Goal: Task Accomplishment & Management: Manage account settings

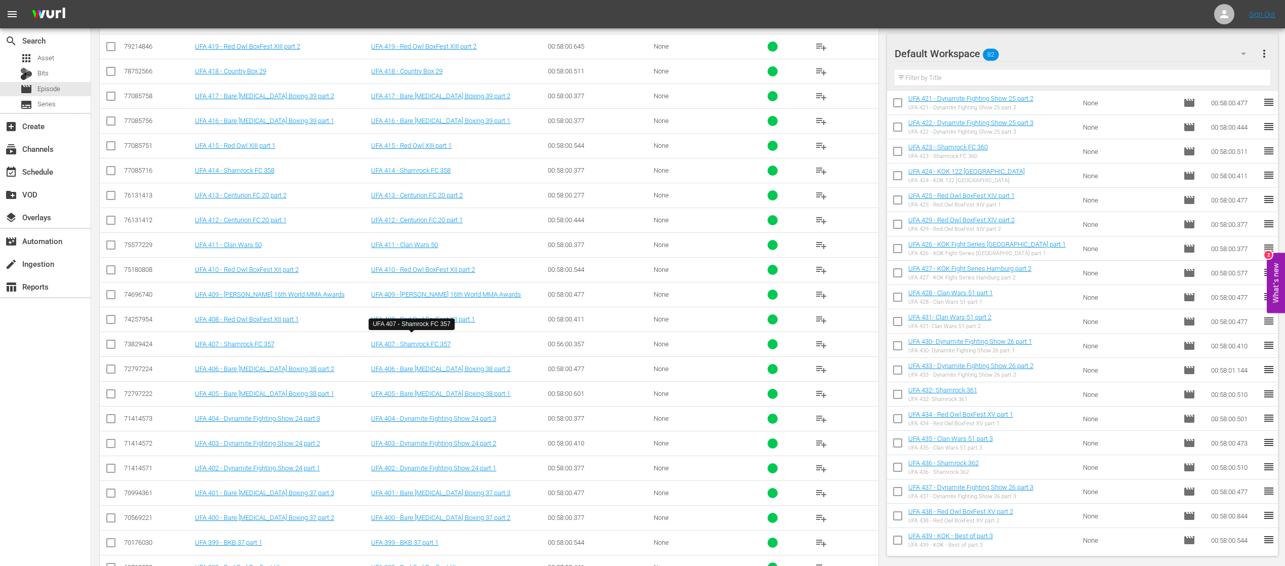
scroll to position [142, 0]
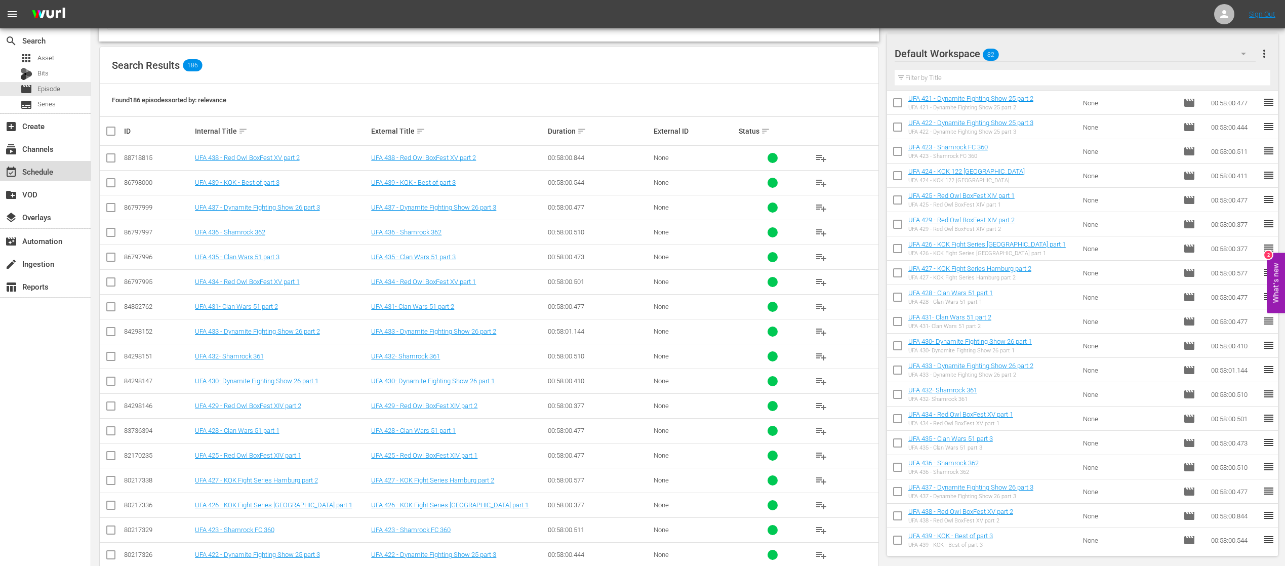
click at [32, 175] on div "event_available Schedule" at bounding box center [28, 170] width 57 height 9
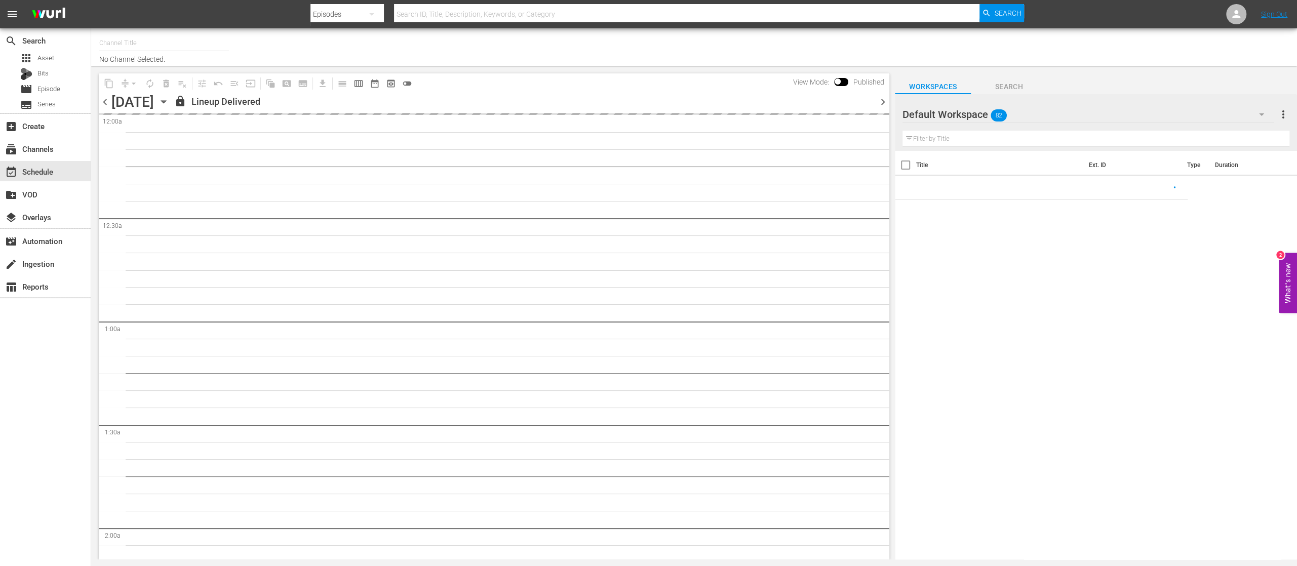
type input "United Fight Alliance (1569)"
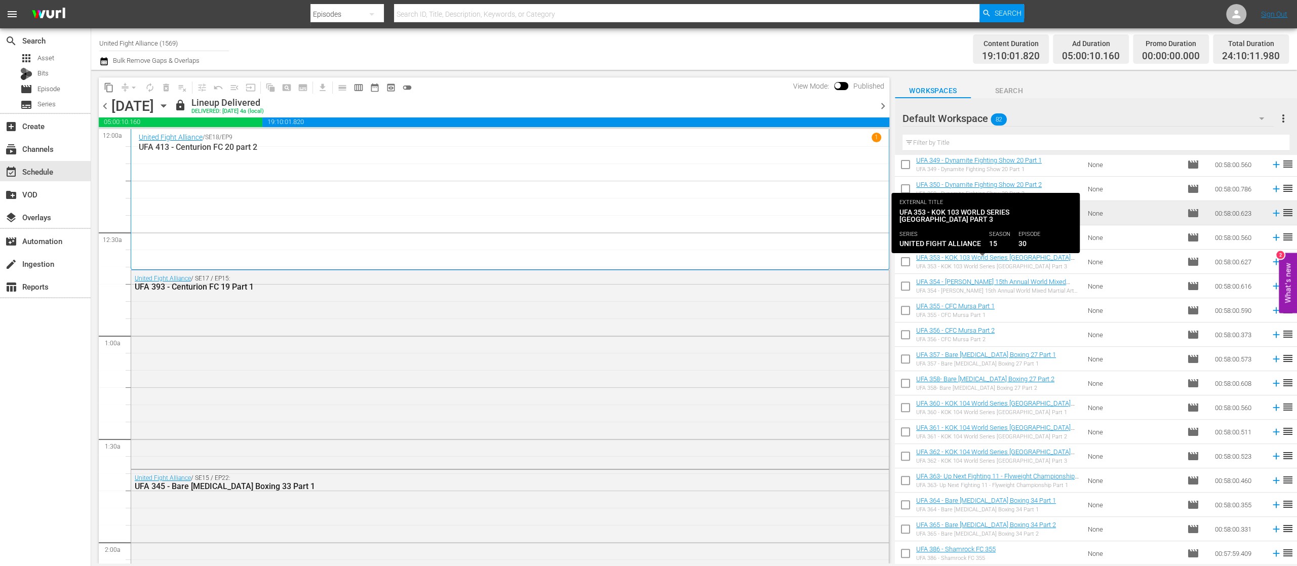
scroll to position [570, 0]
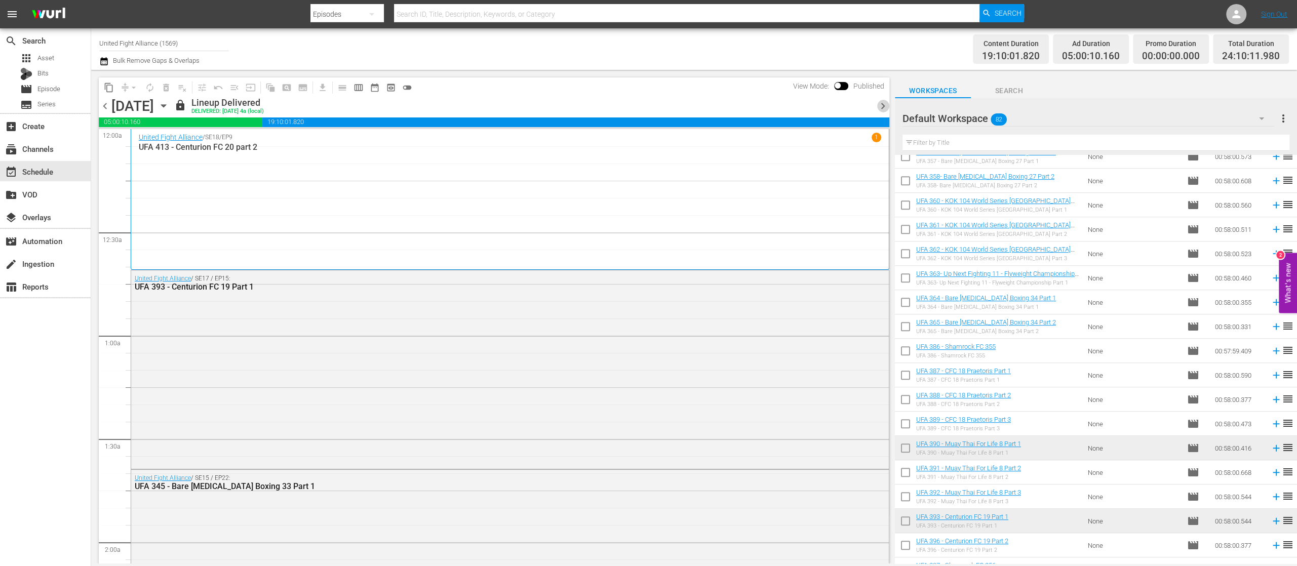
click at [882, 105] on span "chevron_right" at bounding box center [883, 106] width 13 height 13
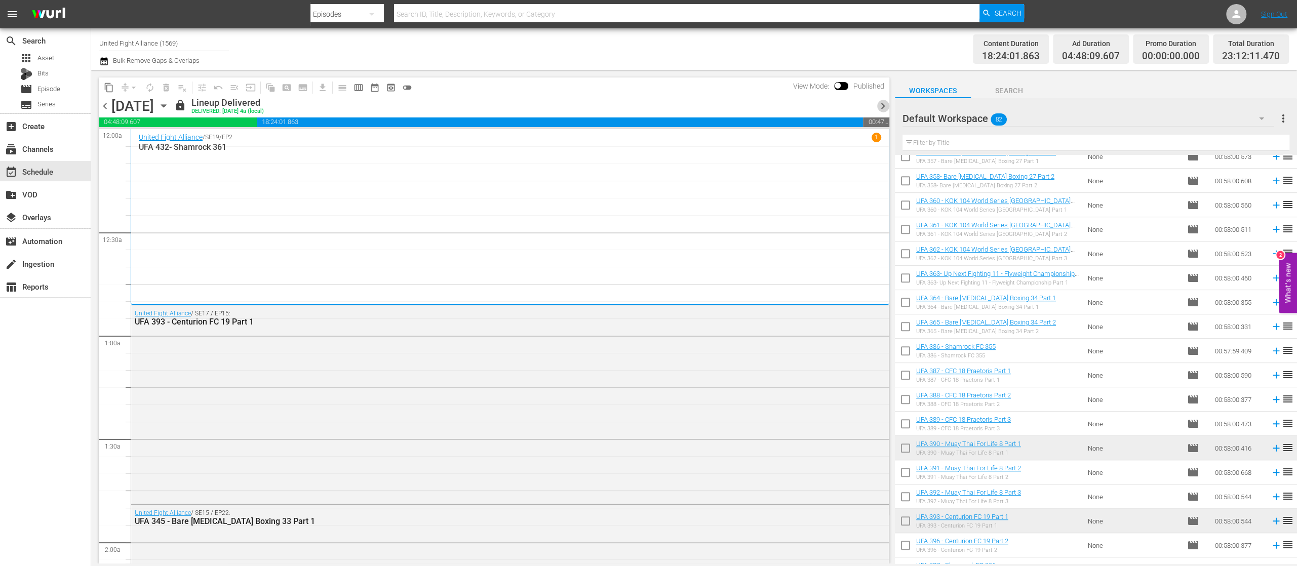
click at [882, 105] on span "chevron_right" at bounding box center [883, 106] width 13 height 13
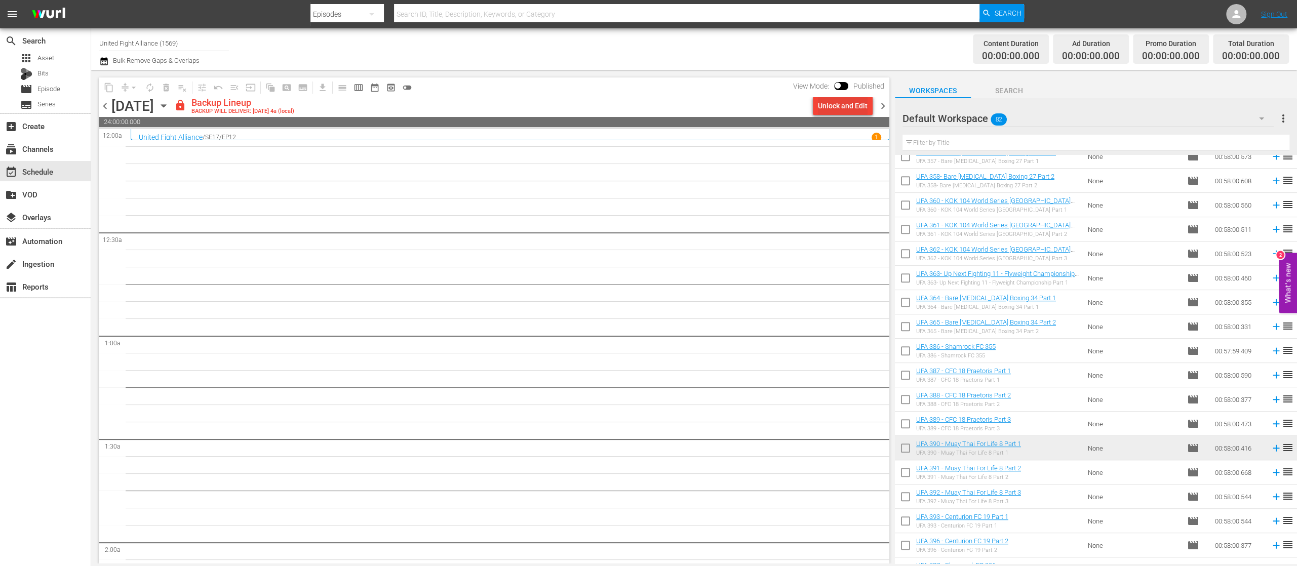
click at [848, 107] on div "Unlock and Edit" at bounding box center [843, 106] width 50 height 18
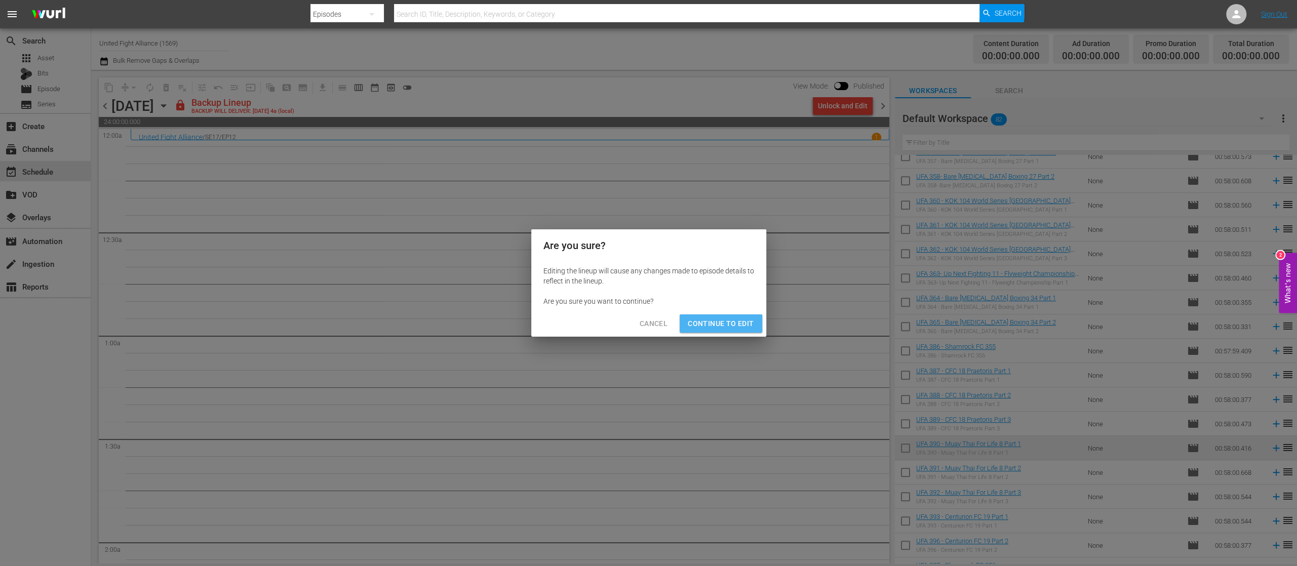
click at [735, 323] on span "Continue to Edit" at bounding box center [721, 324] width 66 height 13
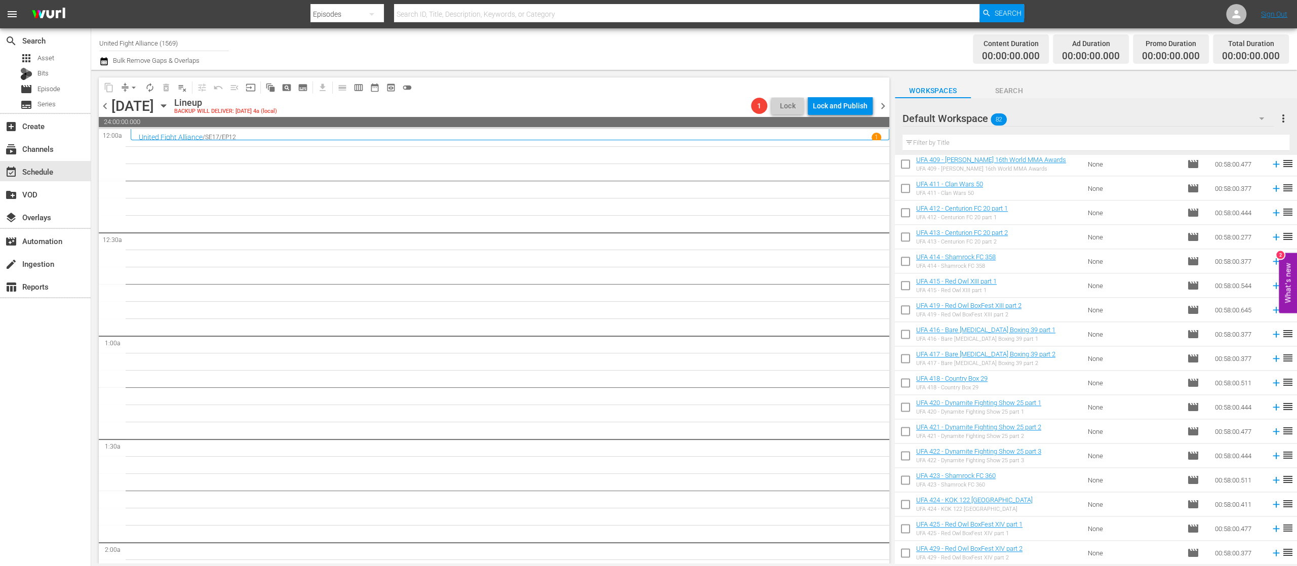
scroll to position [1300, 0]
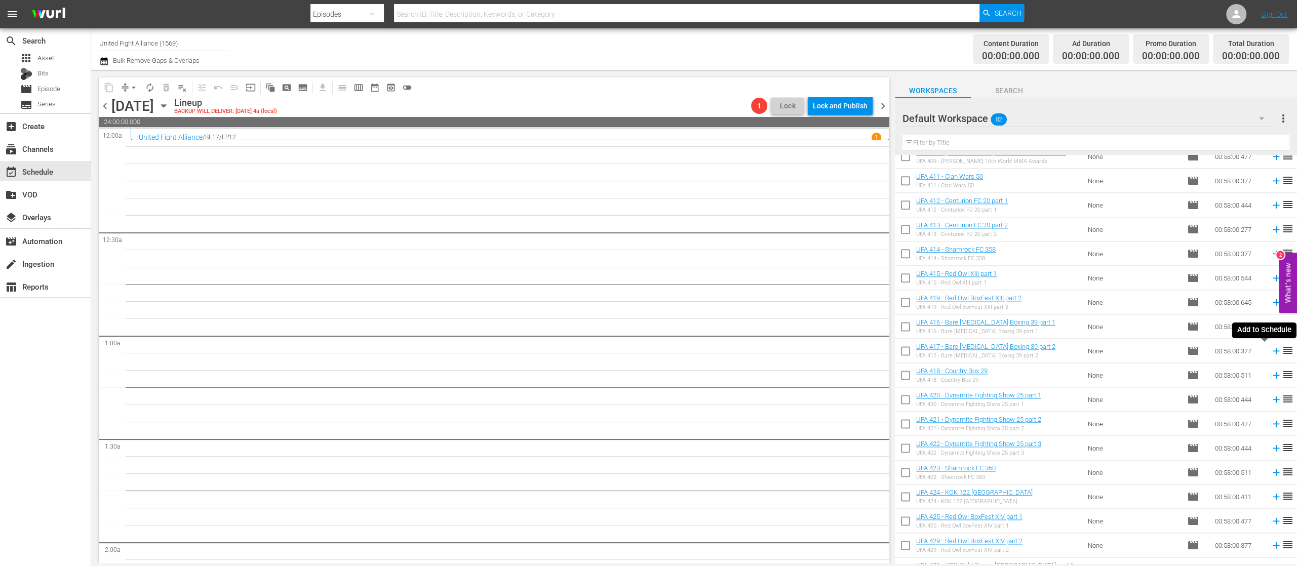
click at [1273, 351] on icon at bounding box center [1276, 351] width 7 height 7
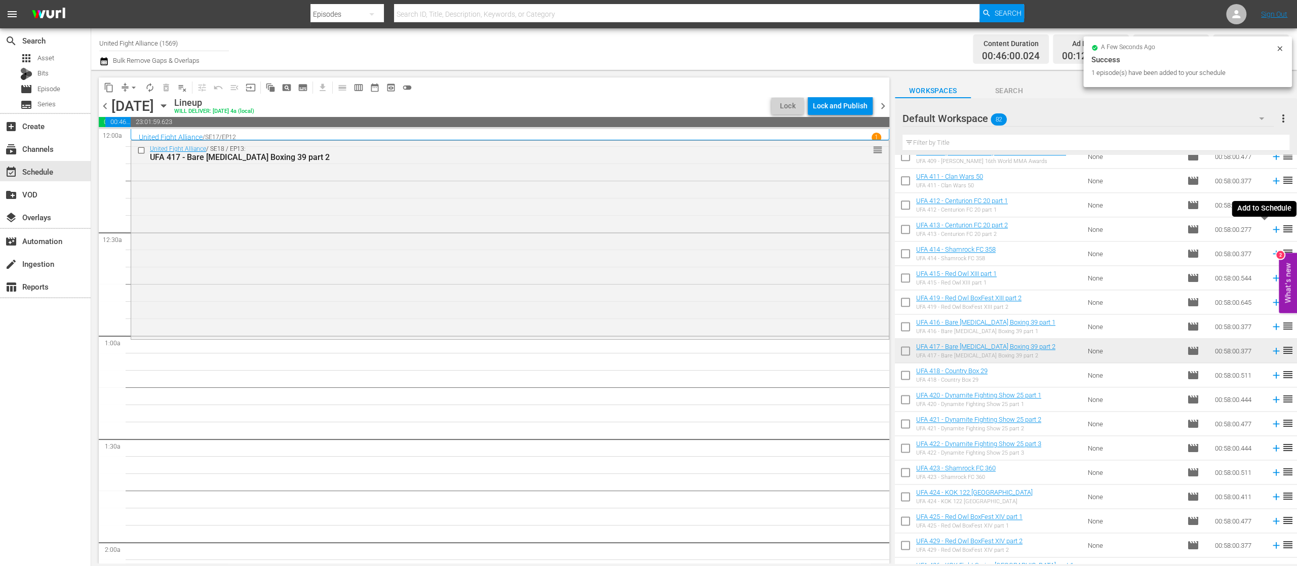
click at [1271, 230] on icon at bounding box center [1276, 229] width 11 height 11
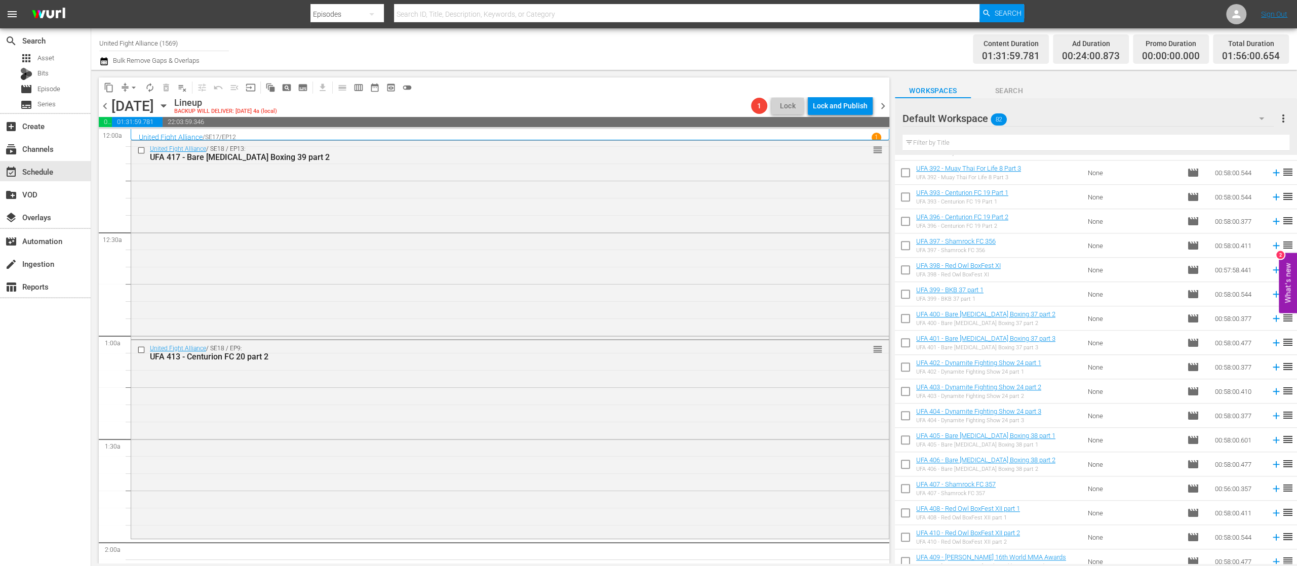
scroll to position [692, 0]
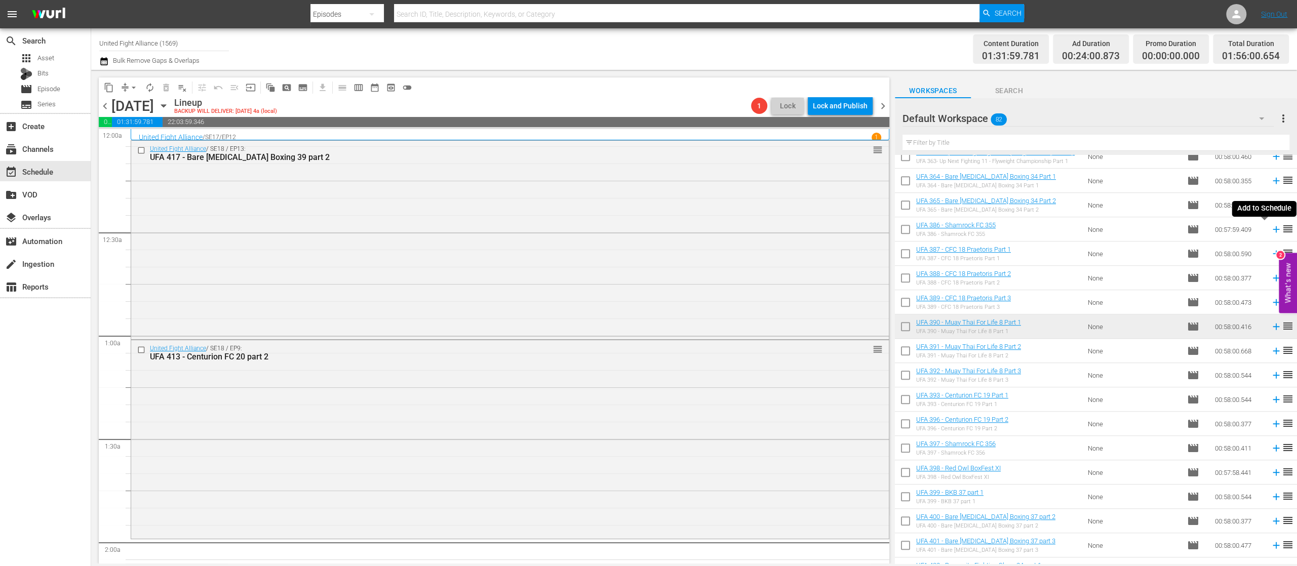
click at [1271, 228] on icon at bounding box center [1276, 229] width 11 height 11
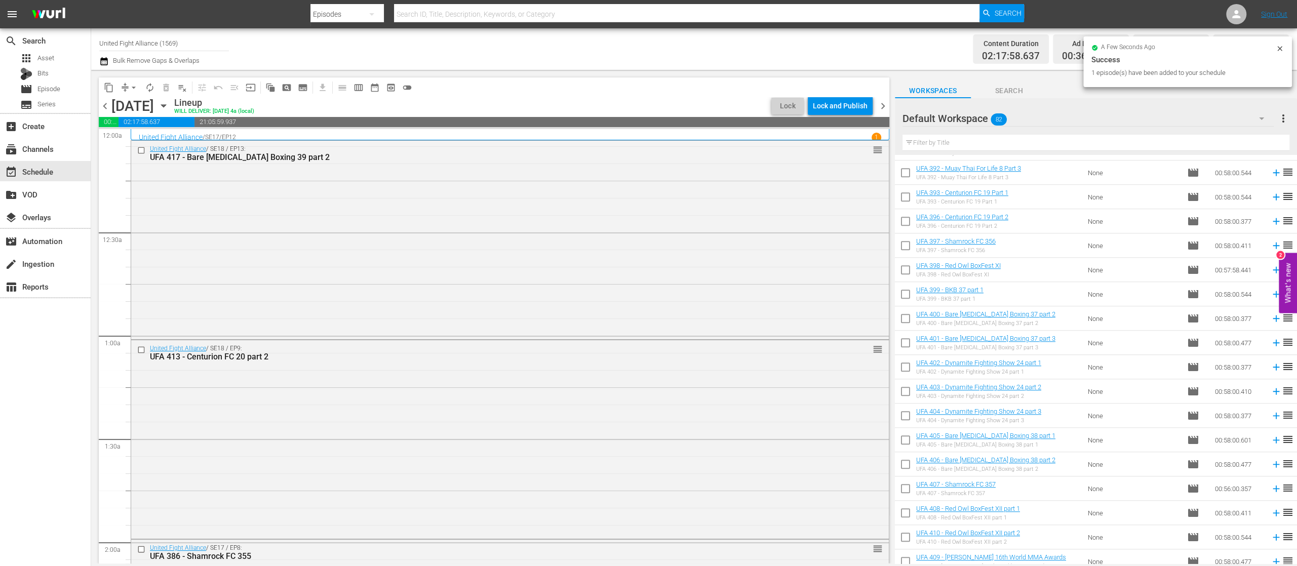
scroll to position [1097, 0]
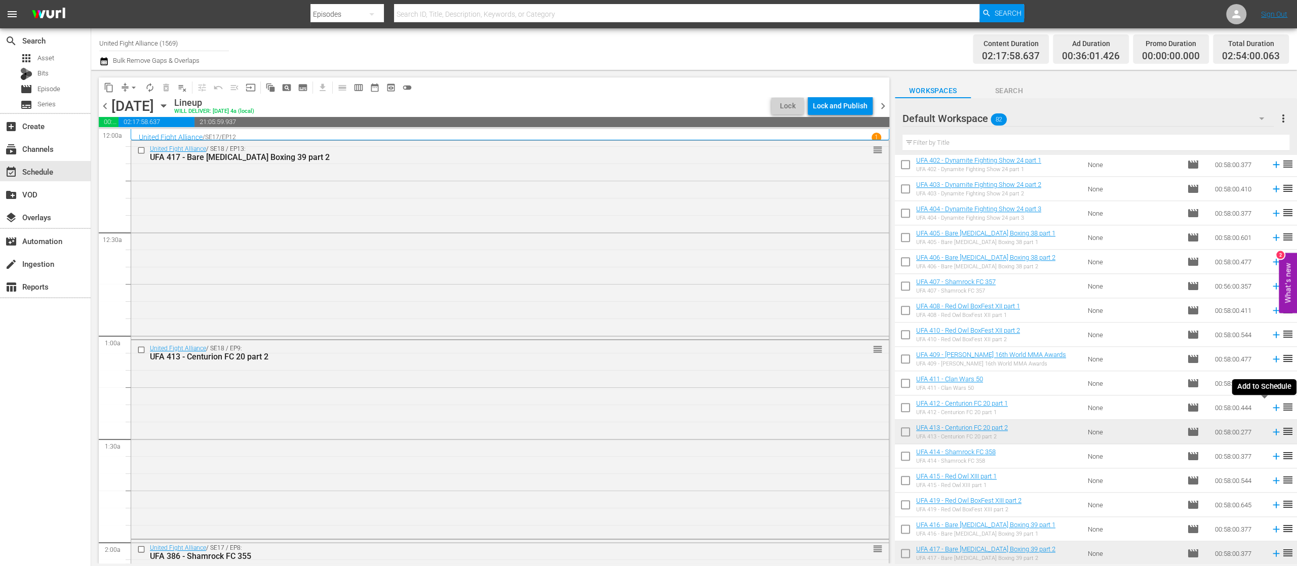
click at [1271, 405] on icon at bounding box center [1276, 407] width 11 height 11
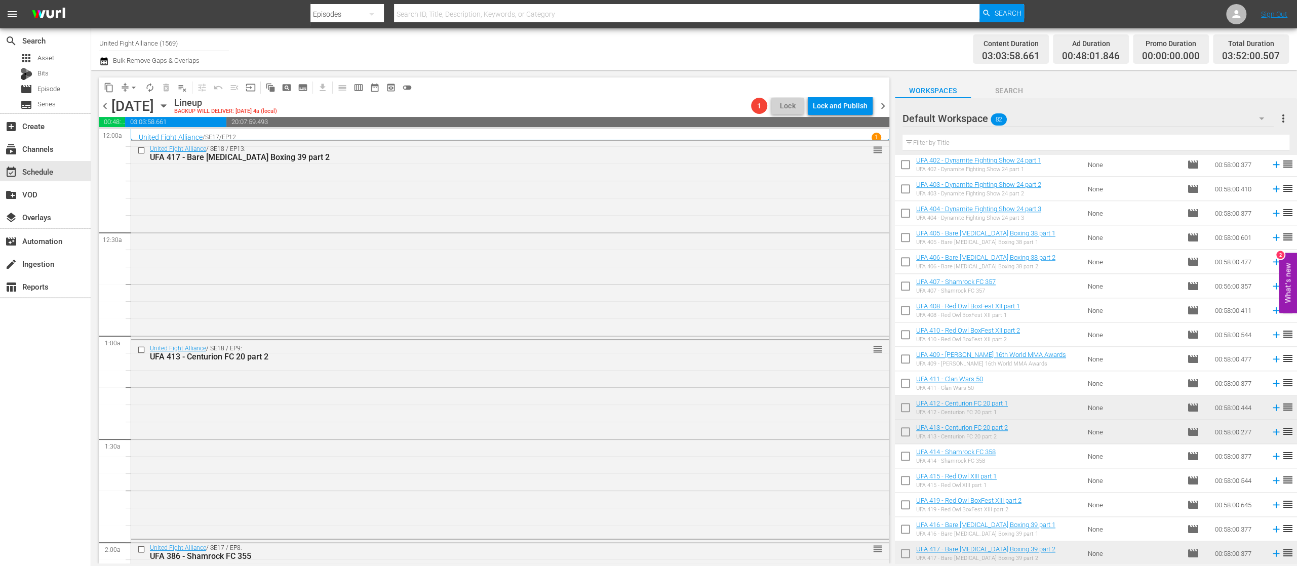
scroll to position [1300, 0]
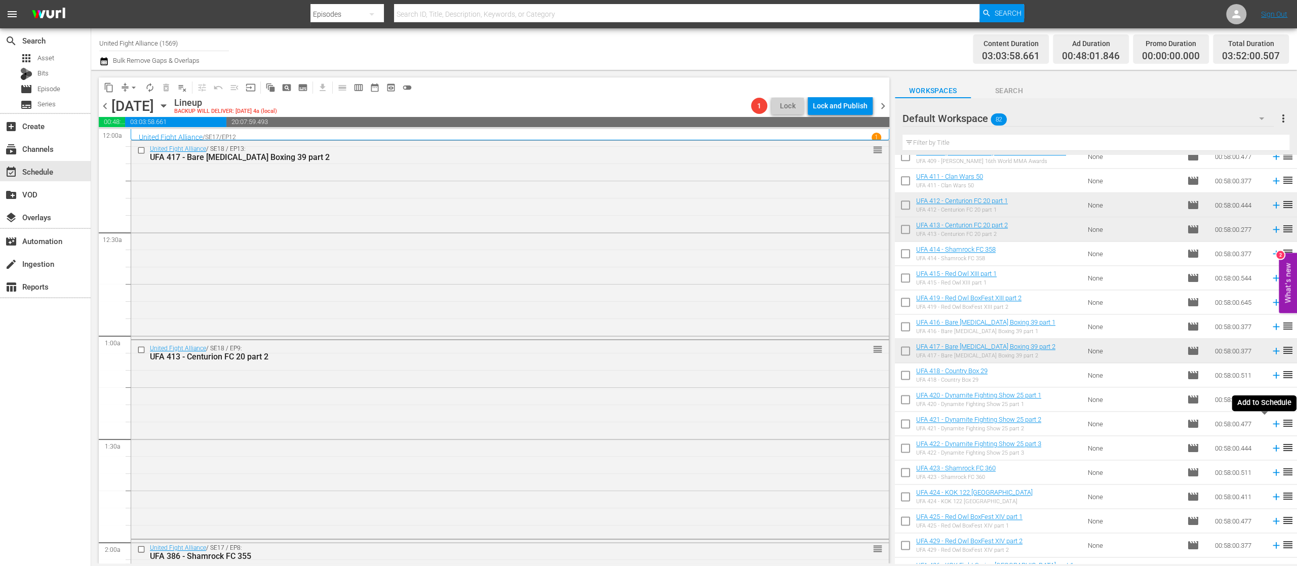
click at [1273, 422] on icon at bounding box center [1276, 424] width 7 height 7
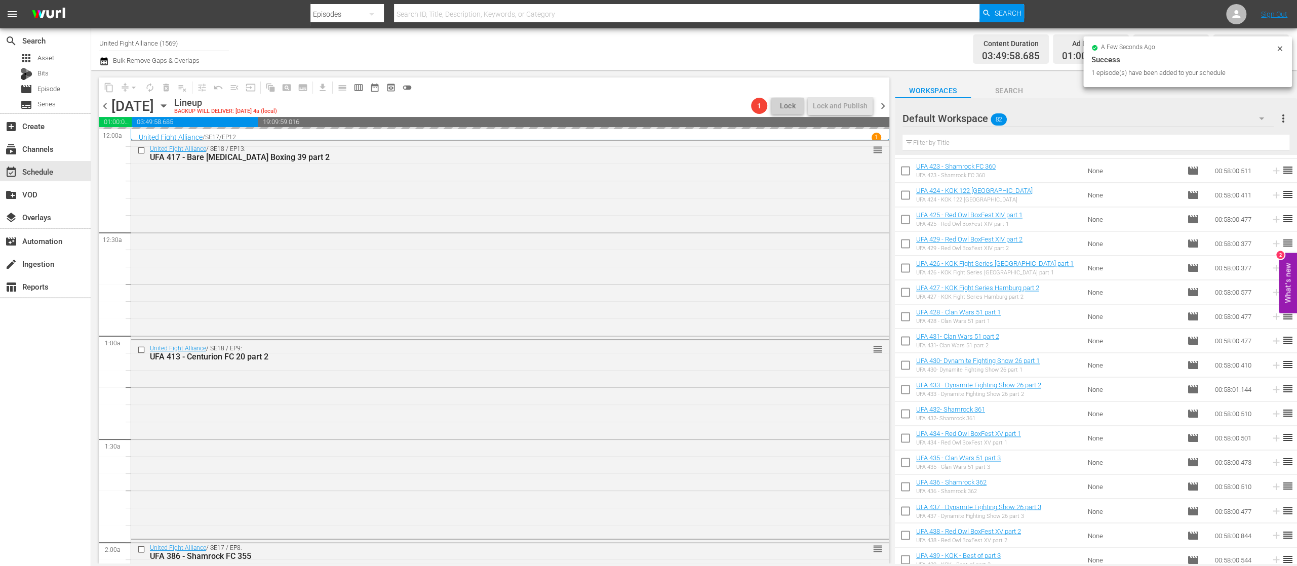
scroll to position [1608, 0]
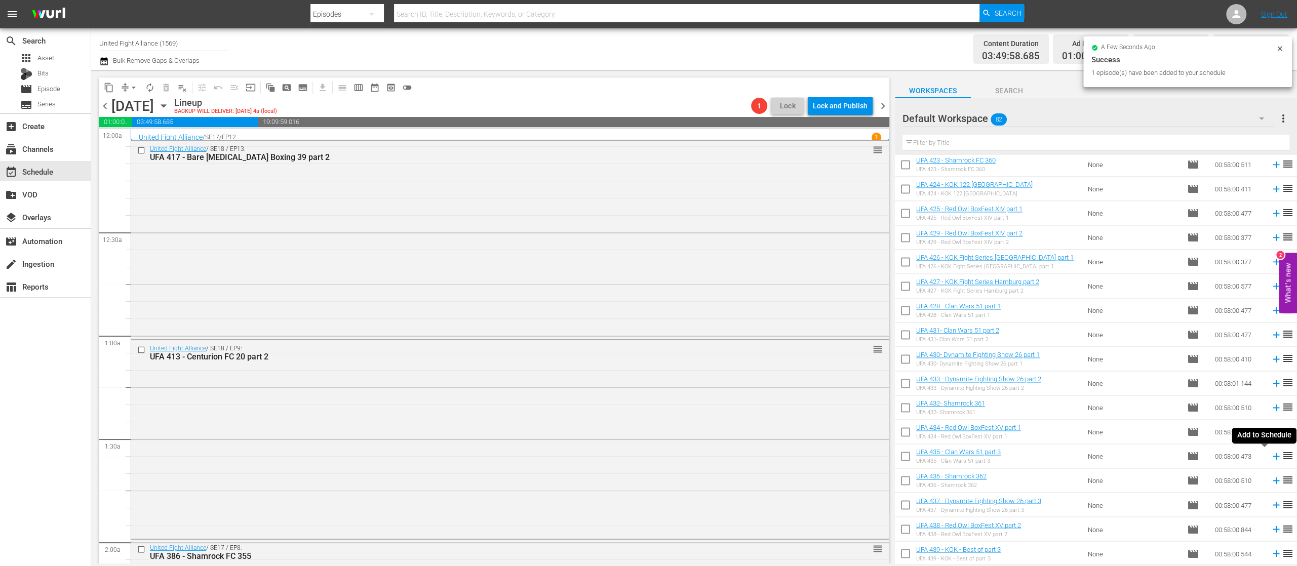
click at [1273, 456] on icon at bounding box center [1276, 456] width 7 height 7
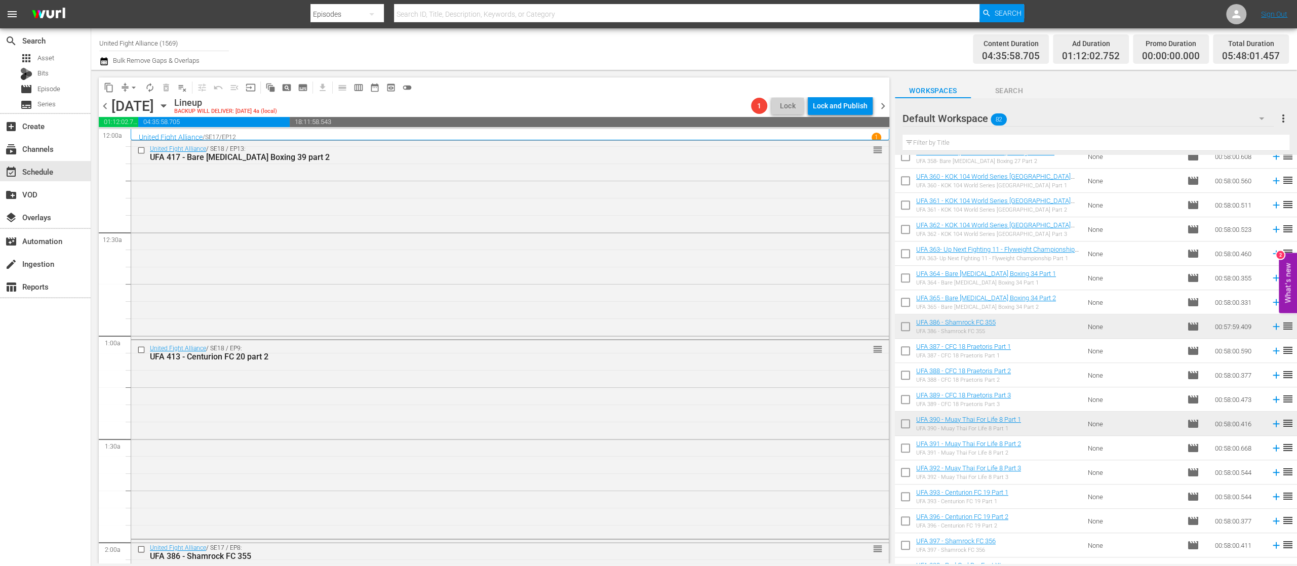
scroll to position [189, 0]
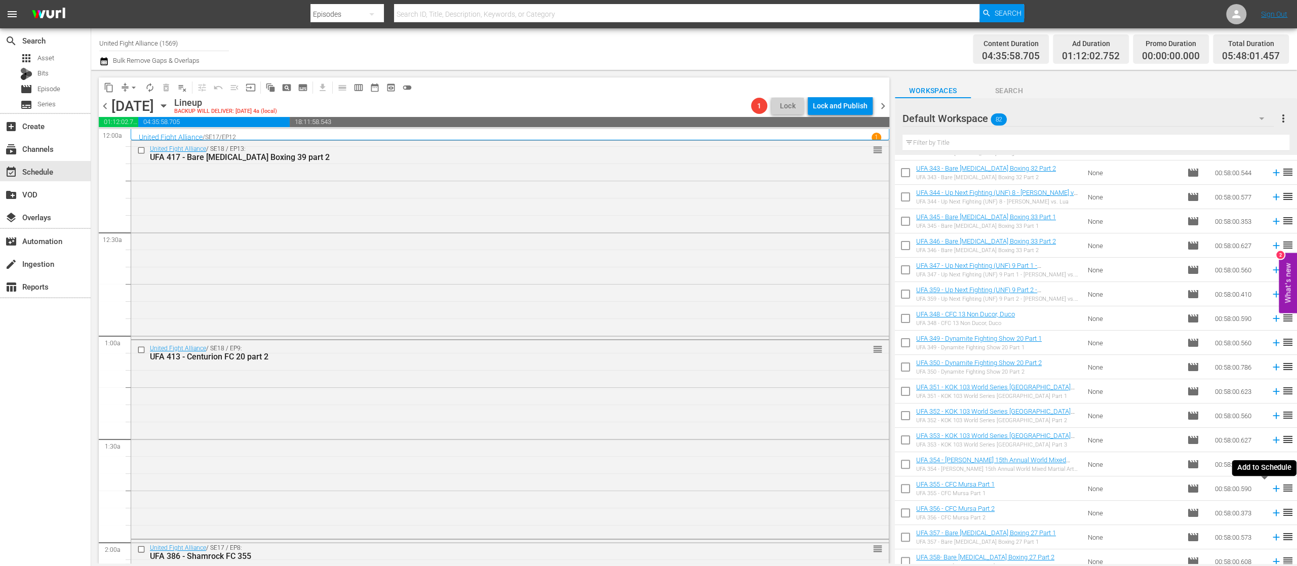
click at [1271, 490] on icon at bounding box center [1276, 488] width 11 height 11
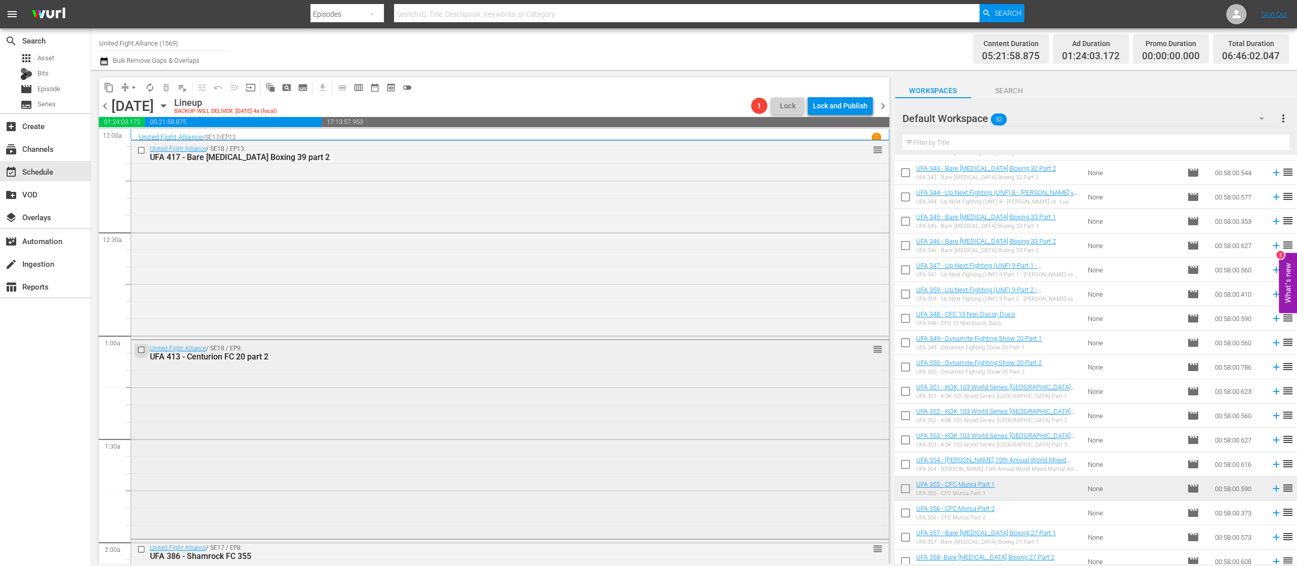
click at [143, 352] on input "checkbox" at bounding box center [142, 349] width 11 height 9
click at [165, 88] on span "delete_forever_outlined" at bounding box center [166, 88] width 10 height 10
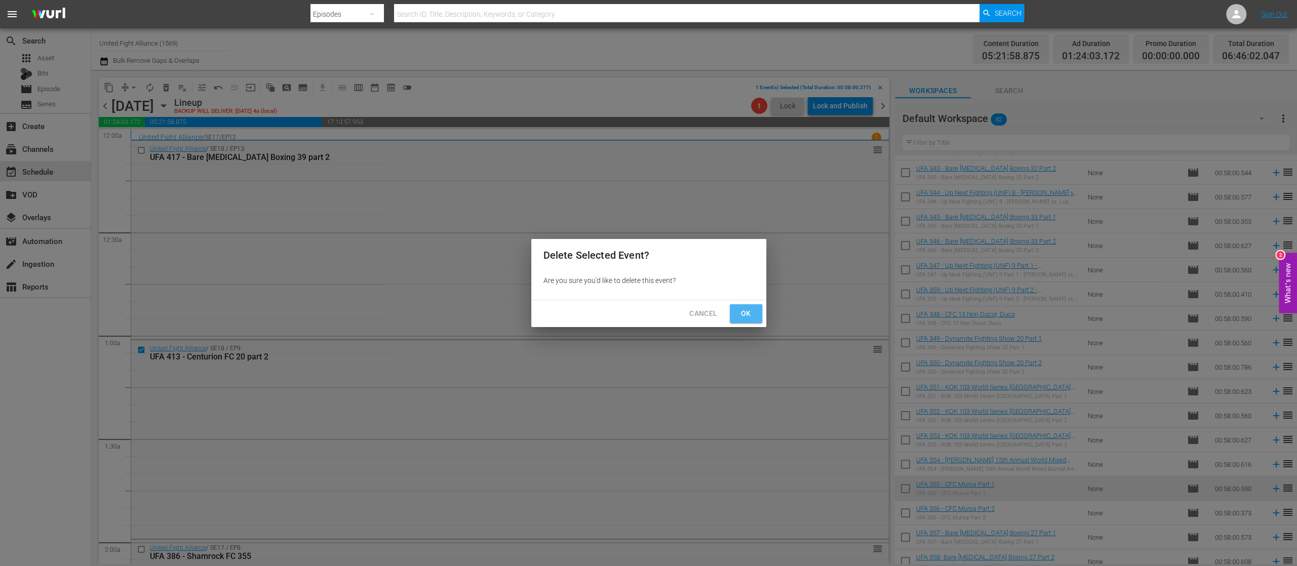
click at [735, 315] on button "Ok" at bounding box center [746, 313] width 32 height 19
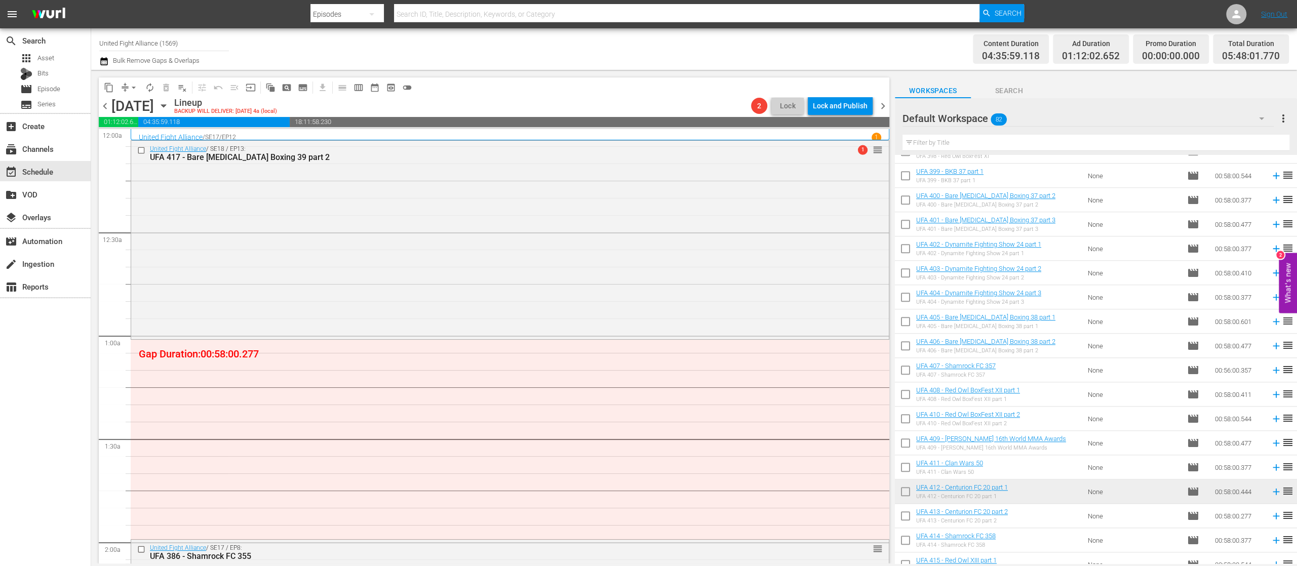
scroll to position [1216, 0]
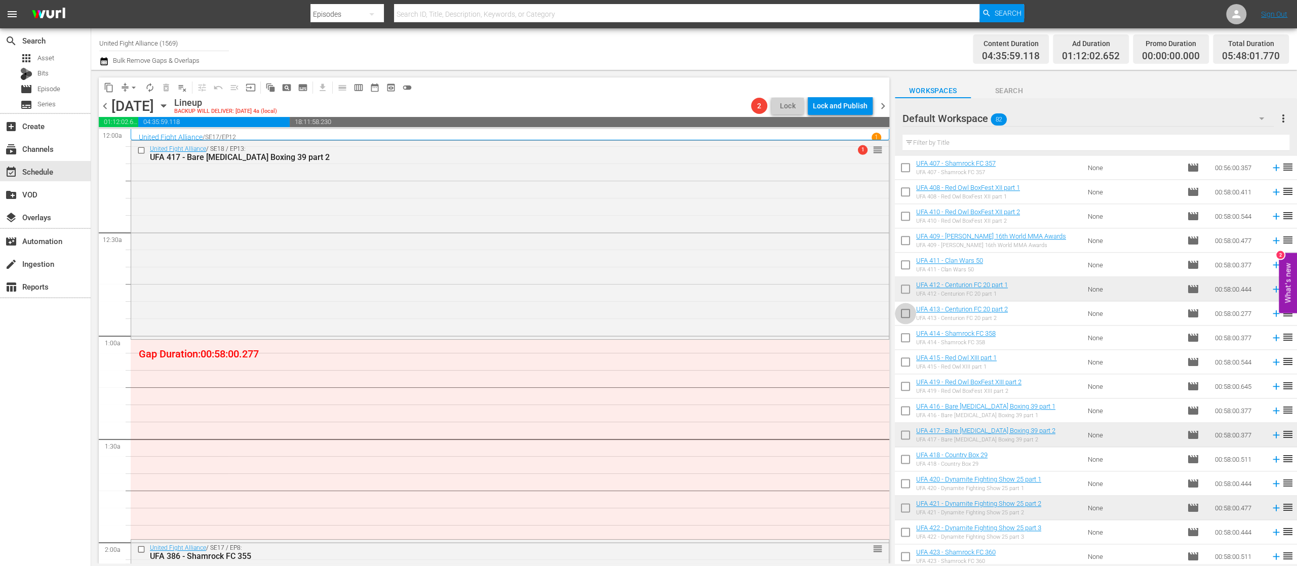
click at [906, 315] on input "checkbox" at bounding box center [905, 315] width 21 height 21
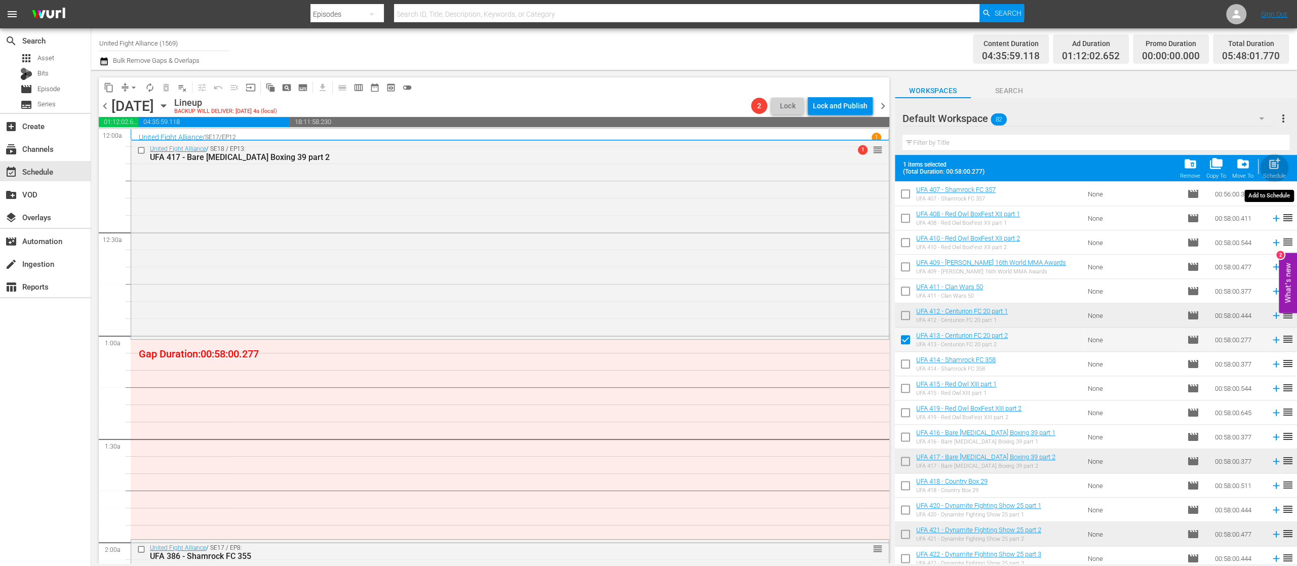
click at [1270, 167] on span "post_add" at bounding box center [1275, 164] width 14 height 14
checkbox input "false"
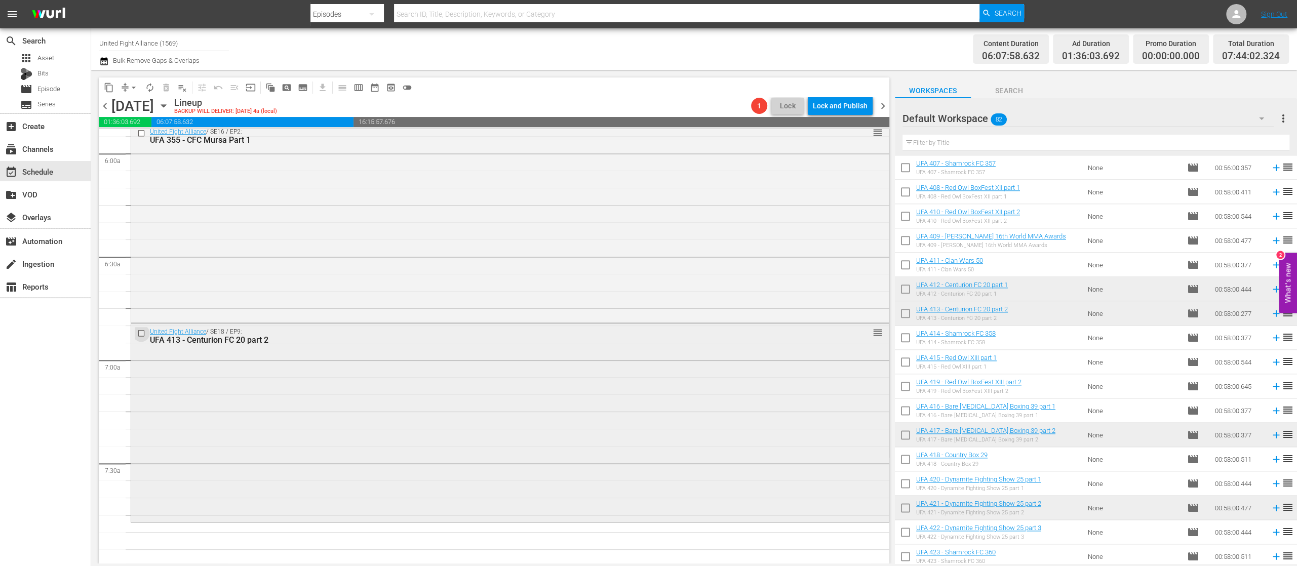
click at [142, 330] on input "checkbox" at bounding box center [142, 333] width 11 height 9
click at [169, 85] on span "delete_forever_outlined" at bounding box center [166, 88] width 10 height 10
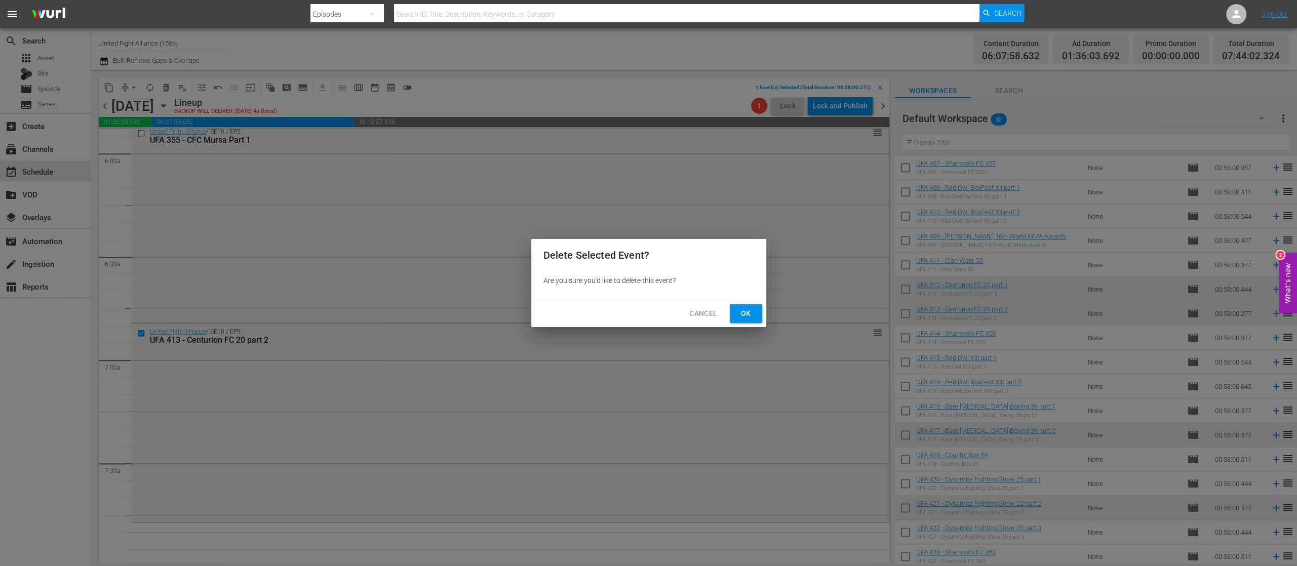
click at [743, 313] on span "Ok" at bounding box center [746, 313] width 16 height 13
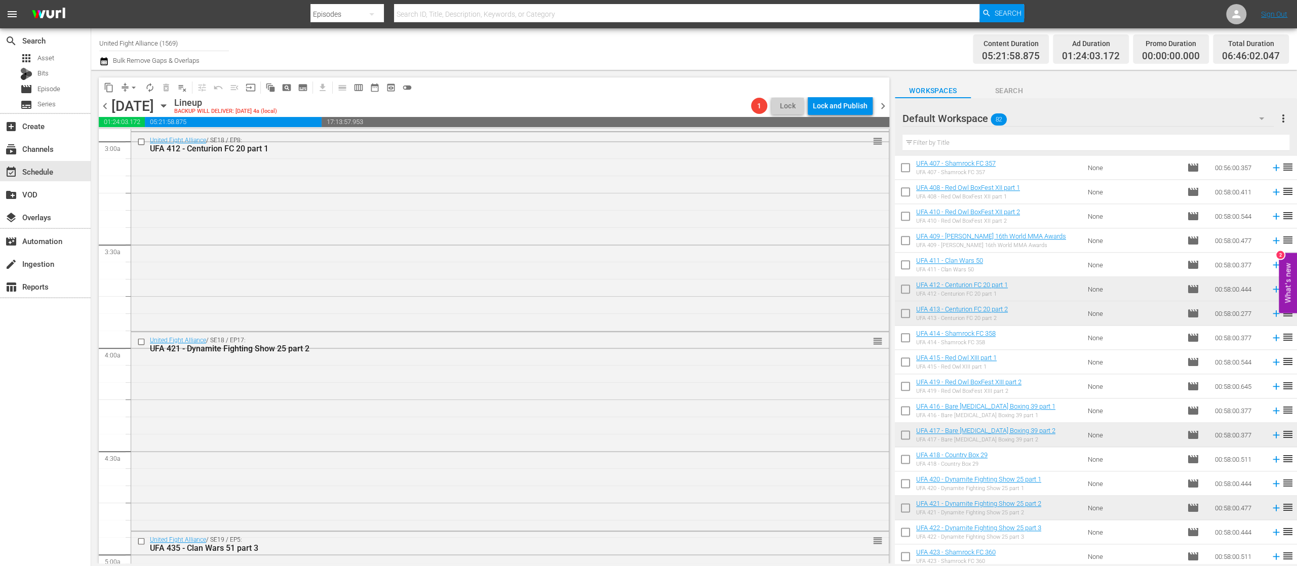
scroll to position [405, 0]
drag, startPoint x: 438, startPoint y: 365, endPoint x: 431, endPoint y: 402, distance: 38.1
click at [431, 402] on div "United Fight Alliance / SE18 / EP8: UFA 412 - Centurion FC 20 part 1 reorder" at bounding box center [510, 433] width 758 height 197
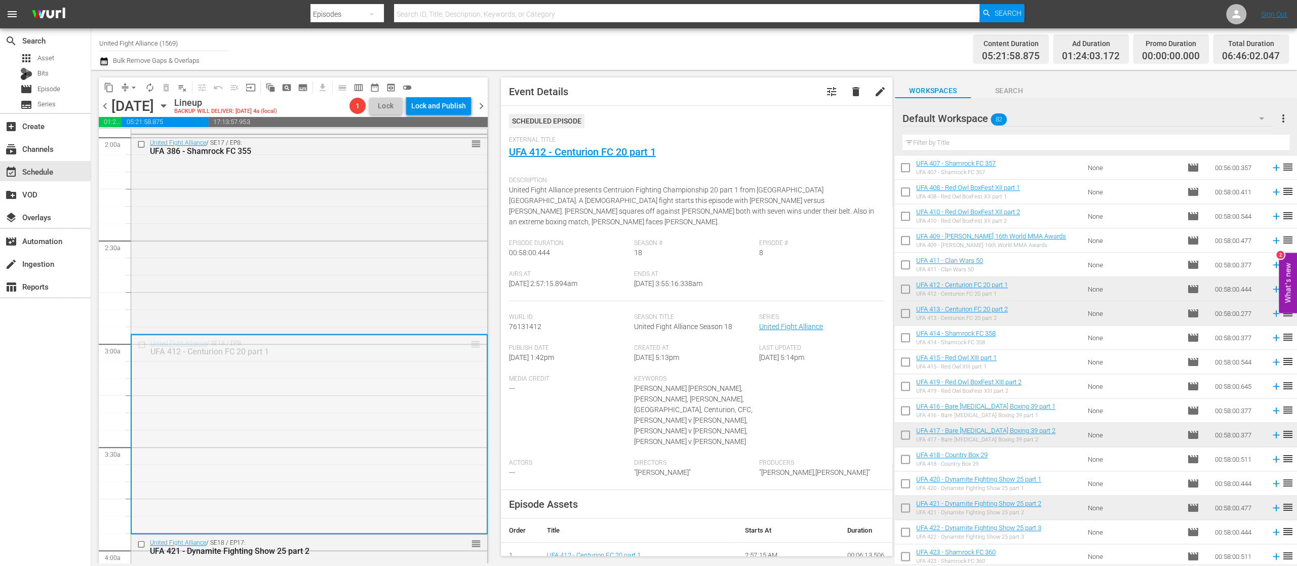
scroll to position [0, 0]
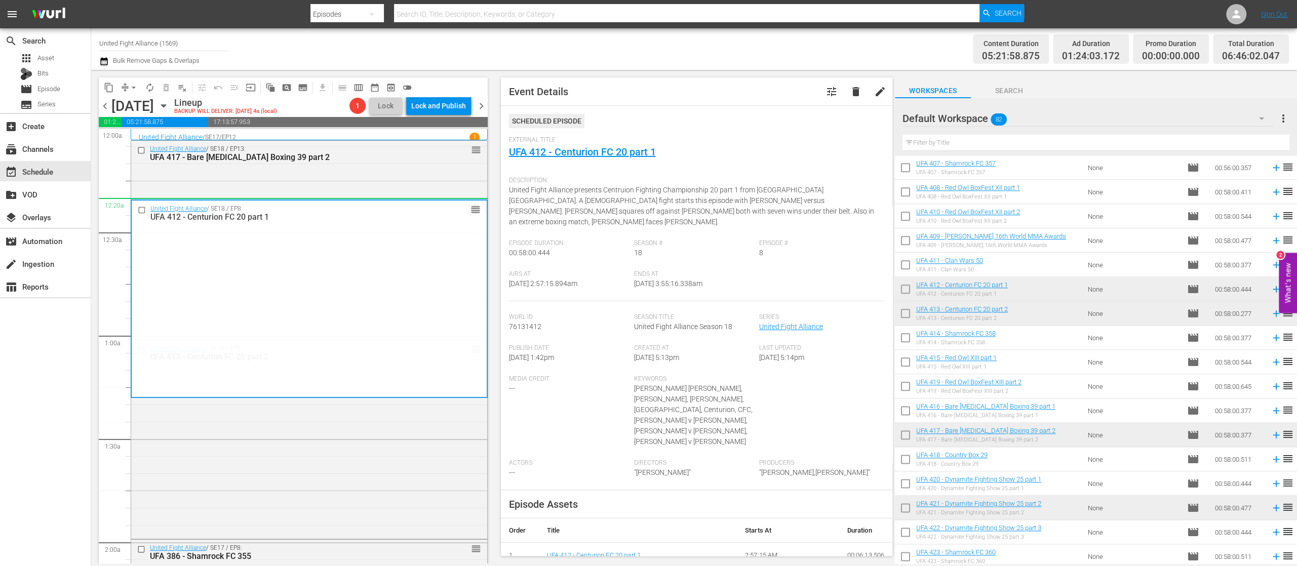
drag, startPoint x: 463, startPoint y: 341, endPoint x: 474, endPoint y: 199, distance: 143.3
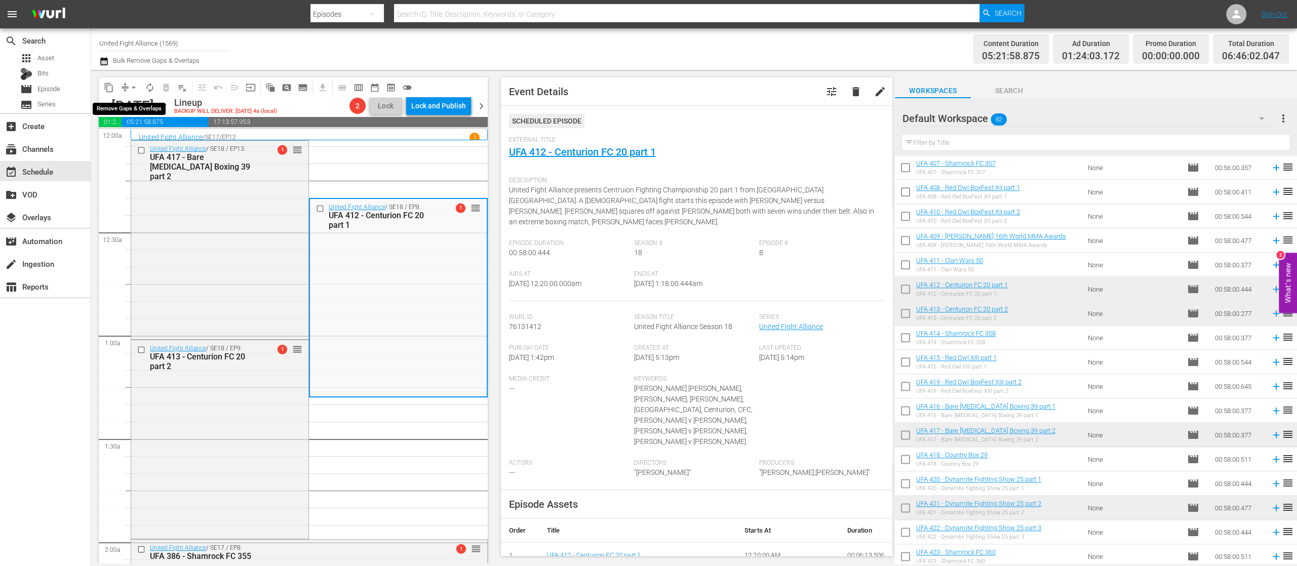
click at [135, 85] on span "arrow_drop_down" at bounding box center [134, 88] width 10 height 10
click at [154, 108] on li "Align to Midnight" at bounding box center [134, 108] width 106 height 17
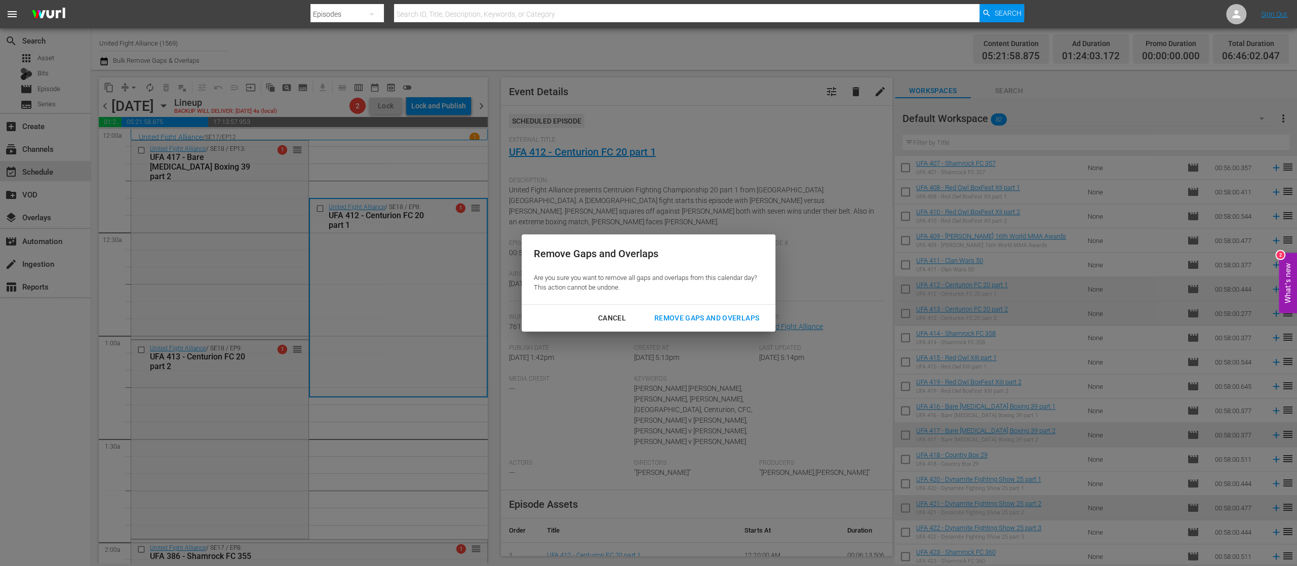
click at [679, 317] on div "Remove Gaps and Overlaps" at bounding box center [706, 318] width 121 height 13
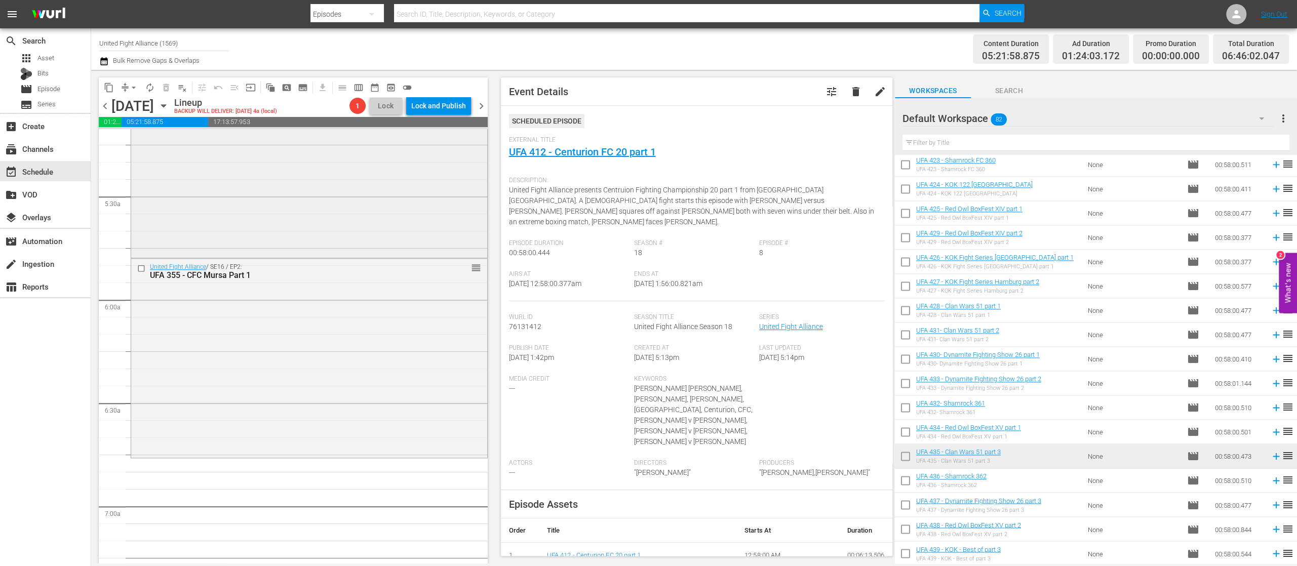
scroll to position [1216, 0]
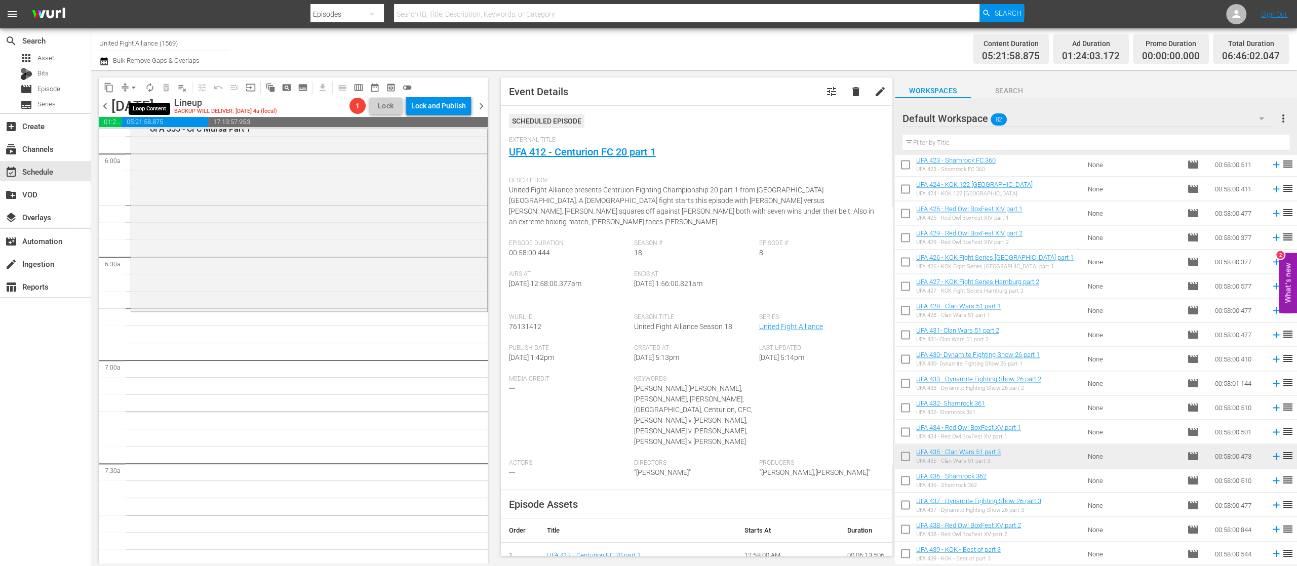
click at [150, 89] on span "autorenew_outlined" at bounding box center [150, 88] width 10 height 10
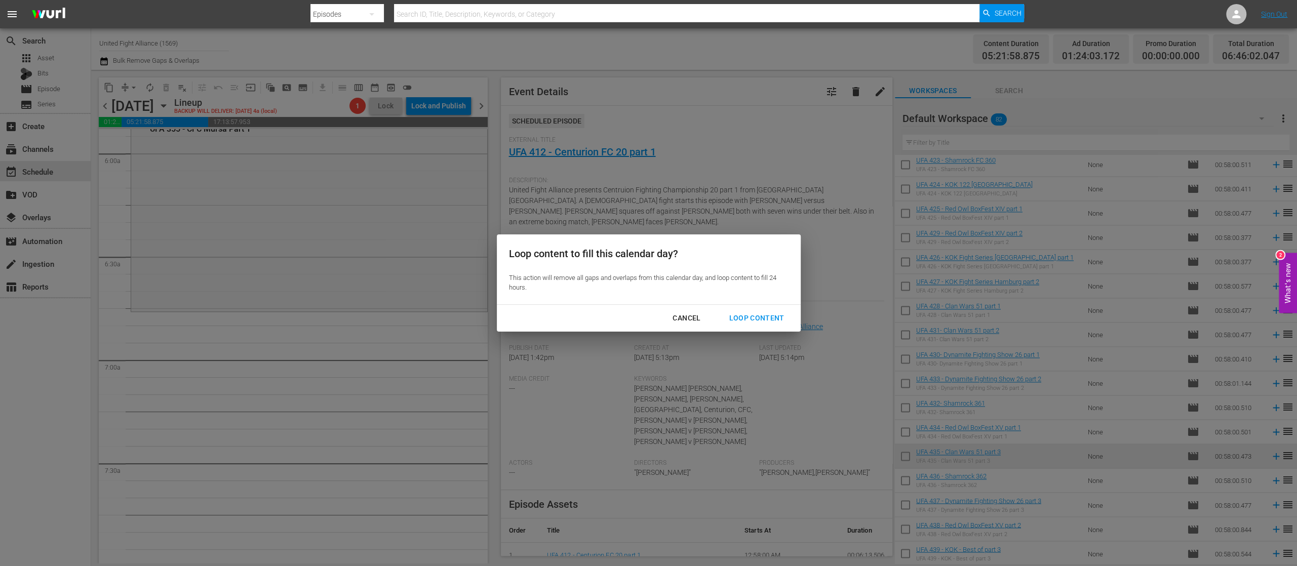
click at [749, 320] on div "Loop Content" at bounding box center [756, 318] width 71 height 13
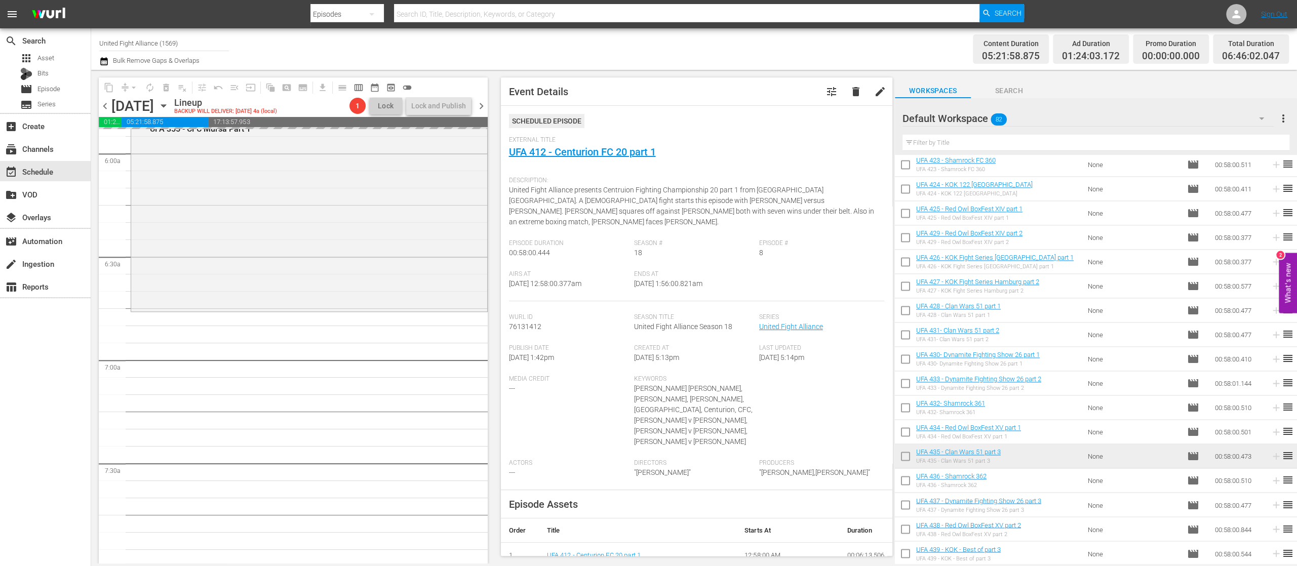
click at [483, 102] on span "chevron_right" at bounding box center [481, 106] width 13 height 13
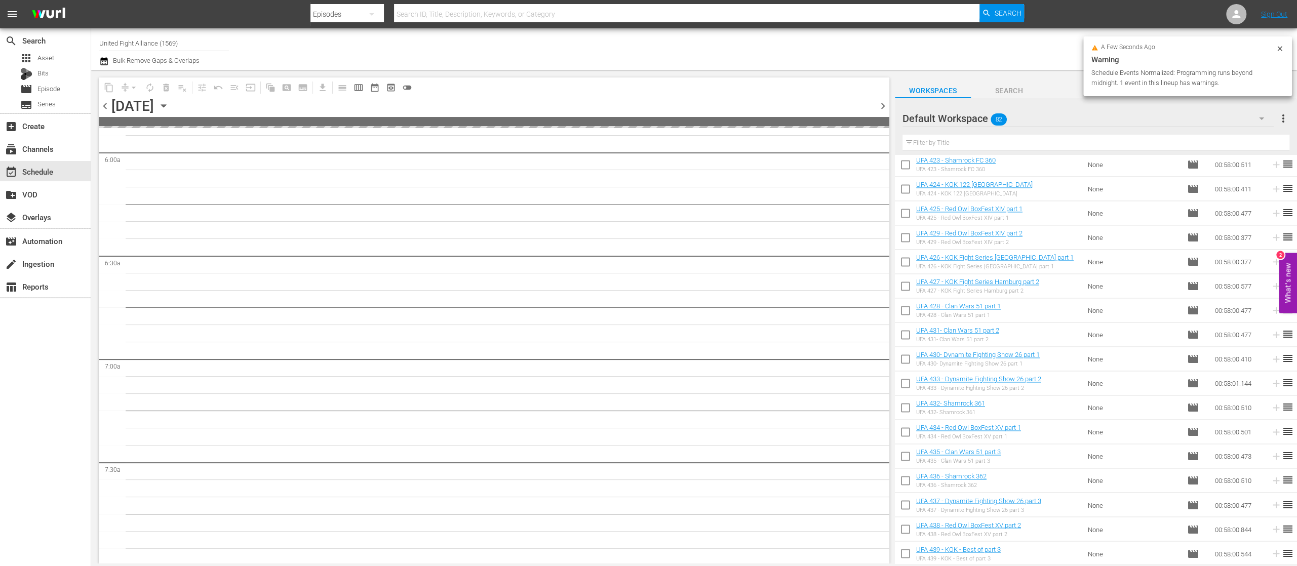
scroll to position [1302, 0]
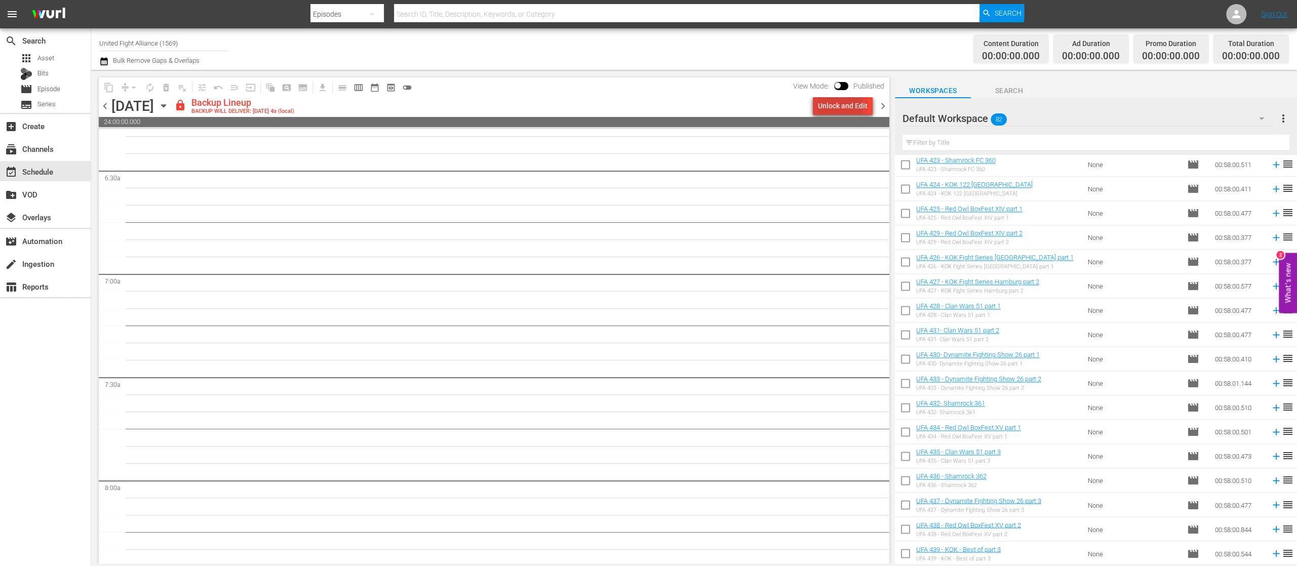
click at [838, 106] on div "Unlock and Edit" at bounding box center [843, 106] width 50 height 18
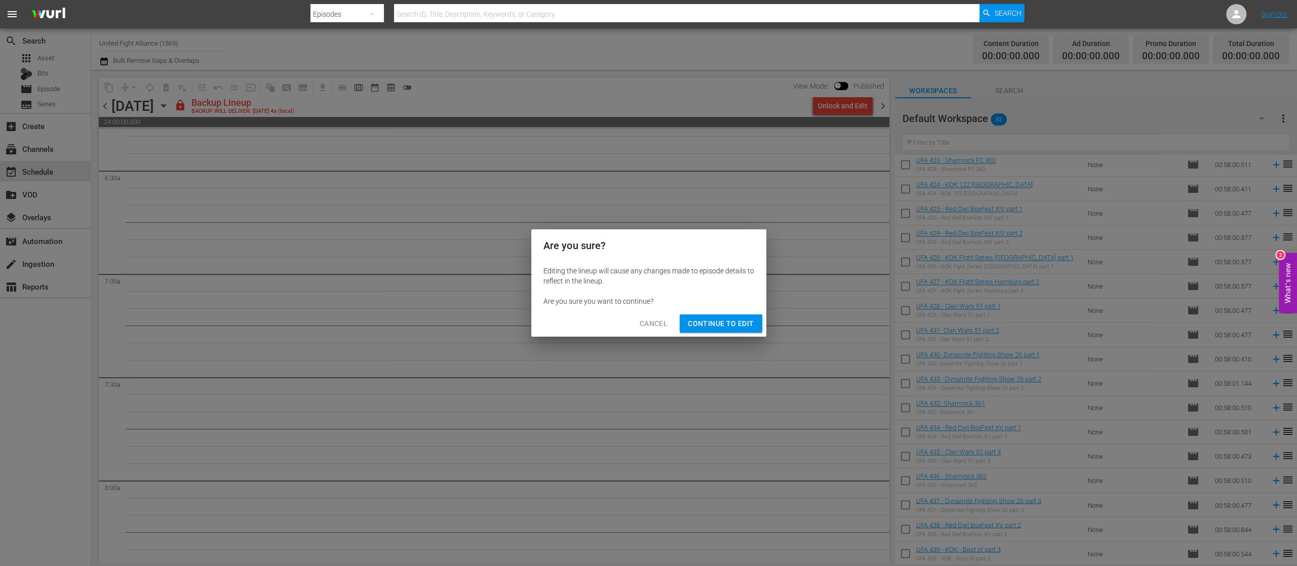
click at [713, 323] on span "Continue to Edit" at bounding box center [721, 324] width 66 height 13
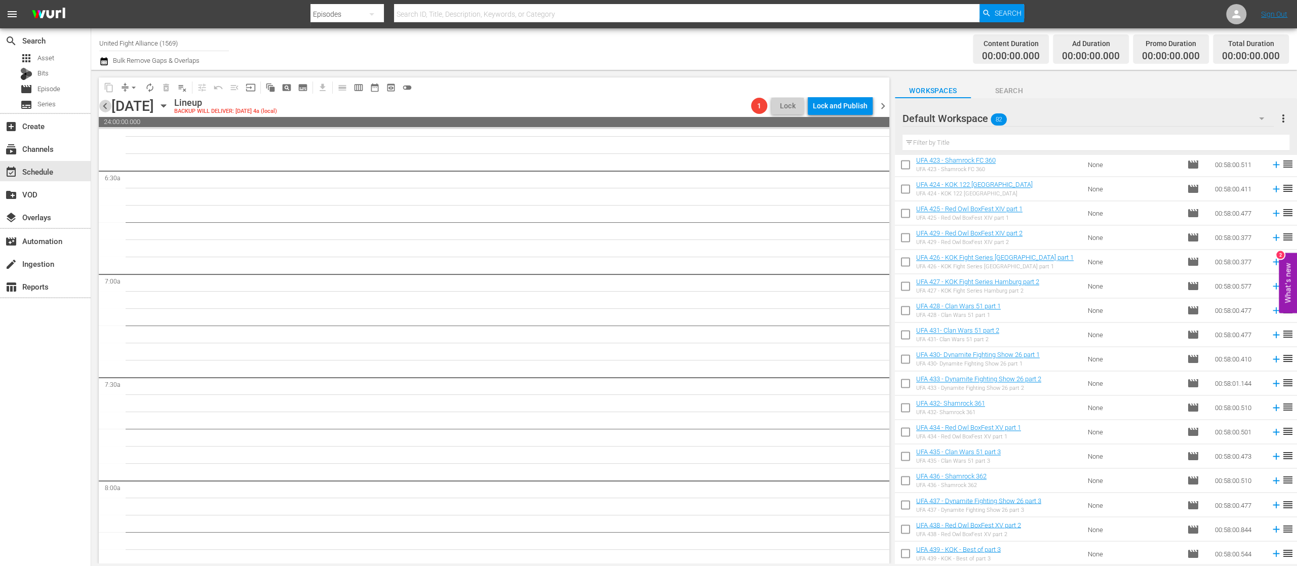
click at [104, 104] on span "chevron_left" at bounding box center [105, 106] width 13 height 13
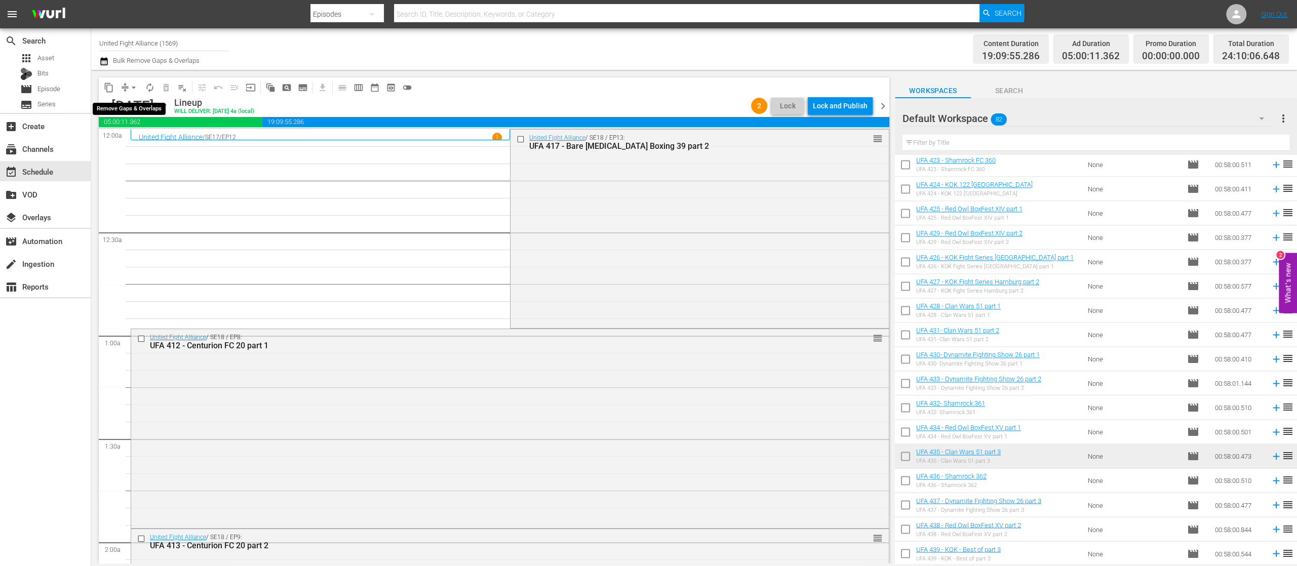
click at [133, 85] on span "arrow_drop_down" at bounding box center [134, 88] width 10 height 10
click at [133, 143] on li "Align to End of Previous Day" at bounding box center [134, 141] width 106 height 17
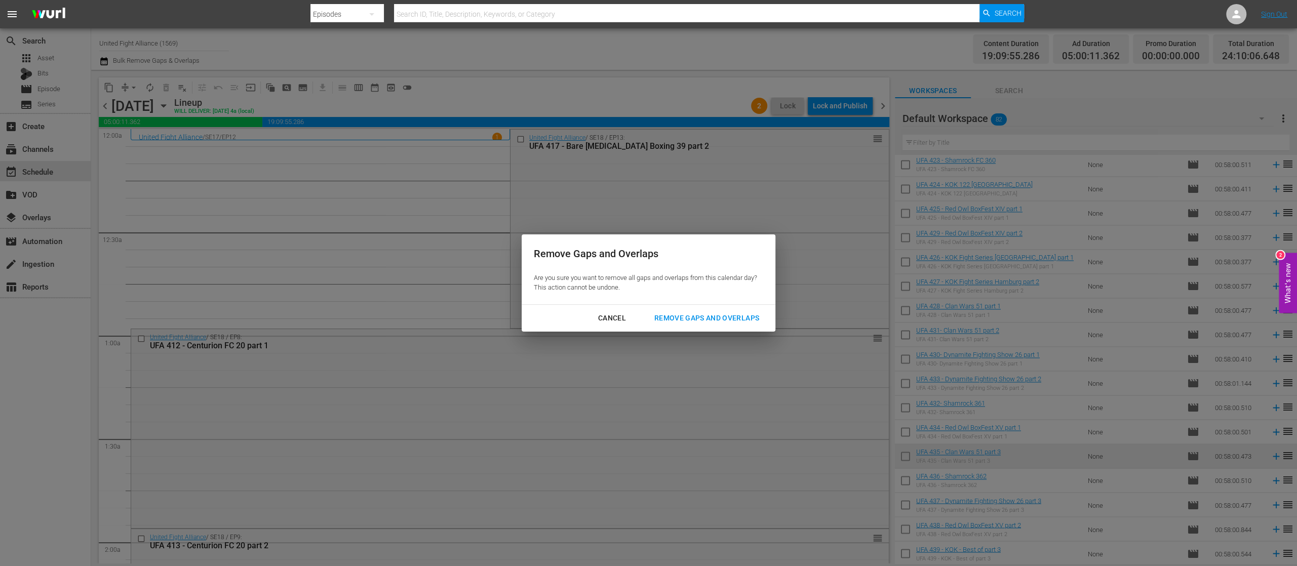
click at [663, 311] on button "Remove Gaps and Overlaps" at bounding box center [706, 318] width 129 height 19
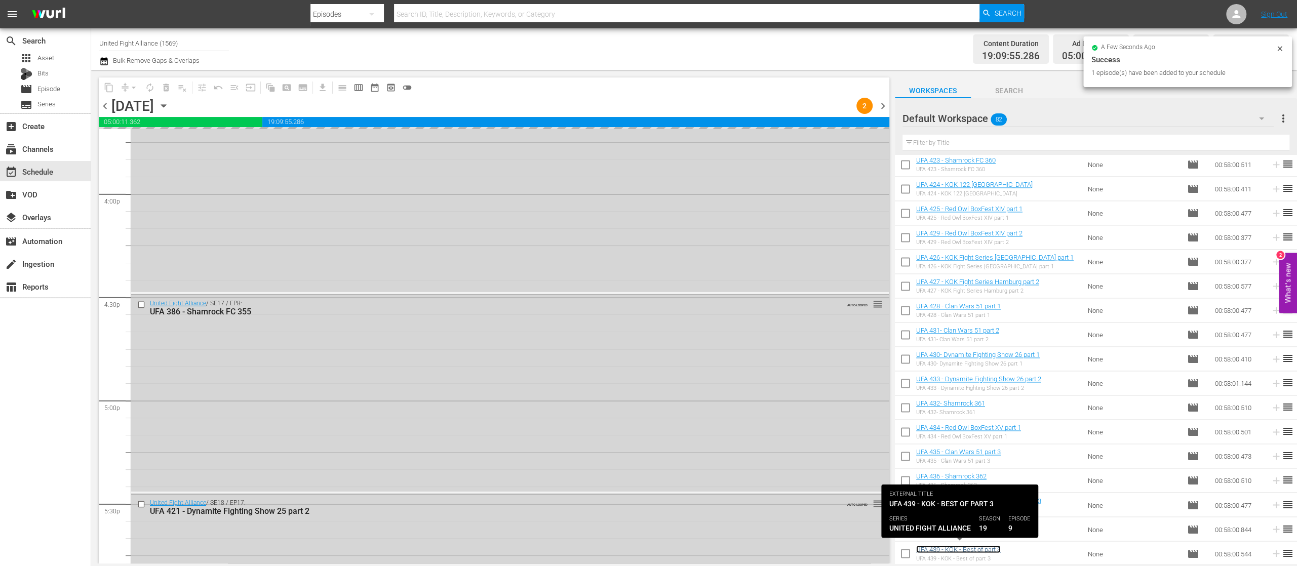
scroll to position [3039, 0]
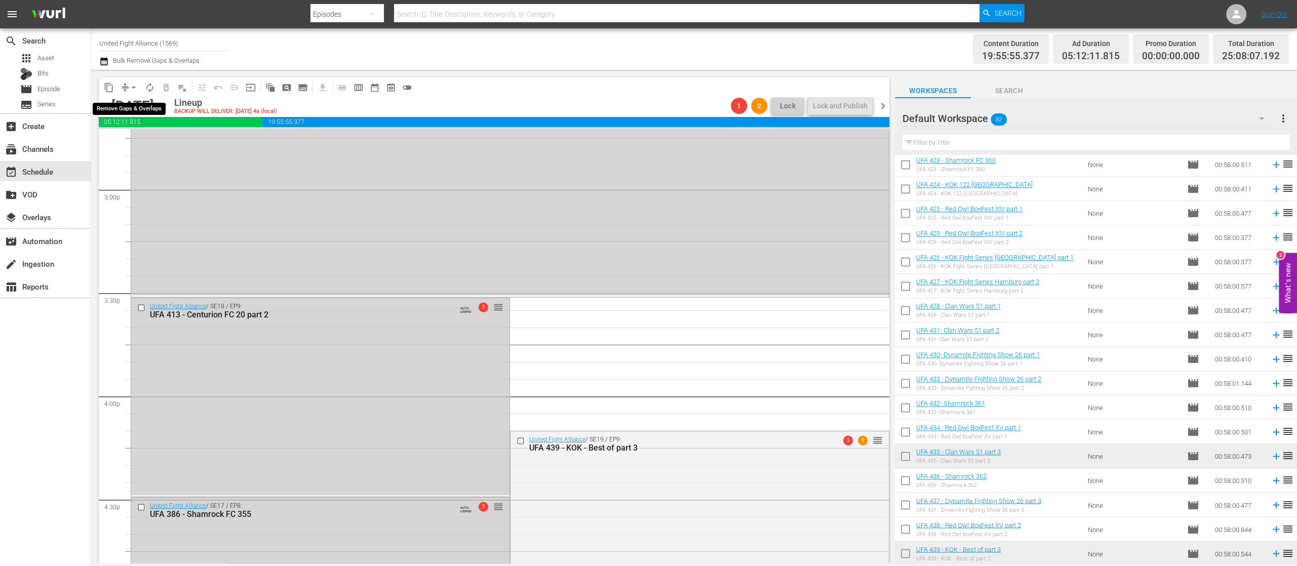
click at [136, 85] on span "arrow_drop_down" at bounding box center [134, 88] width 10 height 10
click at [138, 141] on li "Align to End of Previous Day" at bounding box center [134, 141] width 106 height 17
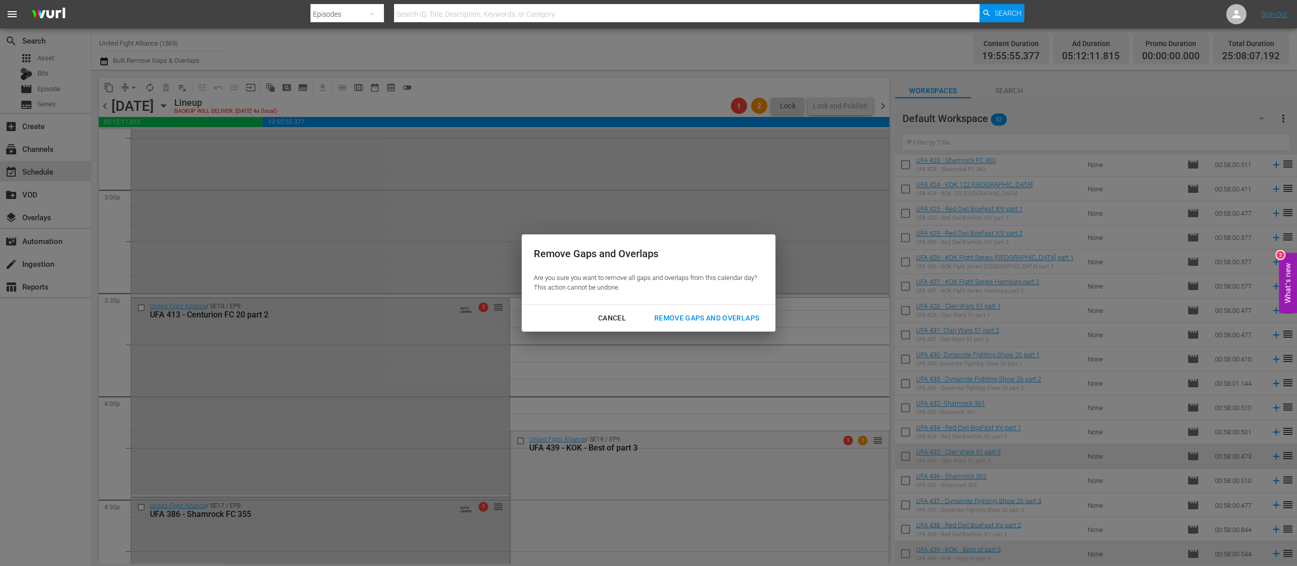
click at [721, 314] on div "Remove Gaps and Overlaps" at bounding box center [706, 318] width 121 height 13
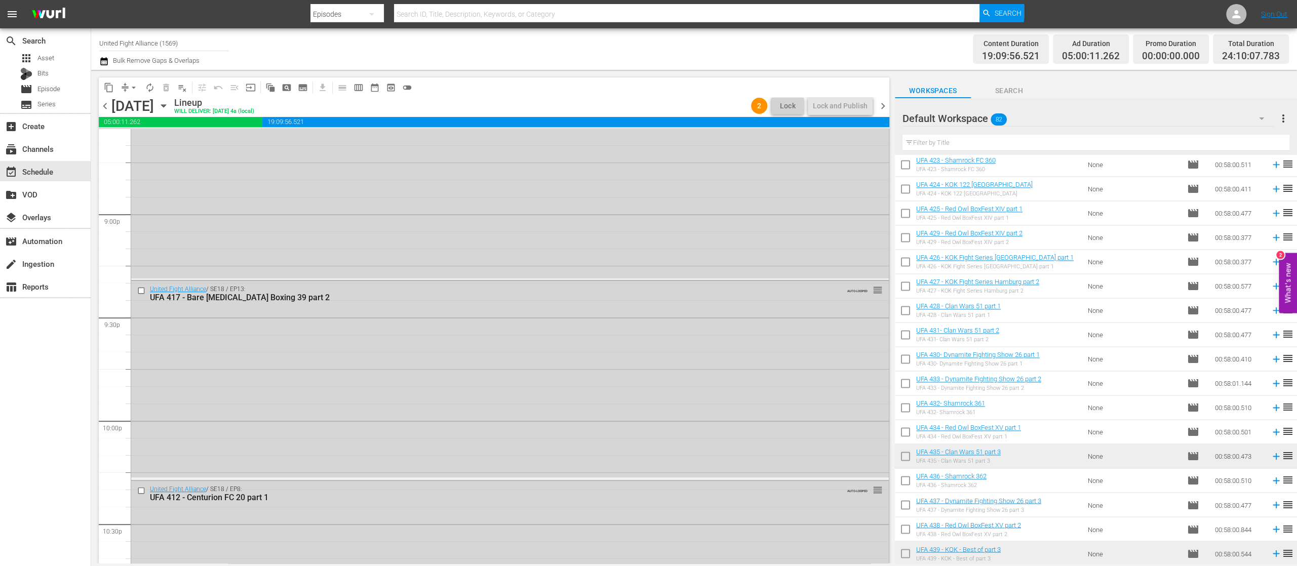
scroll to position [4571, 0]
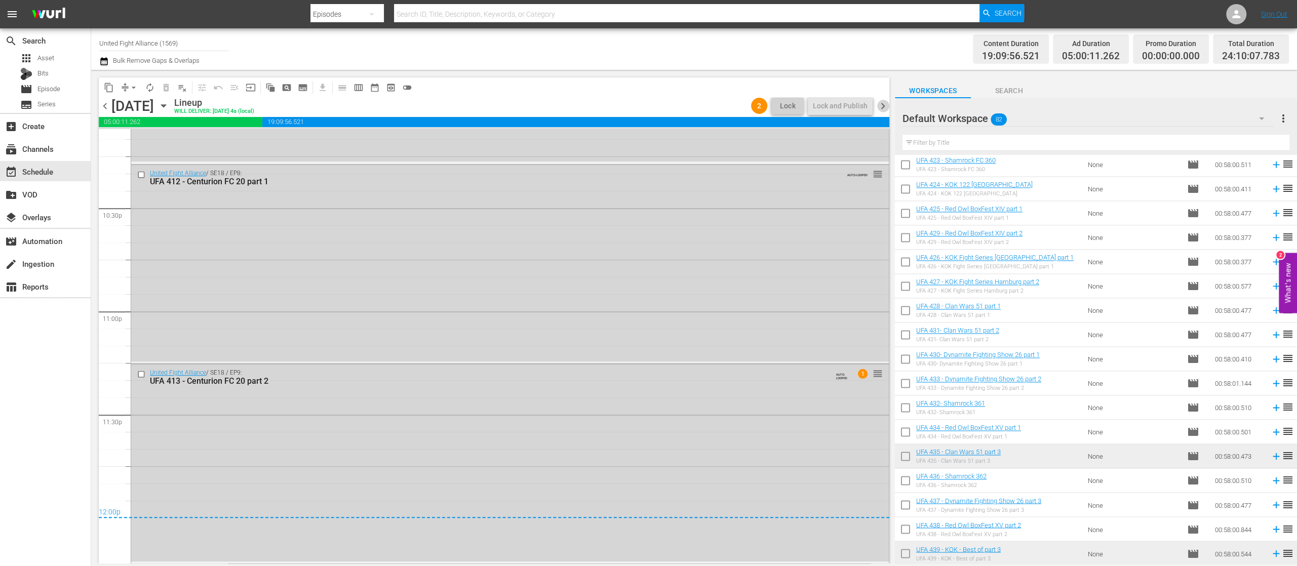
click at [882, 107] on span "chevron_right" at bounding box center [883, 106] width 13 height 13
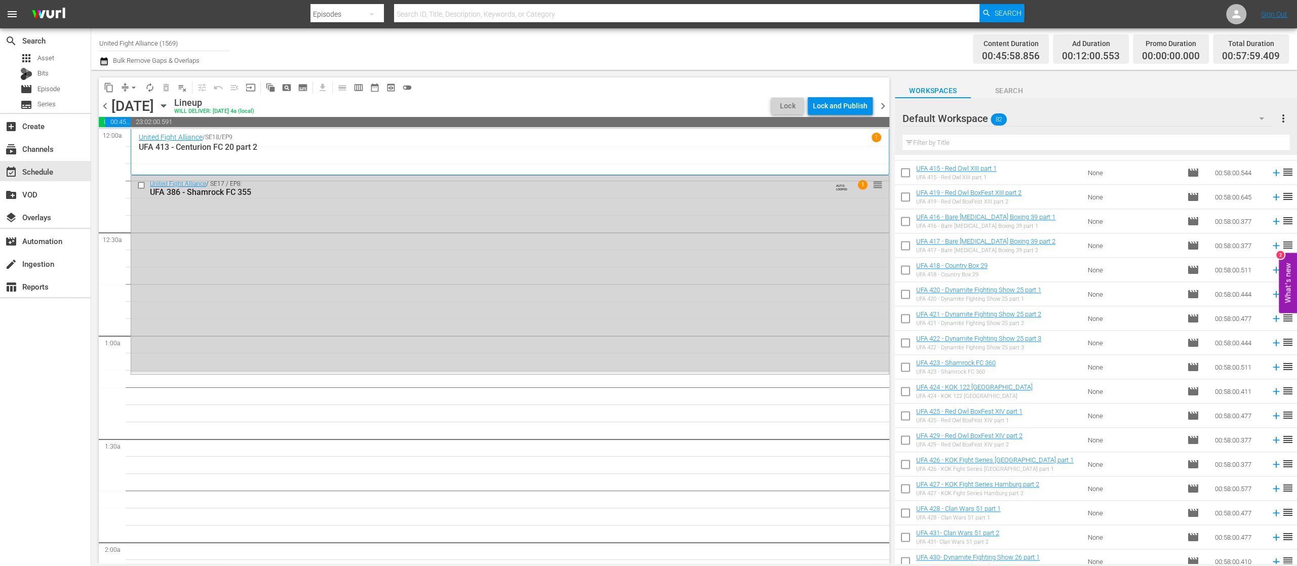
scroll to position [1202, 0]
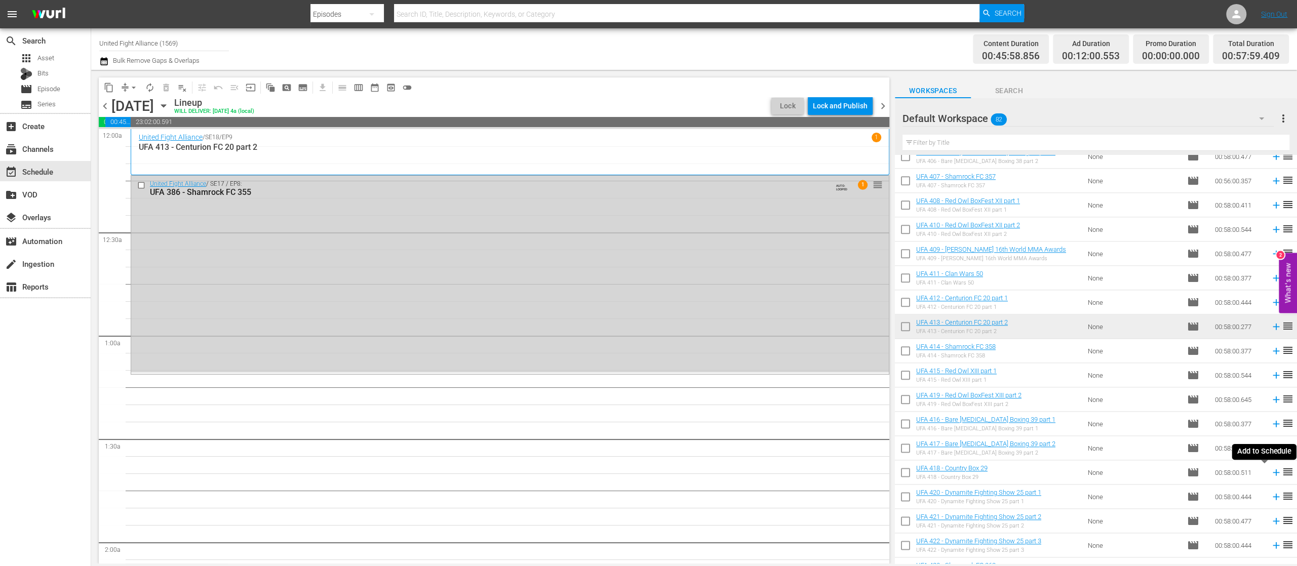
click at [1273, 474] on icon at bounding box center [1276, 473] width 7 height 7
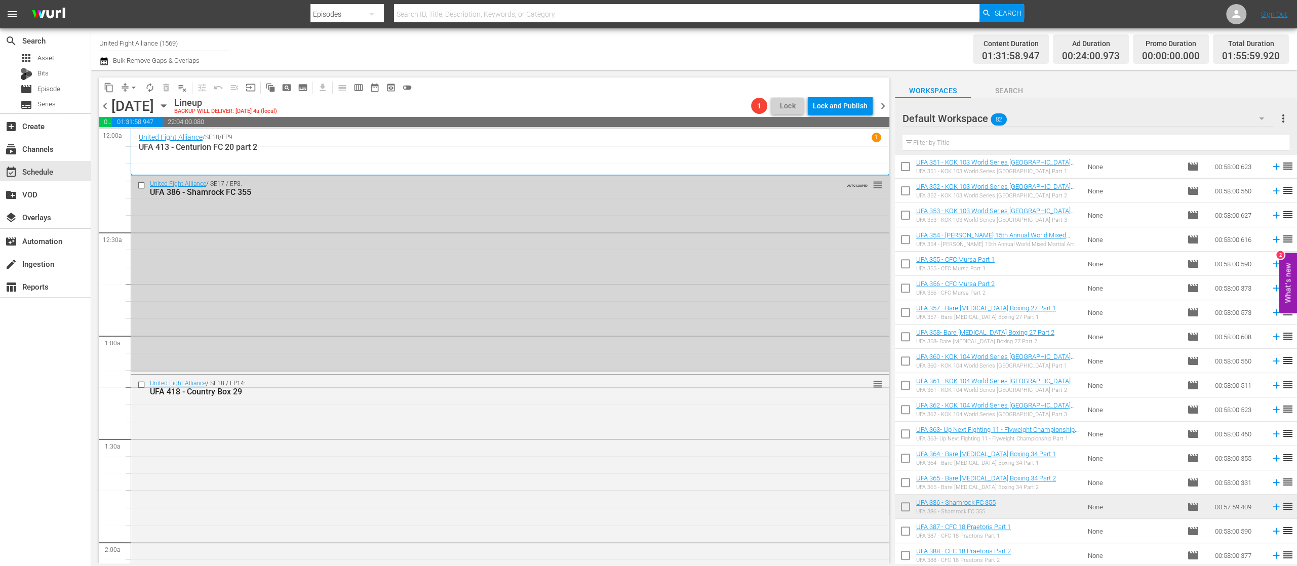
scroll to position [392, 0]
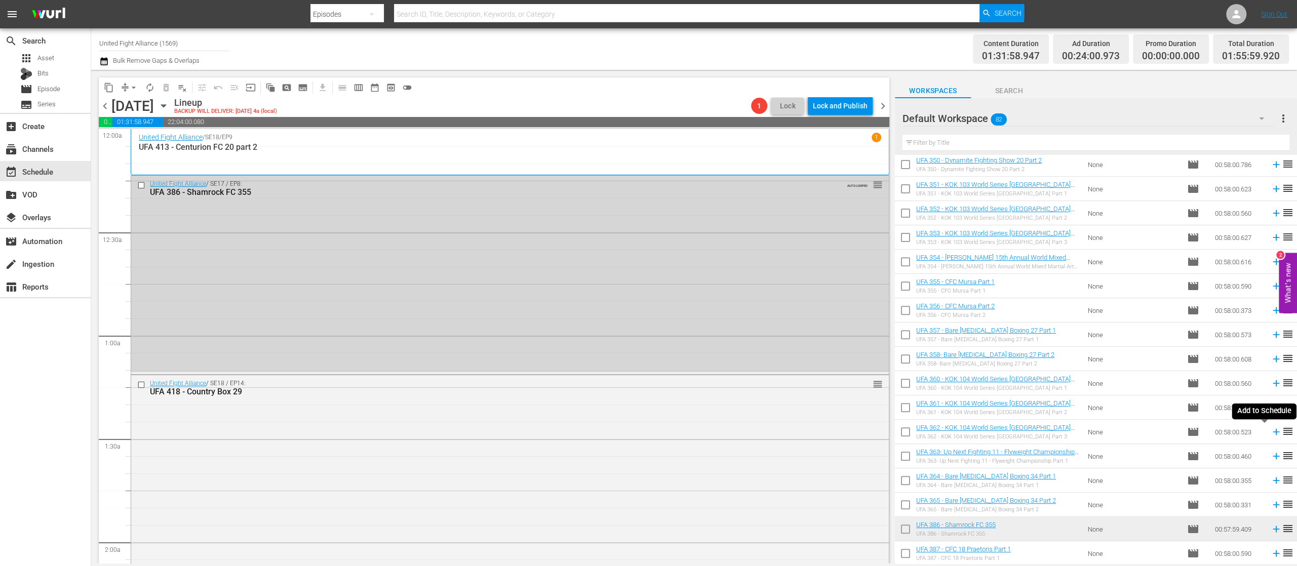
click at [1271, 432] on icon at bounding box center [1276, 431] width 11 height 11
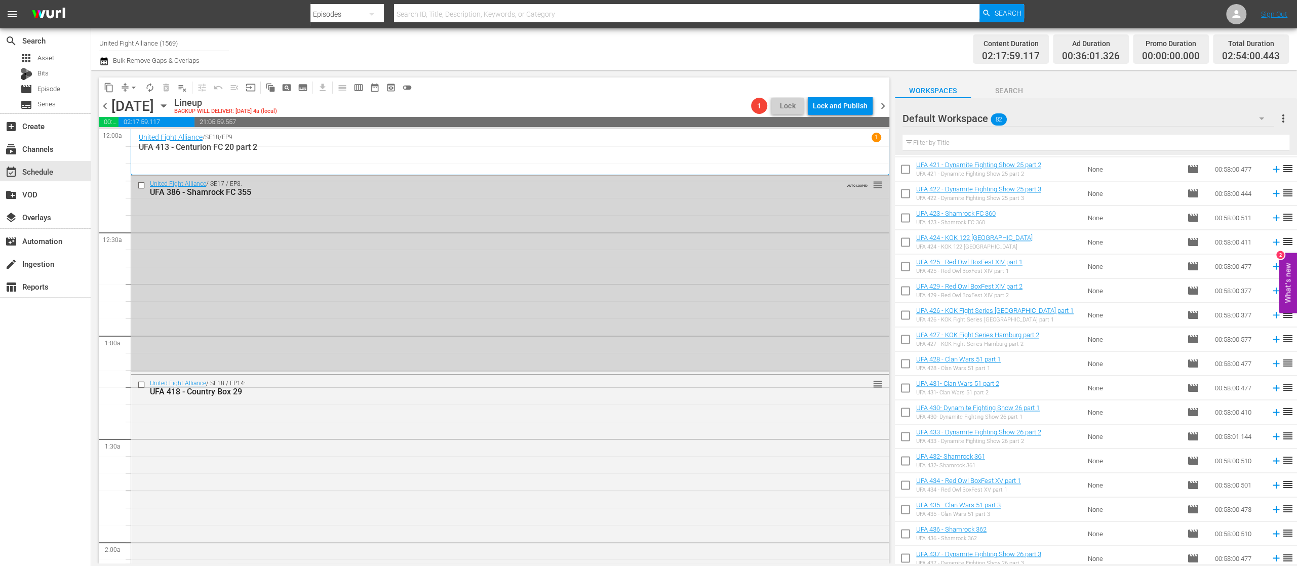
scroll to position [1608, 0]
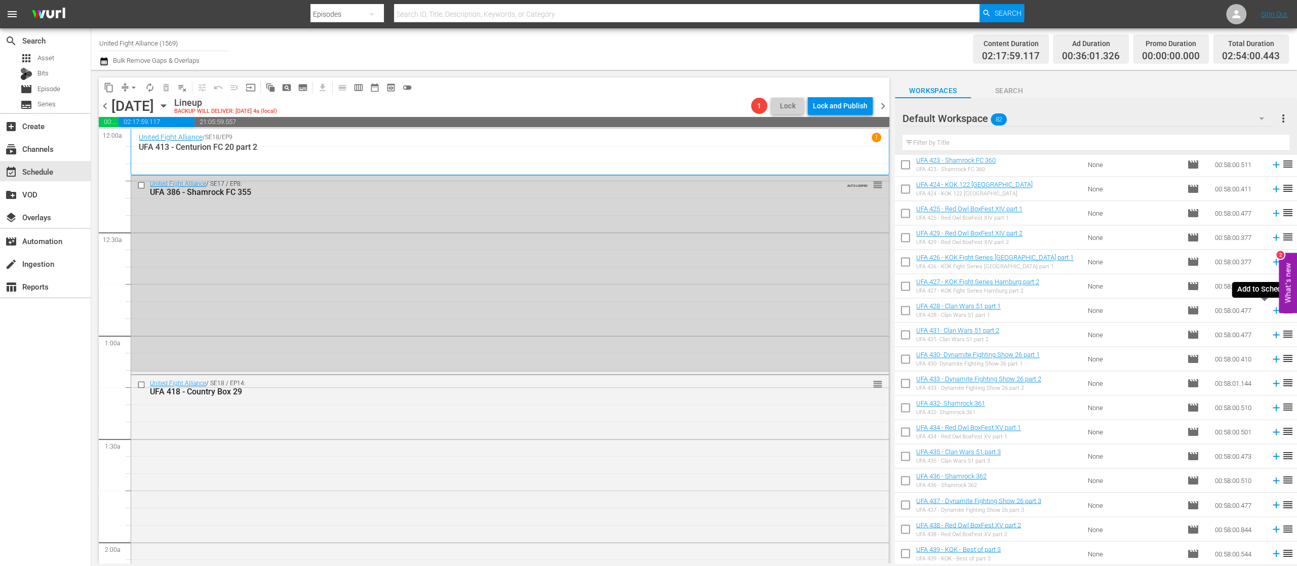
click at [1271, 311] on icon at bounding box center [1276, 310] width 11 height 11
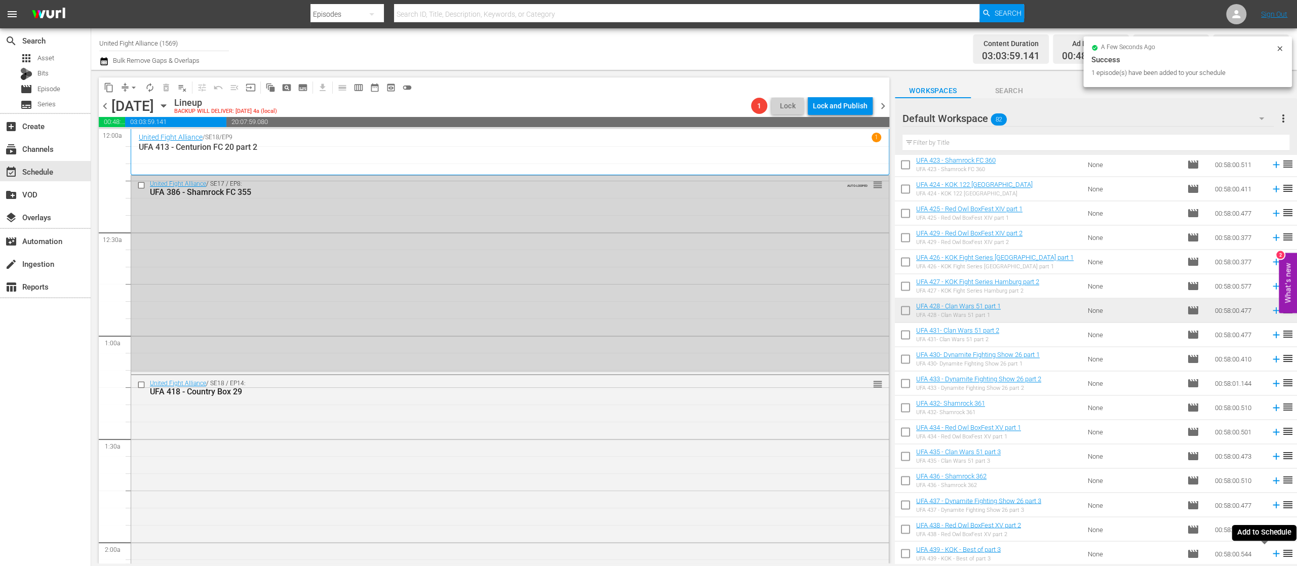
click at [1271, 553] on icon at bounding box center [1276, 553] width 11 height 11
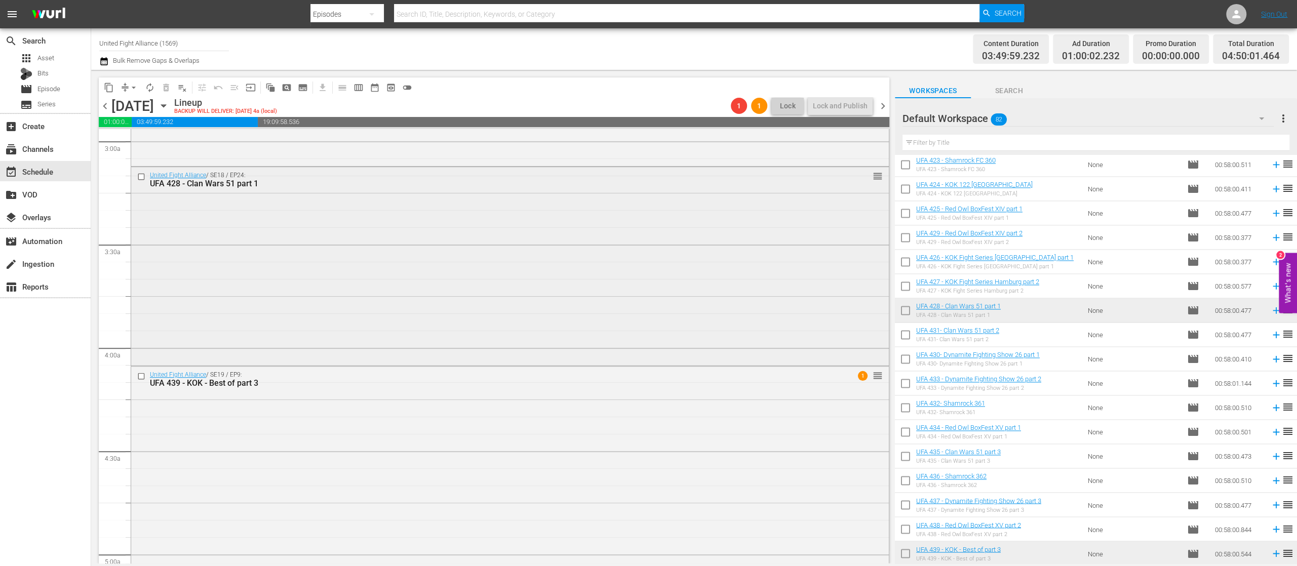
scroll to position [405, 0]
click at [1271, 335] on icon at bounding box center [1276, 334] width 11 height 11
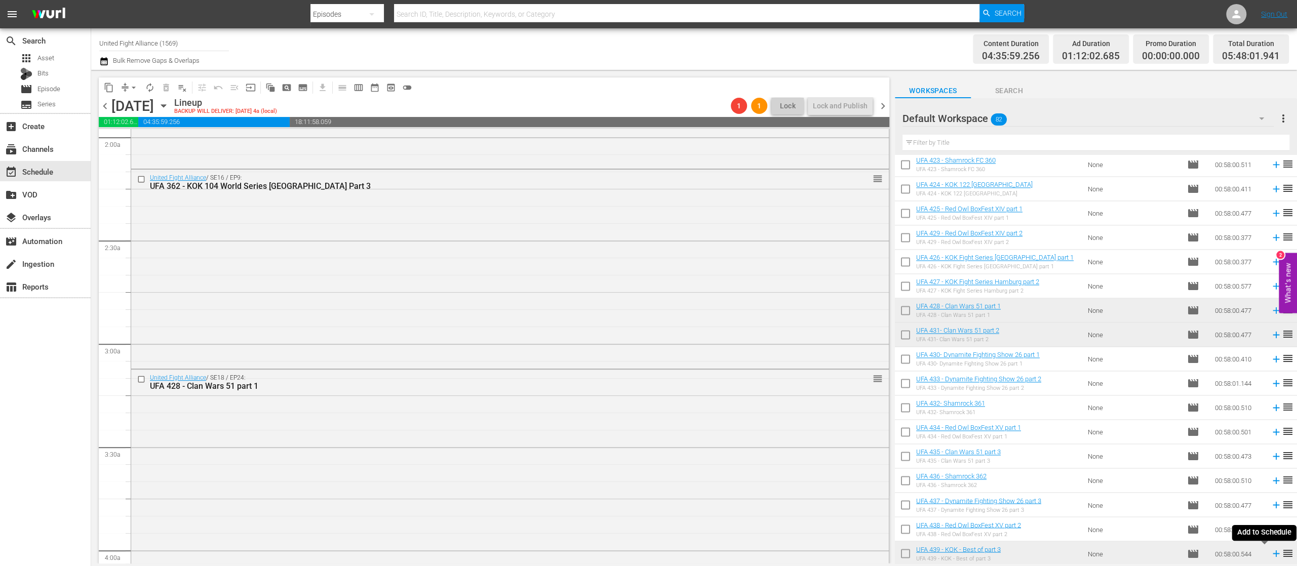
click at [1273, 552] on icon at bounding box center [1276, 554] width 7 height 7
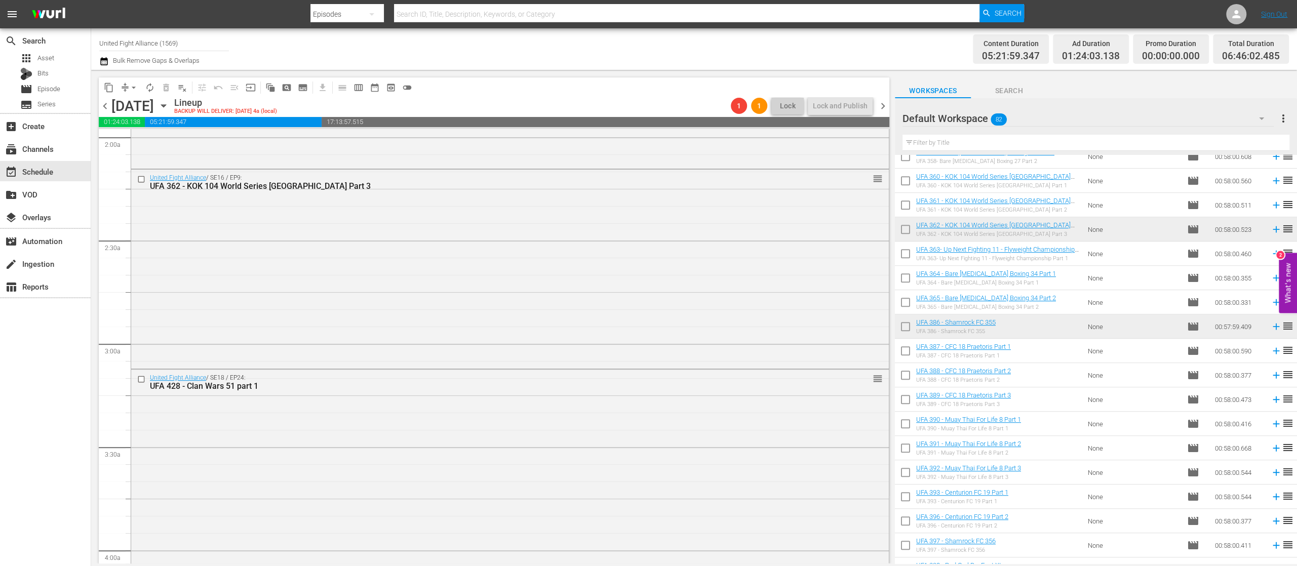
scroll to position [392, 0]
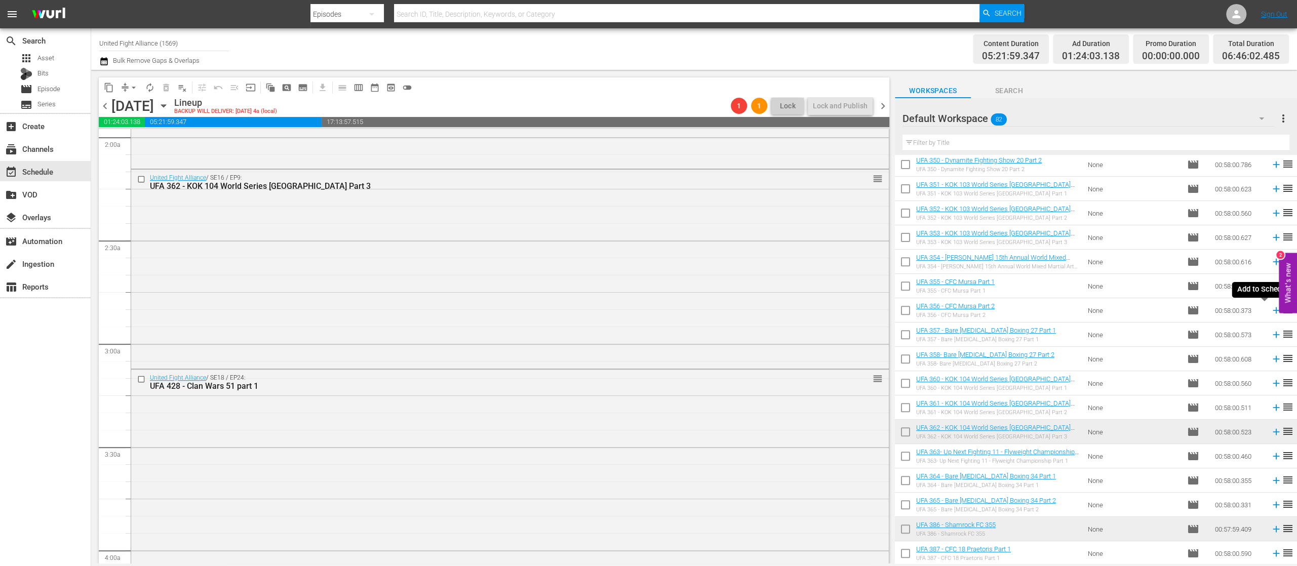
click at [1271, 316] on icon at bounding box center [1276, 310] width 11 height 11
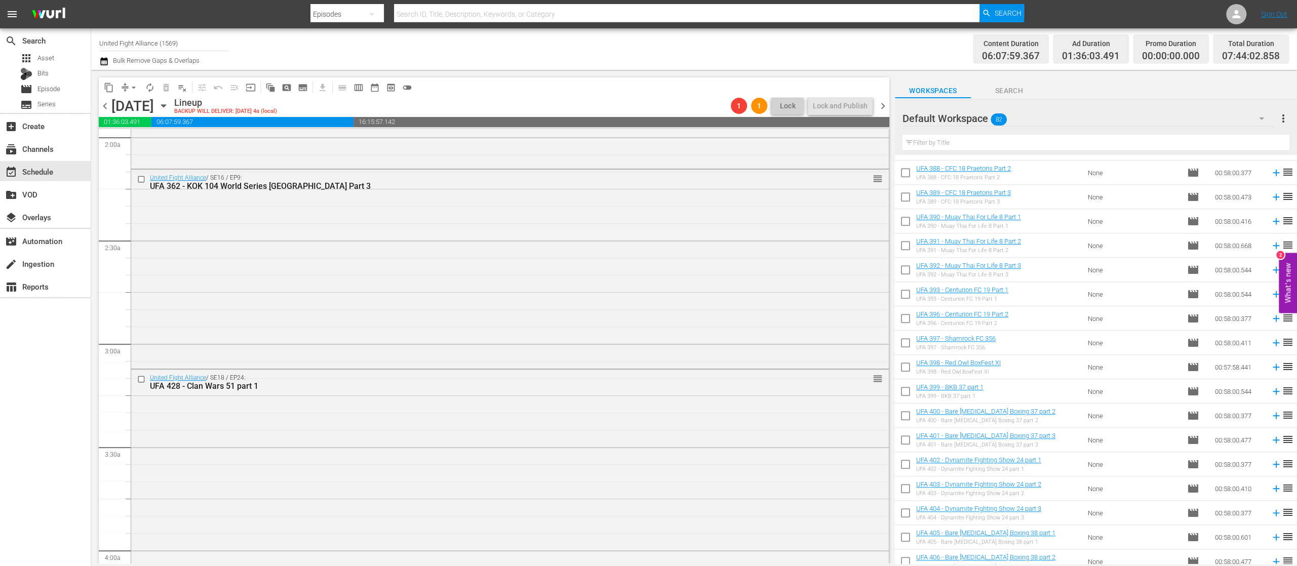
scroll to position [1000, 0]
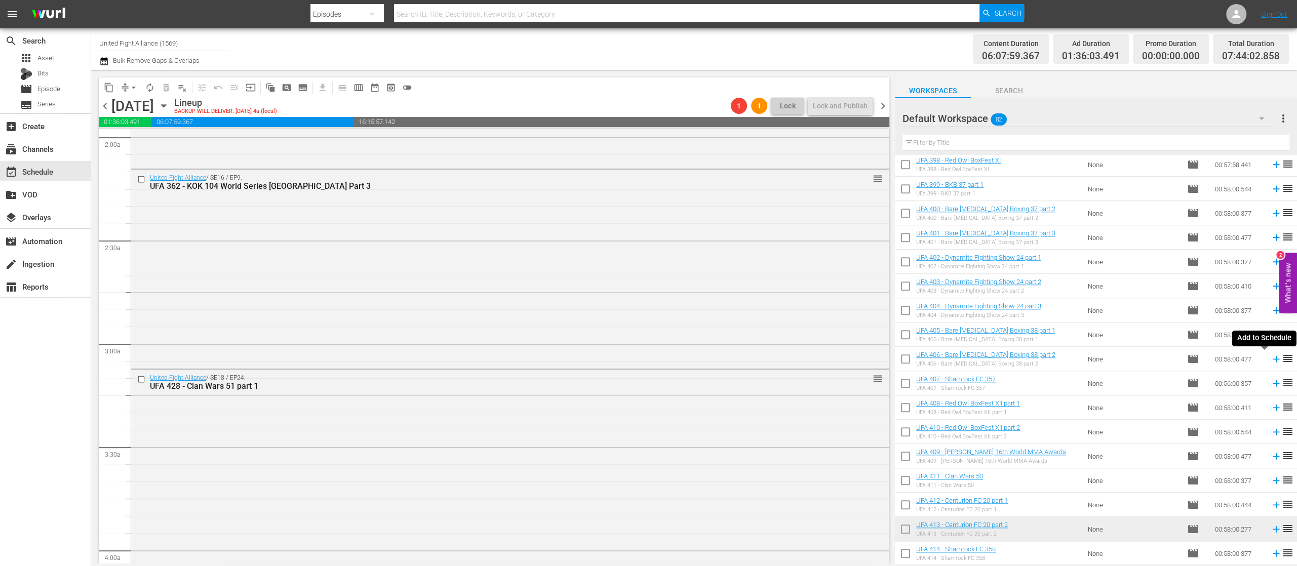
click at [1271, 361] on icon at bounding box center [1276, 359] width 11 height 11
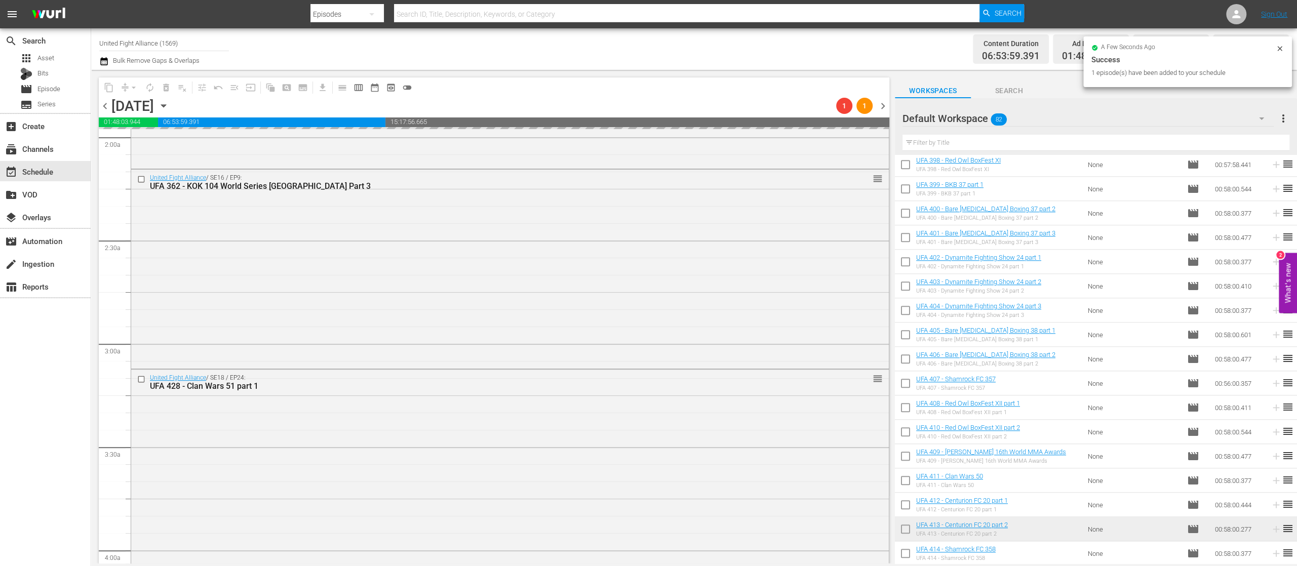
scroll to position [392, 0]
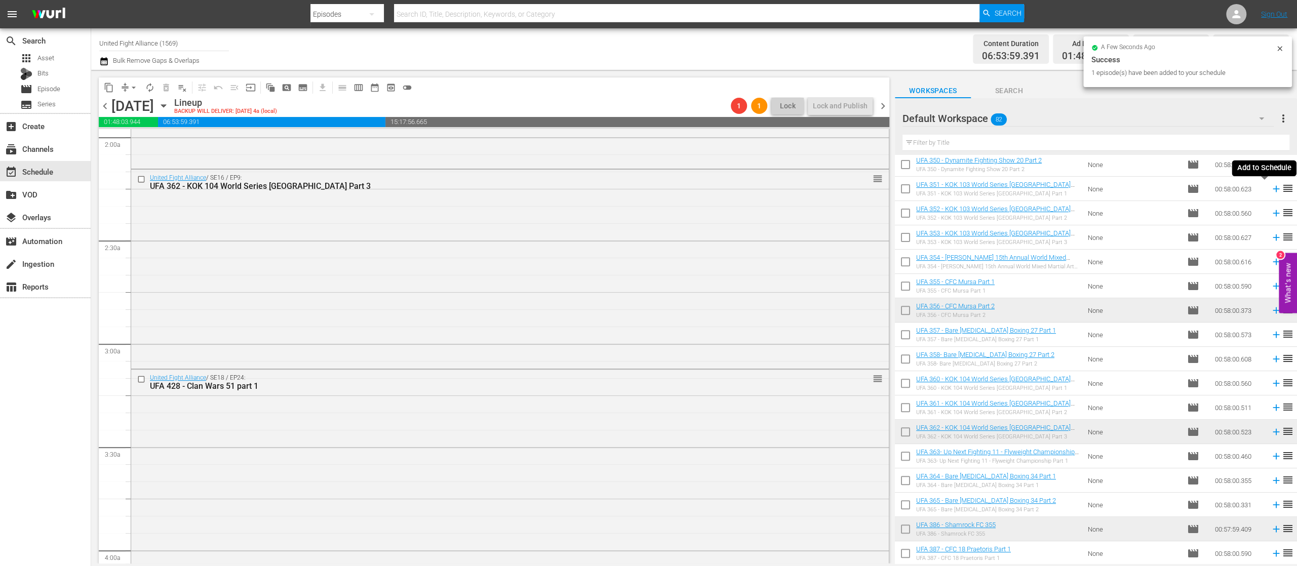
click at [1271, 192] on icon at bounding box center [1276, 188] width 11 height 11
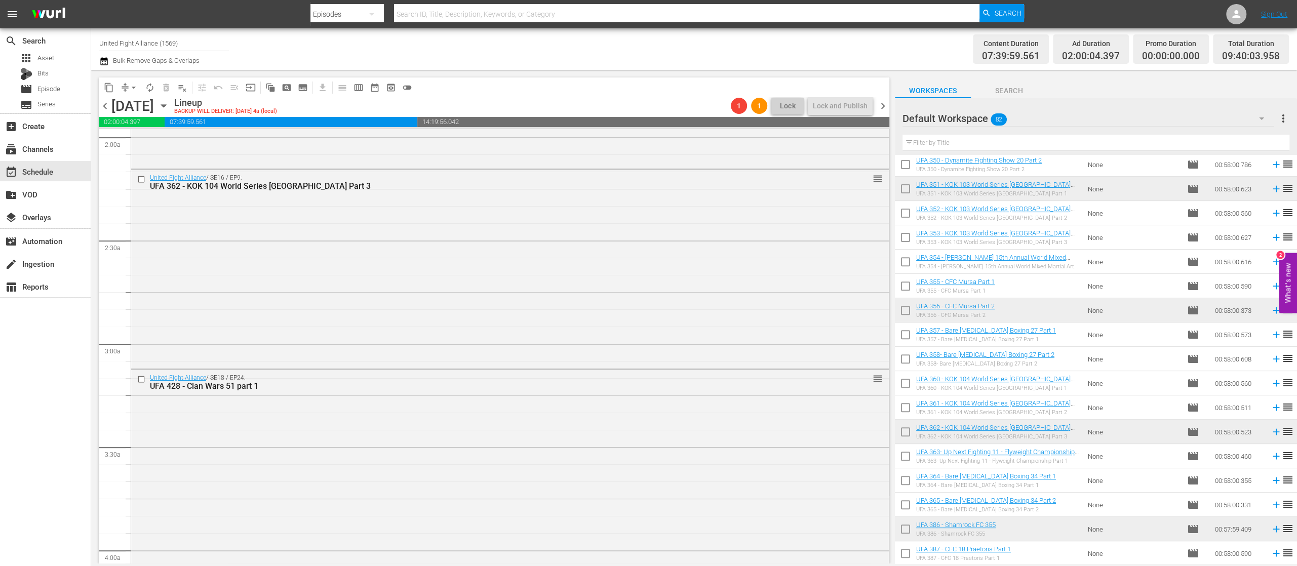
scroll to position [0, 0]
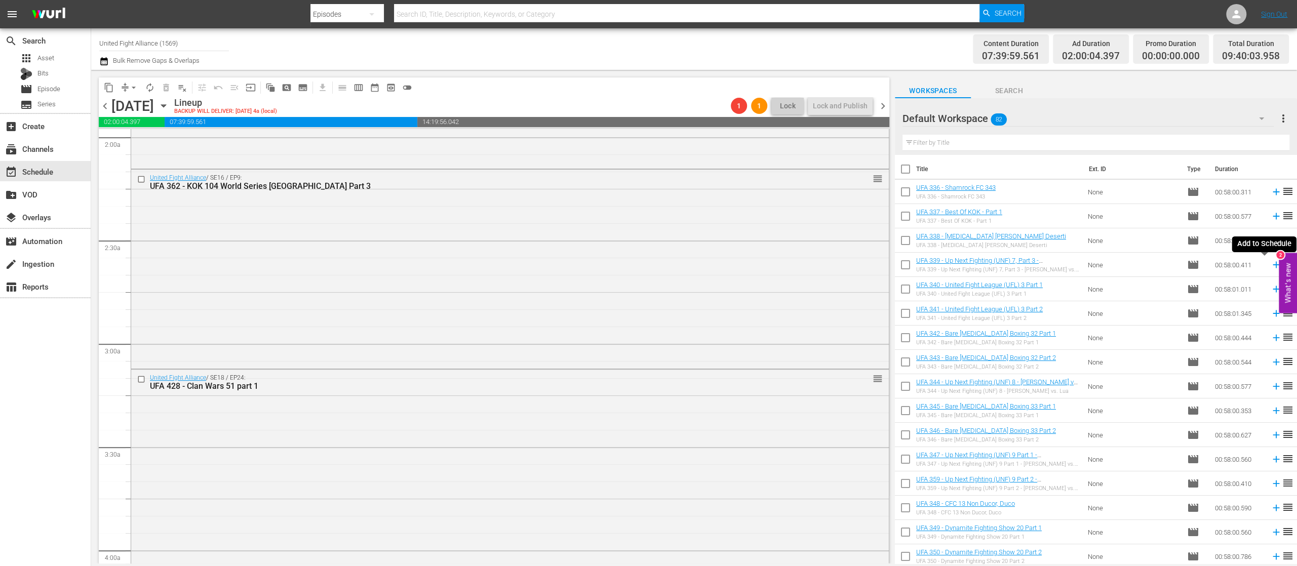
click at [1273, 262] on icon at bounding box center [1276, 265] width 7 height 7
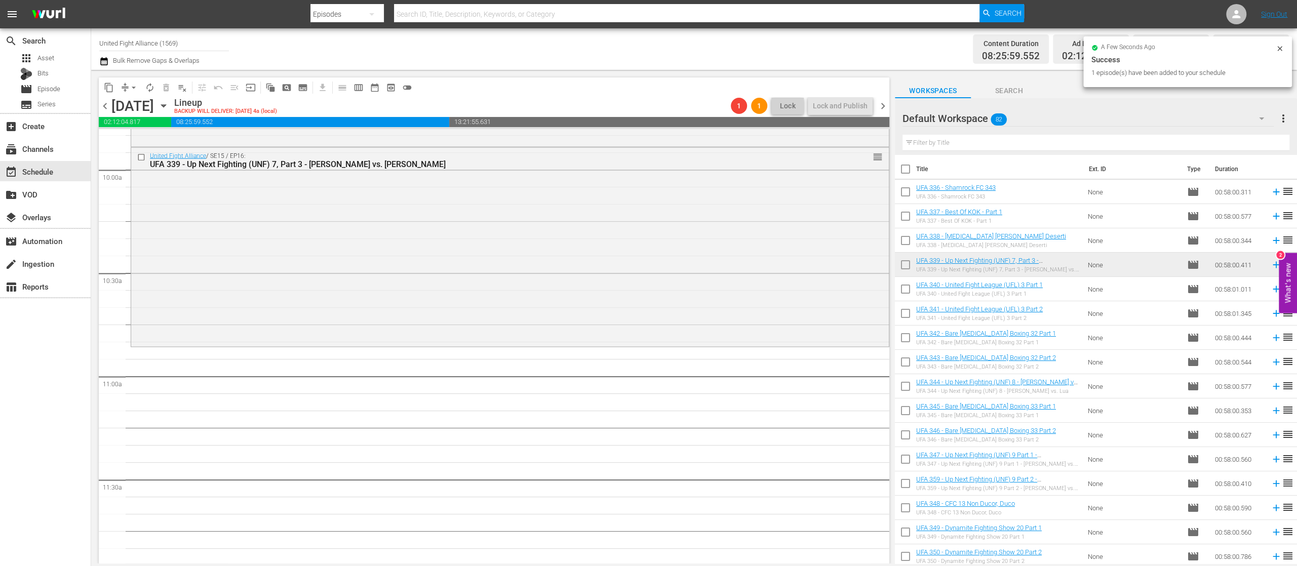
scroll to position [1823, 0]
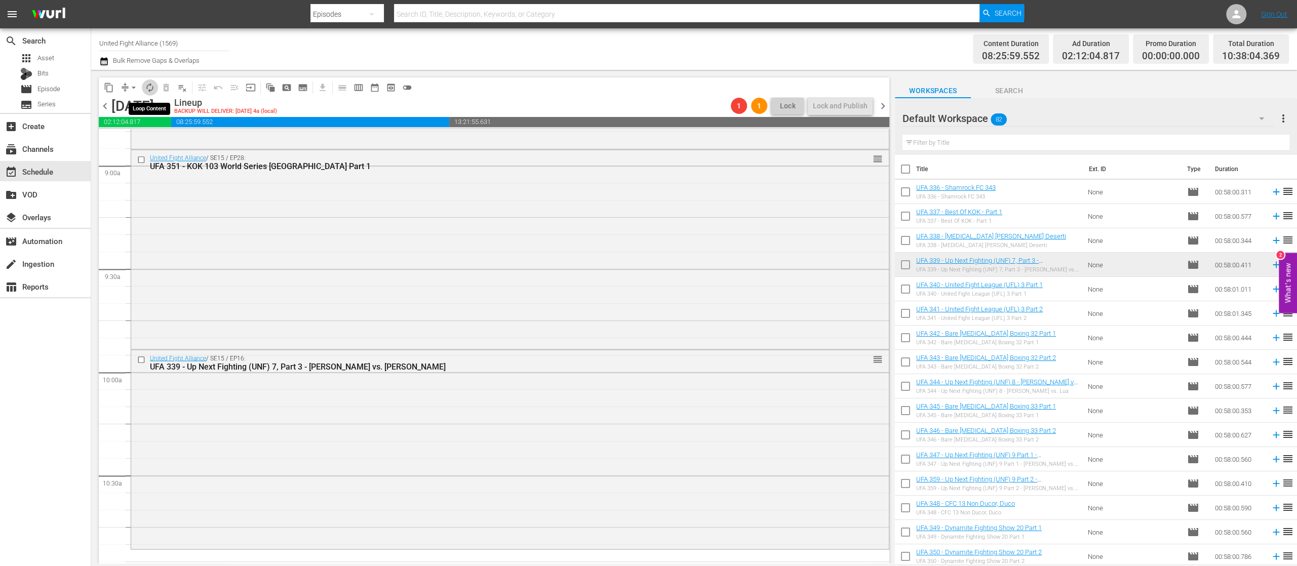
click at [151, 86] on span "autorenew_outlined" at bounding box center [150, 88] width 10 height 10
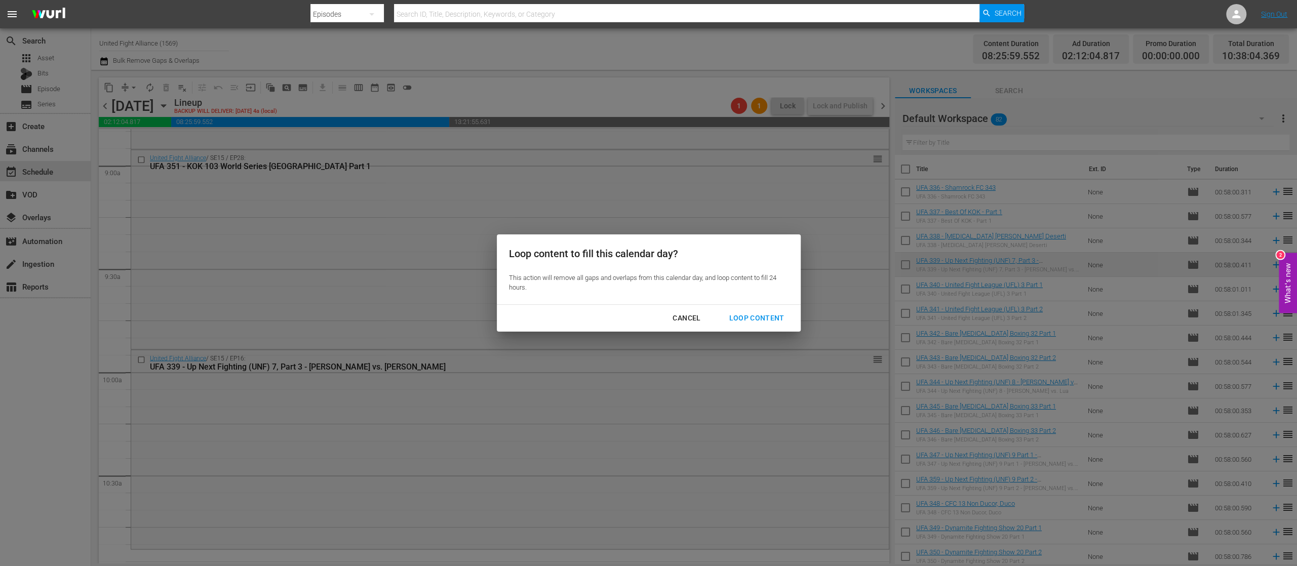
click at [696, 316] on div "Cancel" at bounding box center [687, 318] width 44 height 13
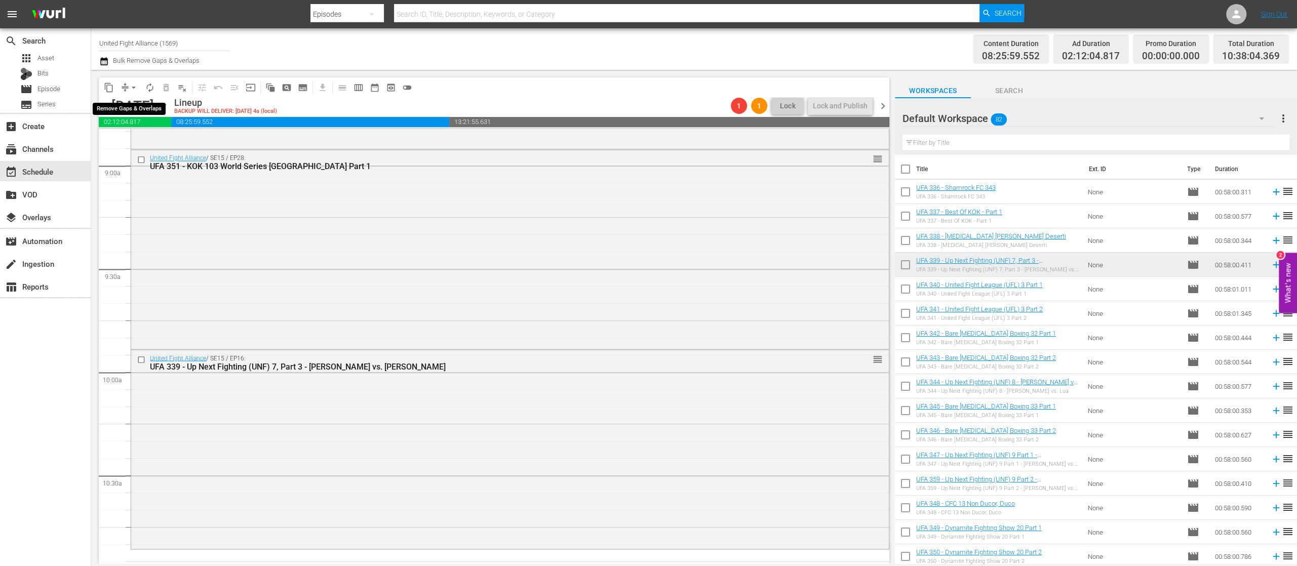
click at [134, 86] on span "arrow_drop_down" at bounding box center [134, 88] width 10 height 10
click at [155, 141] on li "Align to End of Previous Day" at bounding box center [134, 141] width 106 height 17
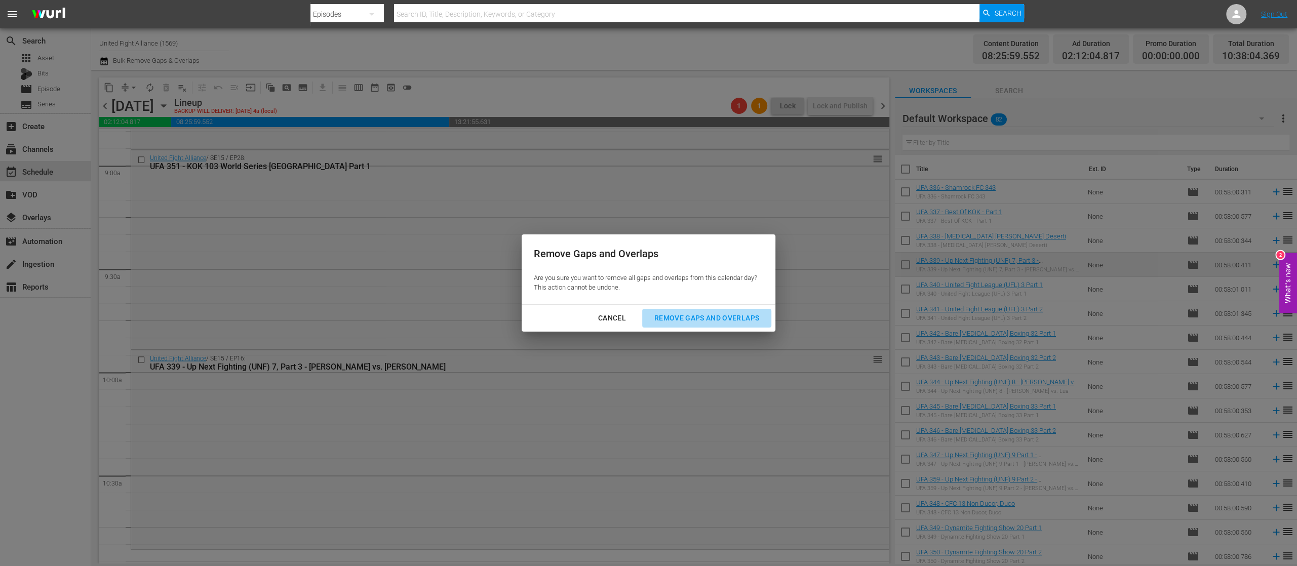
click at [712, 320] on div "Remove Gaps and Overlaps" at bounding box center [706, 318] width 121 height 13
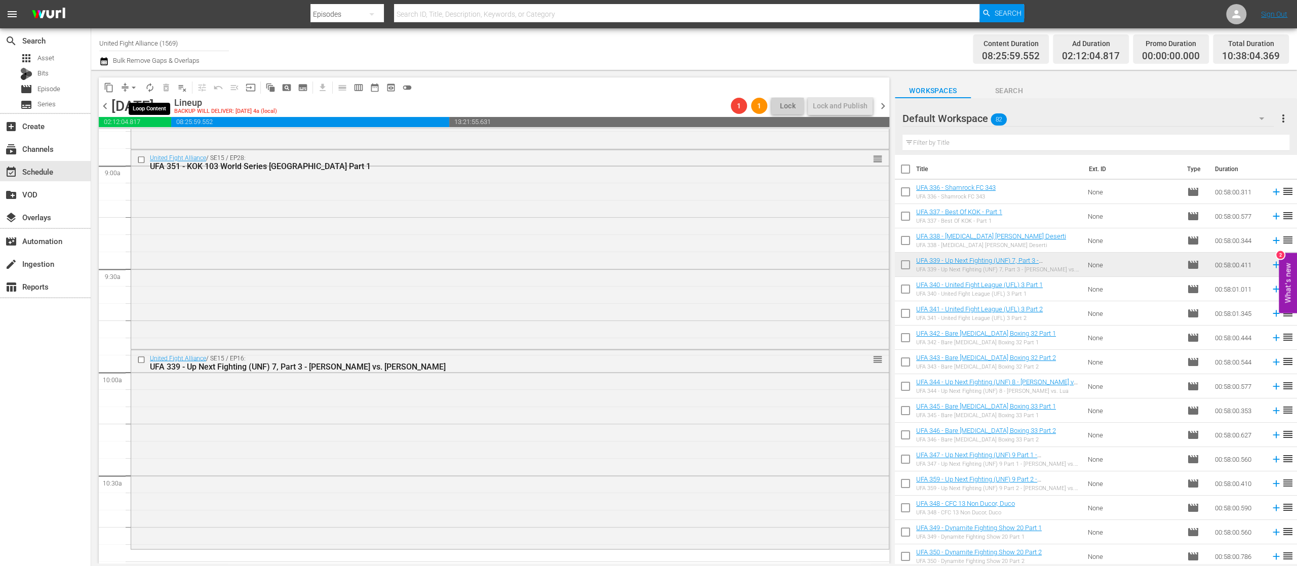
click at [151, 91] on span "autorenew_outlined" at bounding box center [150, 88] width 10 height 10
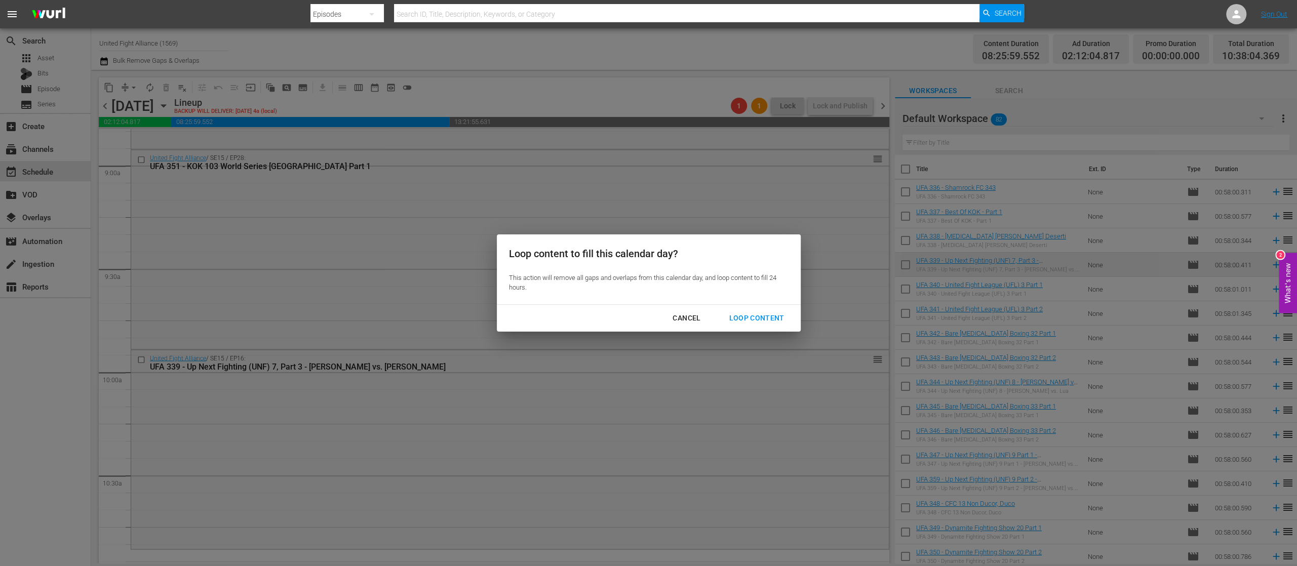
click at [762, 312] on div "Loop Content" at bounding box center [756, 318] width 71 height 13
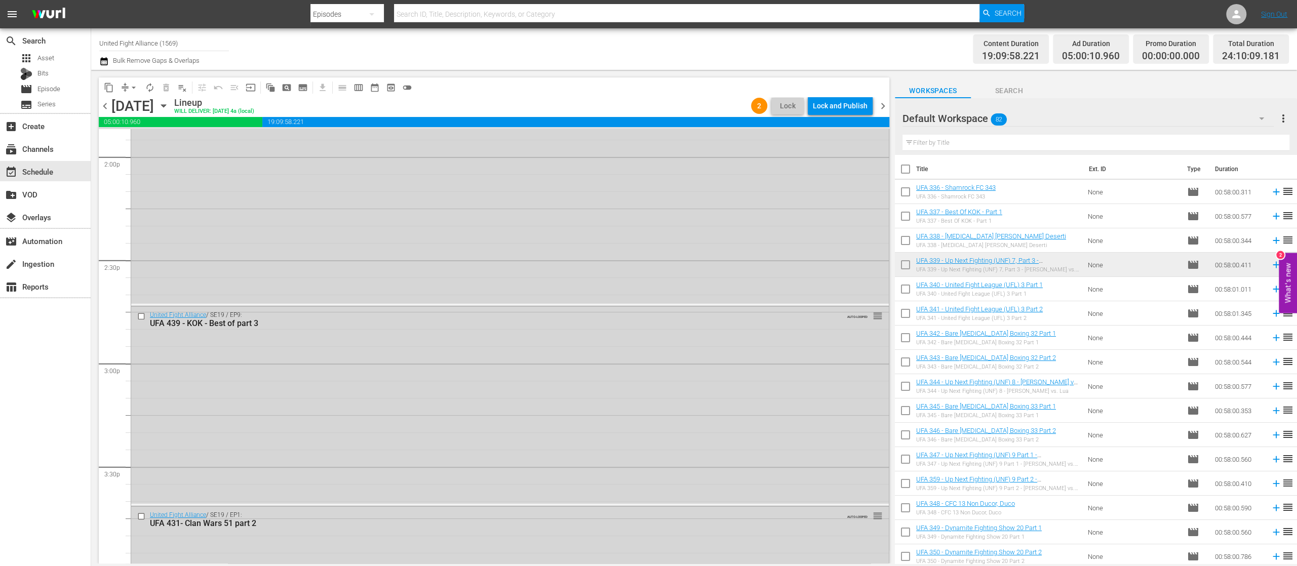
scroll to position [2579, 0]
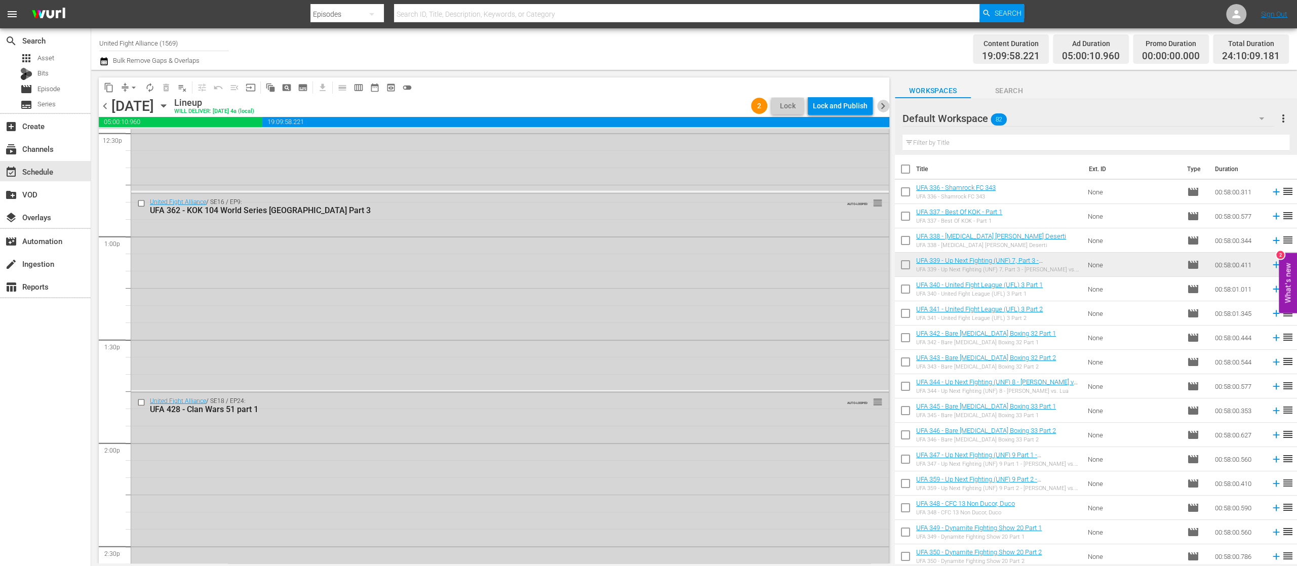
click at [883, 102] on span "chevron_right" at bounding box center [883, 106] width 13 height 13
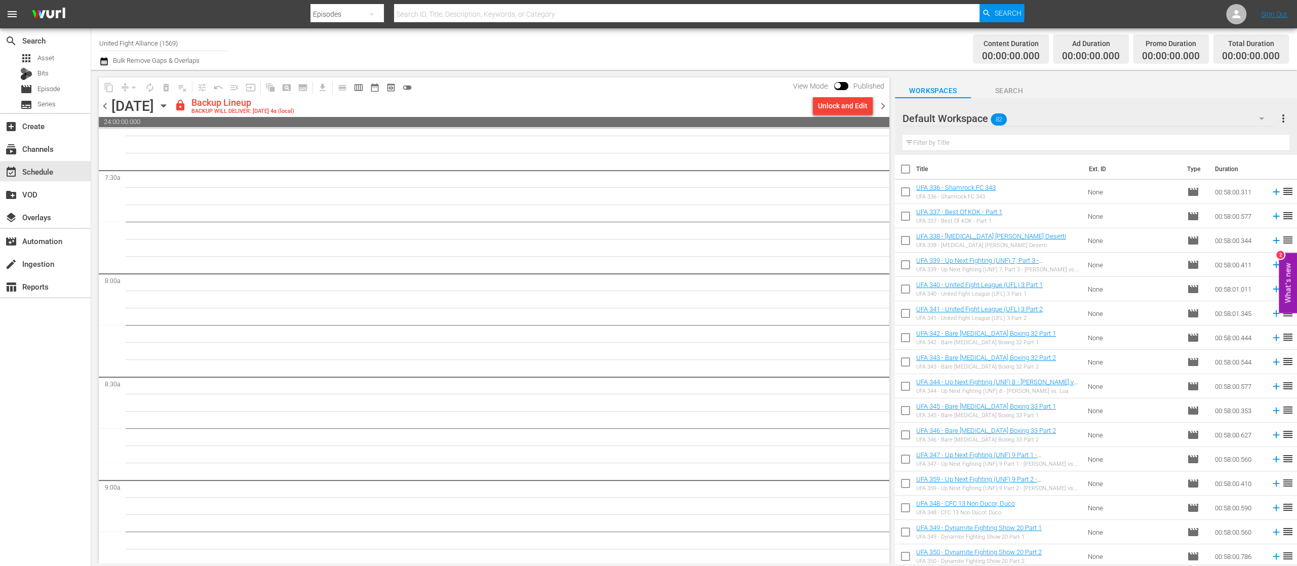
scroll to position [1484, 0]
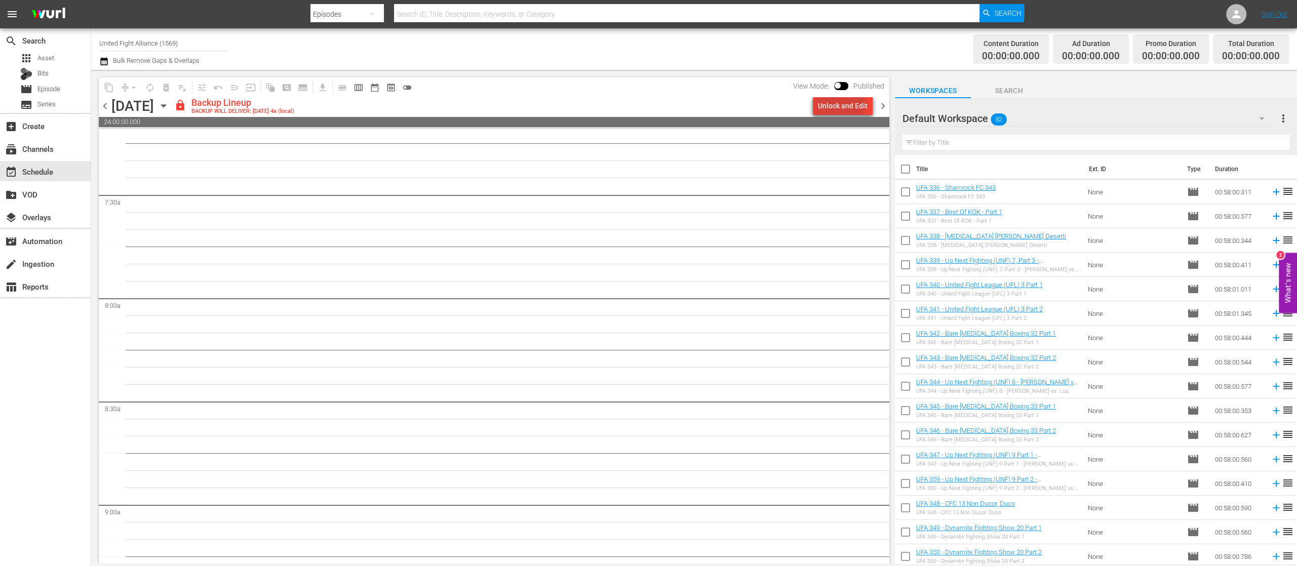
click at [836, 102] on div "Unlock and Edit" at bounding box center [843, 106] width 50 height 18
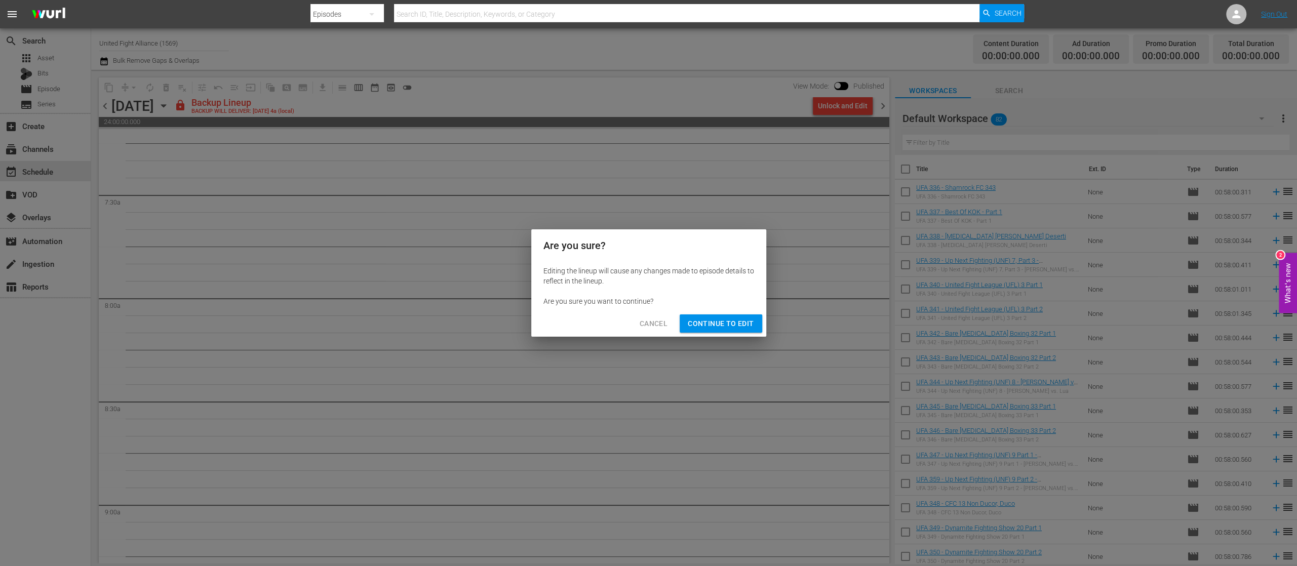
click at [729, 326] on span "Continue to Edit" at bounding box center [721, 324] width 66 height 13
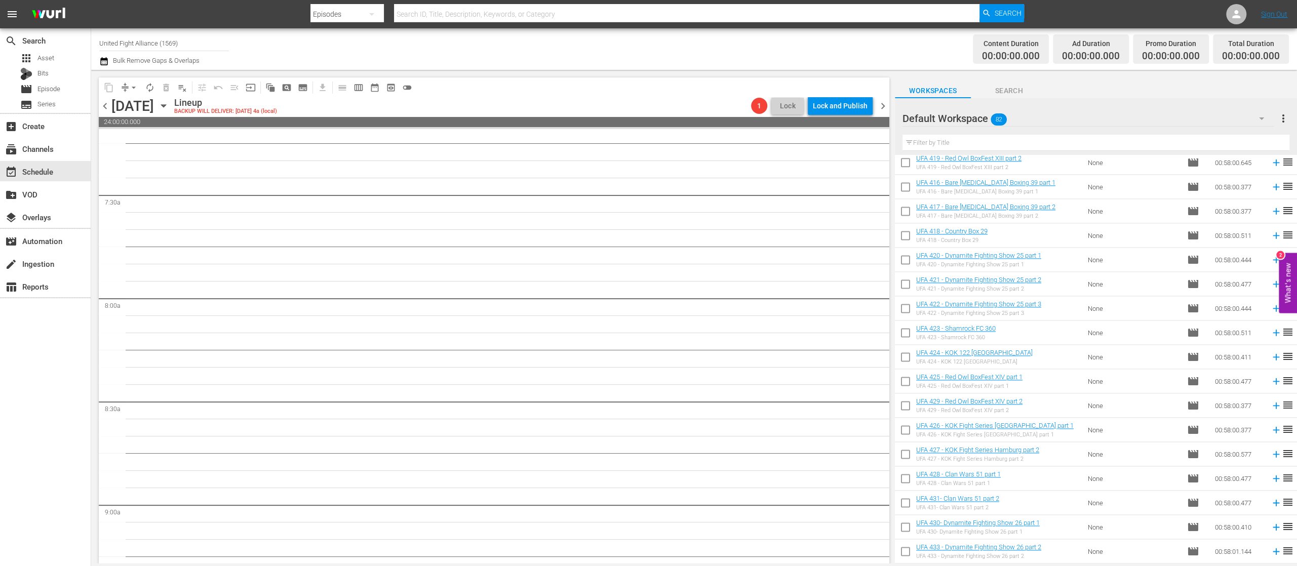
scroll to position [1608, 0]
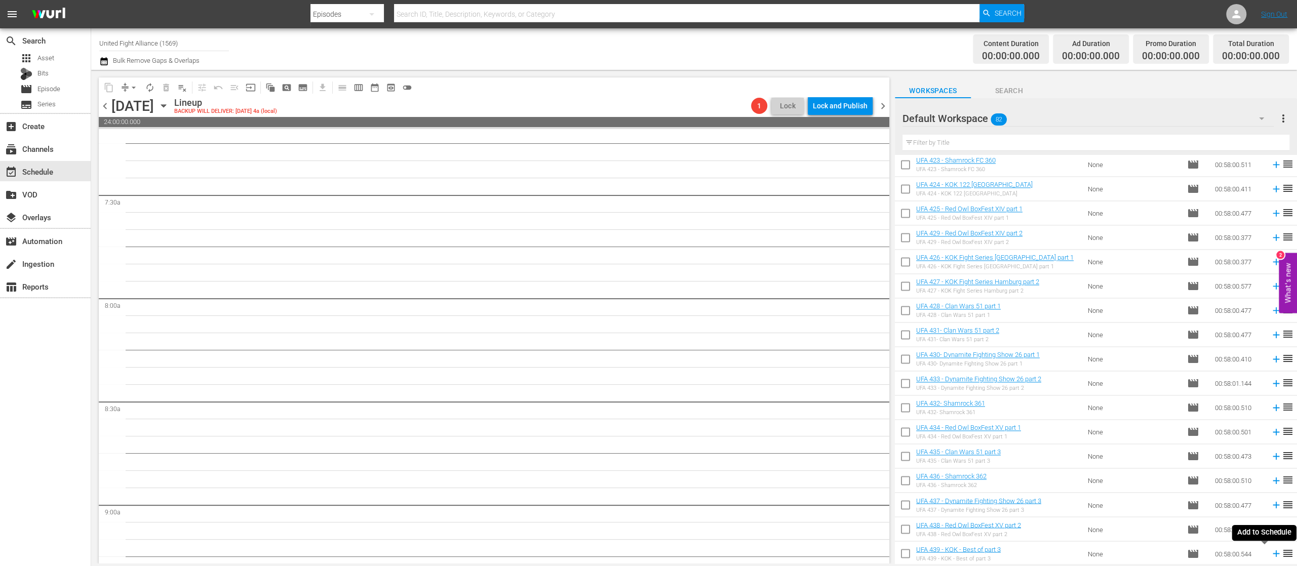
click at [1271, 554] on icon at bounding box center [1276, 553] width 11 height 11
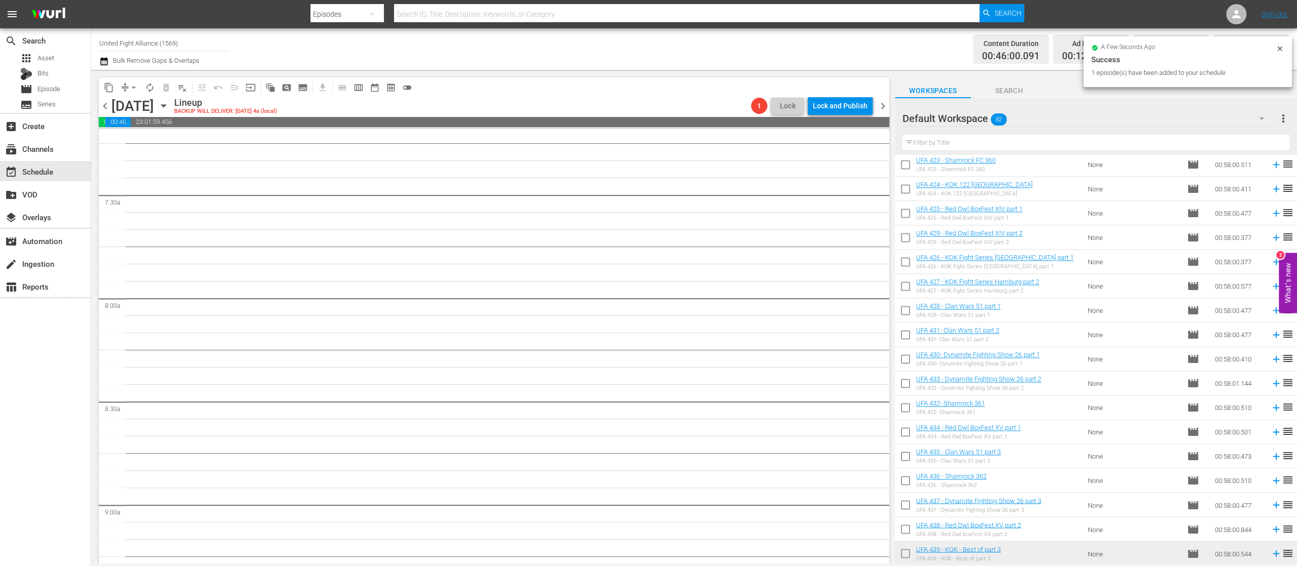
scroll to position [1467, 0]
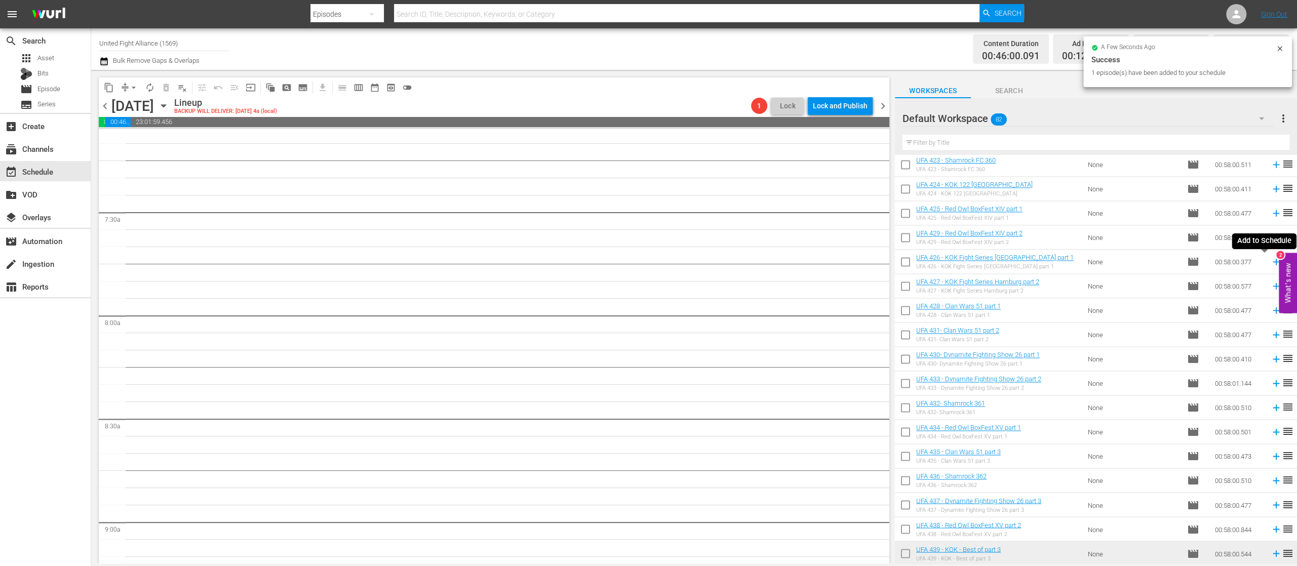
click at [1271, 260] on icon at bounding box center [1276, 261] width 11 height 11
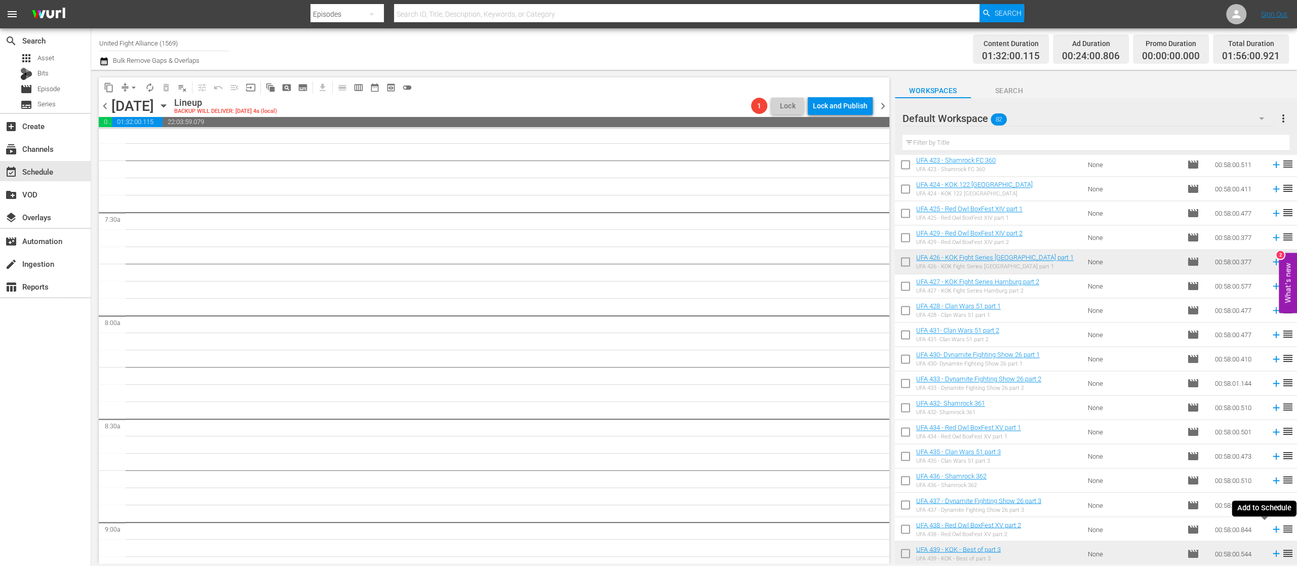
click at [1273, 531] on icon at bounding box center [1276, 529] width 7 height 7
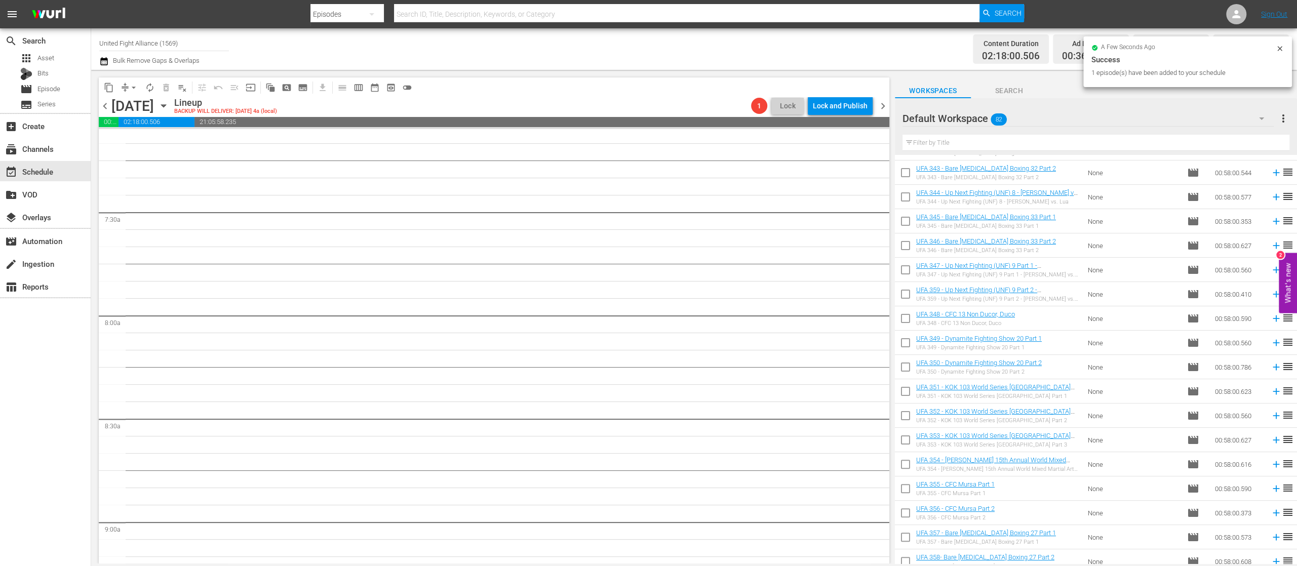
scroll to position [1450, 0]
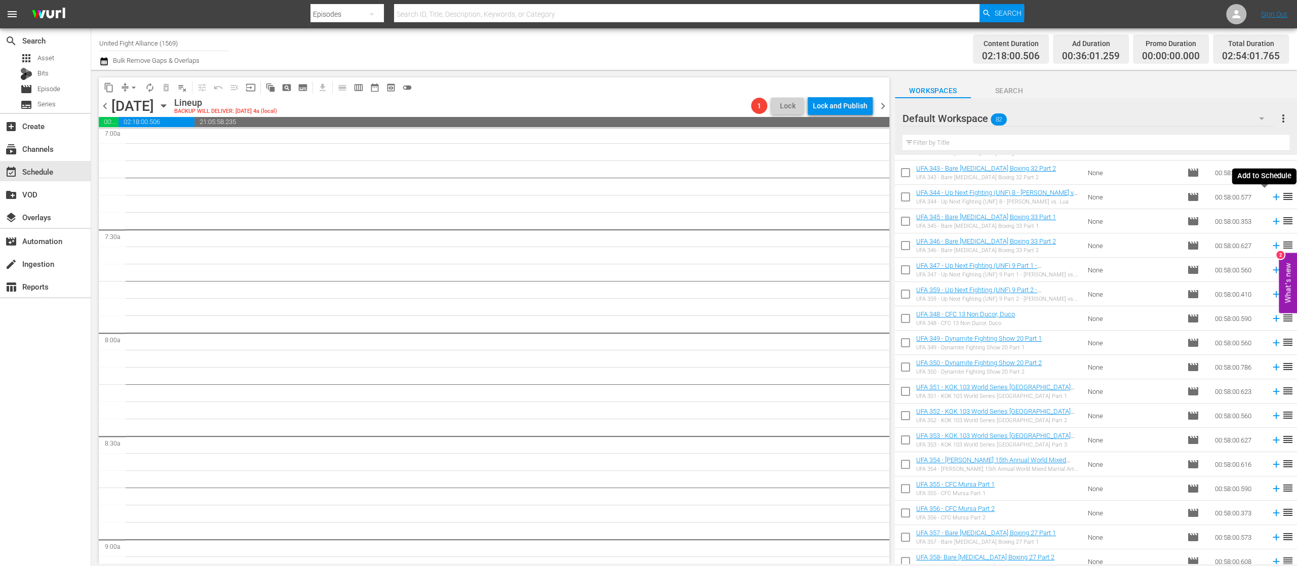
click at [1271, 198] on icon at bounding box center [1276, 196] width 11 height 11
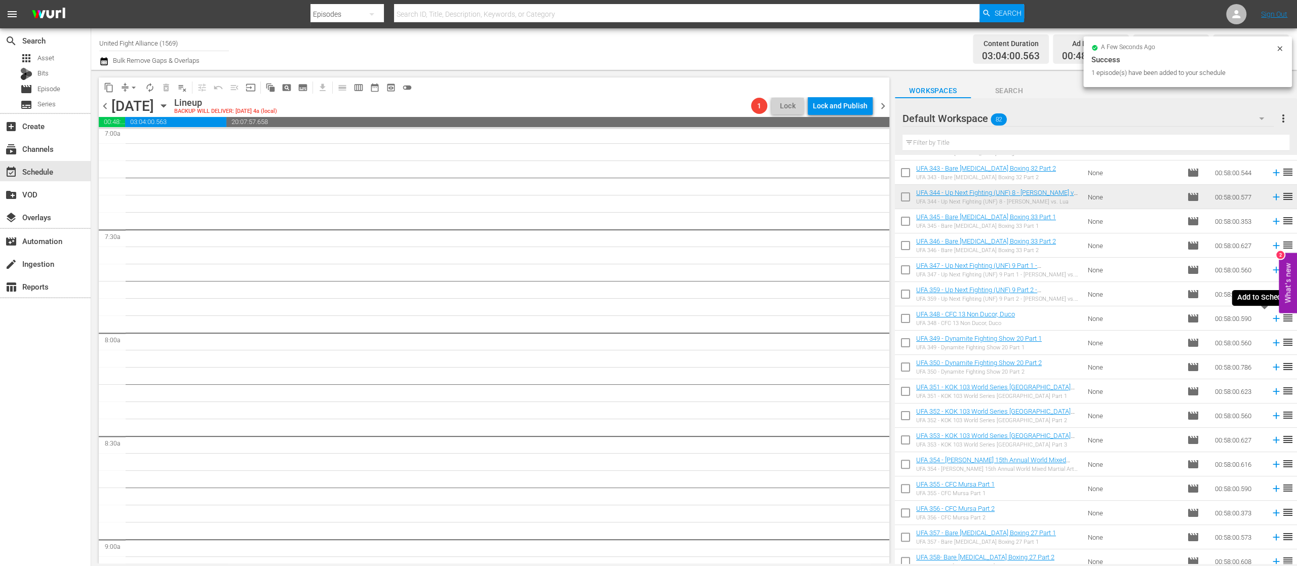
click at [1273, 318] on icon at bounding box center [1276, 319] width 7 height 7
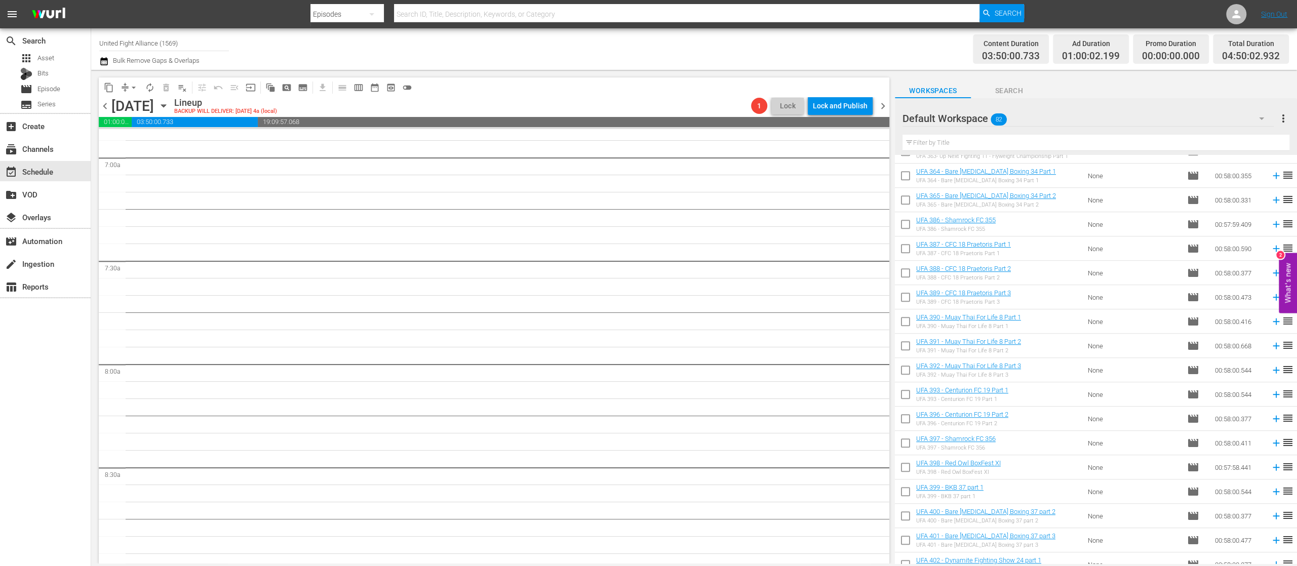
scroll to position [1202, 0]
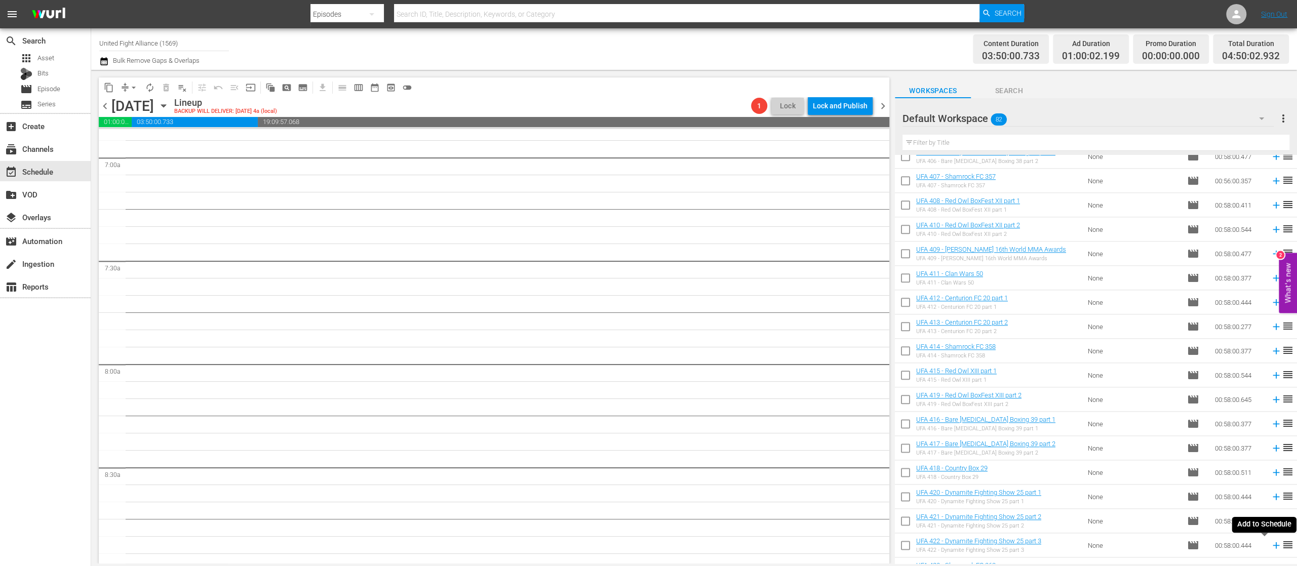
click at [1271, 543] on icon at bounding box center [1276, 545] width 11 height 11
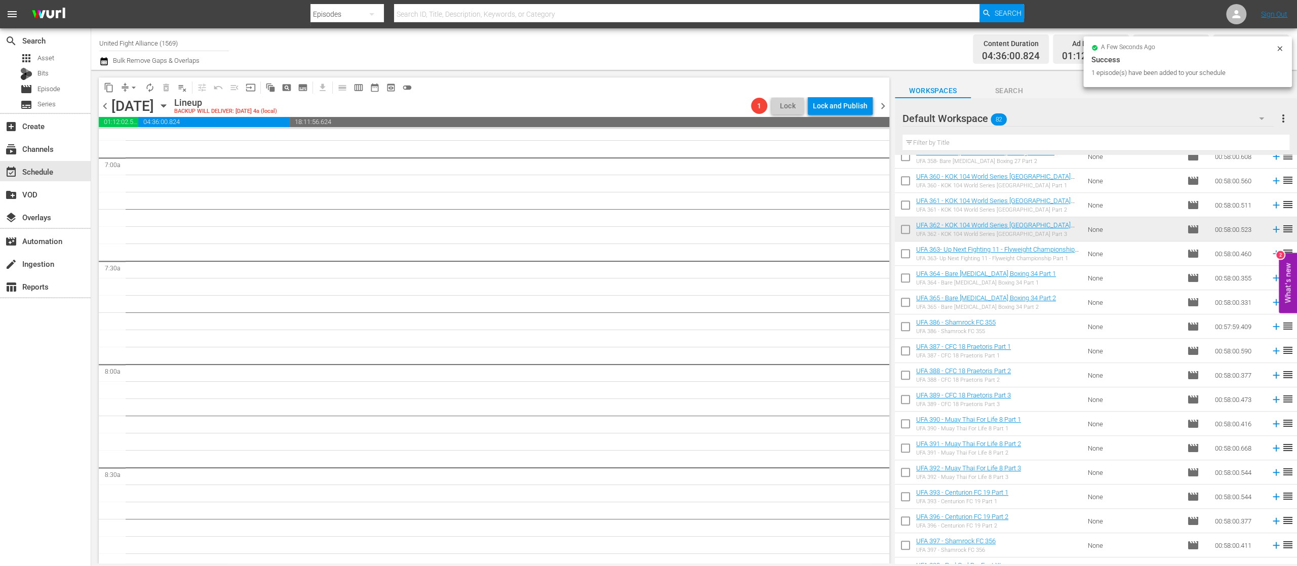
scroll to position [1401, 0]
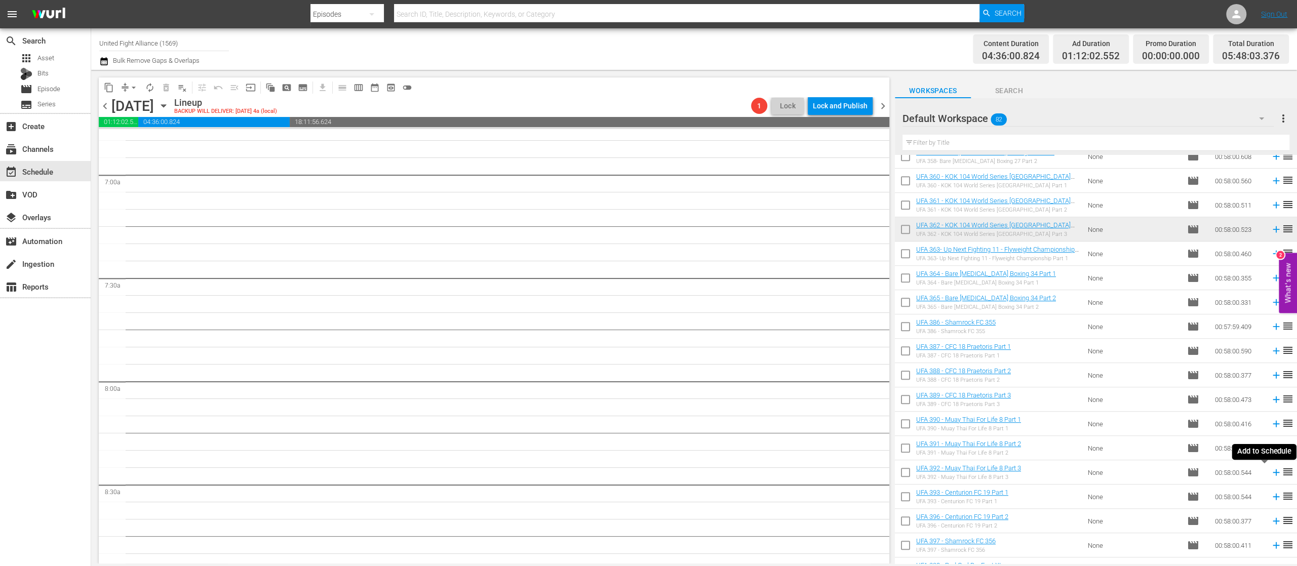
click at [1271, 471] on icon at bounding box center [1276, 472] width 11 height 11
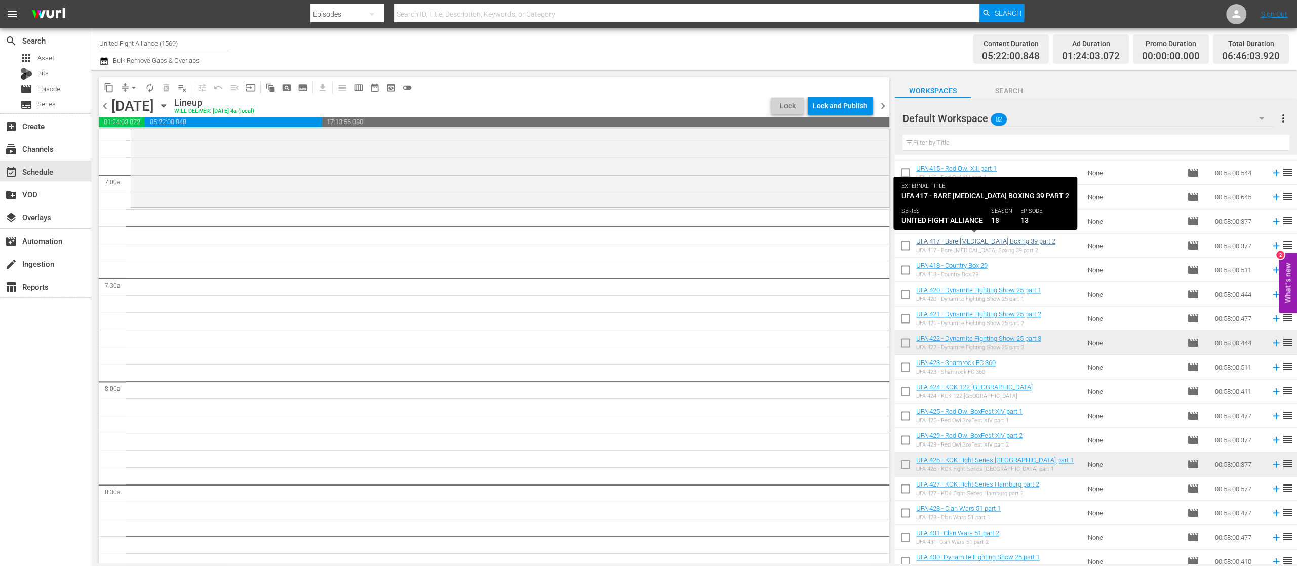
scroll to position [1202, 0]
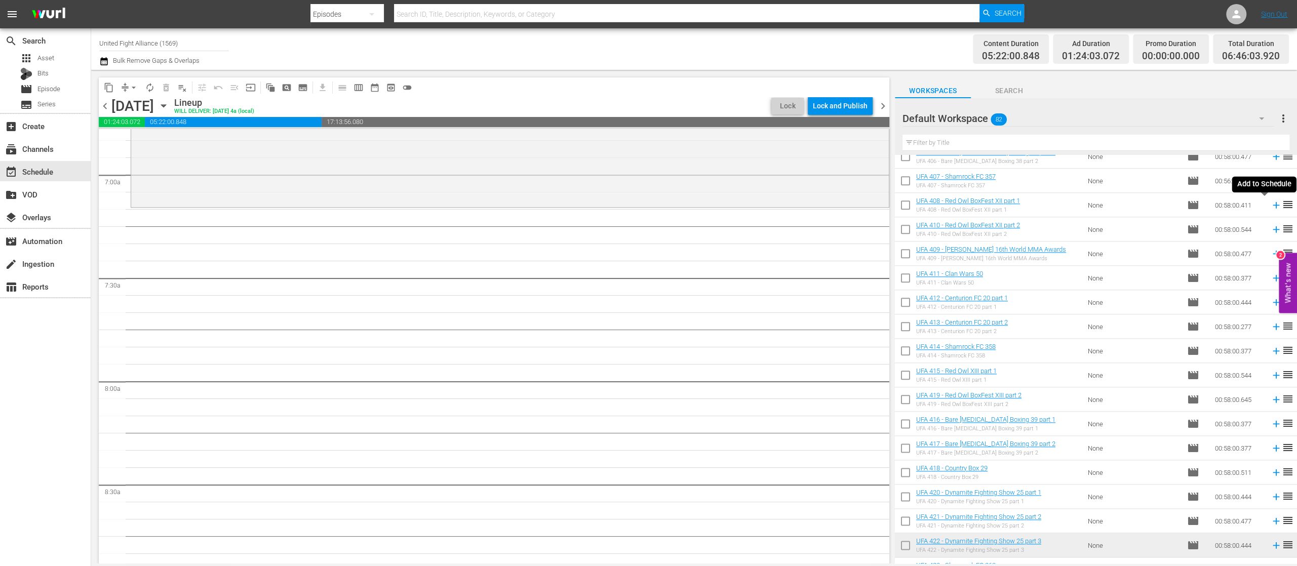
click at [1271, 203] on icon at bounding box center [1276, 205] width 11 height 11
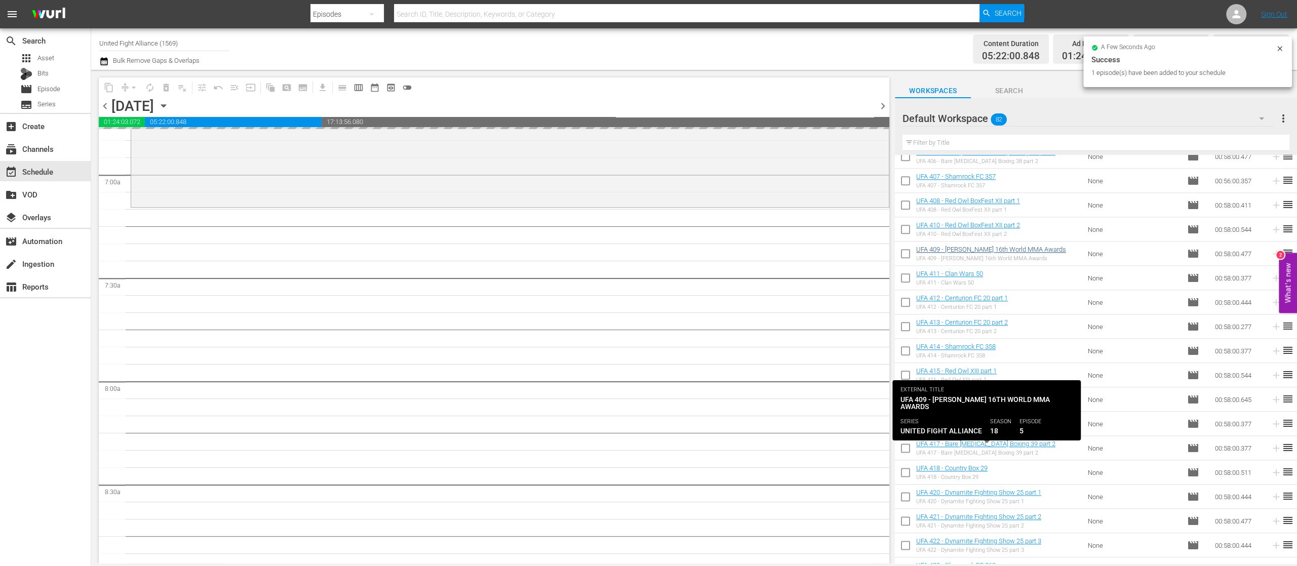
scroll to position [1000, 0]
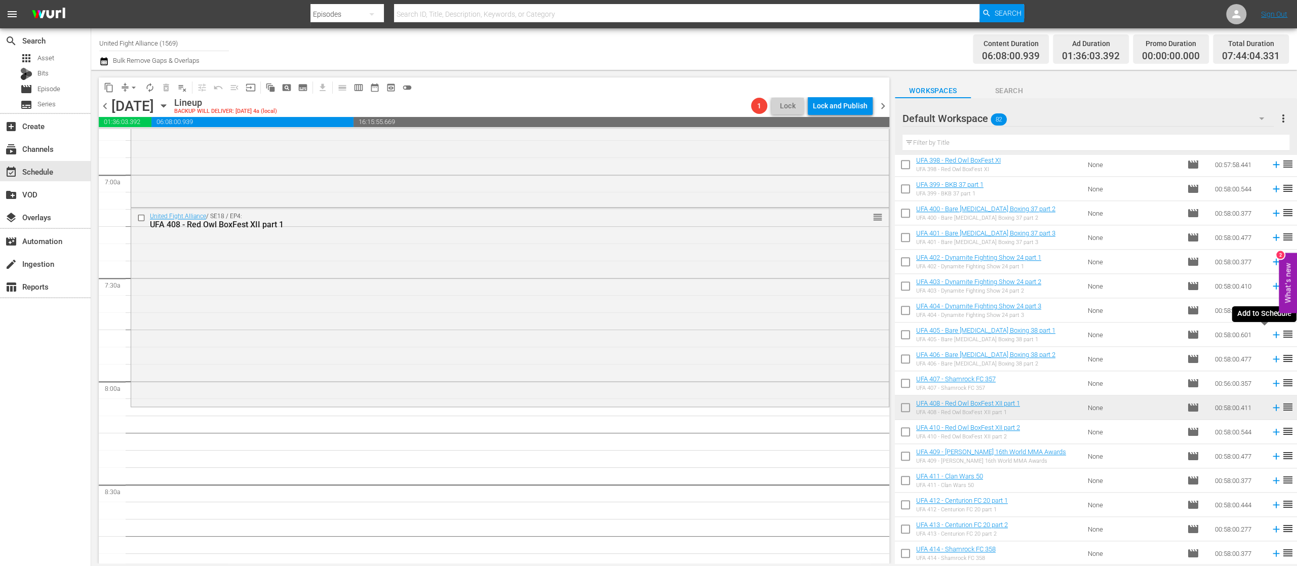
click at [1271, 334] on icon at bounding box center [1276, 334] width 11 height 11
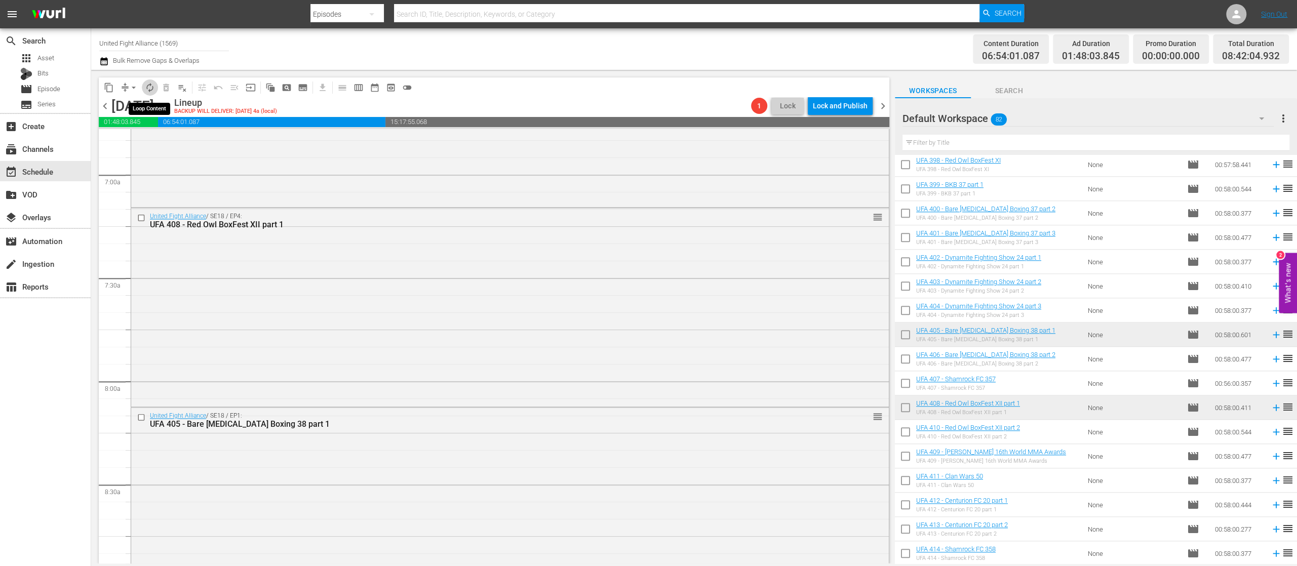
click at [149, 87] on span "autorenew_outlined" at bounding box center [150, 88] width 10 height 10
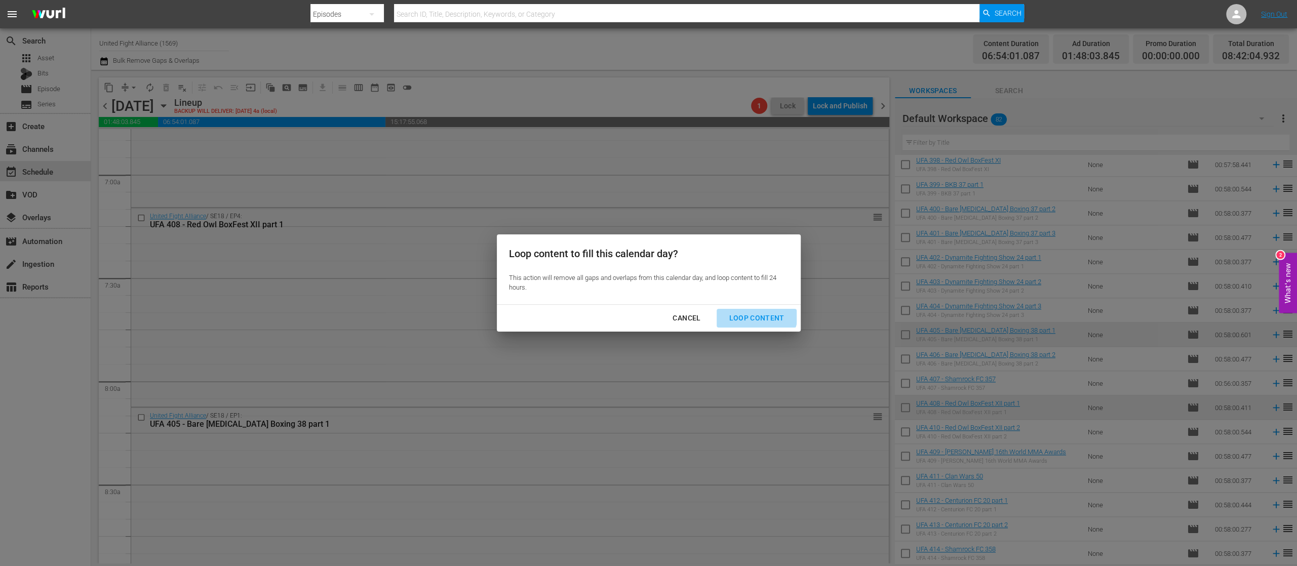
click at [753, 313] on div "Loop Content" at bounding box center [756, 318] width 71 height 13
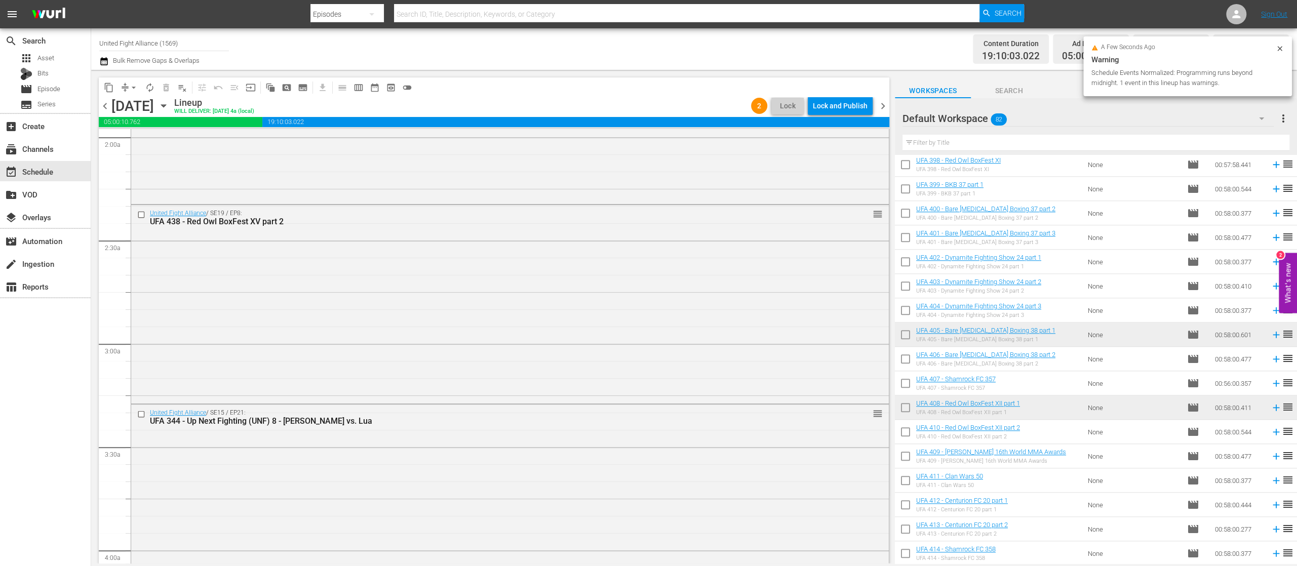
scroll to position [1013, 0]
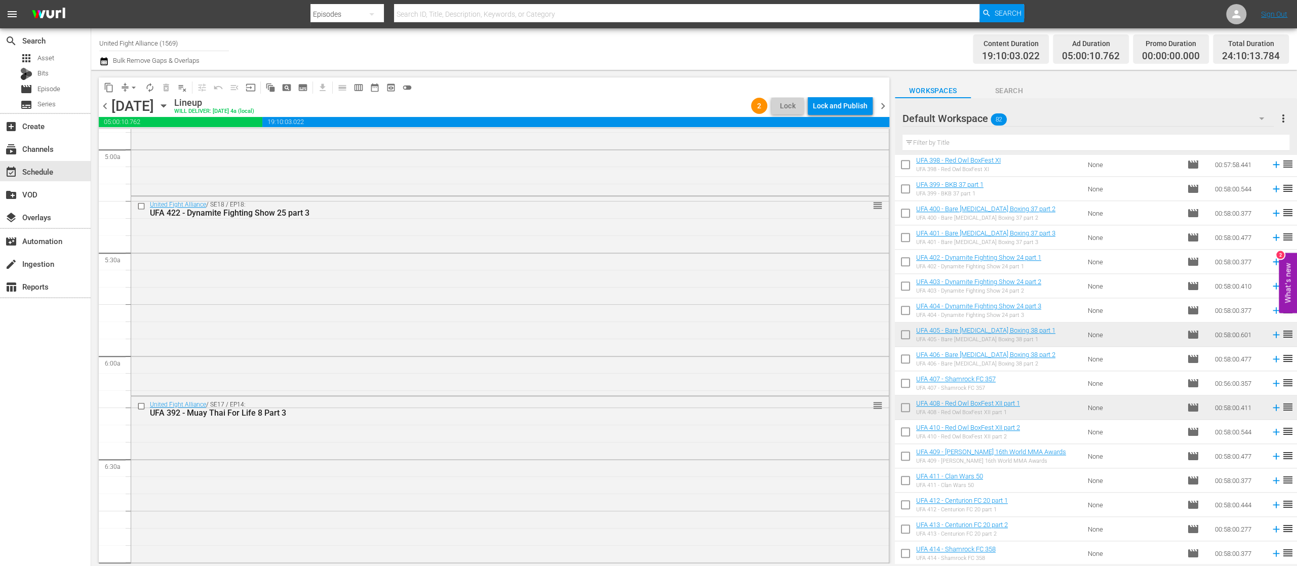
click at [885, 106] on span "chevron_right" at bounding box center [883, 106] width 13 height 13
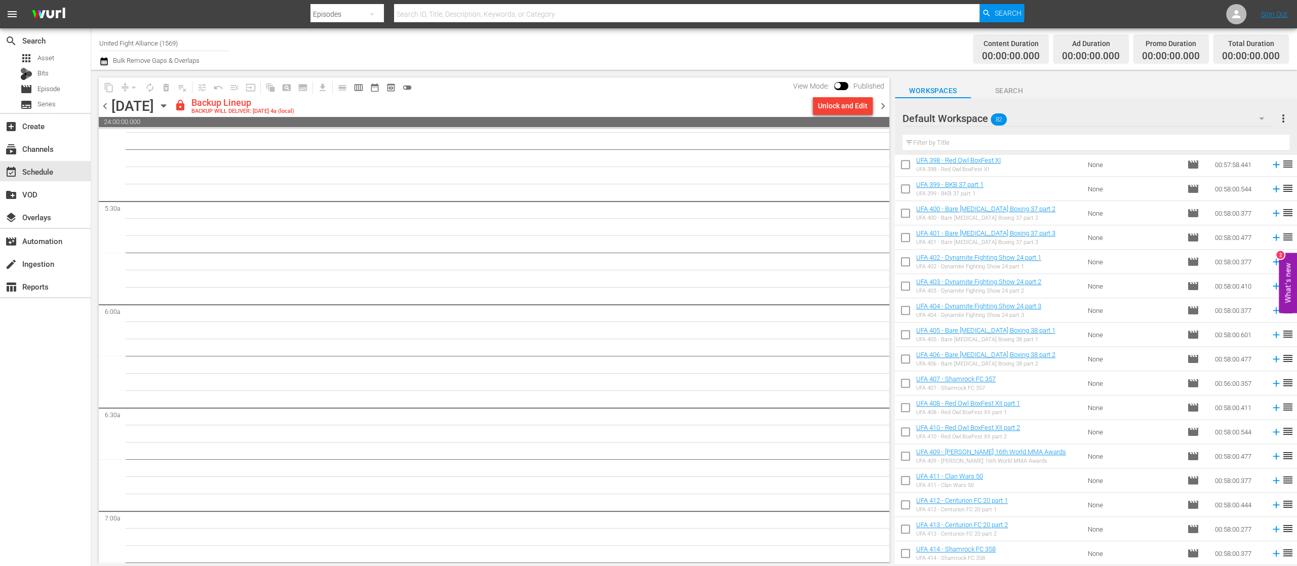
scroll to position [1047, 0]
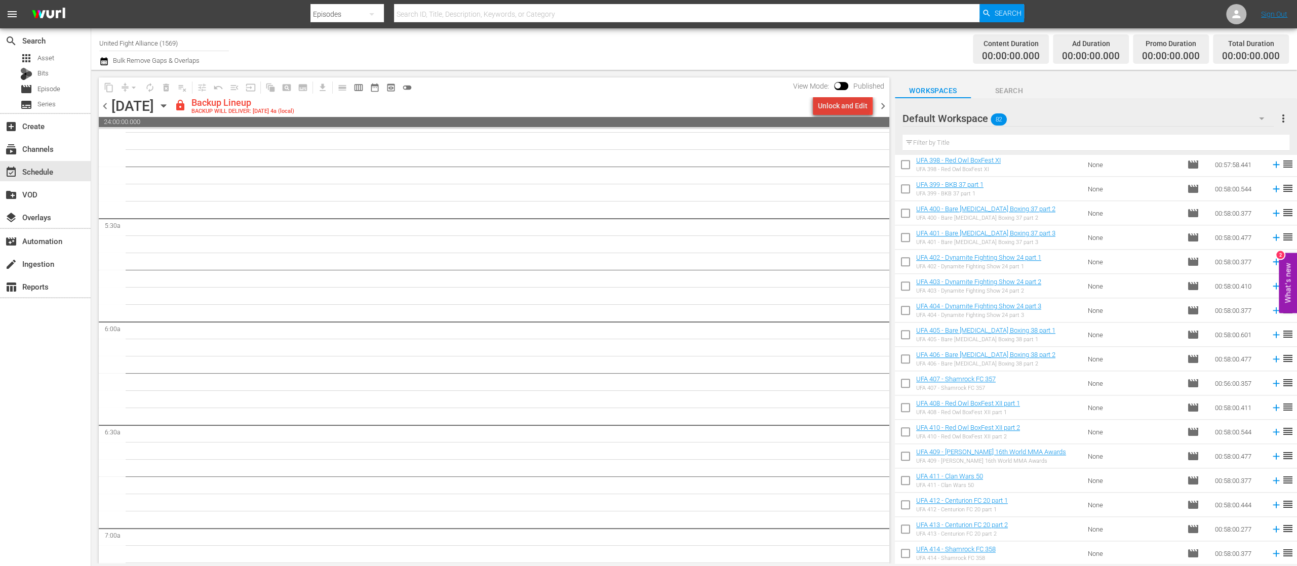
click at [846, 105] on div "Unlock and Edit" at bounding box center [843, 106] width 50 height 18
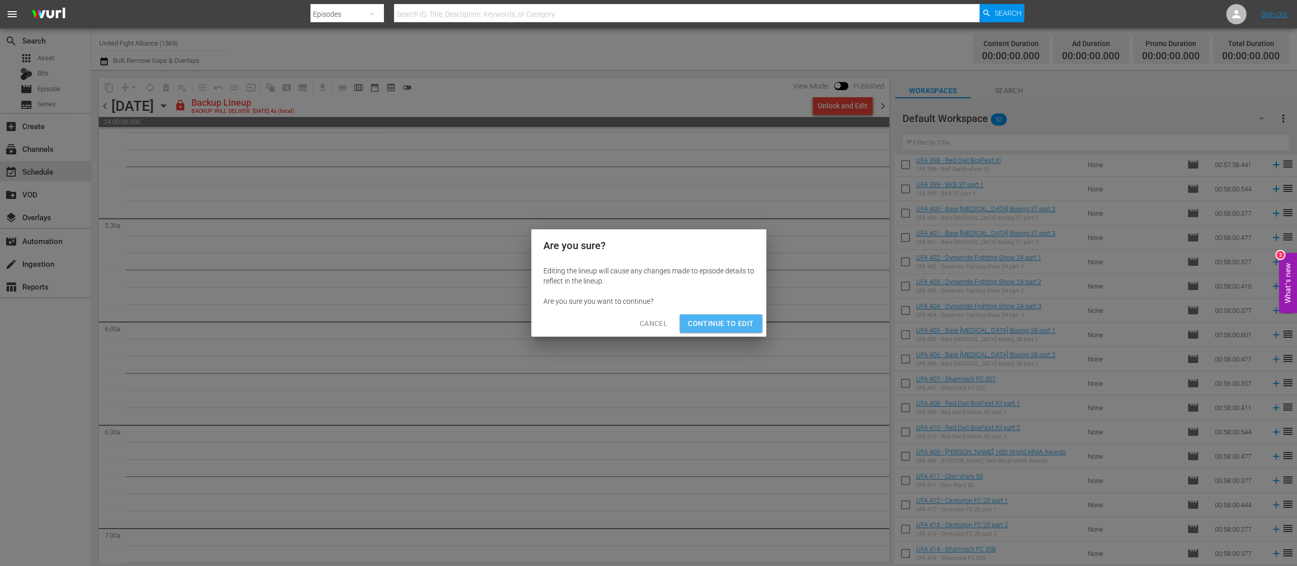
click at [703, 318] on span "Continue to Edit" at bounding box center [721, 324] width 66 height 13
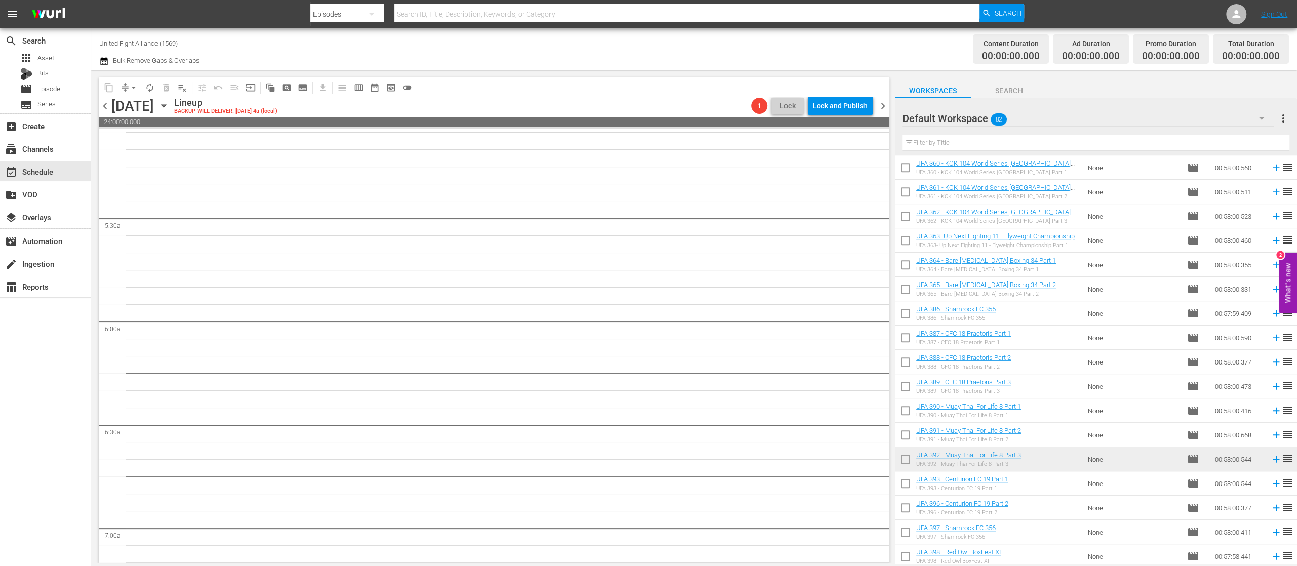
scroll to position [810, 0]
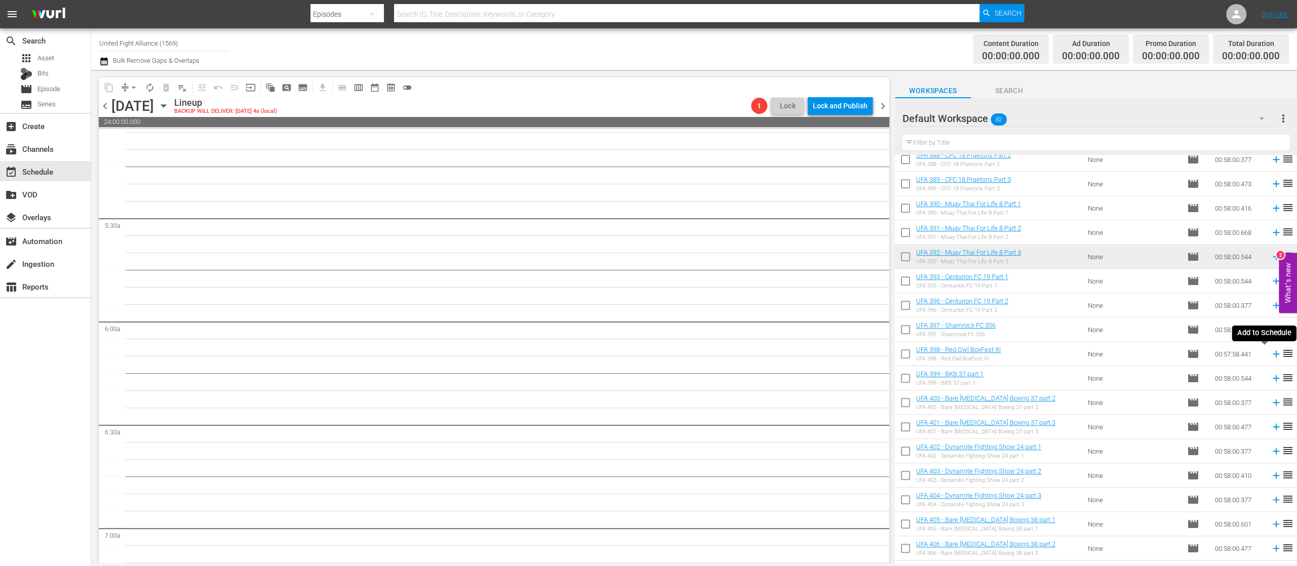
click at [1271, 353] on icon at bounding box center [1276, 353] width 11 height 11
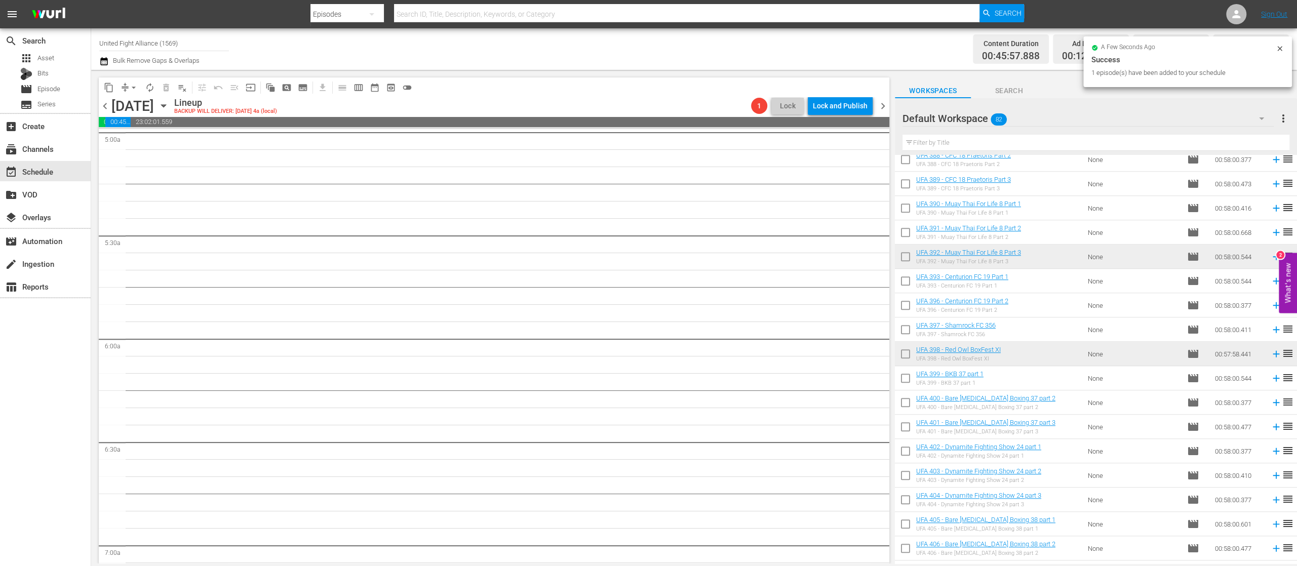
scroll to position [1013, 0]
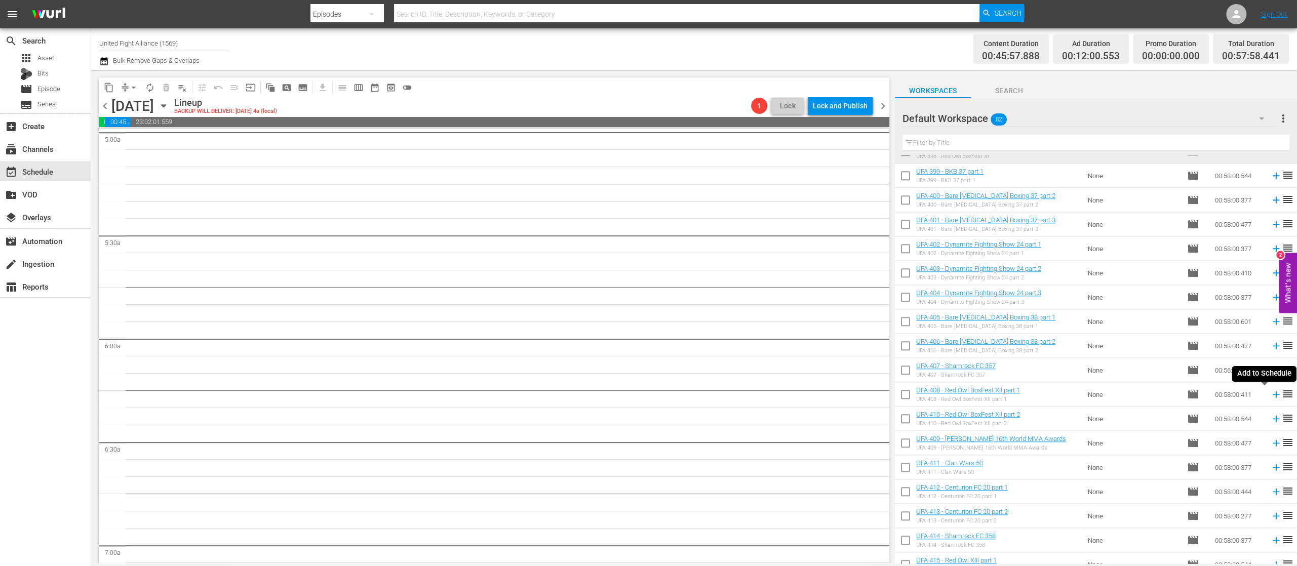
click at [1271, 399] on icon at bounding box center [1276, 394] width 11 height 11
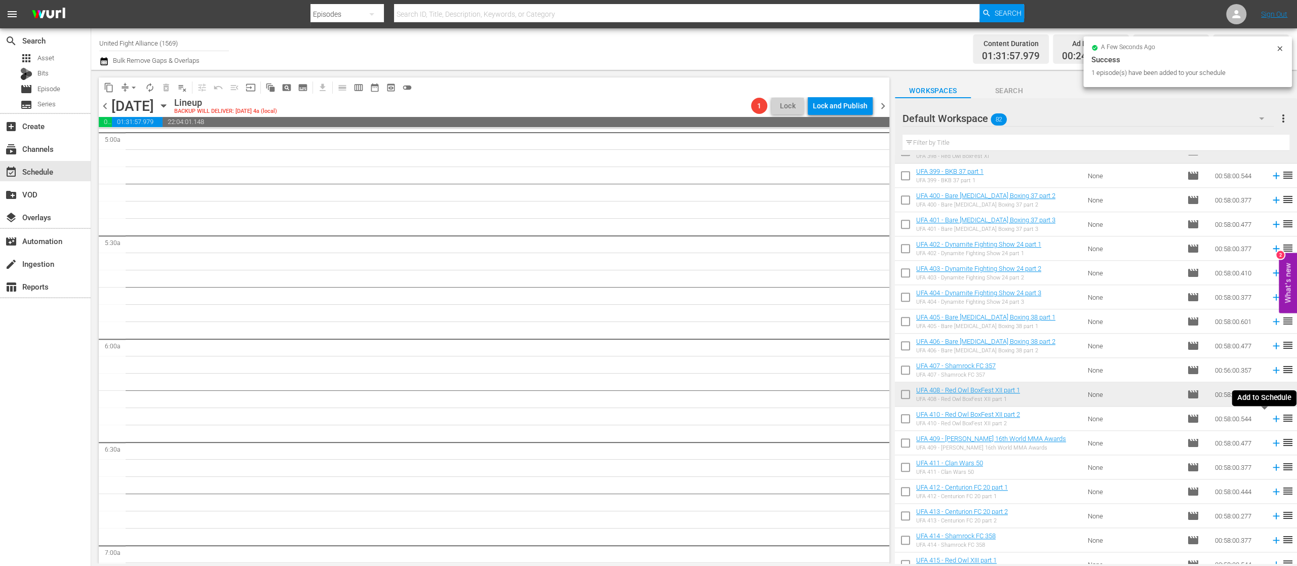
click at [1273, 422] on icon at bounding box center [1276, 419] width 7 height 7
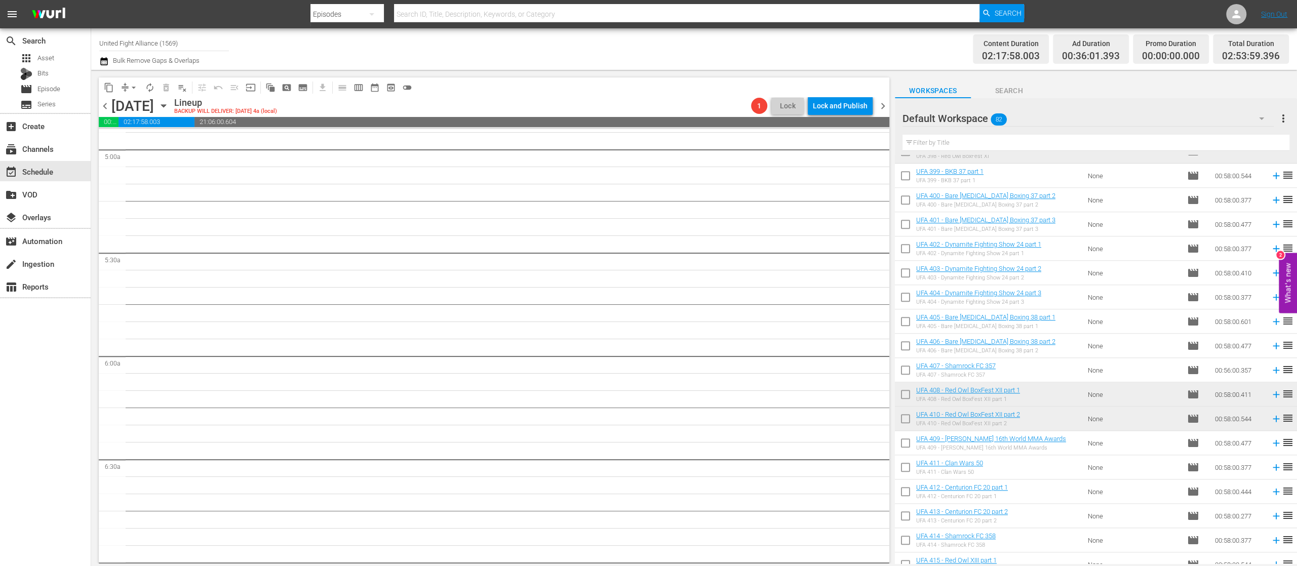
scroll to position [1216, 0]
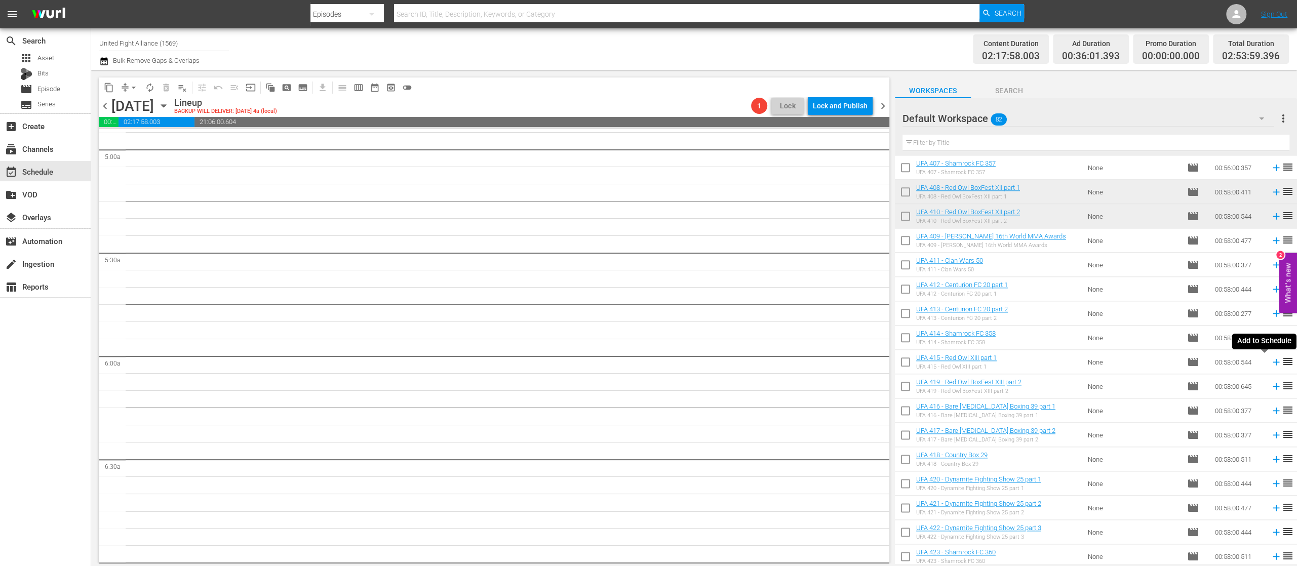
click at [1271, 362] on icon at bounding box center [1276, 362] width 11 height 11
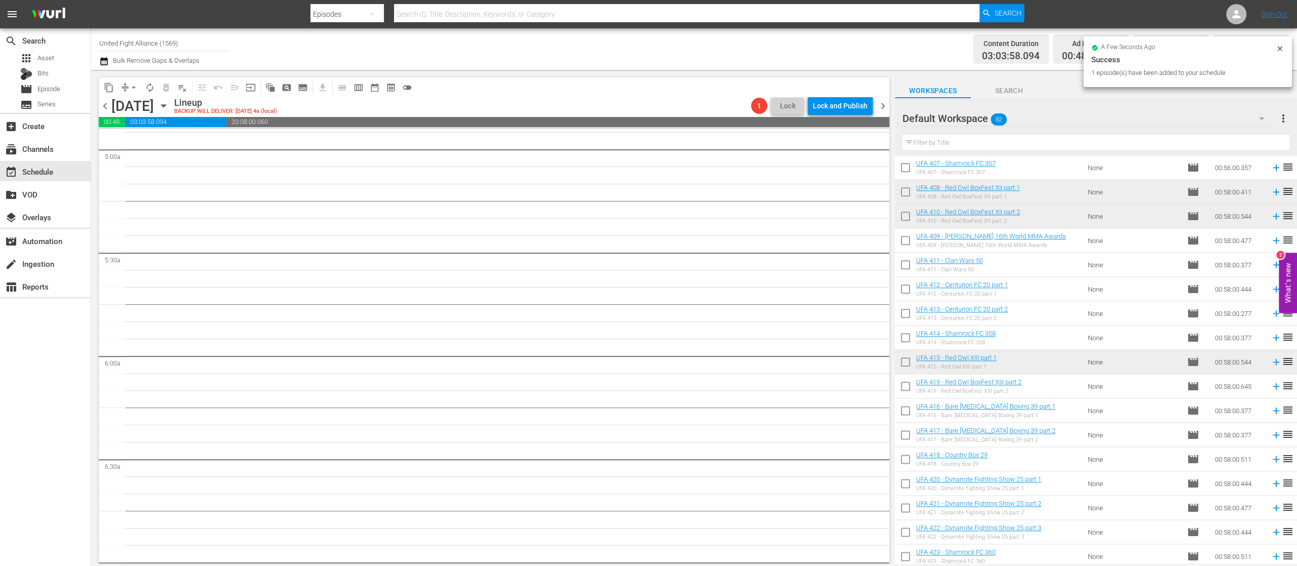
click at [1267, 393] on td at bounding box center [1274, 386] width 15 height 24
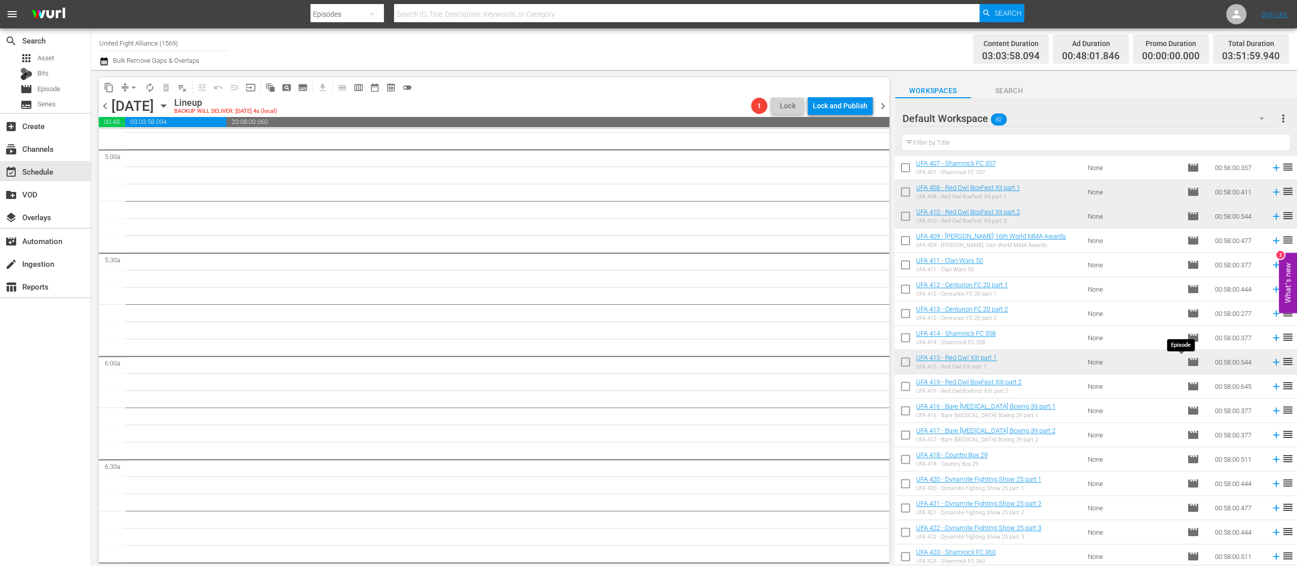
scroll to position [1418, 0]
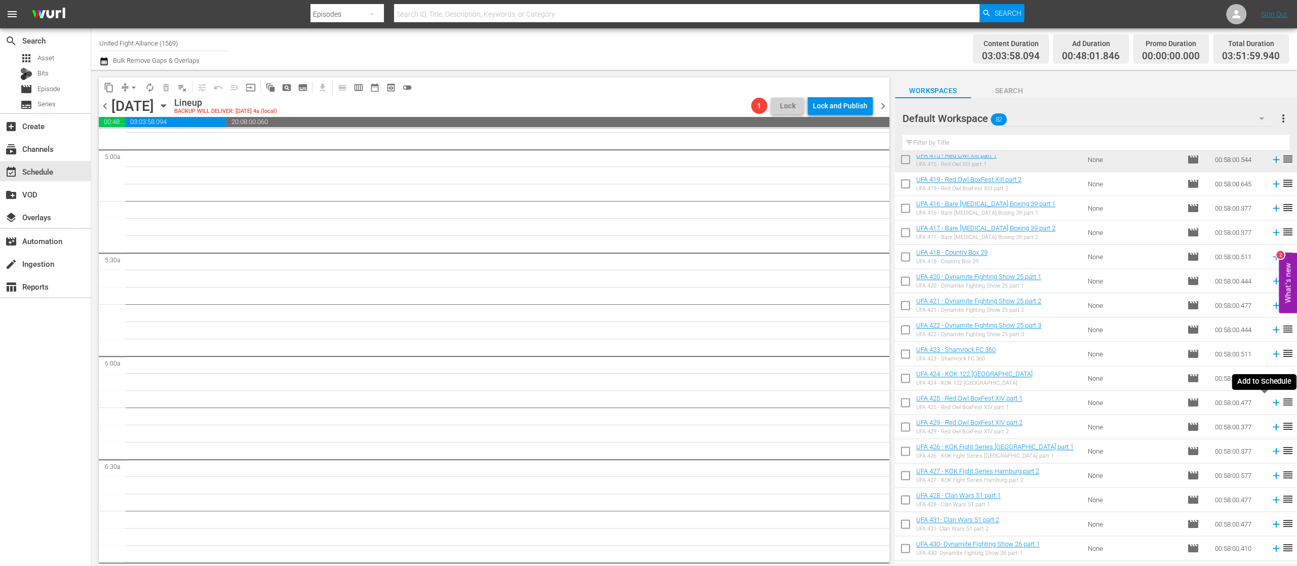
click at [1271, 407] on icon at bounding box center [1276, 402] width 11 height 11
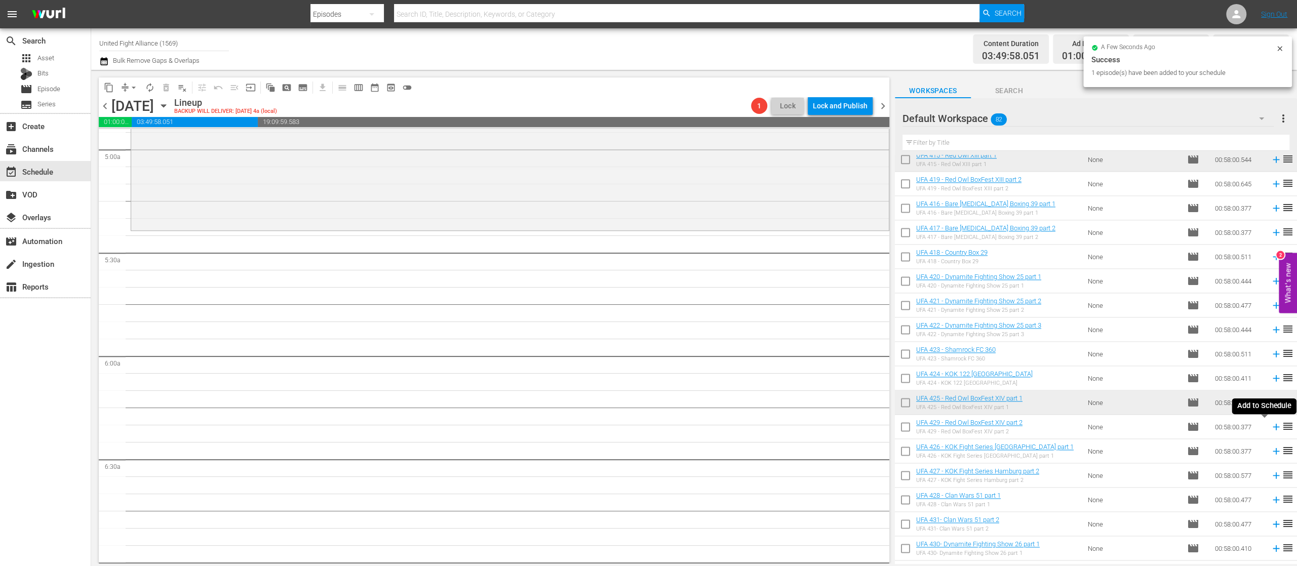
click at [1271, 426] on icon at bounding box center [1276, 426] width 11 height 11
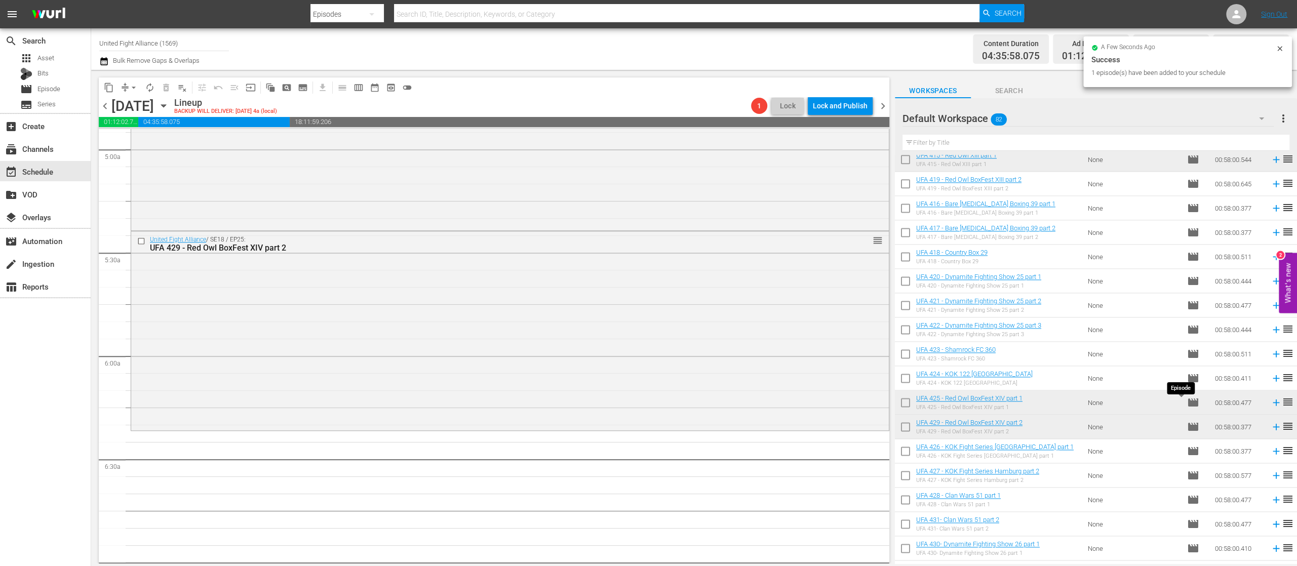
scroll to position [1608, 0]
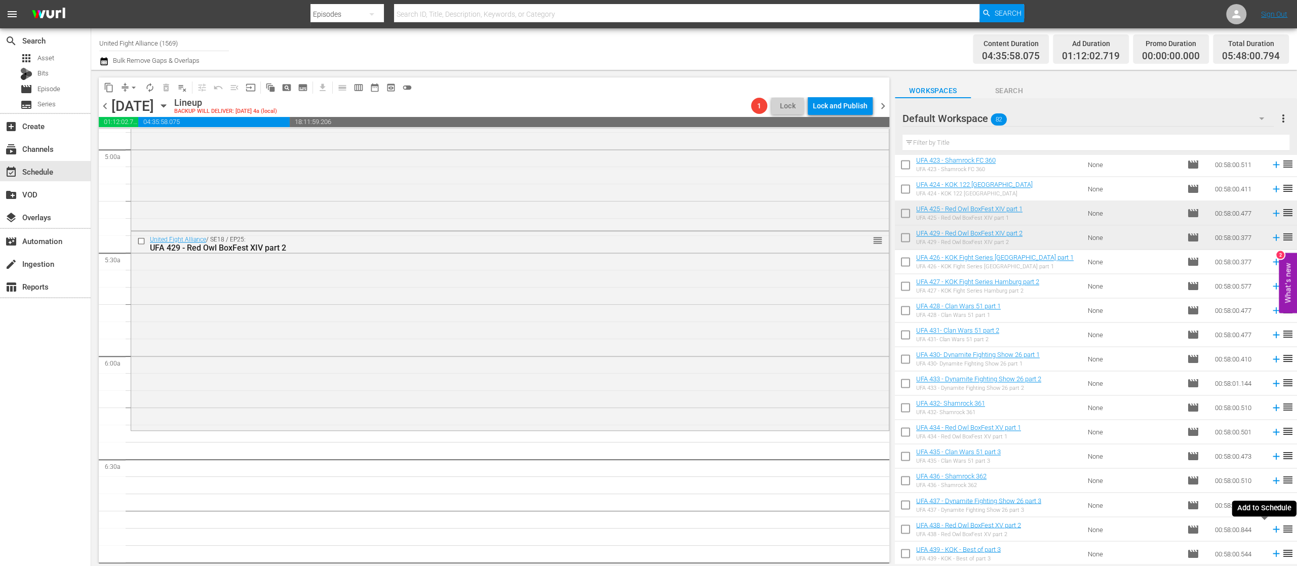
click at [1273, 529] on icon at bounding box center [1276, 529] width 7 height 7
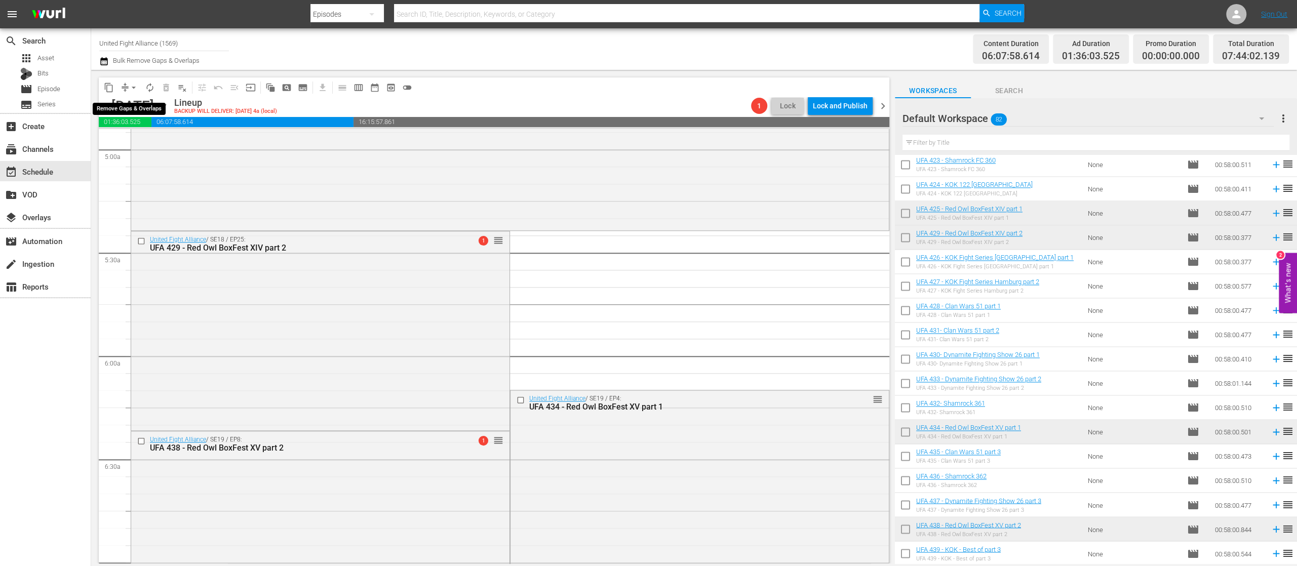
click at [129, 91] on span "arrow_drop_down" at bounding box center [134, 88] width 10 height 10
click at [153, 135] on li "Align to End of Previous Day" at bounding box center [134, 141] width 106 height 17
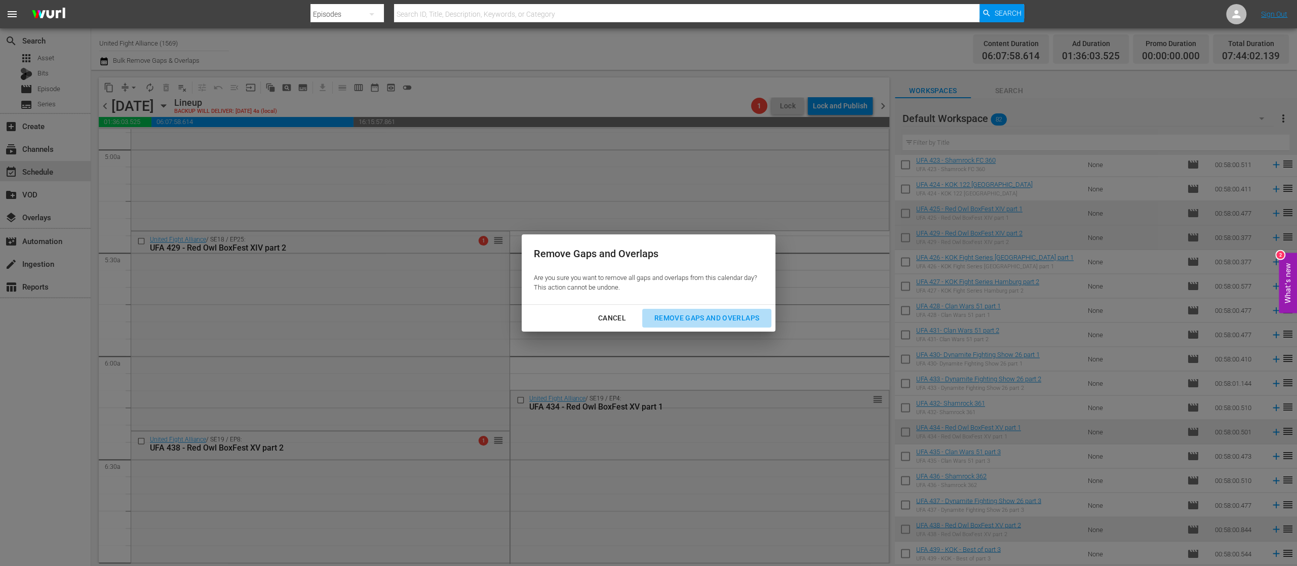
click at [697, 314] on div "Remove Gaps and Overlaps" at bounding box center [706, 318] width 121 height 13
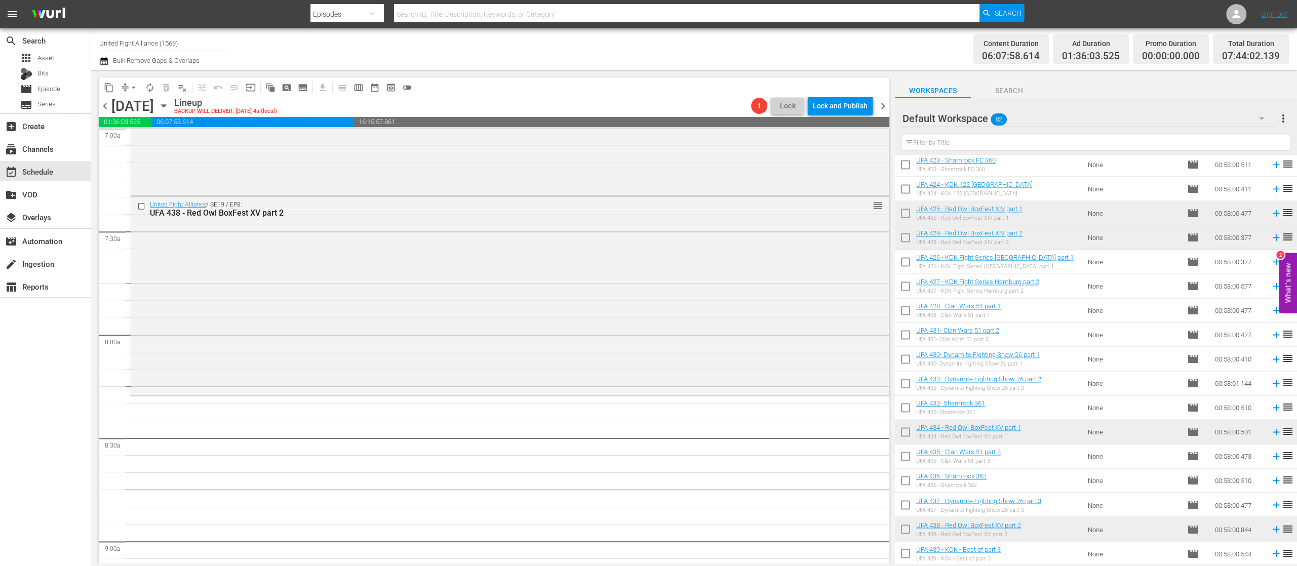
scroll to position [1621, 0]
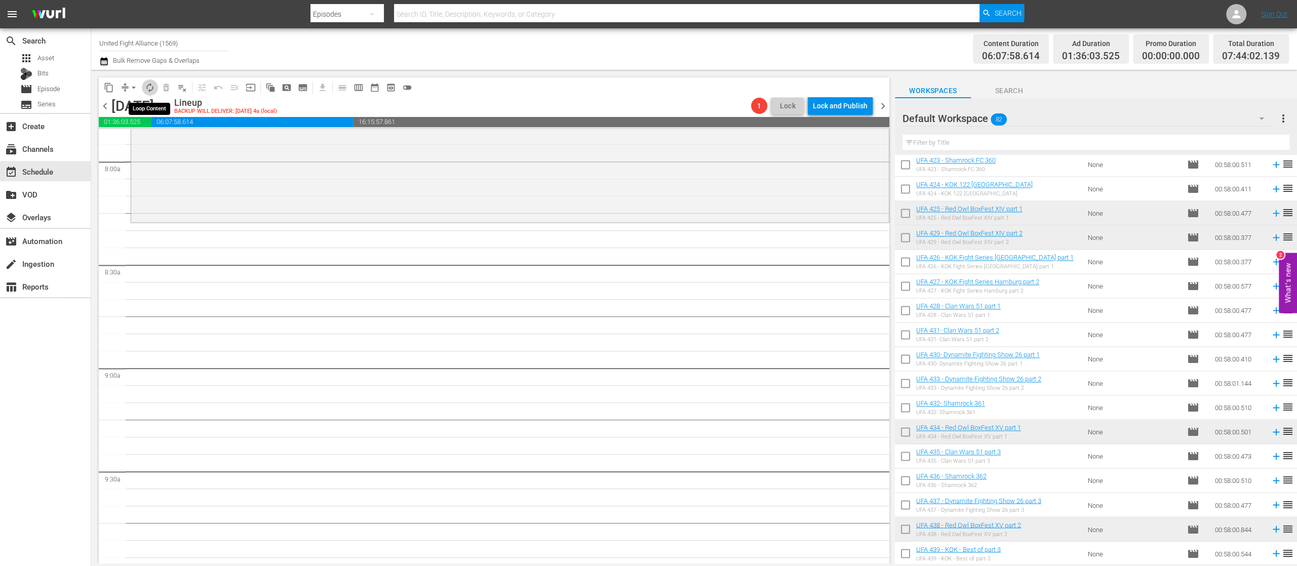
click at [149, 85] on span "autorenew_outlined" at bounding box center [150, 88] width 10 height 10
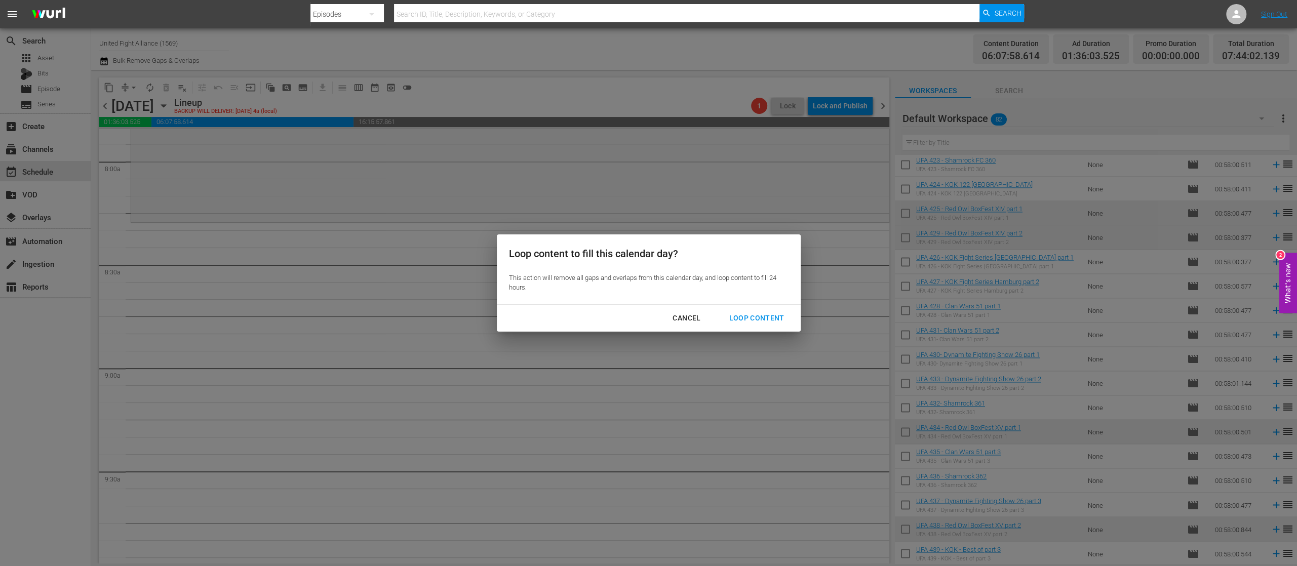
click at [752, 314] on div "Loop Content" at bounding box center [756, 318] width 71 height 13
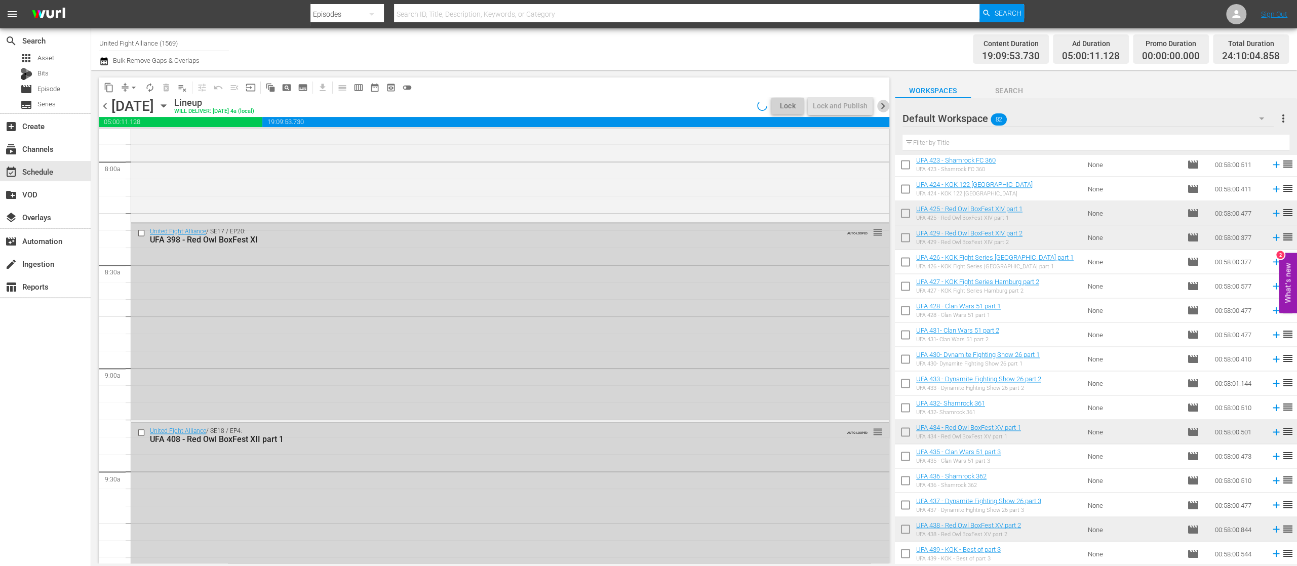
click at [881, 109] on span "chevron_right" at bounding box center [883, 106] width 13 height 13
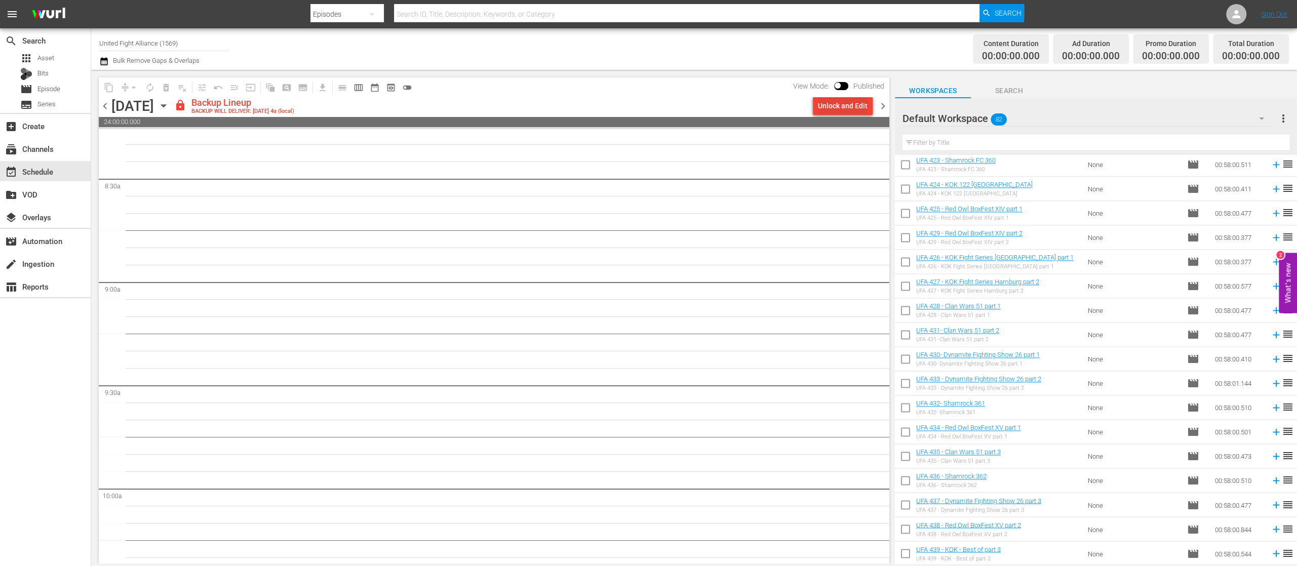
scroll to position [1690, 0]
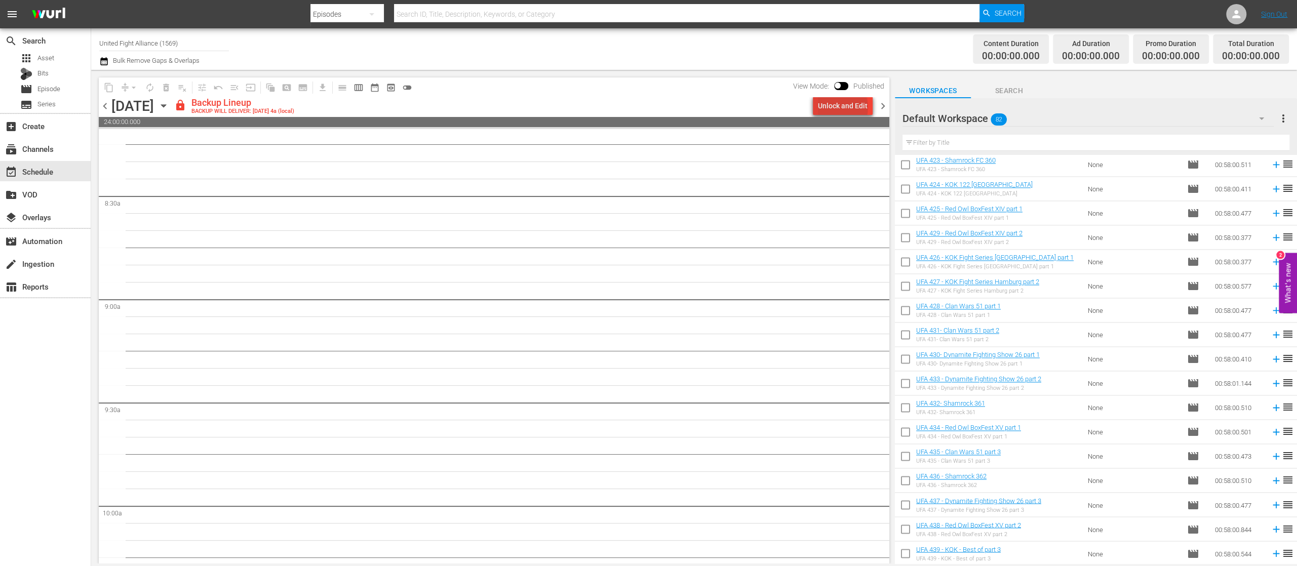
click at [845, 107] on div "Unlock and Edit" at bounding box center [843, 106] width 50 height 18
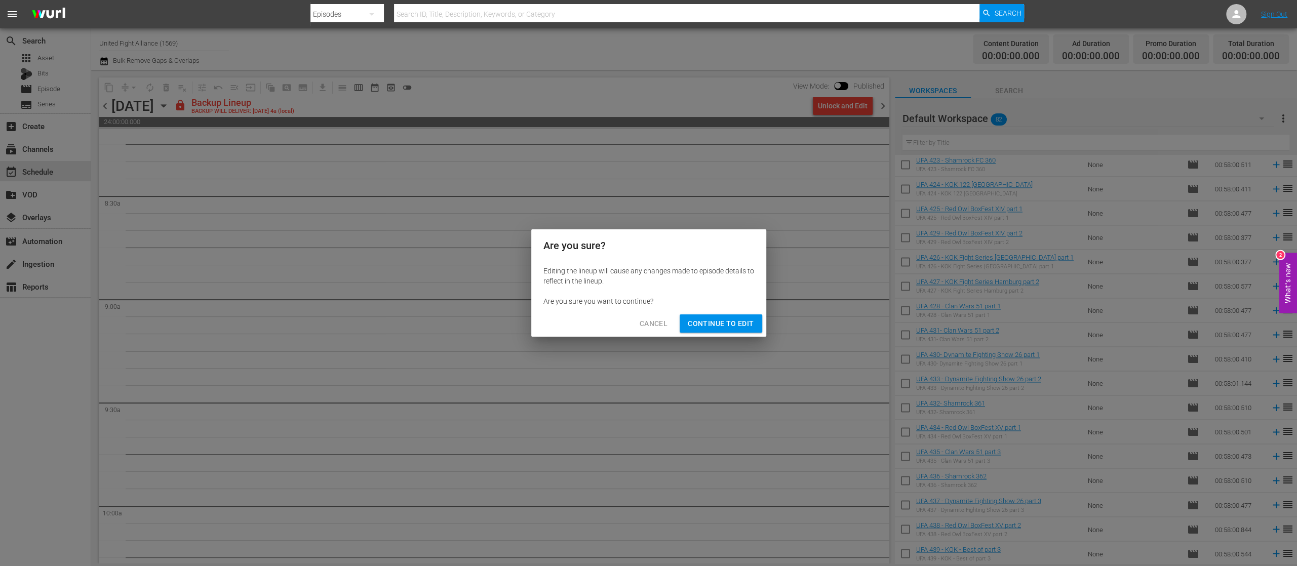
click at [733, 321] on span "Continue to Edit" at bounding box center [721, 324] width 66 height 13
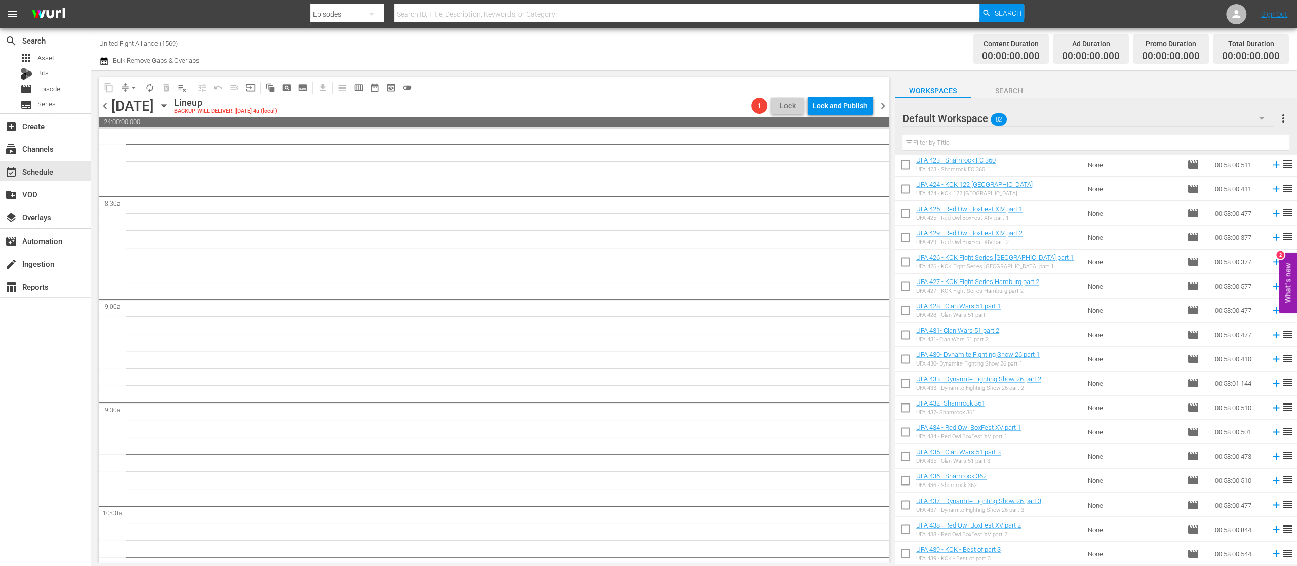
scroll to position [0, 0]
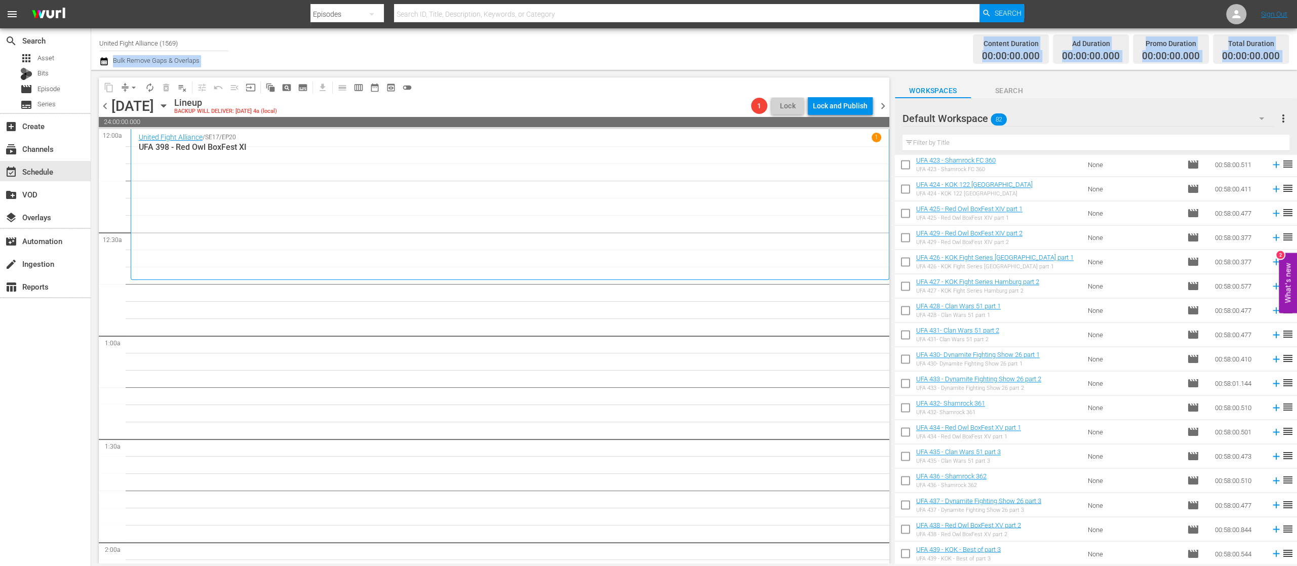
drag, startPoint x: 110, startPoint y: 85, endPoint x: 402, endPoint y: 36, distance: 295.3
click at [394, 38] on div "Channel Title United Fight Alliance (1569) Bulk Remove Gaps & Overlaps Content …" at bounding box center [694, 295] width 1206 height 535
click at [103, 103] on span "chevron_left" at bounding box center [105, 106] width 13 height 13
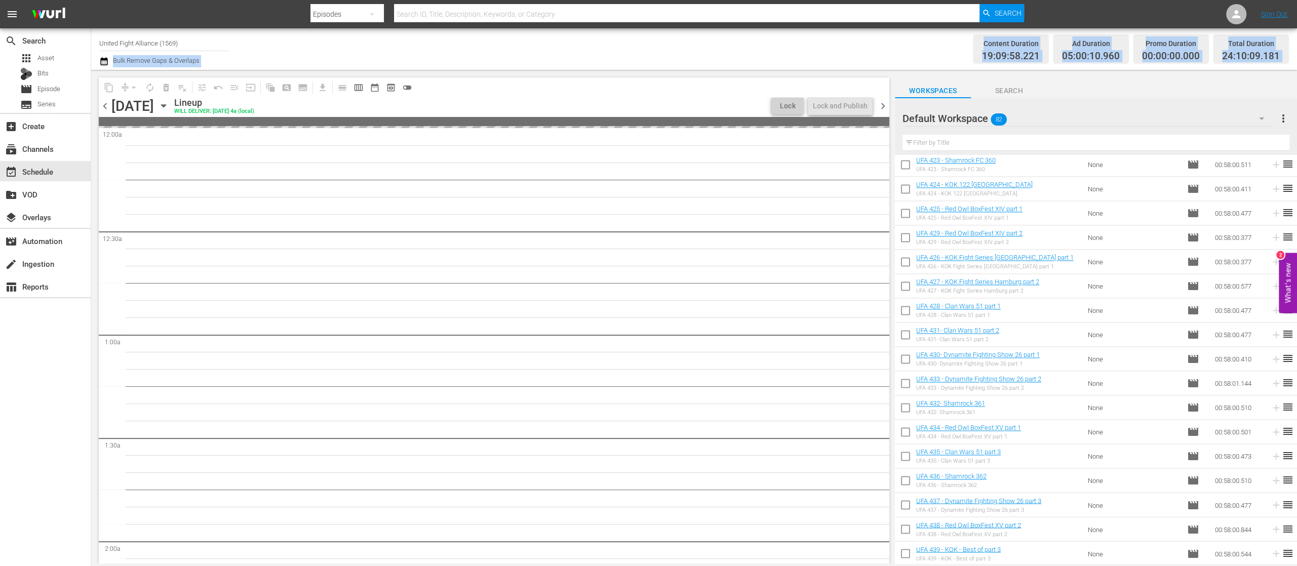
click at [103, 103] on span "chevron_left" at bounding box center [105, 106] width 13 height 13
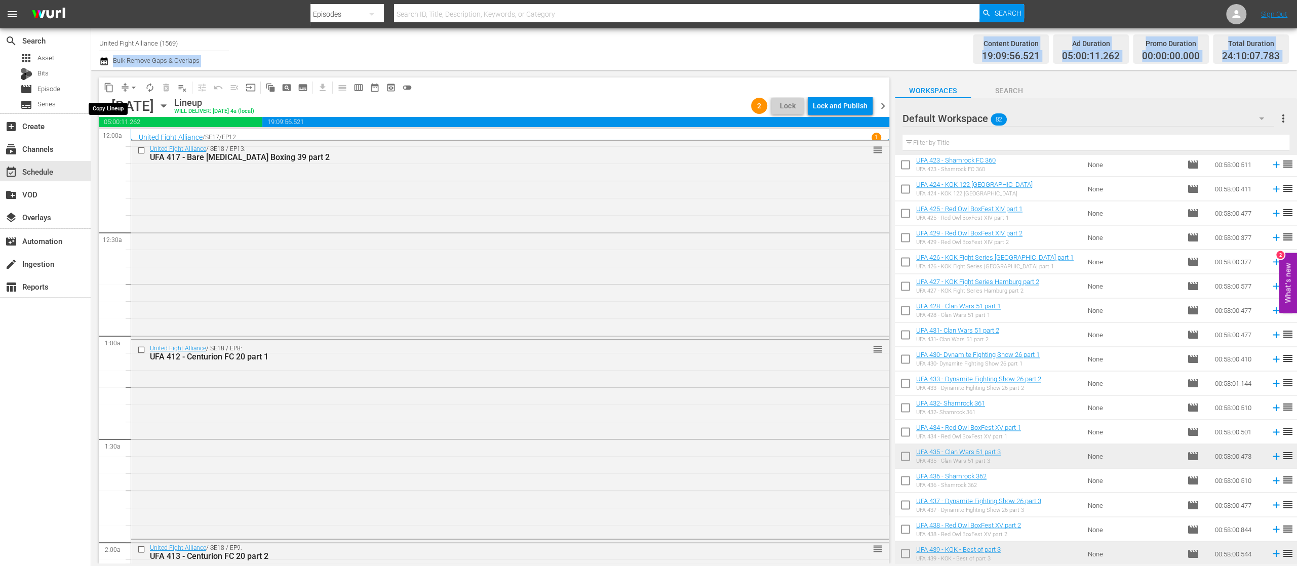
click at [109, 84] on span "content_copy" at bounding box center [109, 88] width 10 height 10
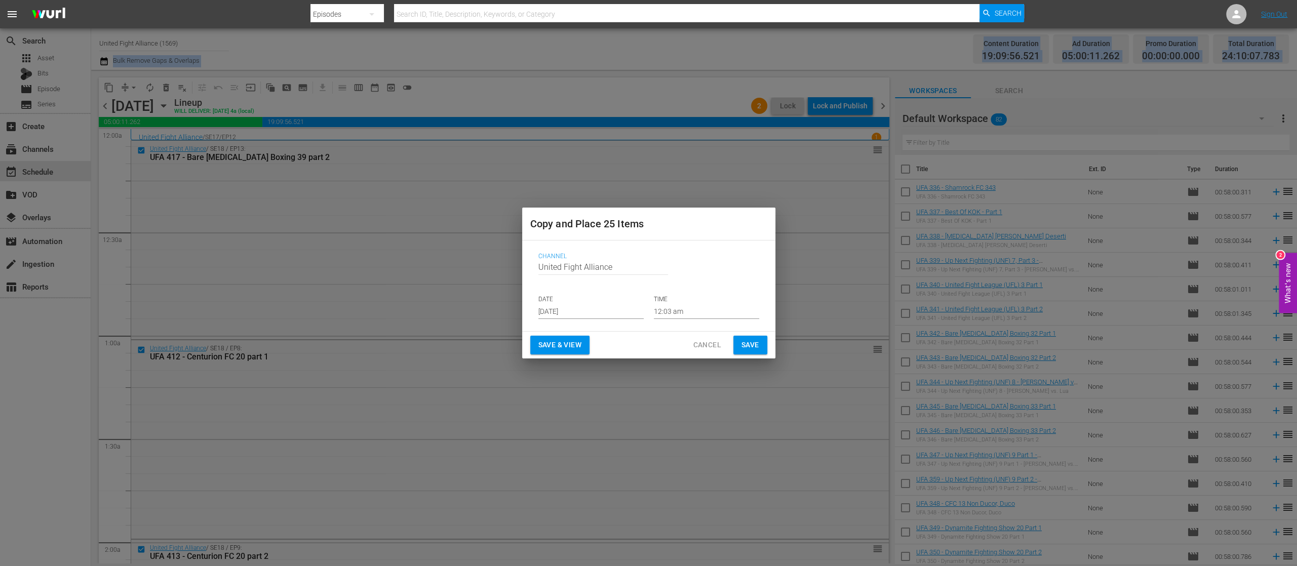
scroll to position [1608, 0]
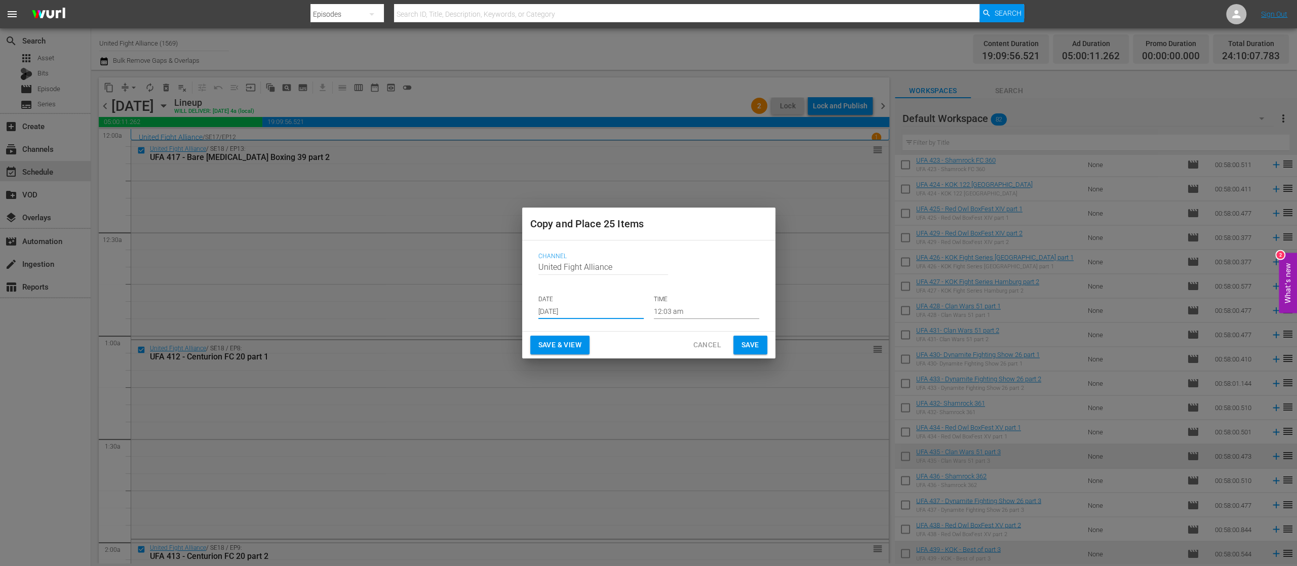
click at [558, 305] on input "[DATE]" at bounding box center [590, 311] width 105 height 15
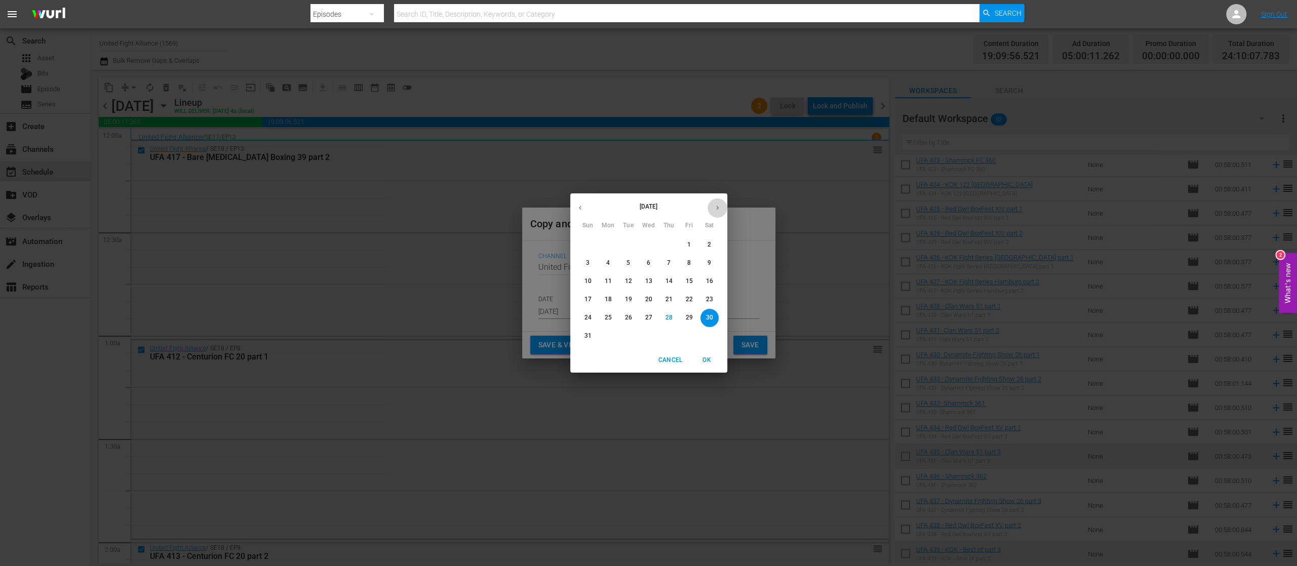
click at [712, 204] on button "button" at bounding box center [718, 208] width 20 height 20
click at [645, 243] on span "3" at bounding box center [649, 245] width 18 height 9
type input "Sep 3rd 2025"
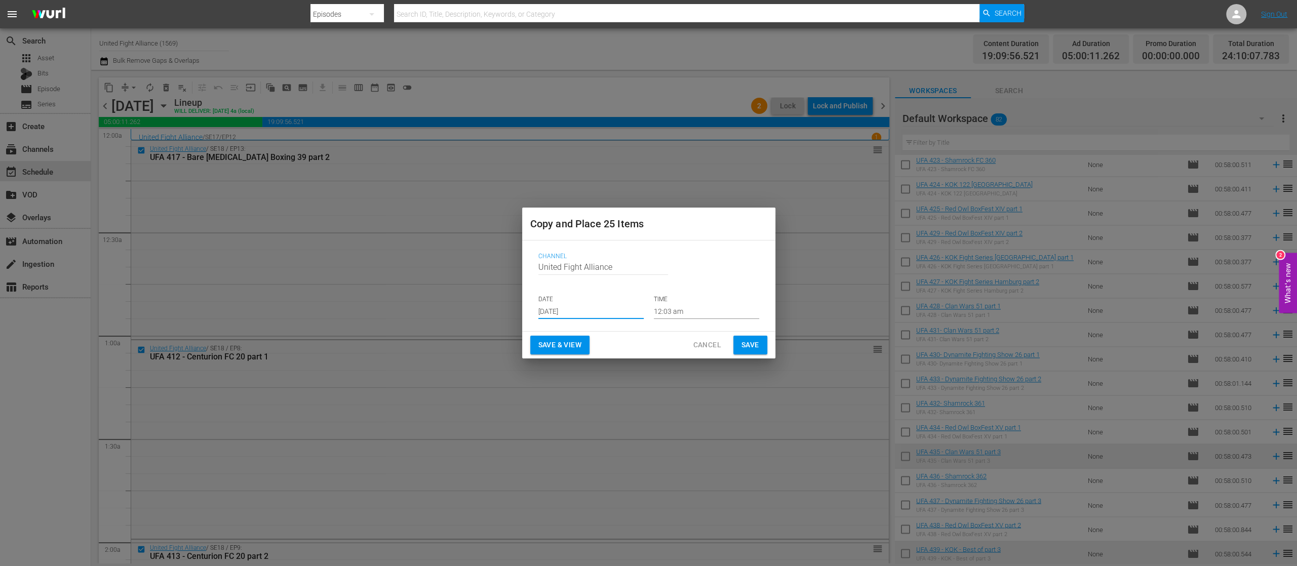
click at [745, 340] on span "Save" at bounding box center [750, 345] width 18 height 13
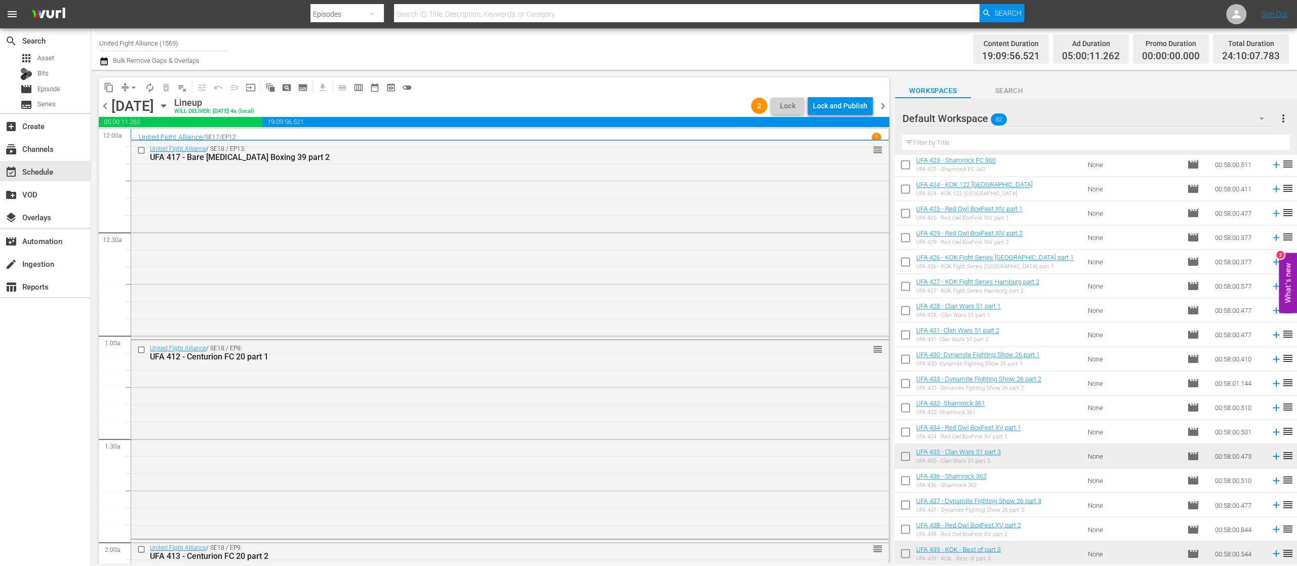
click at [882, 105] on span "chevron_right" at bounding box center [883, 106] width 13 height 13
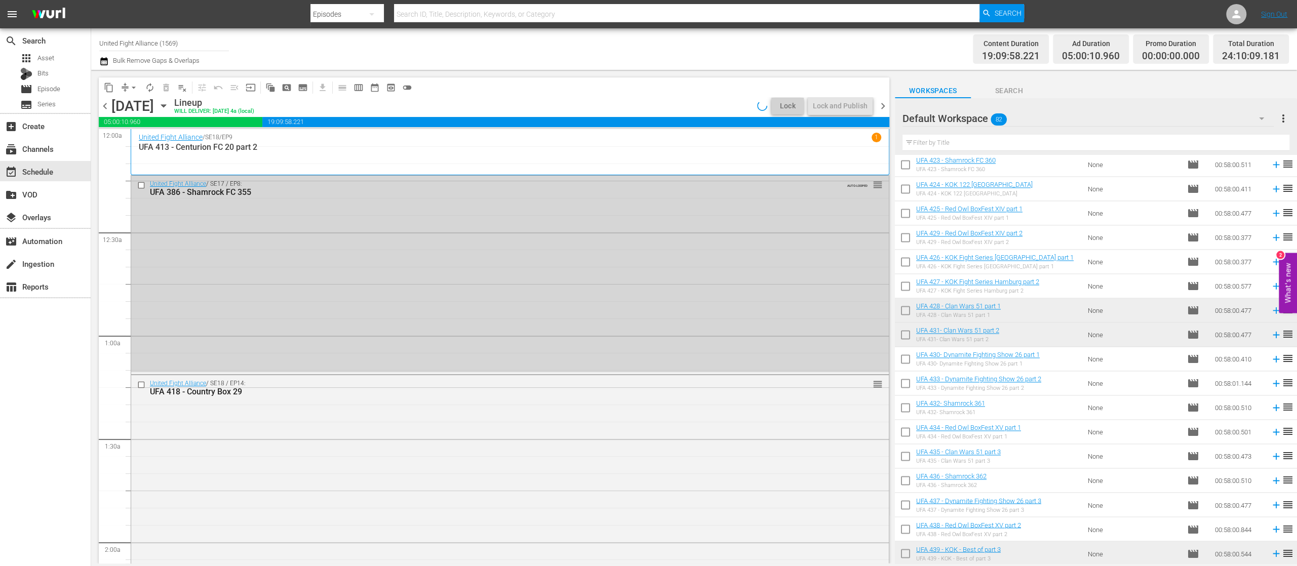
click at [882, 105] on span "chevron_right" at bounding box center [883, 106] width 13 height 13
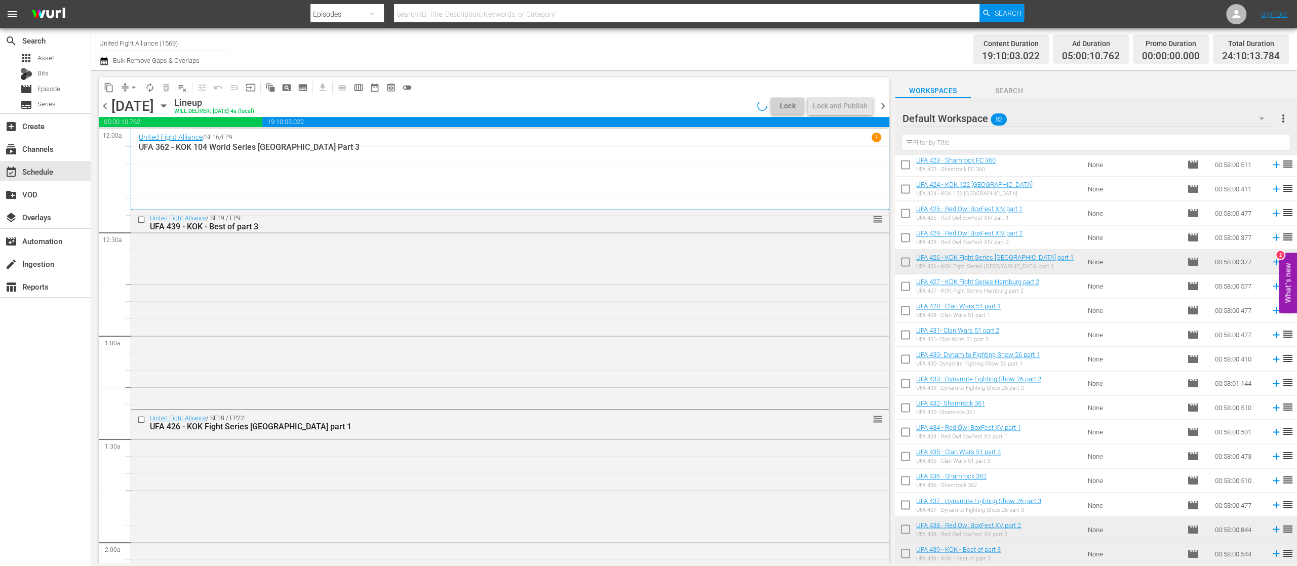
click at [882, 105] on span "chevron_right" at bounding box center [883, 106] width 13 height 13
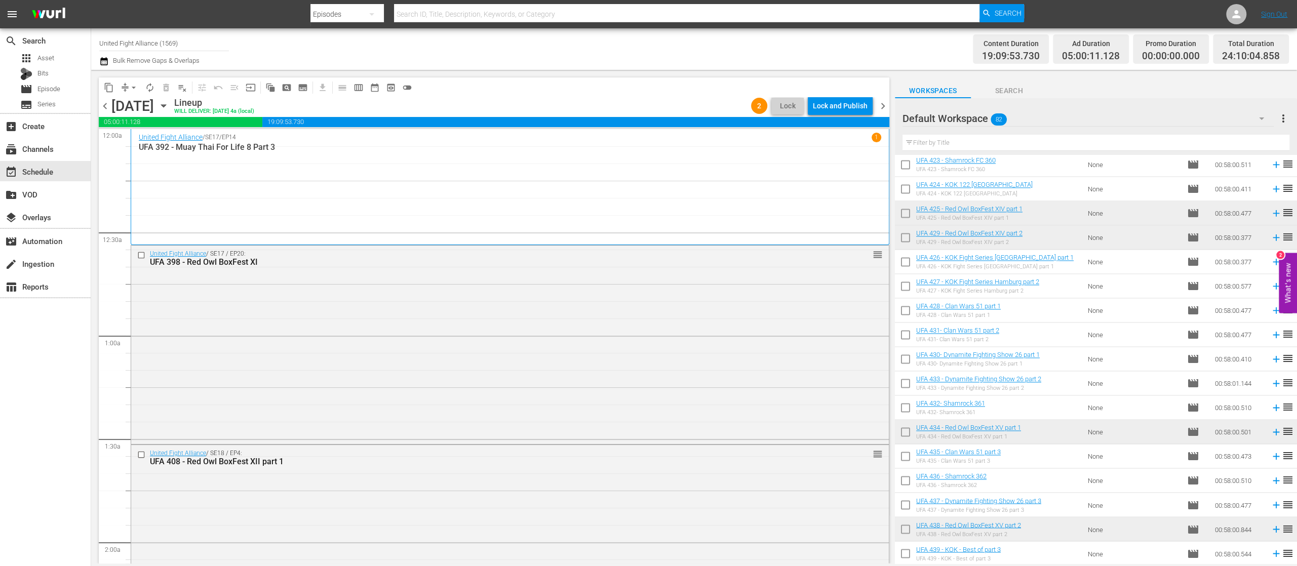
click at [882, 105] on span "chevron_right" at bounding box center [883, 106] width 13 height 13
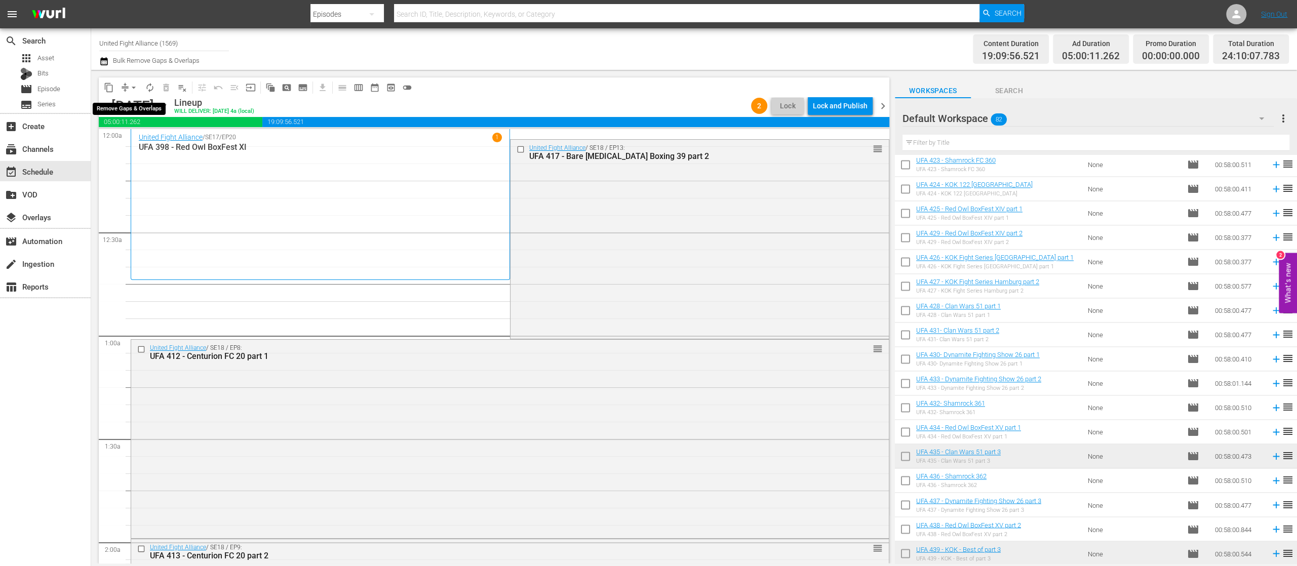
click at [136, 85] on span "arrow_drop_down" at bounding box center [134, 88] width 10 height 10
click at [151, 141] on li "Align to End of Previous Day" at bounding box center [134, 141] width 106 height 17
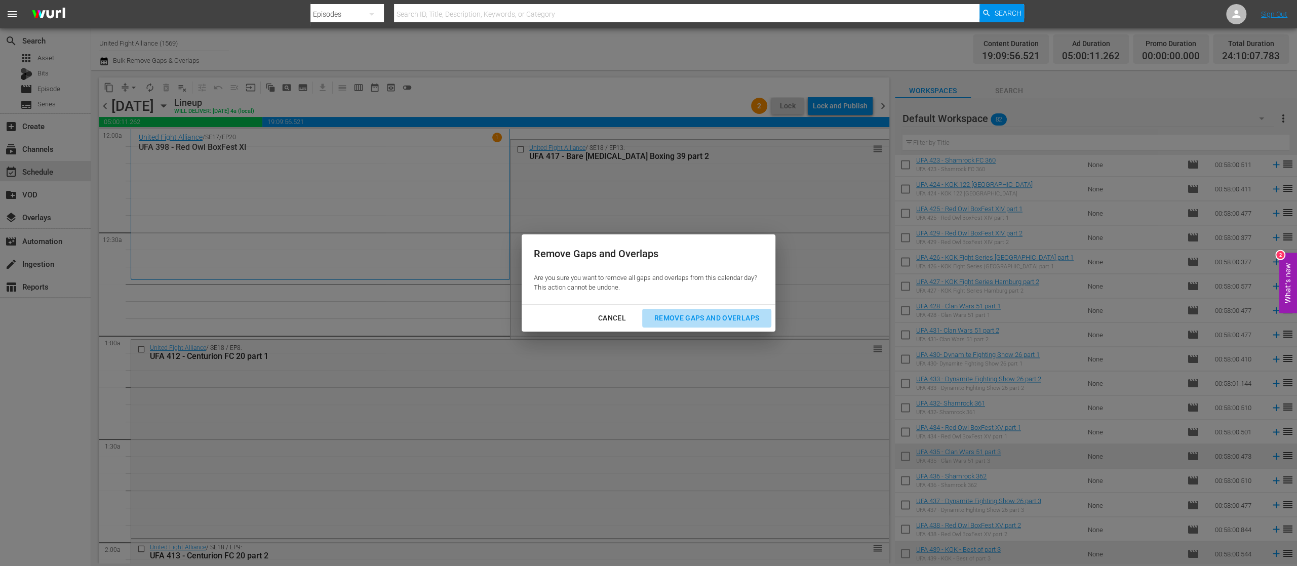
click at [723, 317] on div "Remove Gaps and Overlaps" at bounding box center [706, 318] width 121 height 13
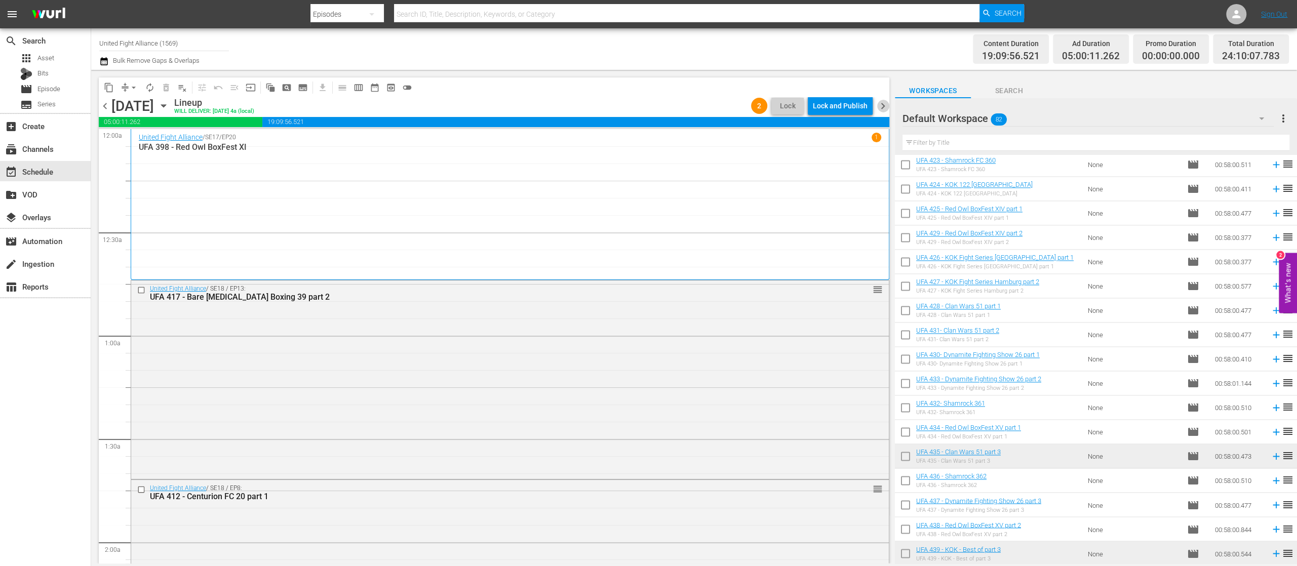
click at [882, 102] on span "chevron_right" at bounding box center [883, 106] width 13 height 13
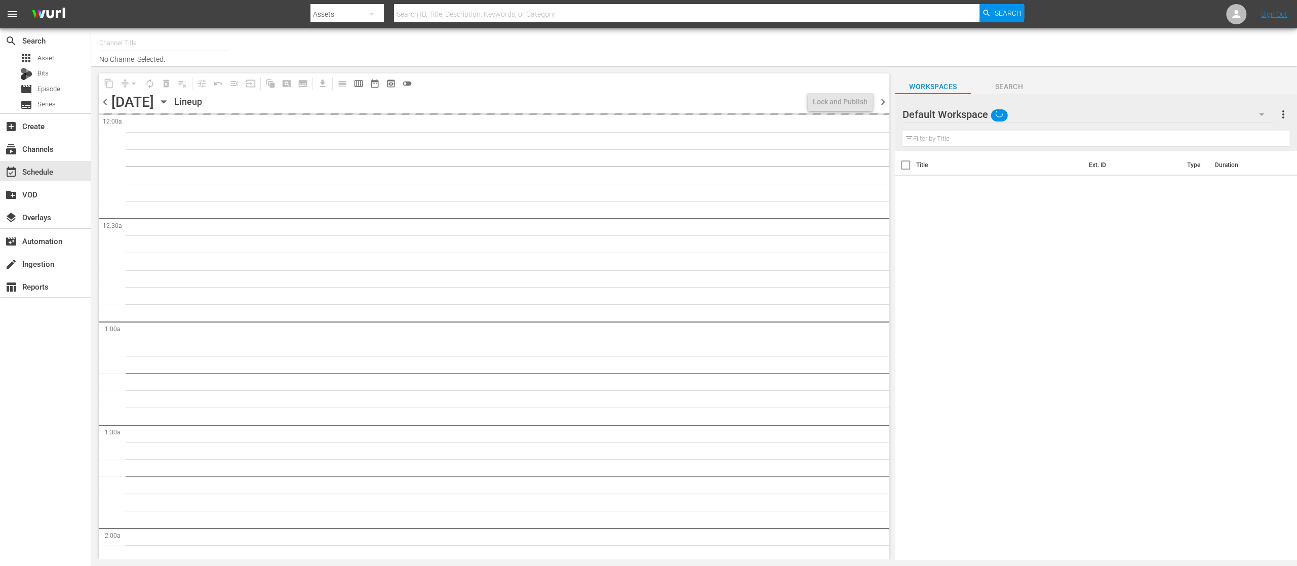
type input "United Fight Alliance (1569)"
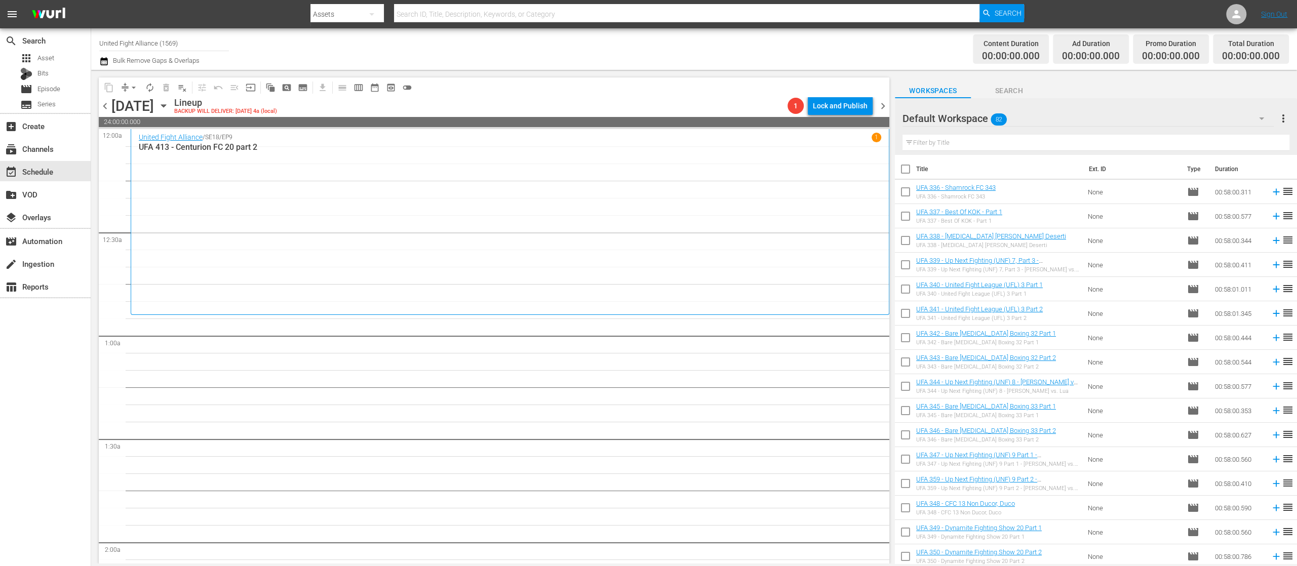
click at [1075, 103] on div "Default Workspace 82 Default more_vert" at bounding box center [1096, 114] width 387 height 32
click at [109, 101] on span "chevron_left" at bounding box center [105, 106] width 13 height 13
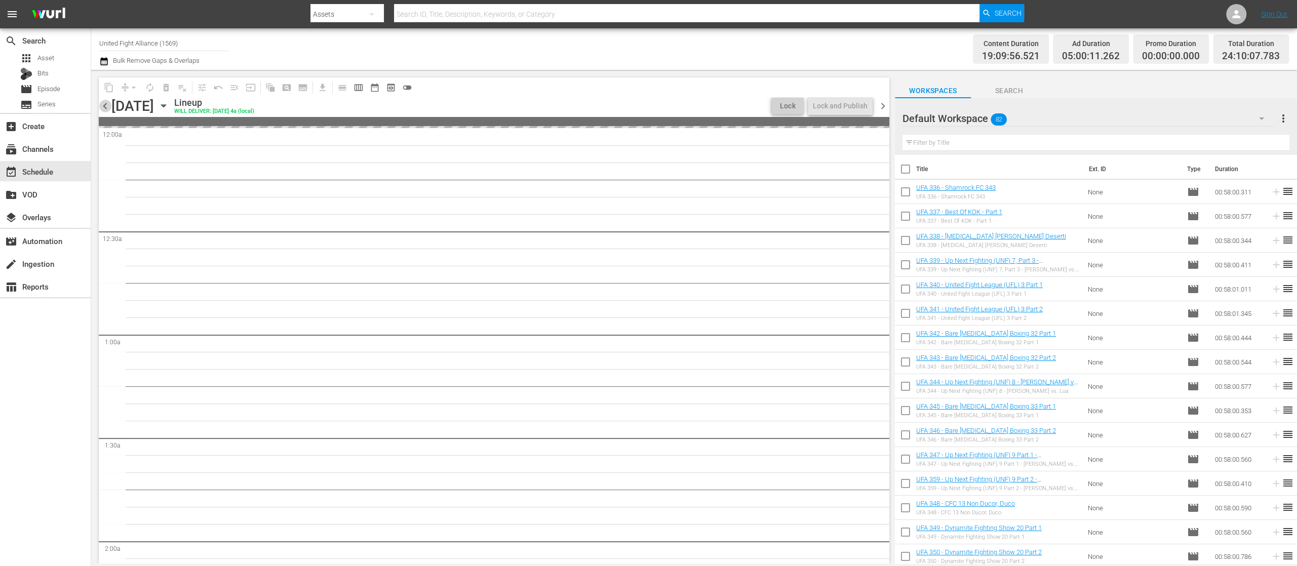
click at [109, 101] on span "chevron_left" at bounding box center [105, 106] width 13 height 13
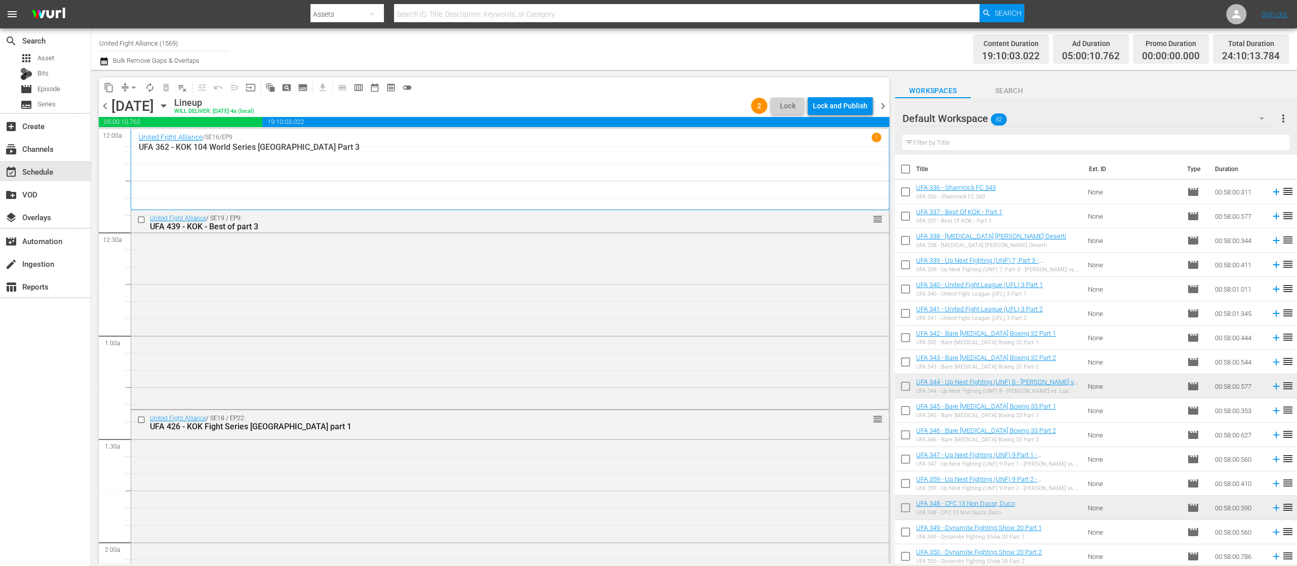
click at [109, 101] on span "chevron_left" at bounding box center [105, 106] width 13 height 13
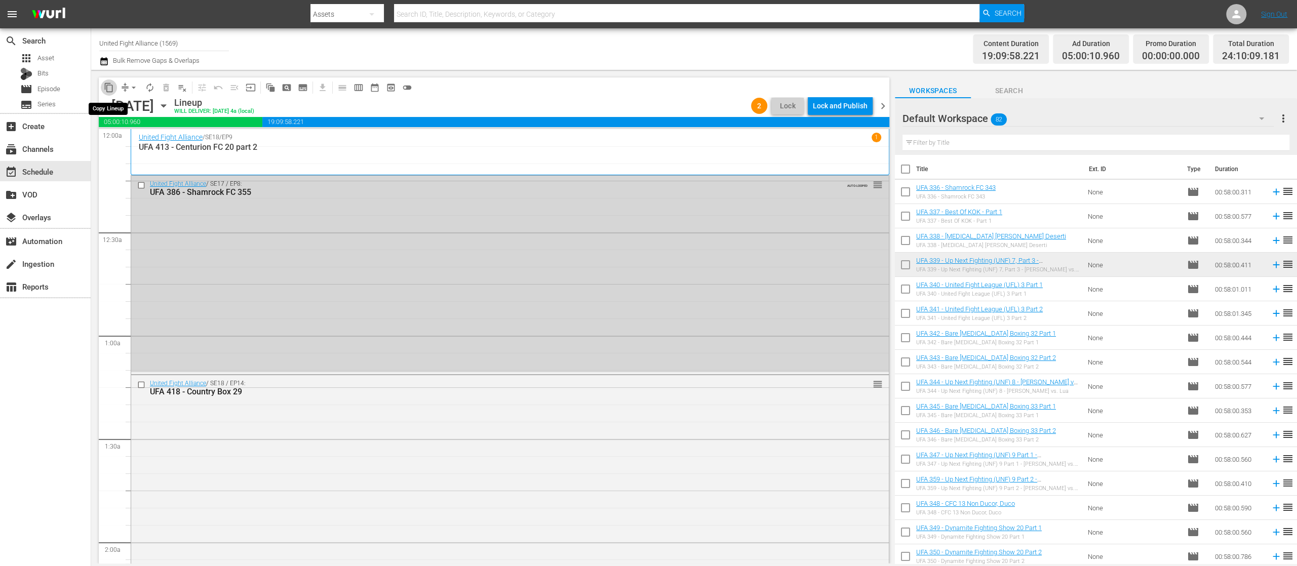
click at [110, 85] on span "content_copy" at bounding box center [109, 88] width 10 height 10
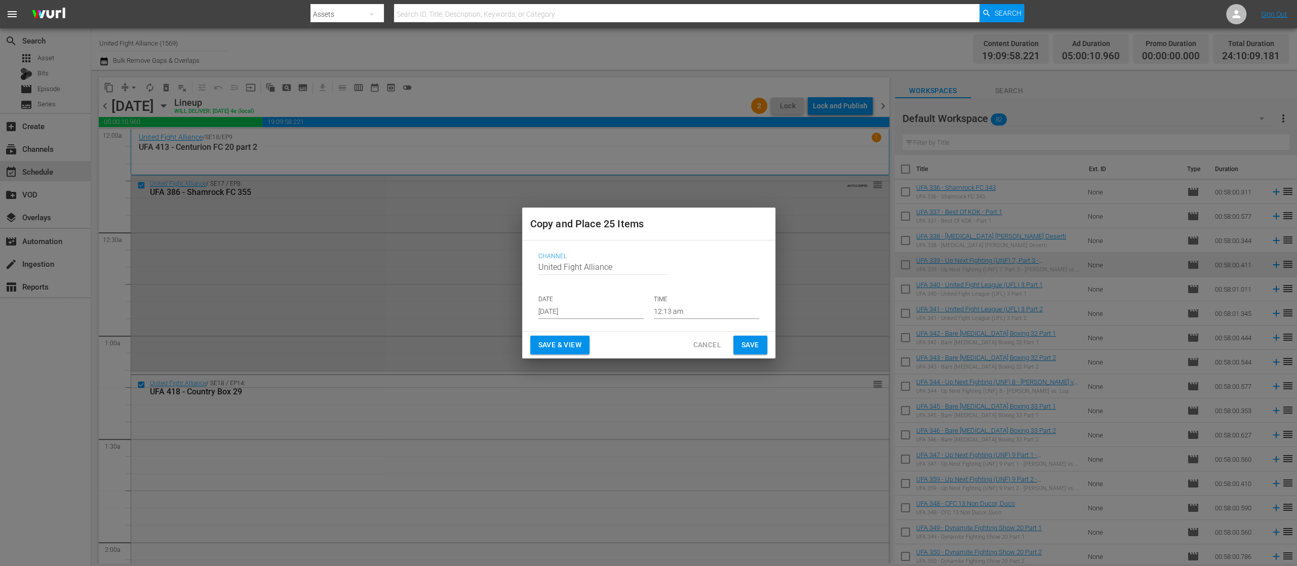
click at [608, 300] on p "DATE" at bounding box center [590, 299] width 105 height 9
click at [611, 310] on input "[DATE]" at bounding box center [590, 311] width 105 height 15
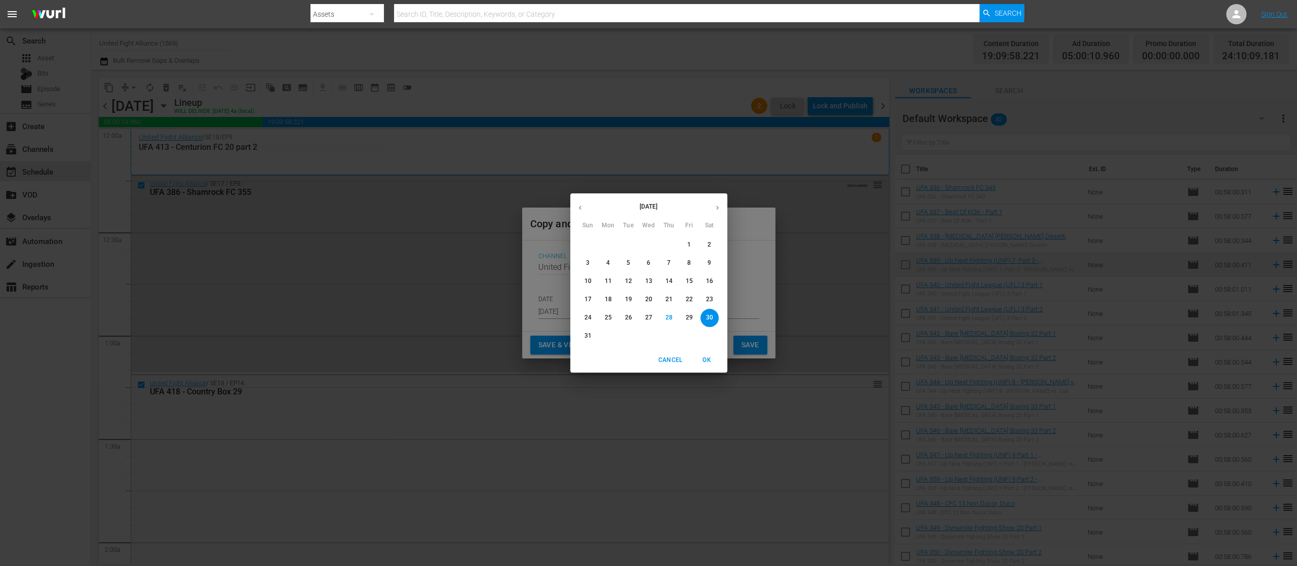
click at [715, 208] on icon "button" at bounding box center [718, 208] width 8 height 8
click at [669, 244] on p "4" at bounding box center [669, 245] width 4 height 9
type input "Sep 4th 2025"
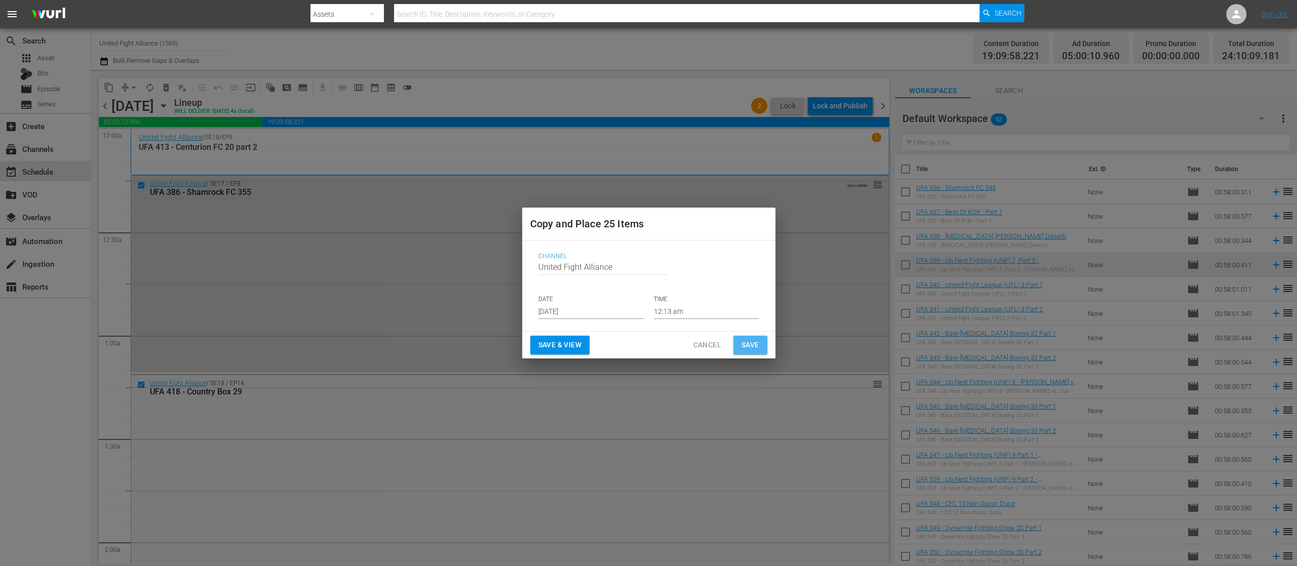
click at [754, 340] on span "Save" at bounding box center [750, 345] width 18 height 13
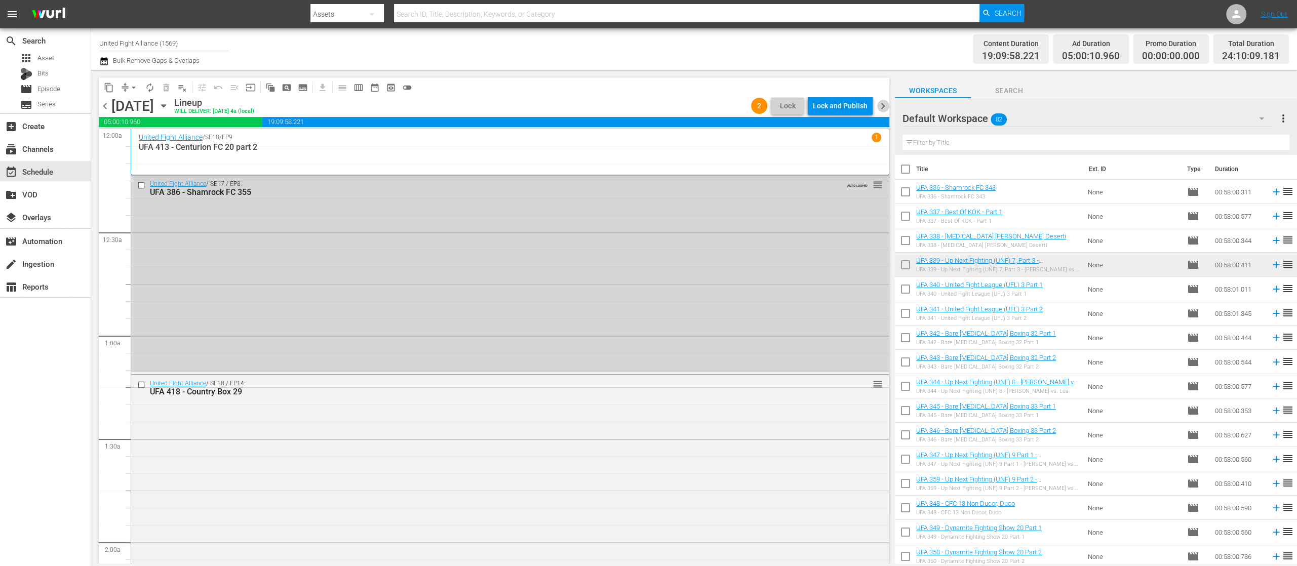
click at [881, 103] on span "chevron_right" at bounding box center [883, 106] width 13 height 13
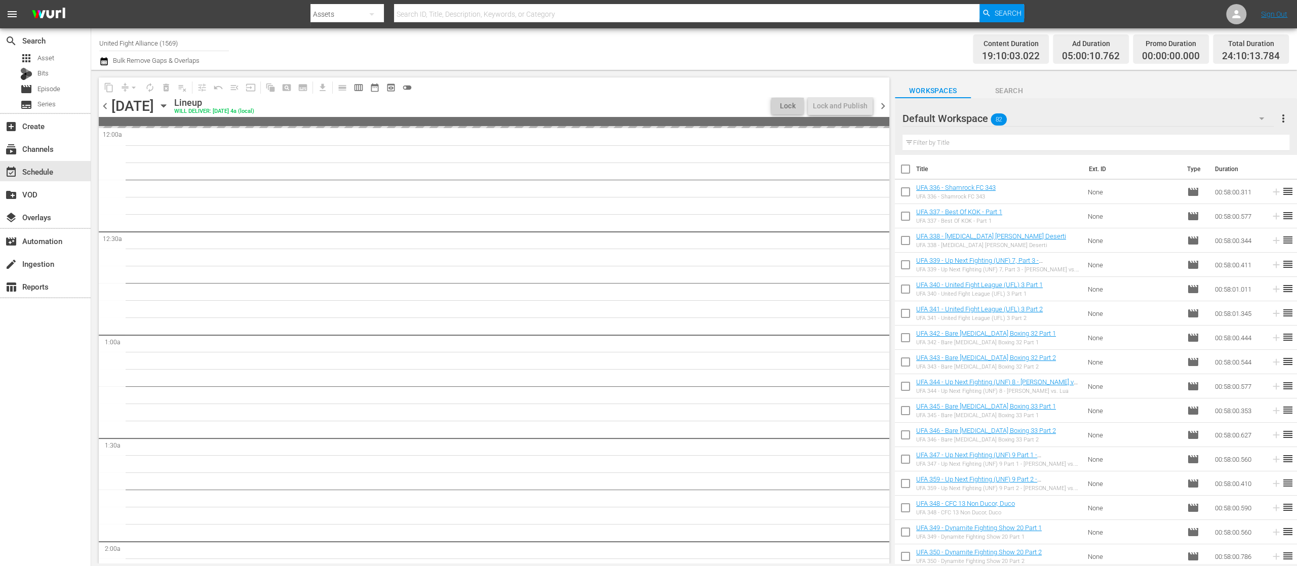
click at [881, 103] on span "chevron_right" at bounding box center [883, 106] width 13 height 13
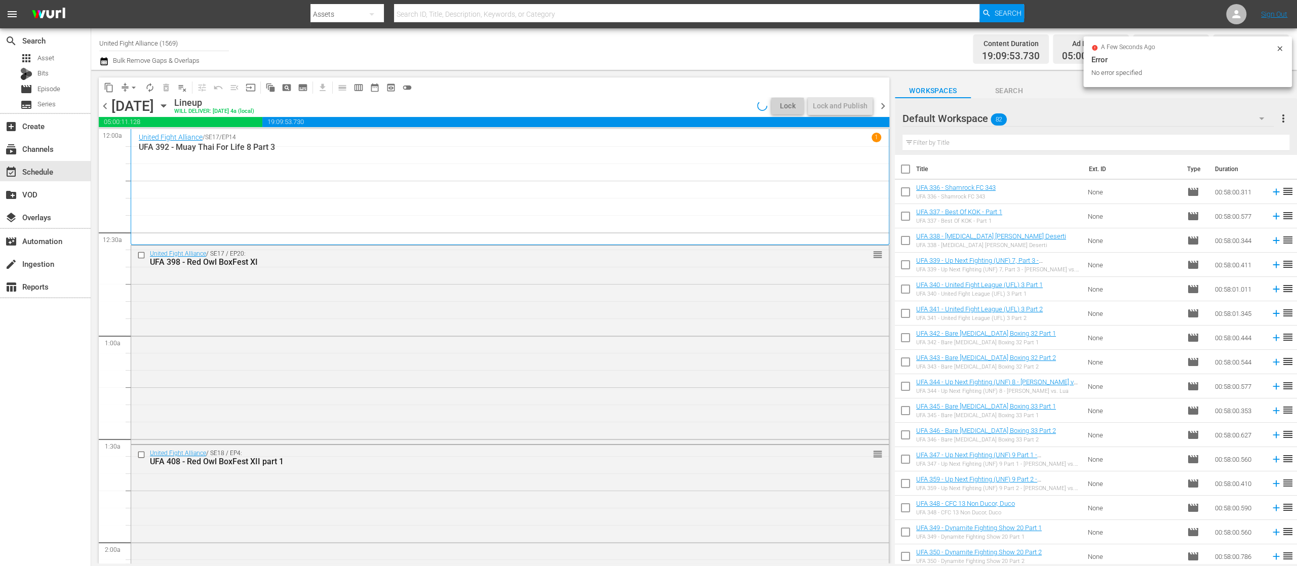
click at [881, 103] on span "chevron_right" at bounding box center [883, 106] width 13 height 13
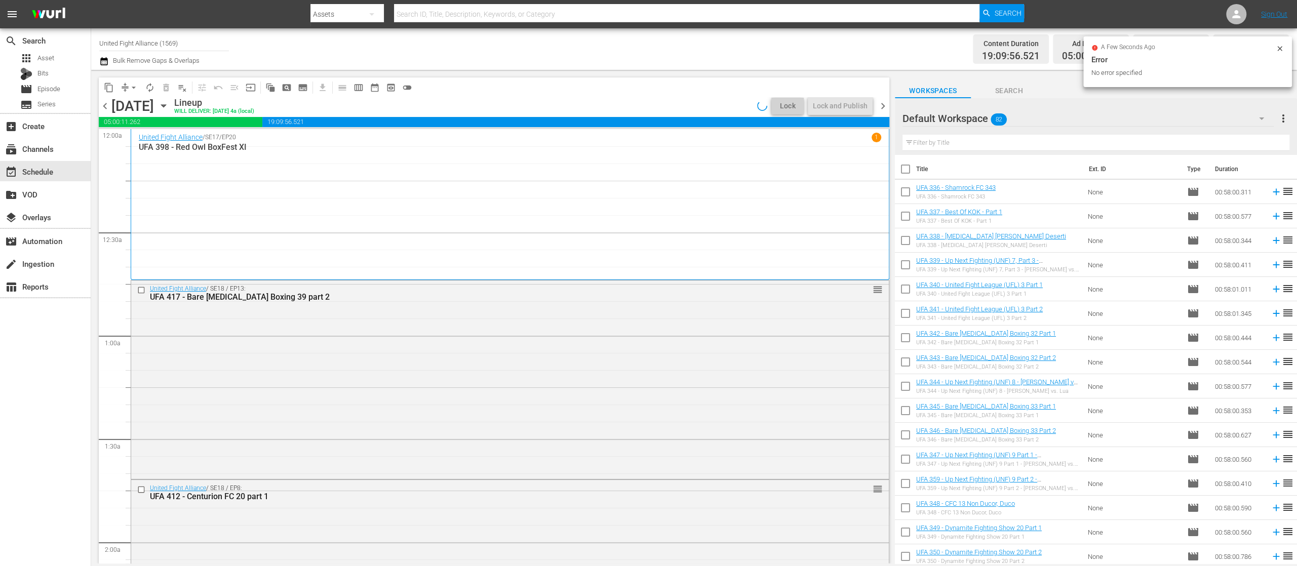
click at [881, 103] on span "chevron_right" at bounding box center [883, 106] width 13 height 13
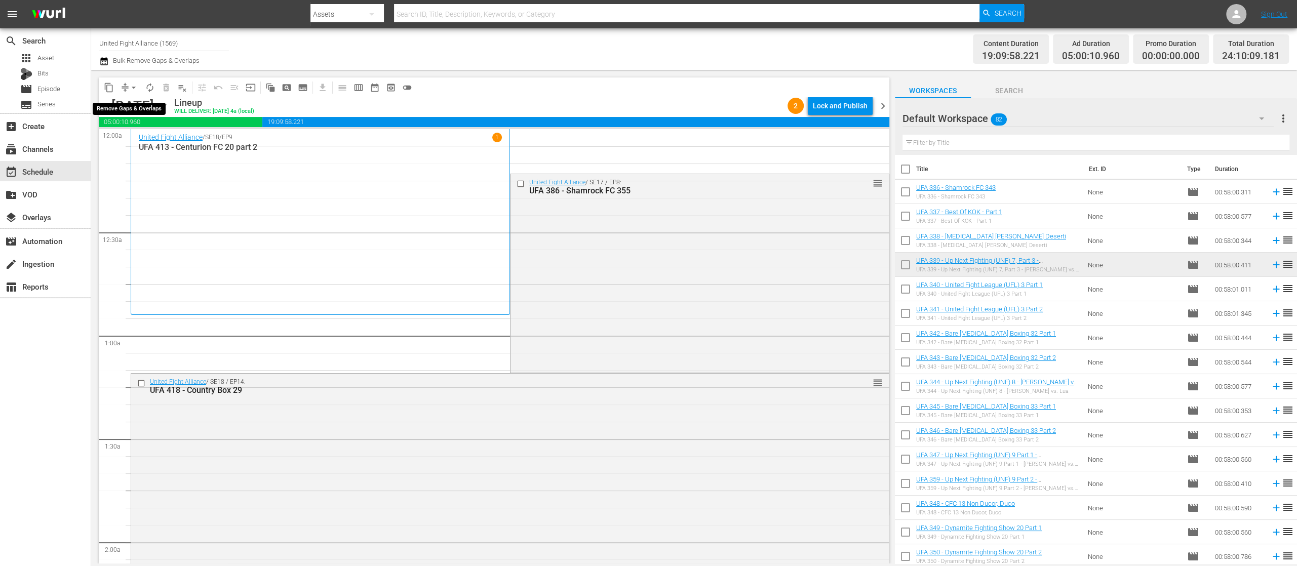
click at [135, 90] on span "arrow_drop_down" at bounding box center [134, 88] width 10 height 10
click at [141, 141] on li "Align to End of Previous Day" at bounding box center [134, 141] width 106 height 17
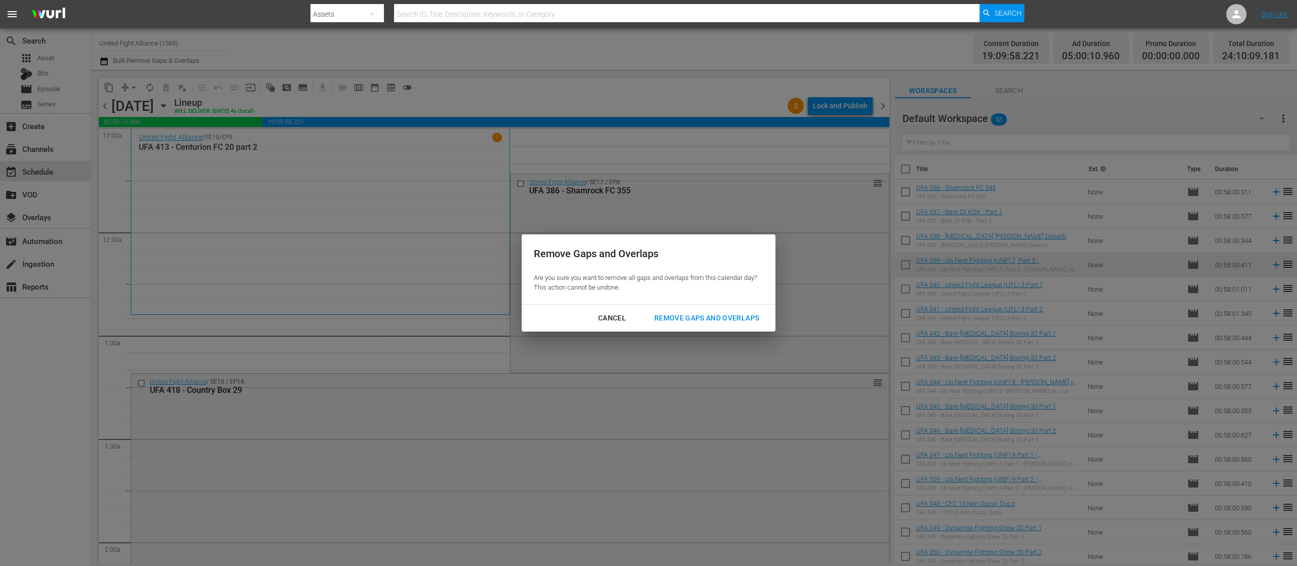
click at [726, 320] on div "Remove Gaps and Overlaps" at bounding box center [706, 318] width 121 height 13
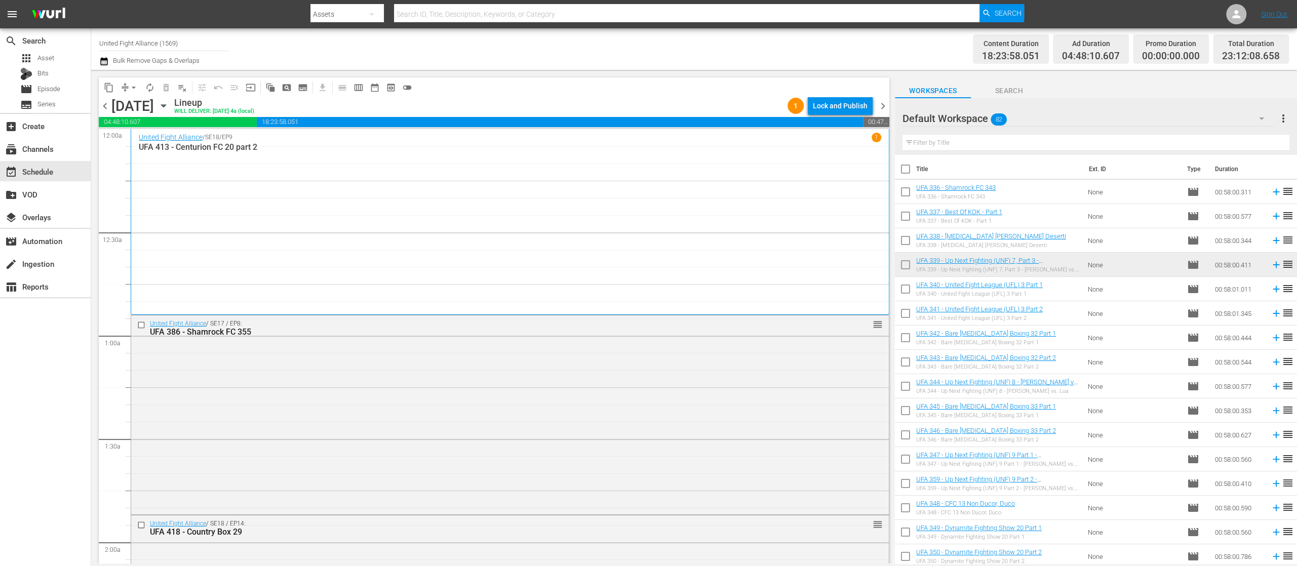
click at [107, 106] on span "chevron_left" at bounding box center [105, 106] width 13 height 13
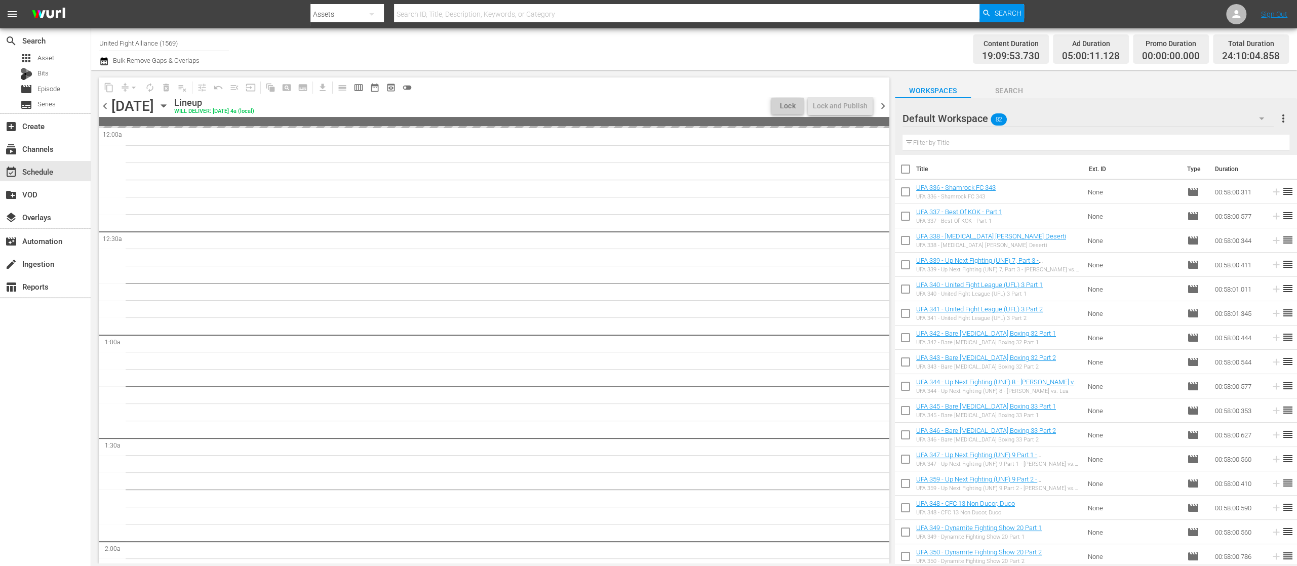
click at [107, 106] on span "chevron_left" at bounding box center [105, 106] width 13 height 13
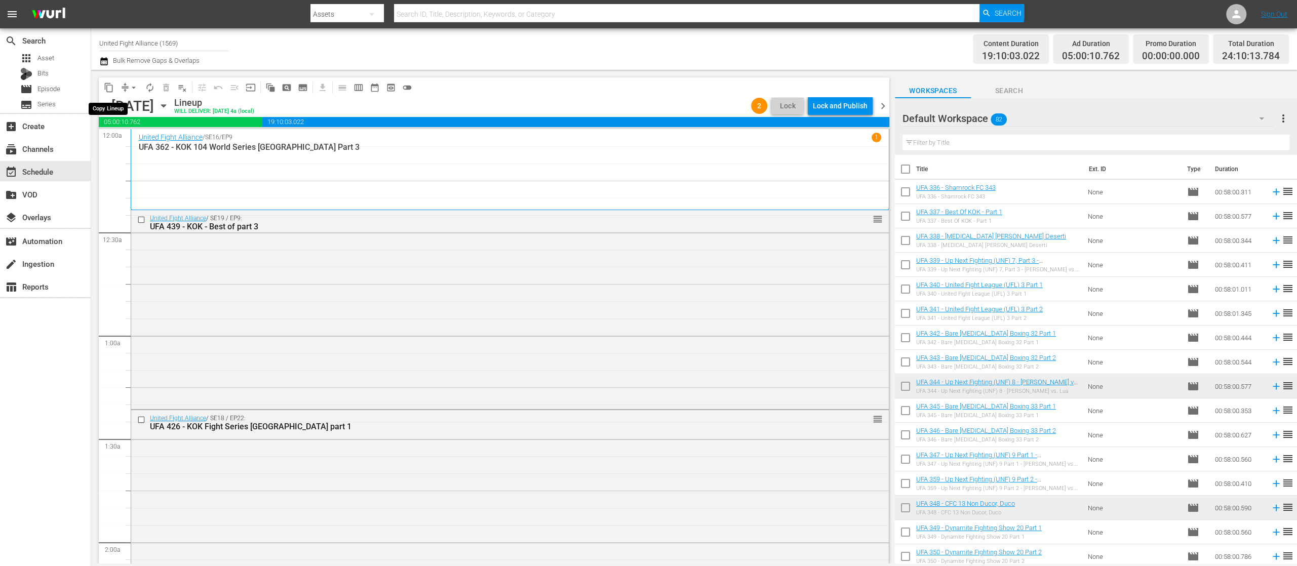
click at [106, 83] on span "content_copy" at bounding box center [109, 88] width 10 height 10
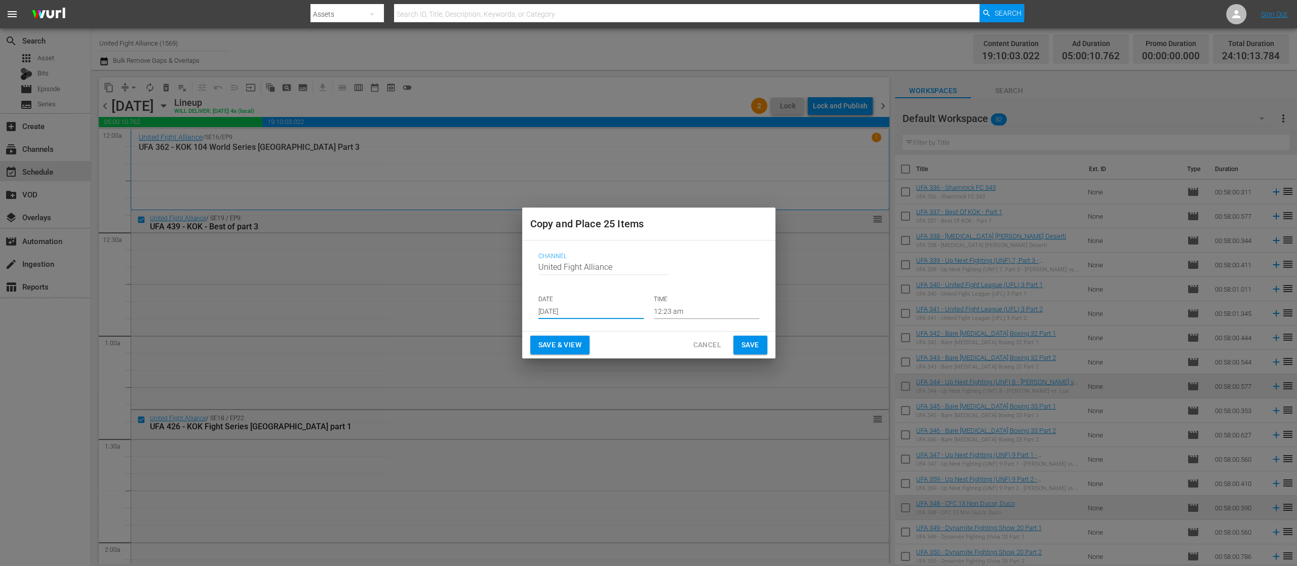
click at [583, 307] on input "[DATE]" at bounding box center [590, 311] width 105 height 15
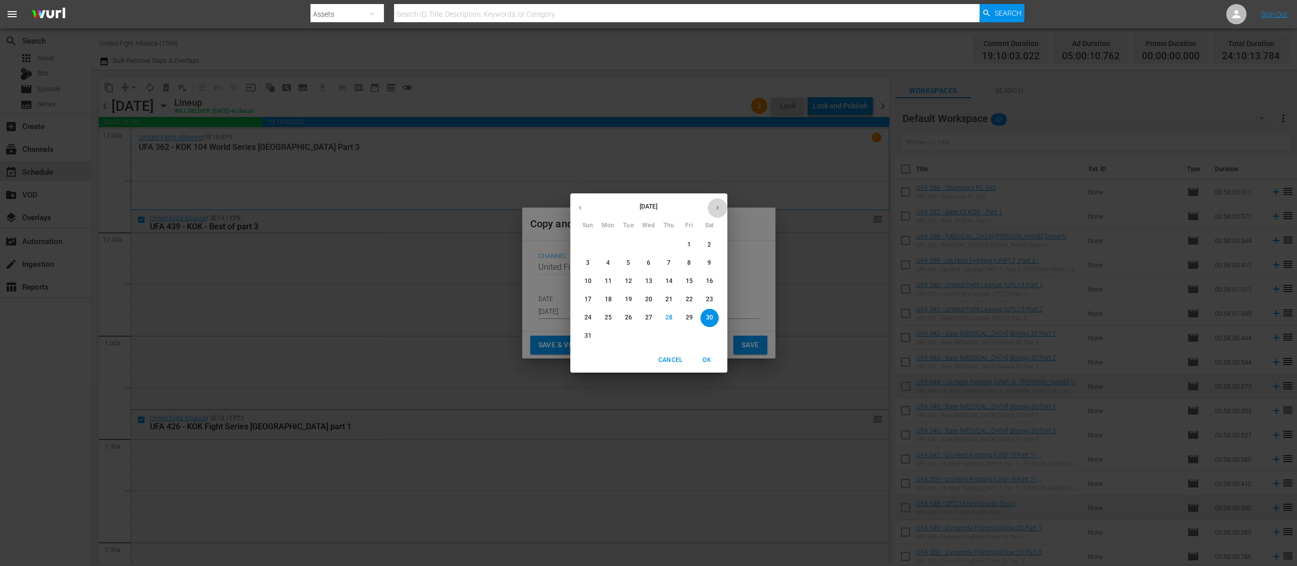
click at [716, 207] on icon "button" at bounding box center [718, 208] width 8 height 8
click at [684, 238] on button "5" at bounding box center [689, 245] width 18 height 18
type input "Sep 5th 2025"
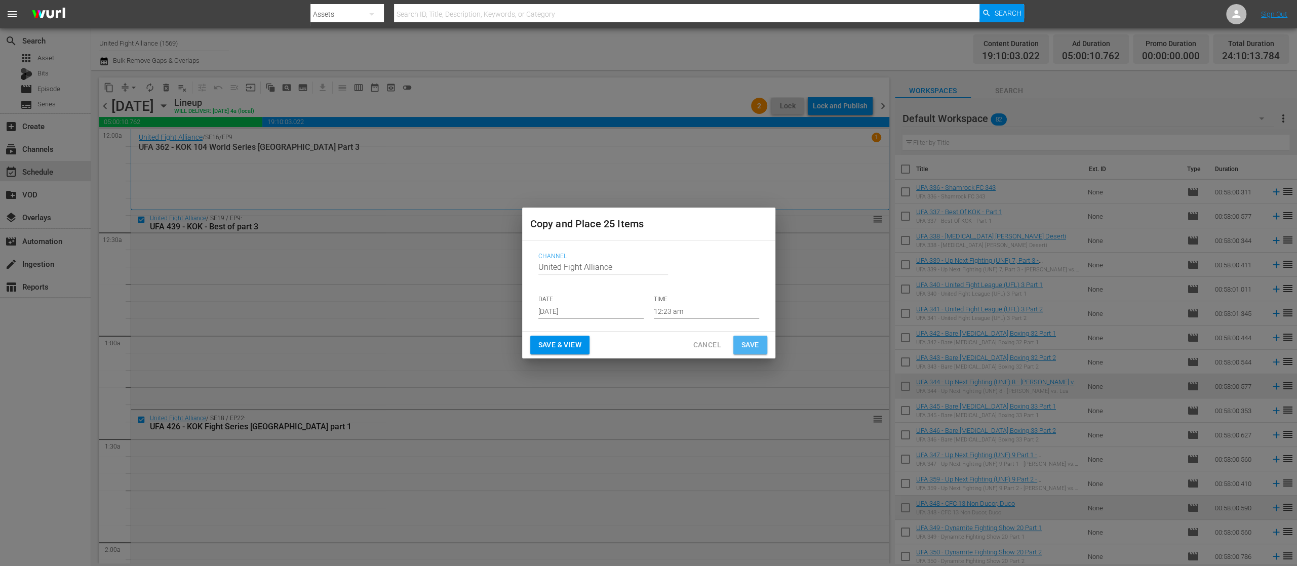
click at [745, 342] on span "Save" at bounding box center [750, 345] width 18 height 13
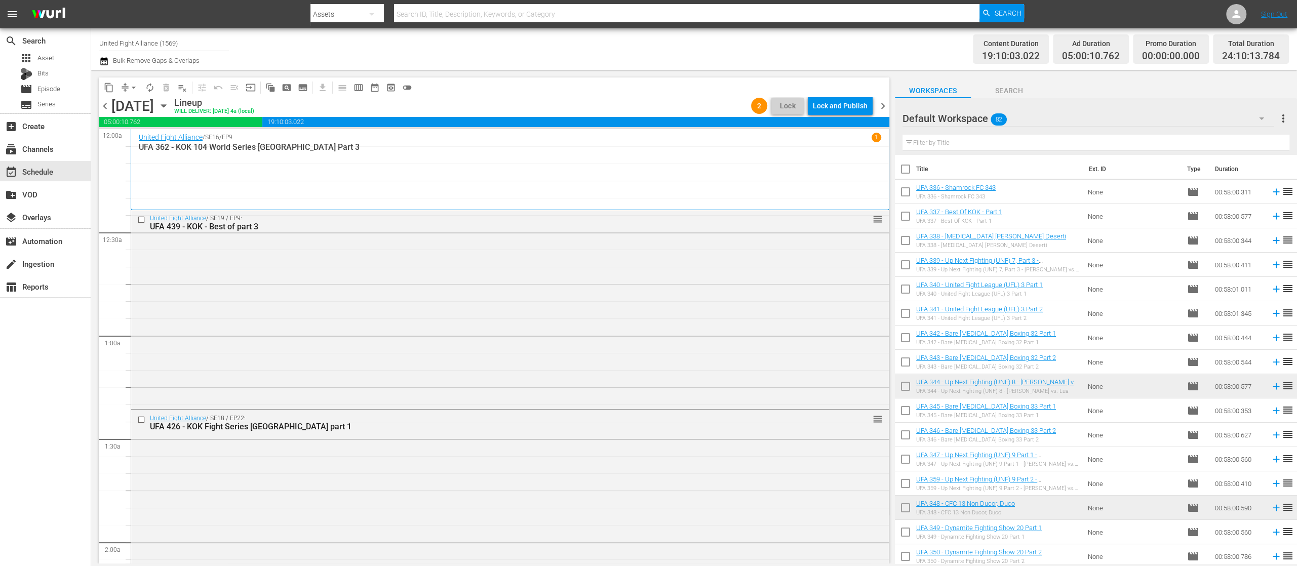
click at [880, 99] on div "chevron_left Monday, September 1st September 1st Lineup WILL DELIVER: 8/31 @ 4a…" at bounding box center [494, 107] width 791 height 20
click at [882, 107] on span "chevron_right" at bounding box center [883, 106] width 13 height 13
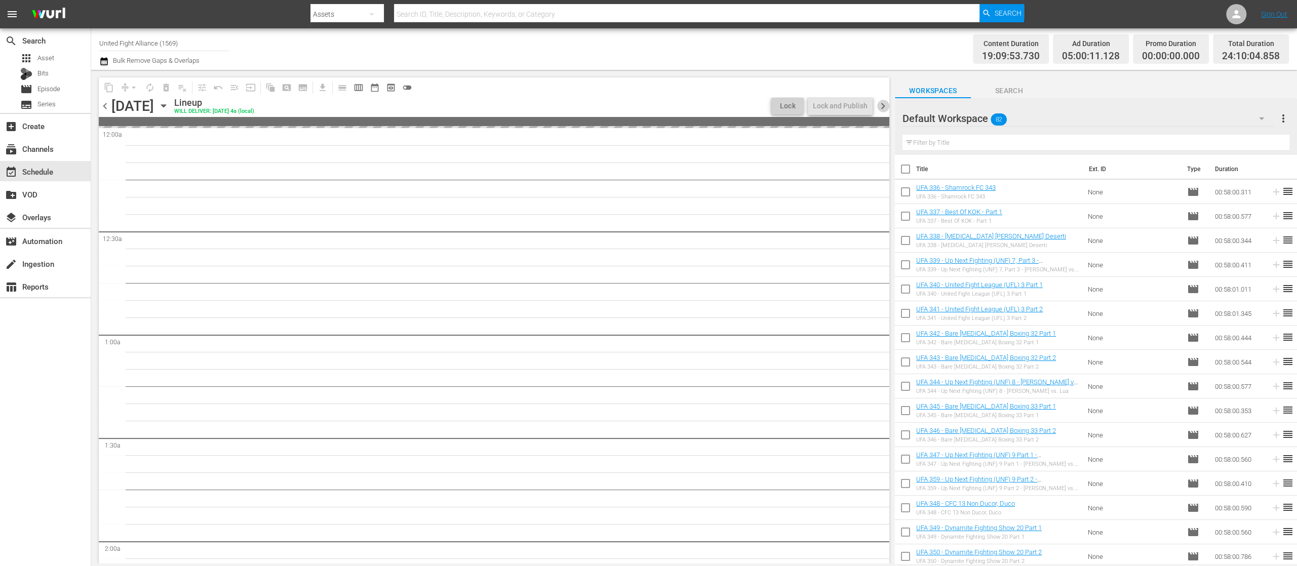
click at [882, 107] on span "chevron_right" at bounding box center [883, 106] width 13 height 13
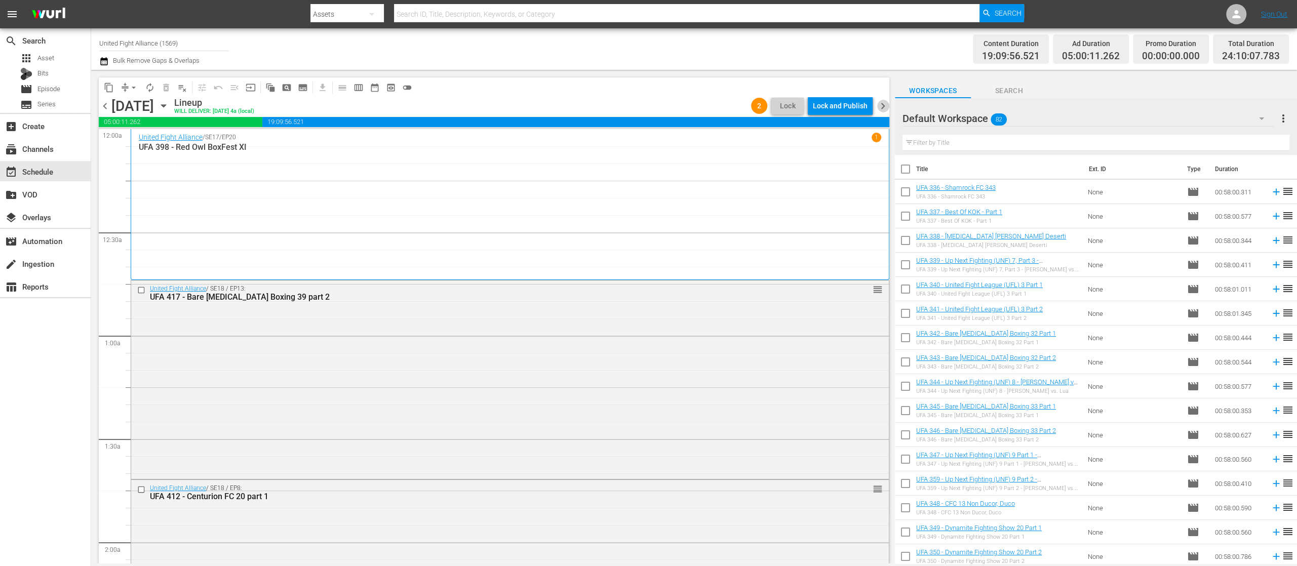
click at [882, 107] on span "chevron_right" at bounding box center [883, 106] width 13 height 13
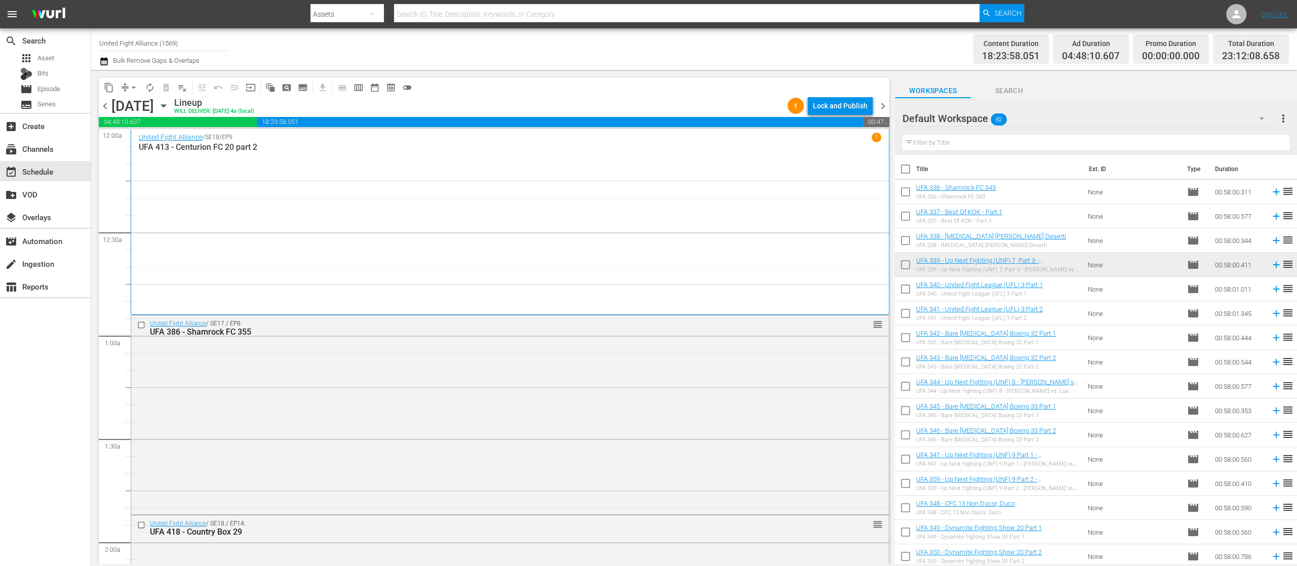
click at [882, 107] on span "chevron_right" at bounding box center [883, 106] width 13 height 13
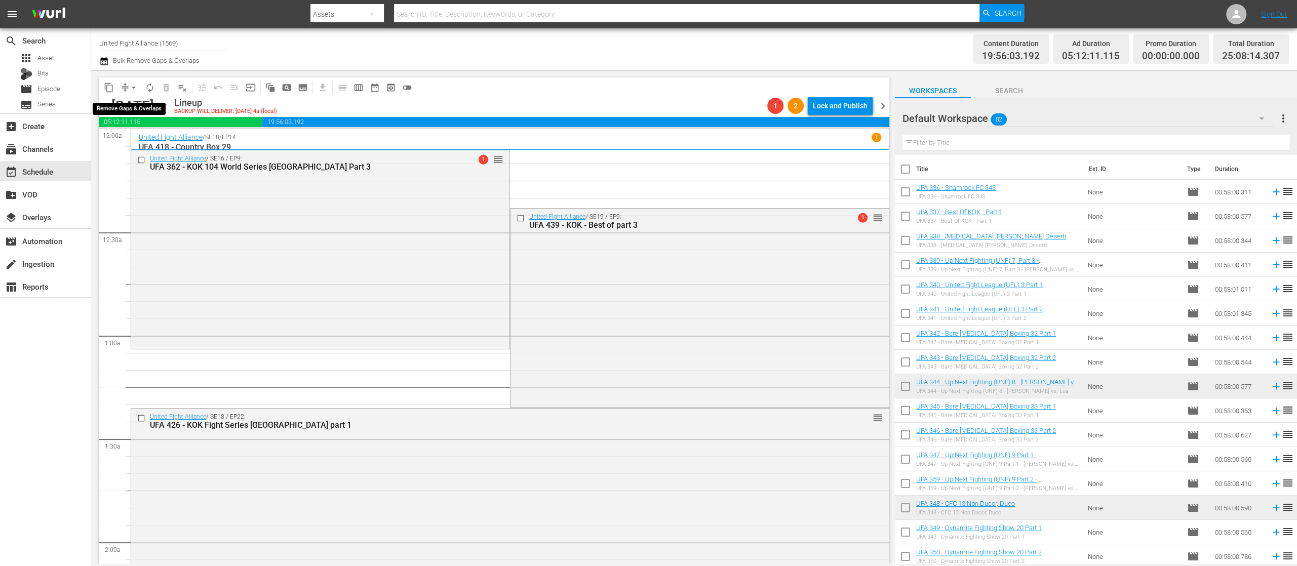
click at [131, 88] on span "arrow_drop_down" at bounding box center [134, 88] width 10 height 10
click at [139, 138] on li "Align to End of Previous Day" at bounding box center [134, 141] width 106 height 17
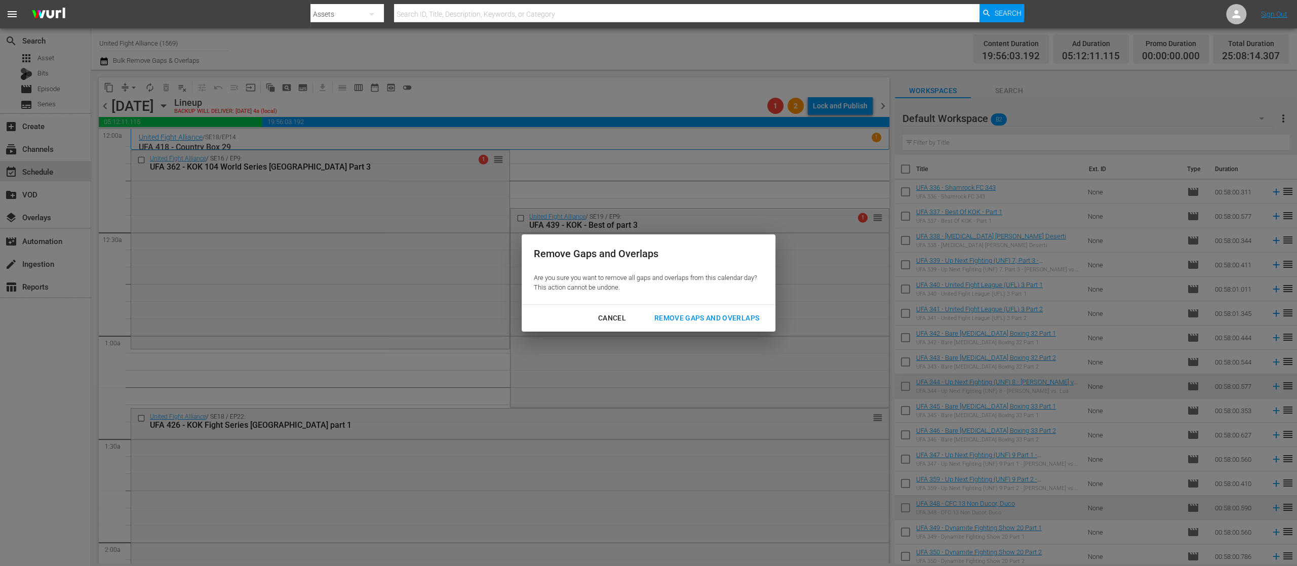
click at [719, 313] on div "Remove Gaps and Overlaps" at bounding box center [706, 318] width 121 height 13
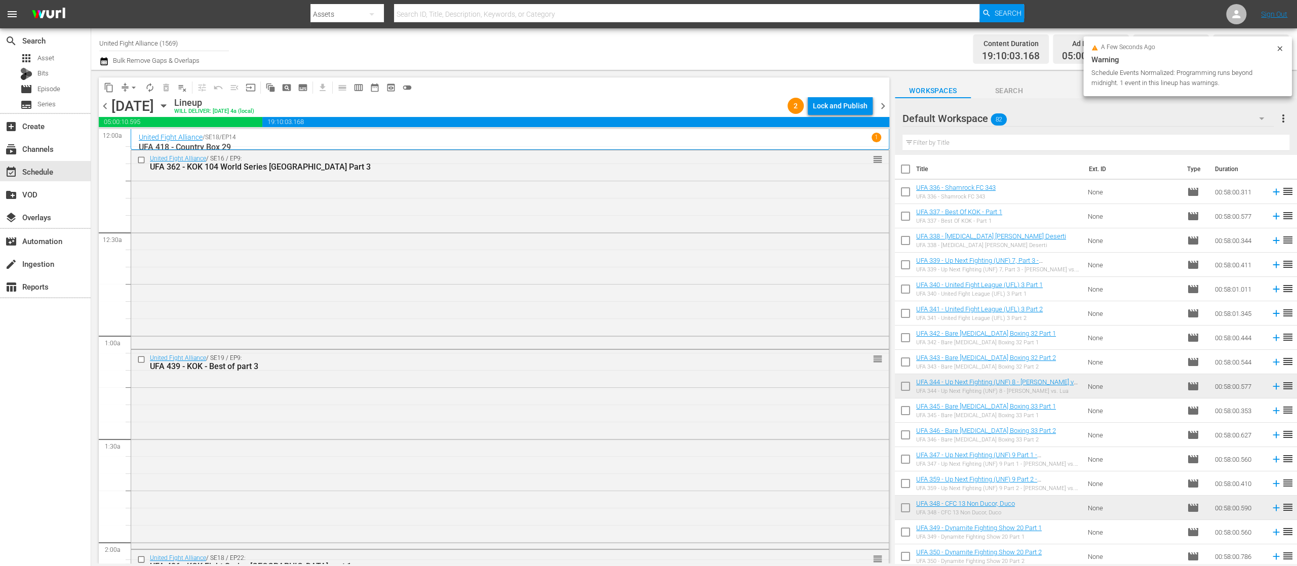
scroll to position [2836, 0]
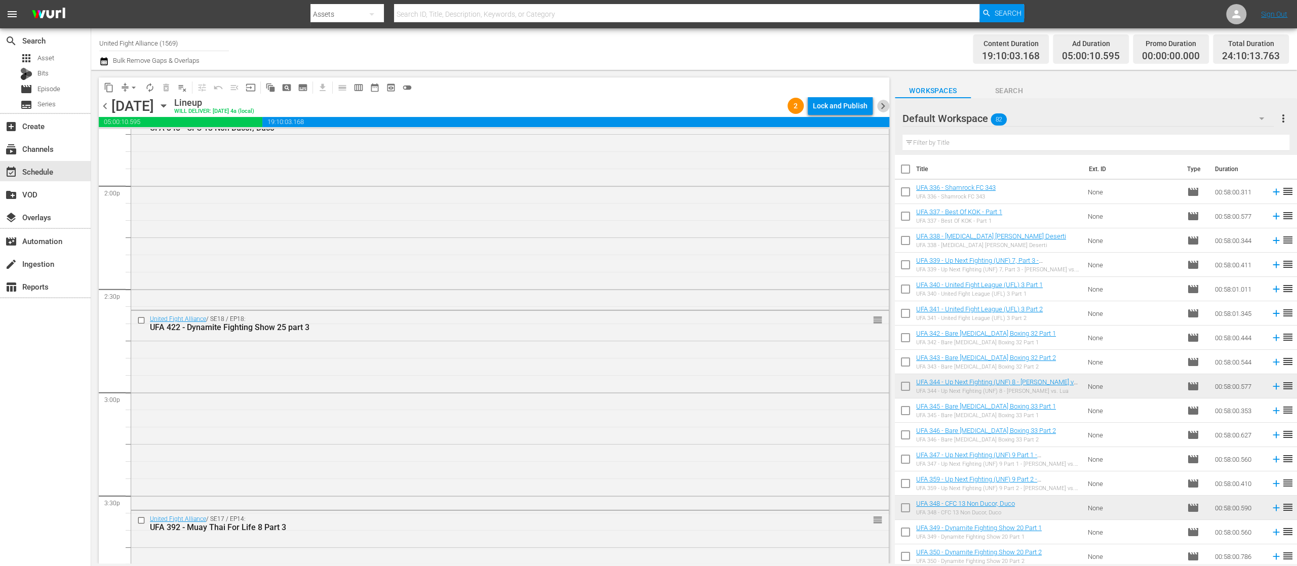
click at [883, 106] on span "chevron_right" at bounding box center [883, 106] width 13 height 13
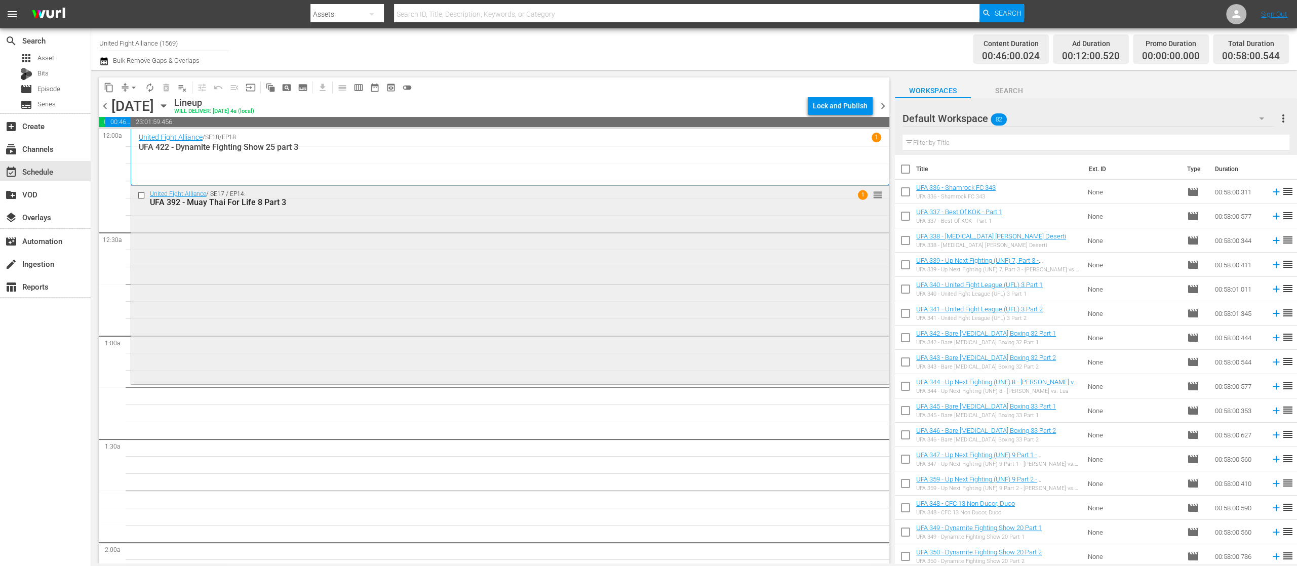
click at [140, 197] on input "checkbox" at bounding box center [142, 195] width 11 height 9
click at [164, 84] on span "delete_forever_outlined" at bounding box center [166, 88] width 10 height 10
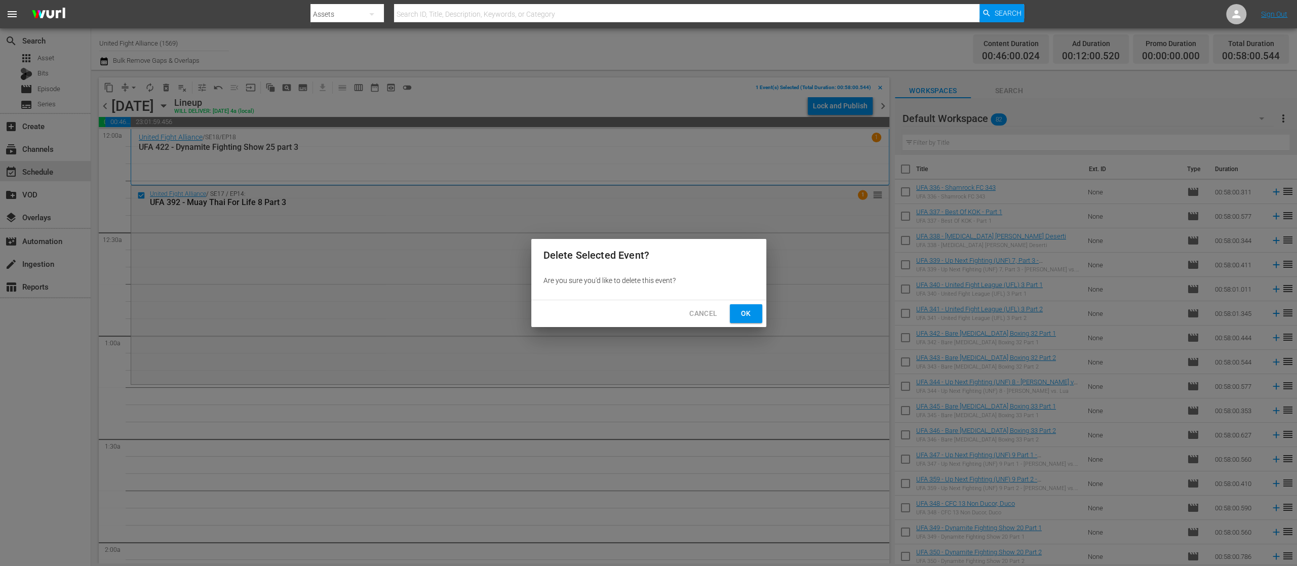
click at [735, 309] on button "Ok" at bounding box center [746, 313] width 32 height 19
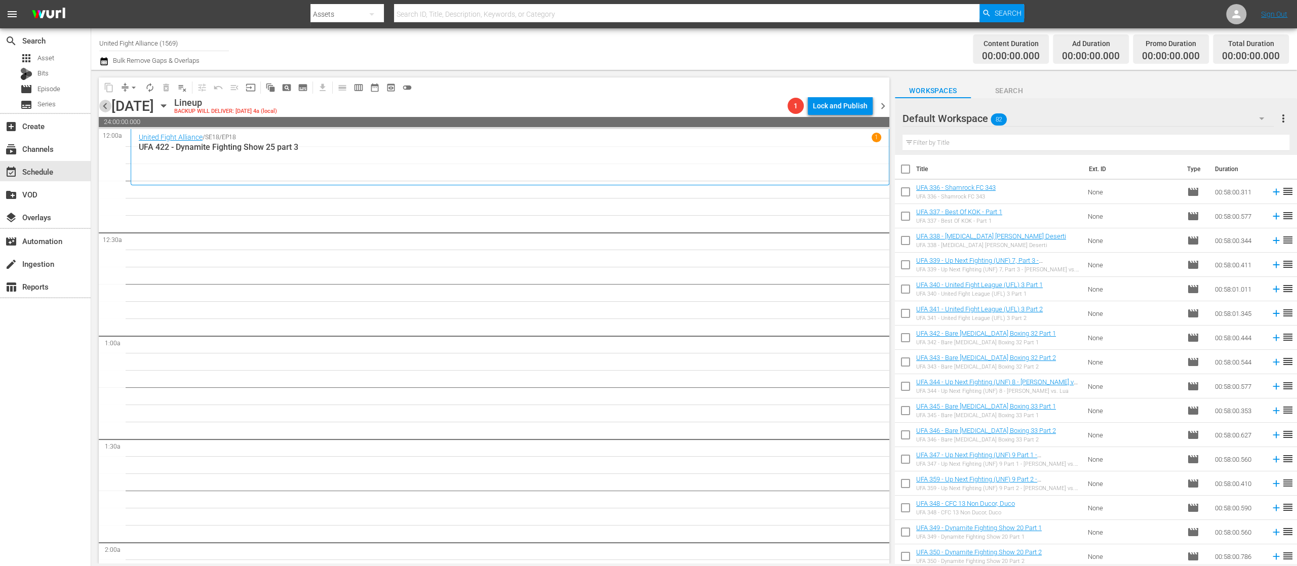
click at [105, 105] on span "chevron_left" at bounding box center [105, 106] width 13 height 13
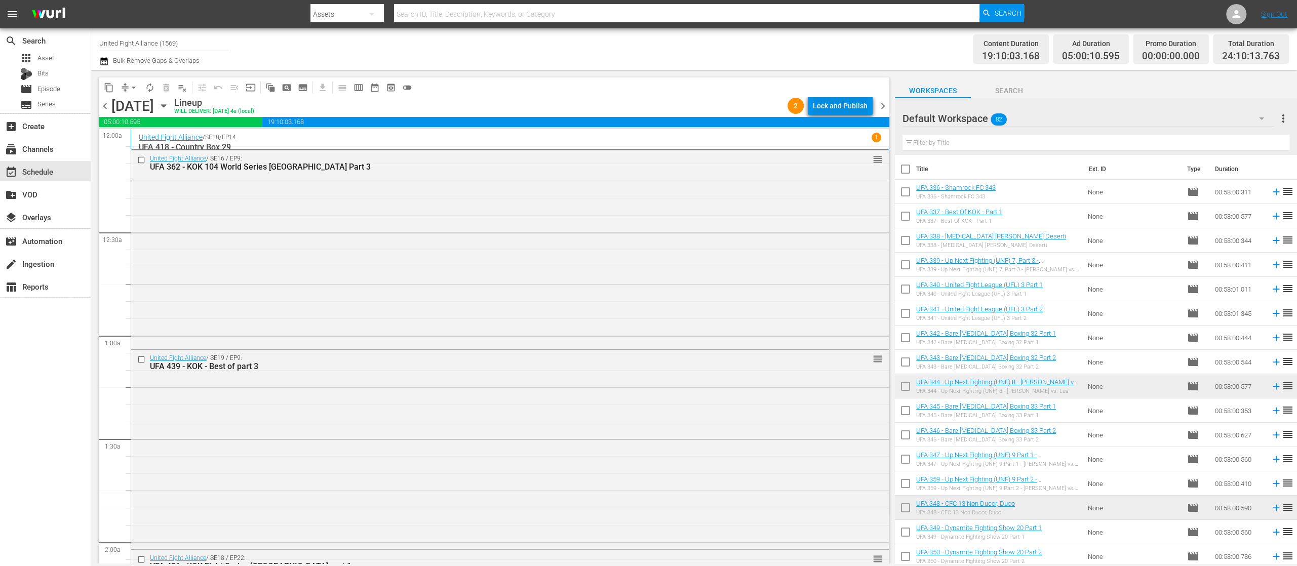
click at [849, 110] on div "Lock and Publish" at bounding box center [840, 106] width 55 height 18
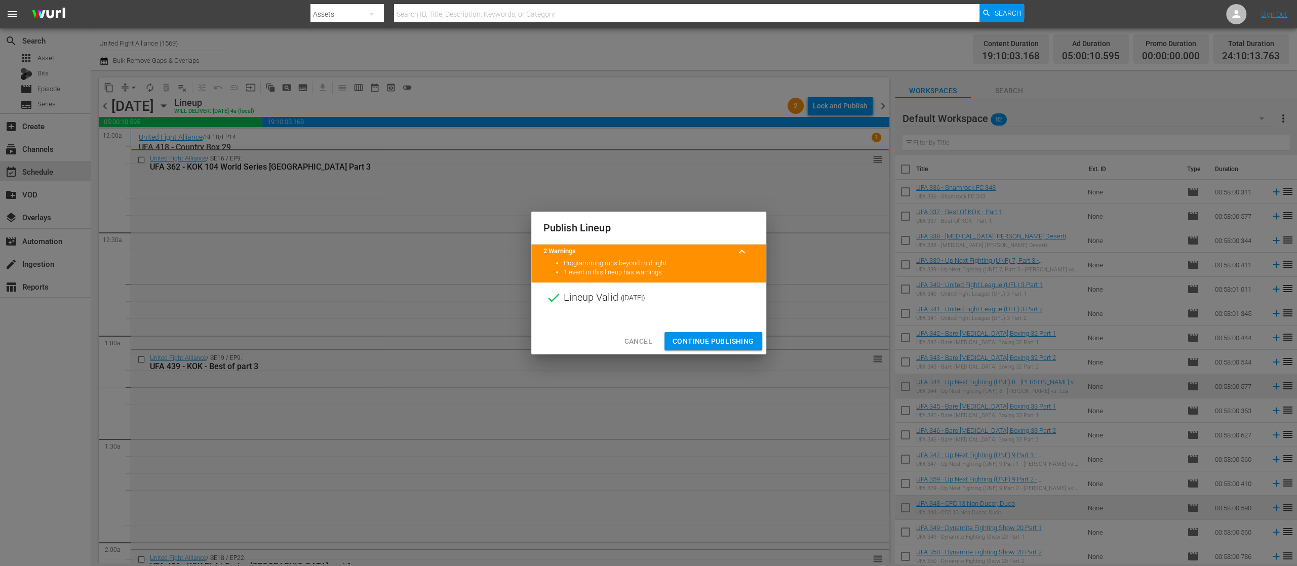
click at [730, 337] on span "Continue Publishing" at bounding box center [714, 341] width 82 height 13
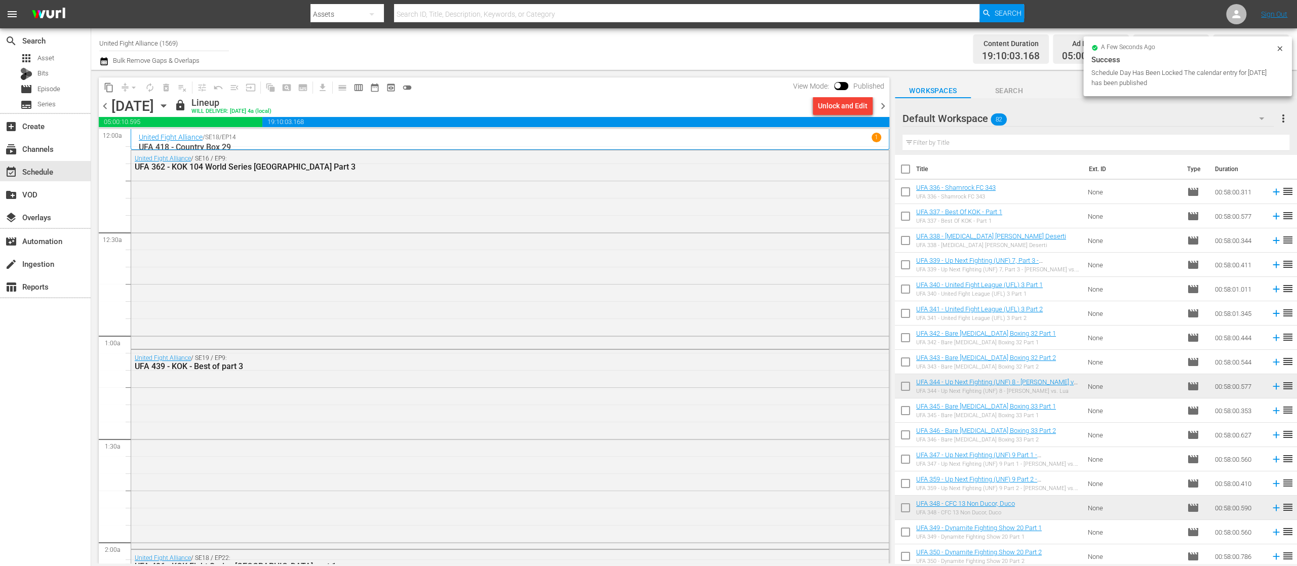
click at [106, 103] on span "chevron_left" at bounding box center [105, 106] width 13 height 13
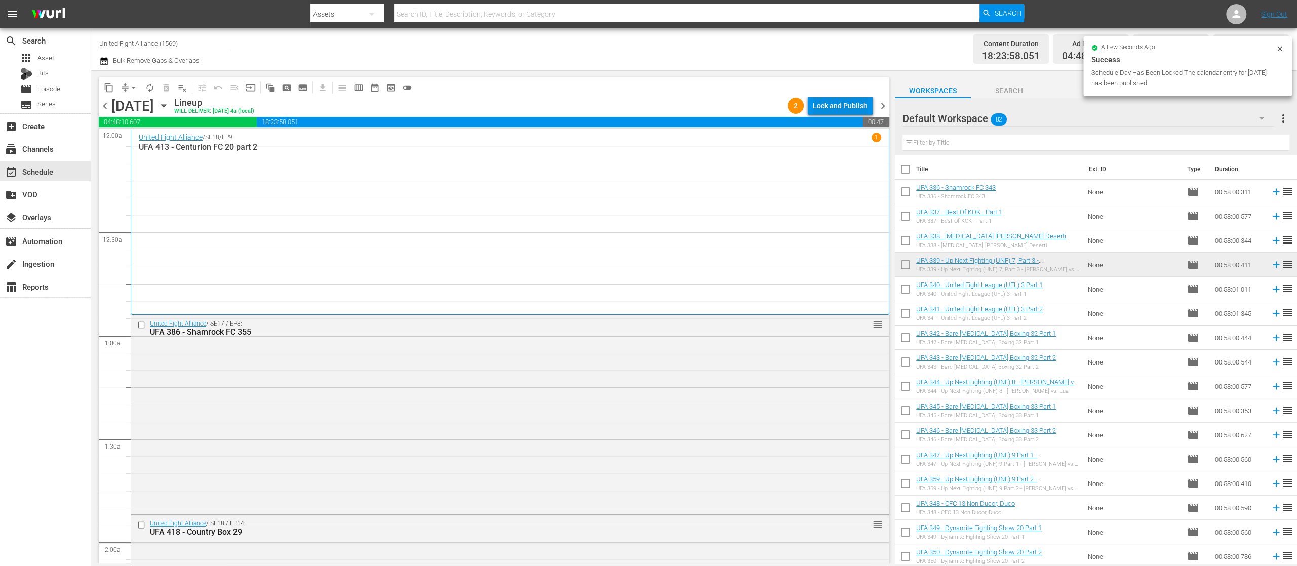
click at [847, 104] on div "Lock and Publish" at bounding box center [840, 106] width 55 height 18
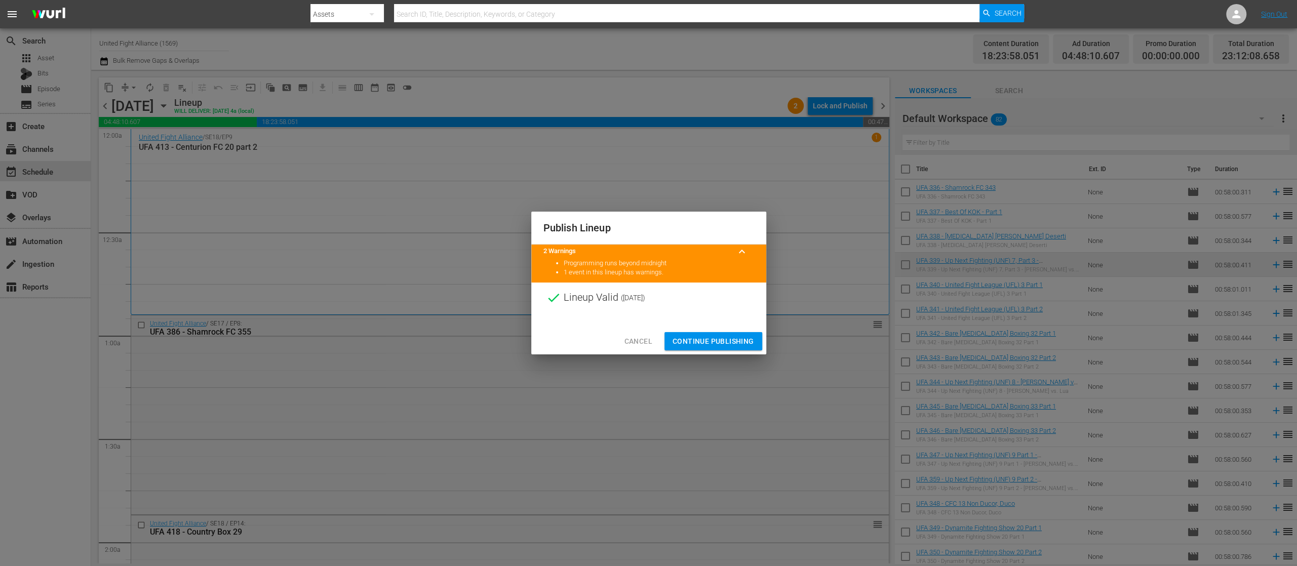
click at [701, 342] on span "Continue Publishing" at bounding box center [714, 341] width 82 height 13
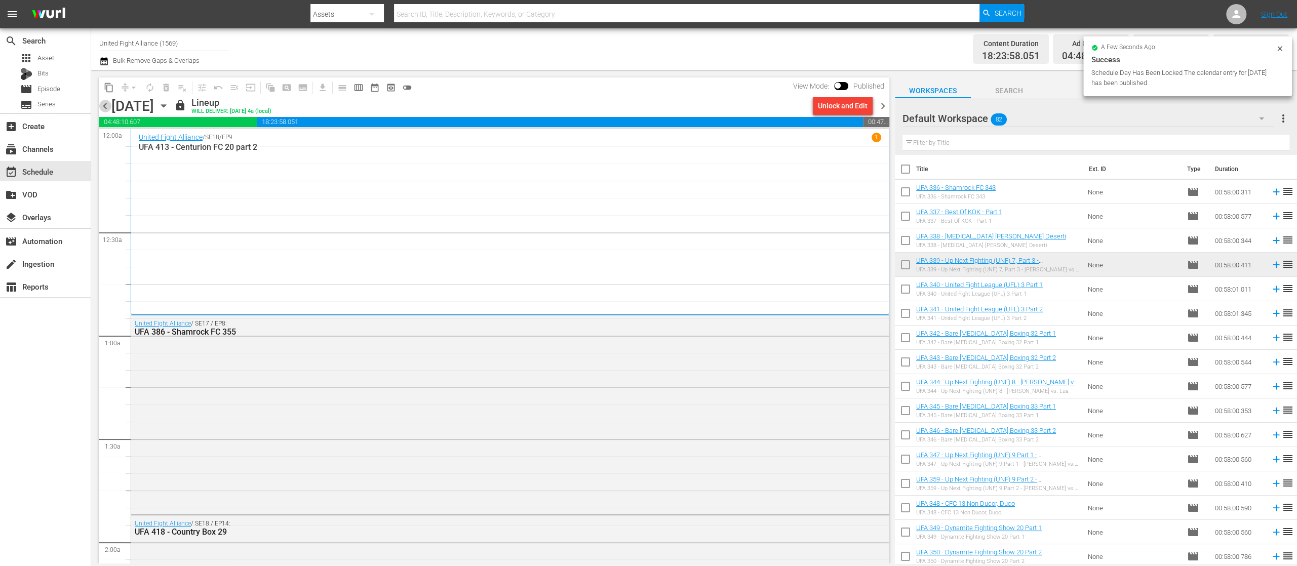
click at [108, 105] on span "chevron_left" at bounding box center [105, 106] width 13 height 13
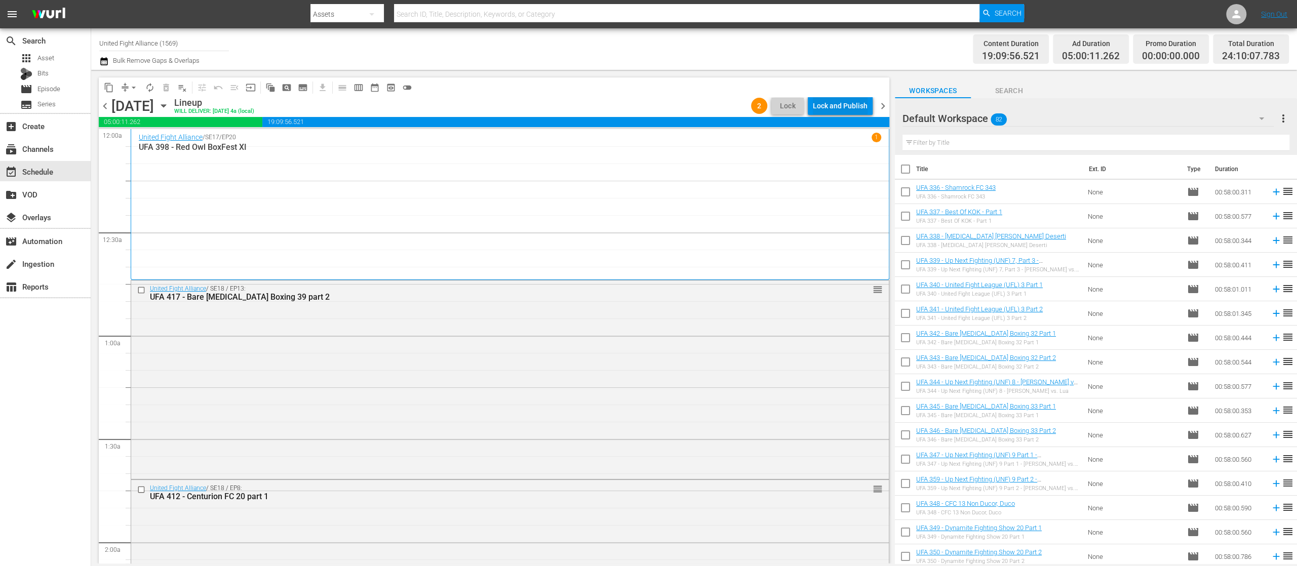
click at [829, 108] on div "Lock and Publish" at bounding box center [840, 106] width 55 height 18
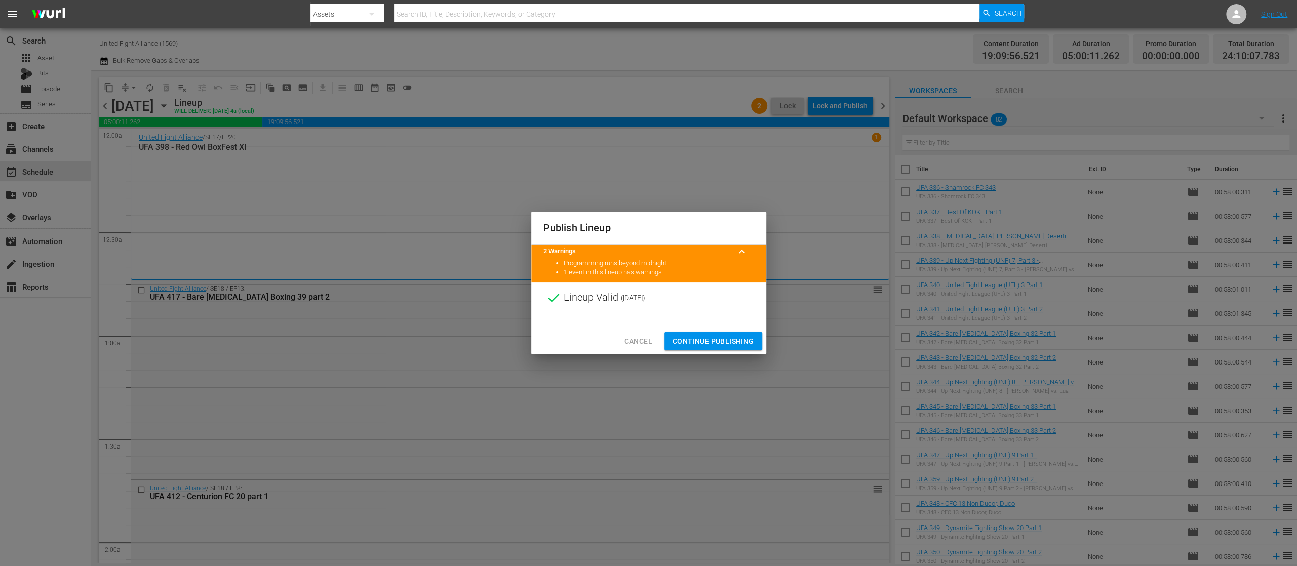
click at [708, 333] on button "Continue Publishing" at bounding box center [714, 341] width 98 height 19
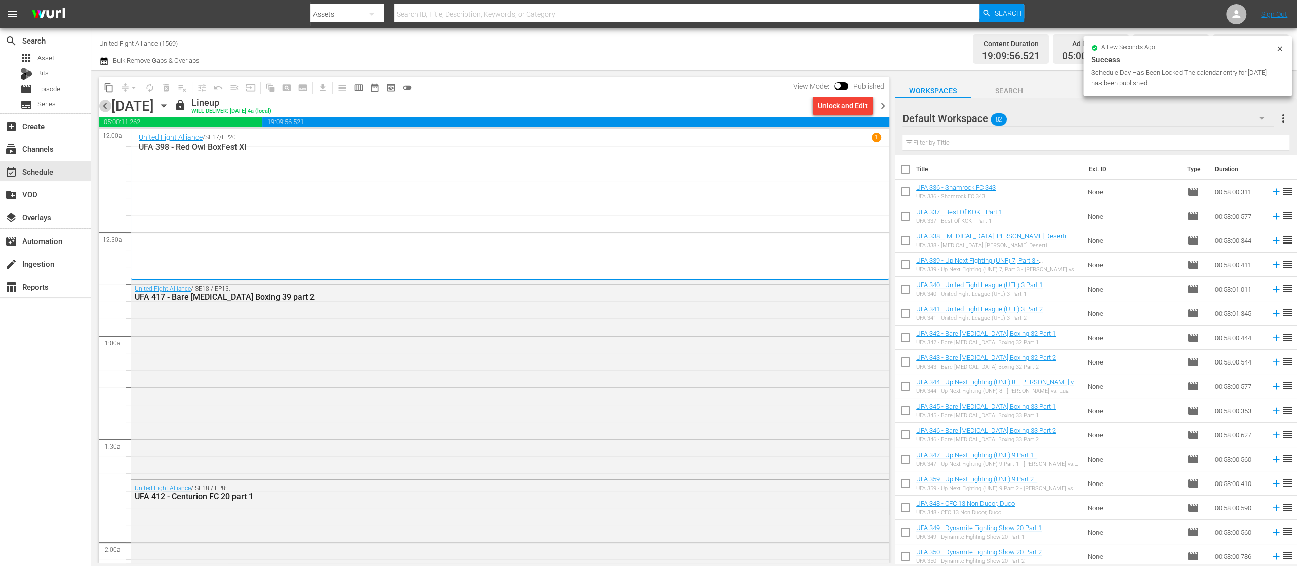
click at [108, 106] on span "chevron_left" at bounding box center [105, 106] width 13 height 13
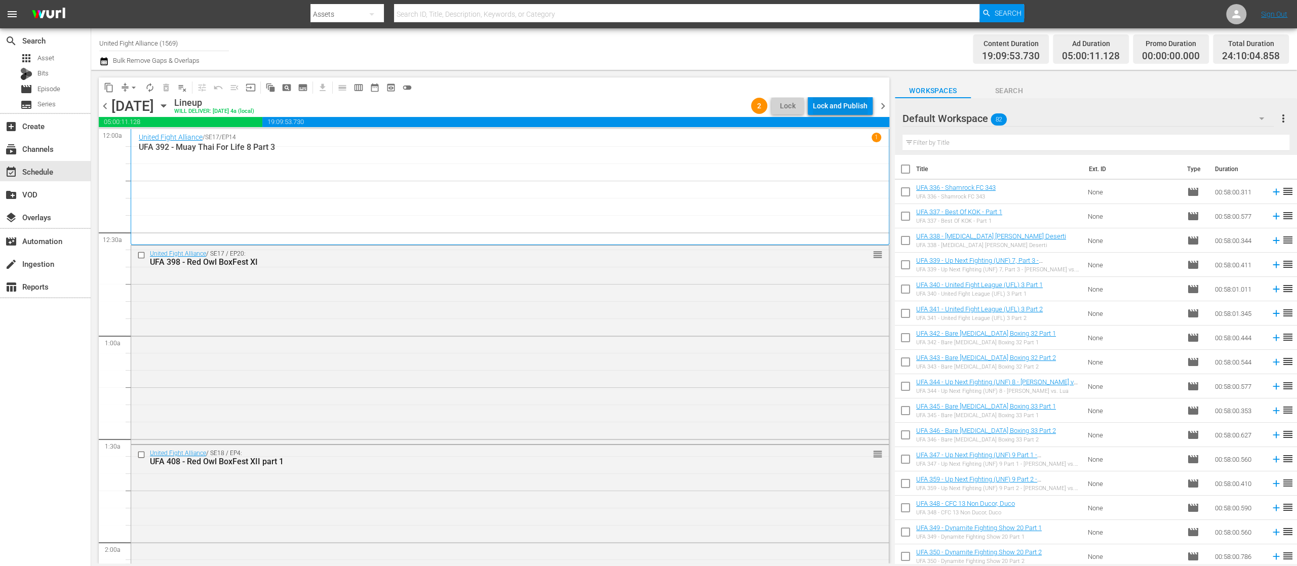
click at [829, 100] on div "Lock and Publish" at bounding box center [840, 106] width 55 height 18
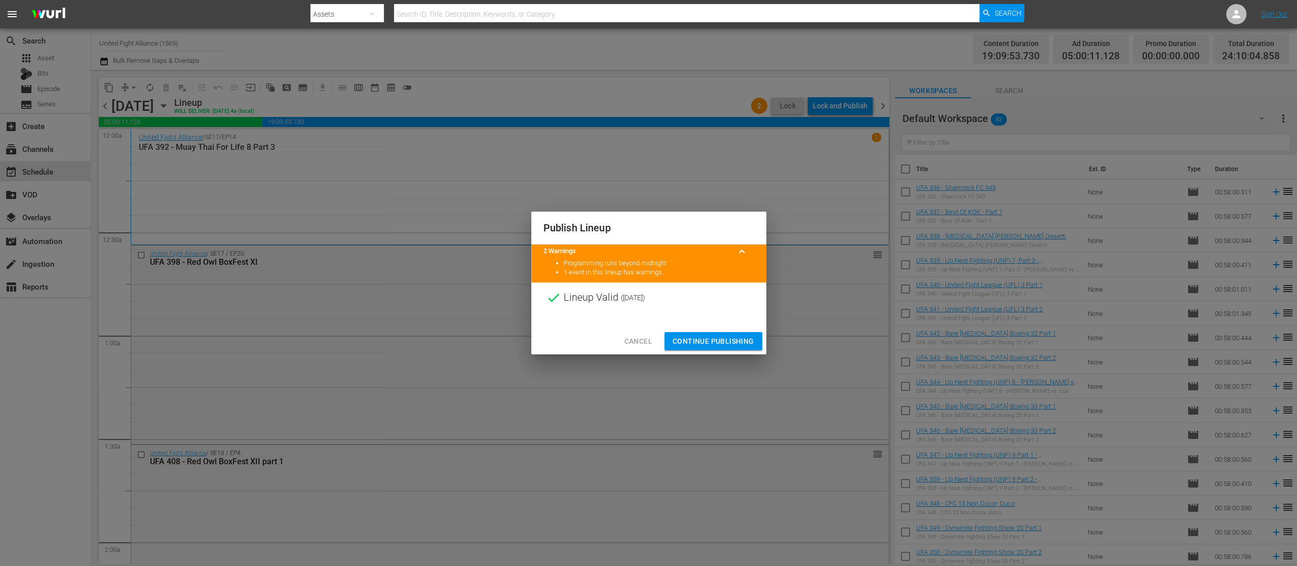
click at [713, 341] on span "Continue Publishing" at bounding box center [714, 341] width 82 height 13
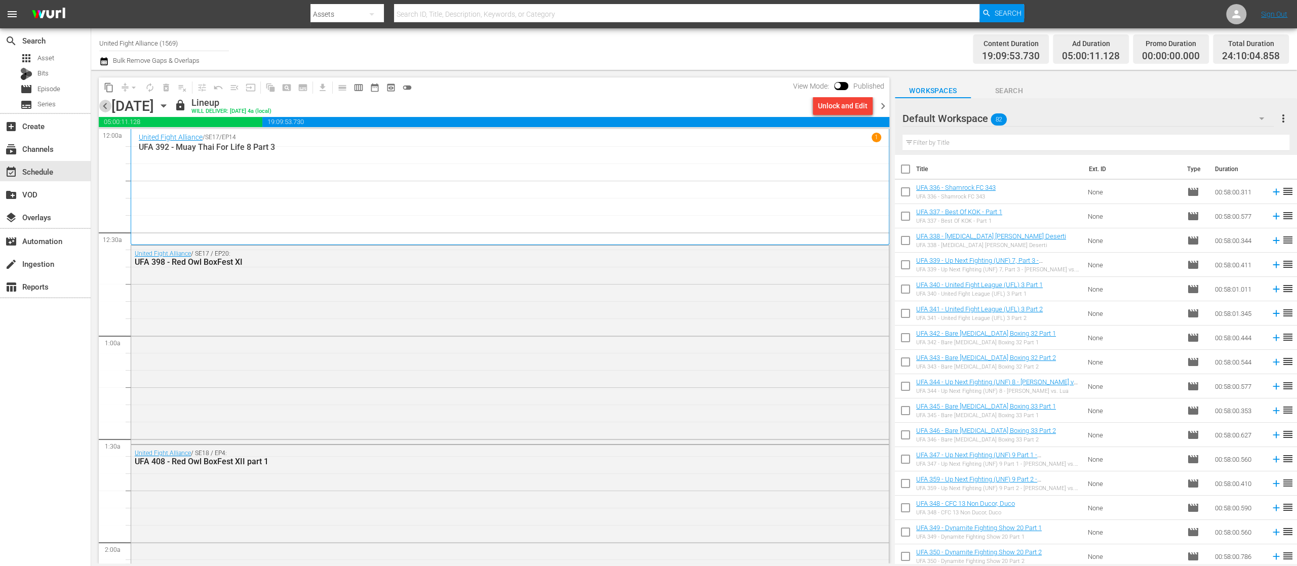
click at [106, 106] on span "chevron_left" at bounding box center [105, 106] width 13 height 13
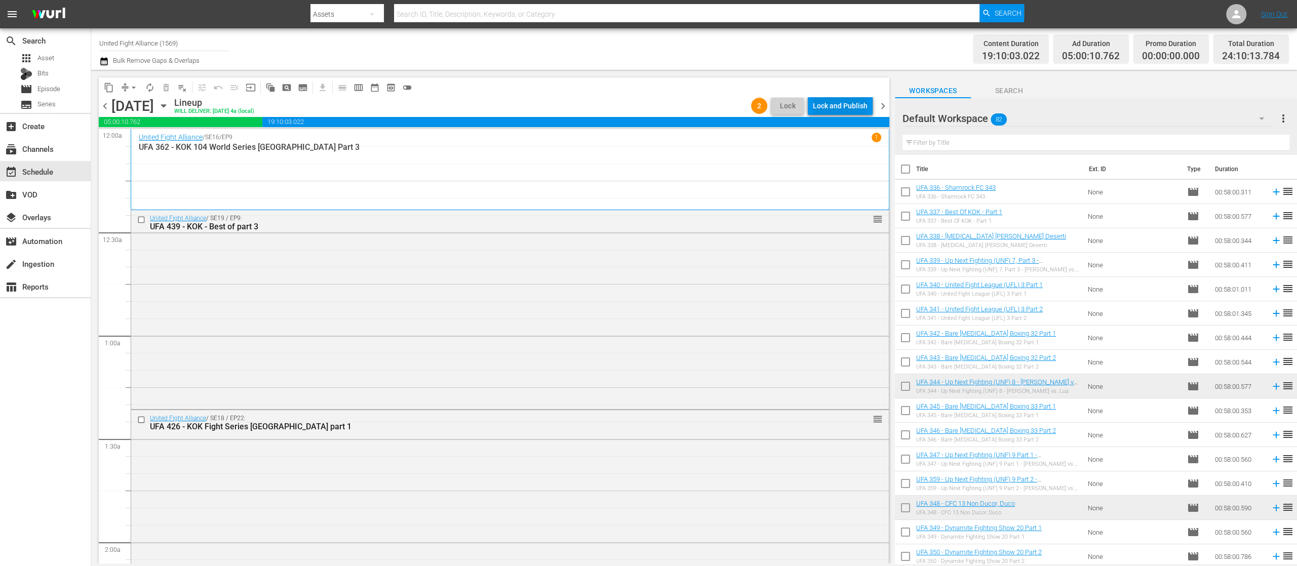
click at [833, 106] on div "Lock and Publish" at bounding box center [840, 106] width 55 height 18
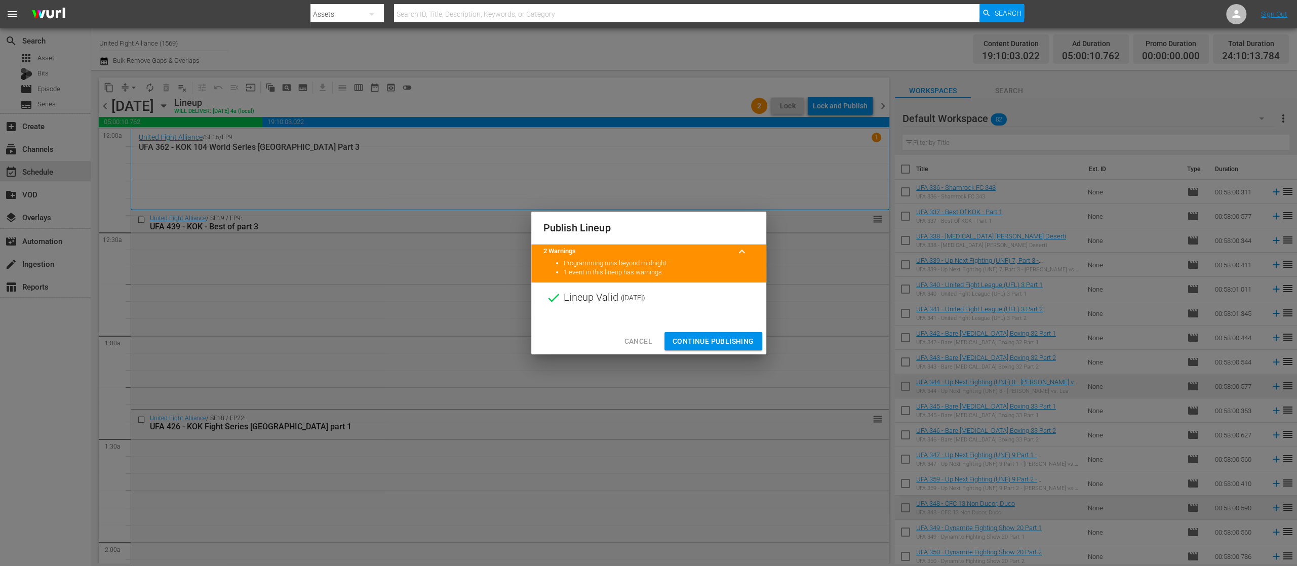
click at [723, 340] on span "Continue Publishing" at bounding box center [714, 341] width 82 height 13
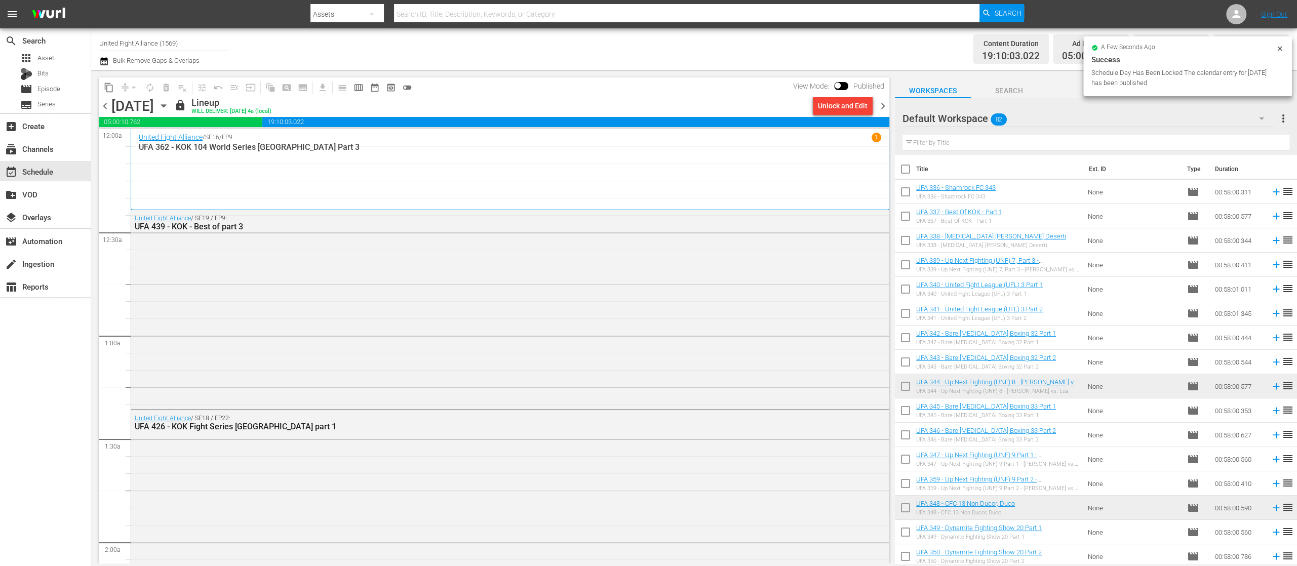
click at [107, 105] on span "chevron_left" at bounding box center [105, 106] width 13 height 13
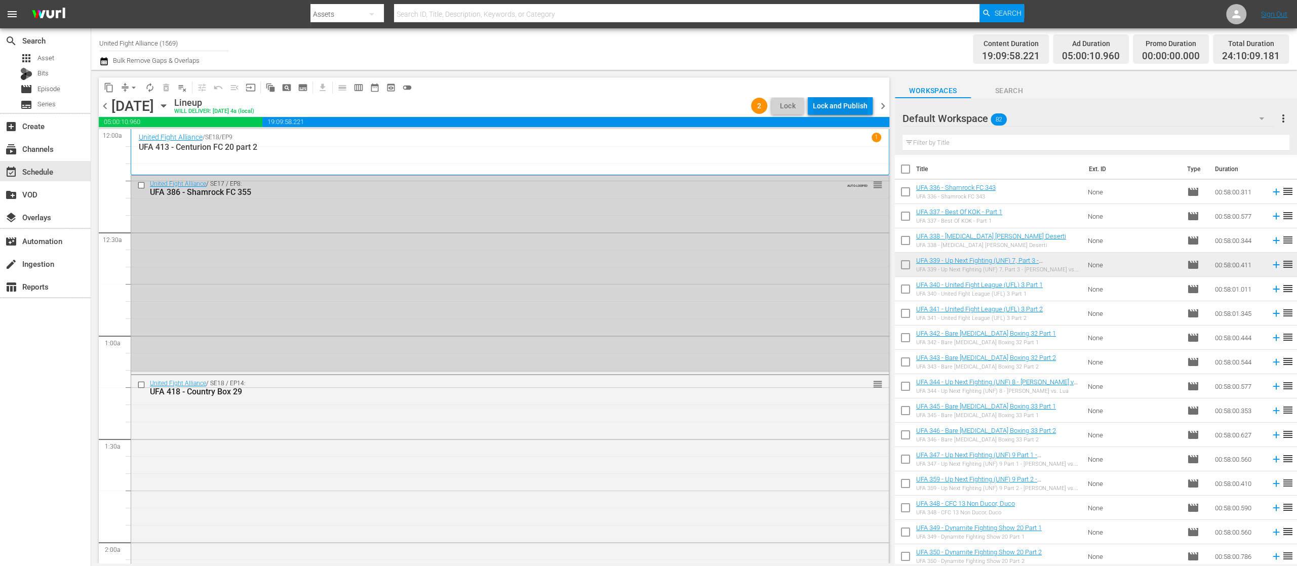
click at [828, 104] on div "Lock and Publish" at bounding box center [840, 106] width 55 height 18
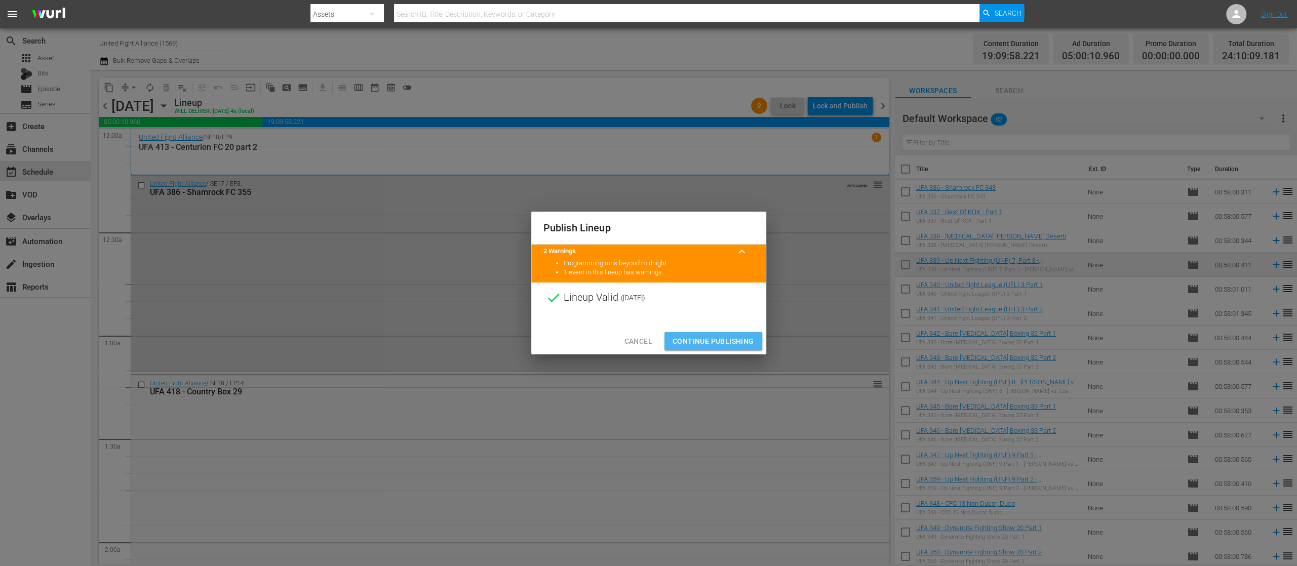
click at [711, 339] on span "Continue Publishing" at bounding box center [714, 341] width 82 height 13
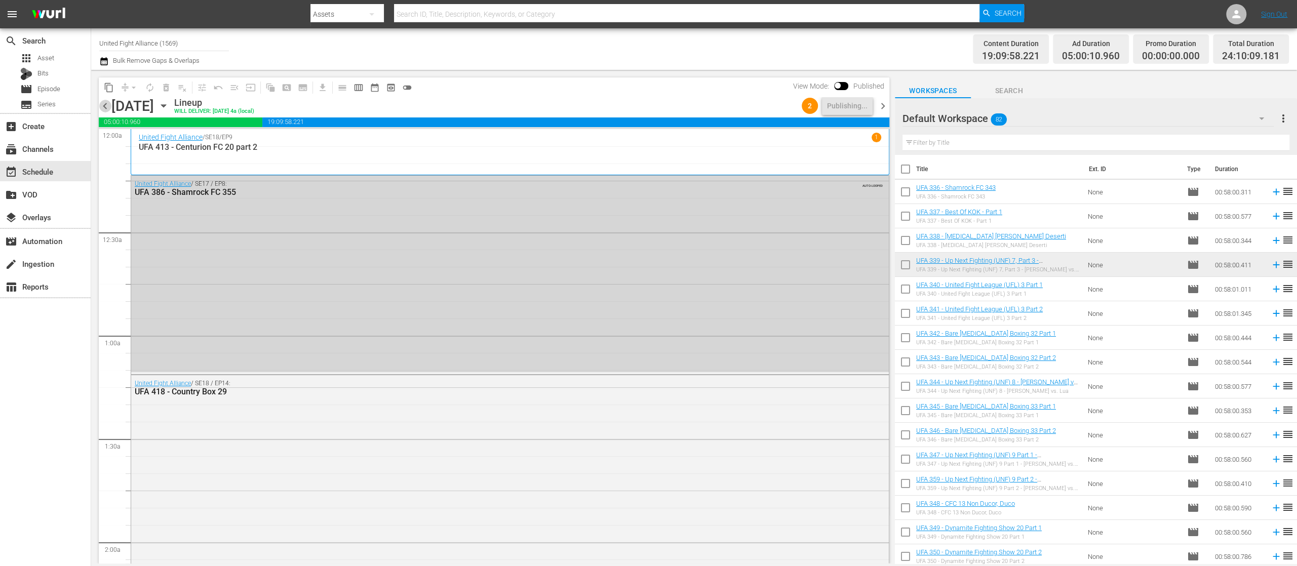
click at [105, 100] on span "chevron_left" at bounding box center [105, 106] width 13 height 13
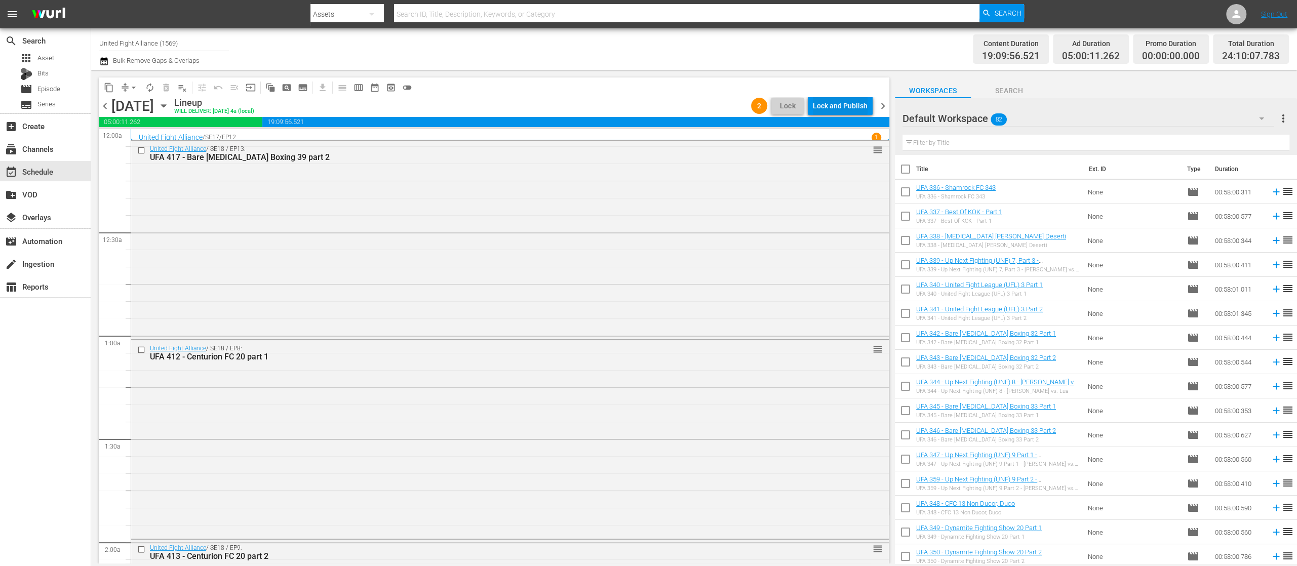
click at [846, 104] on div "Lock and Publish" at bounding box center [840, 106] width 55 height 18
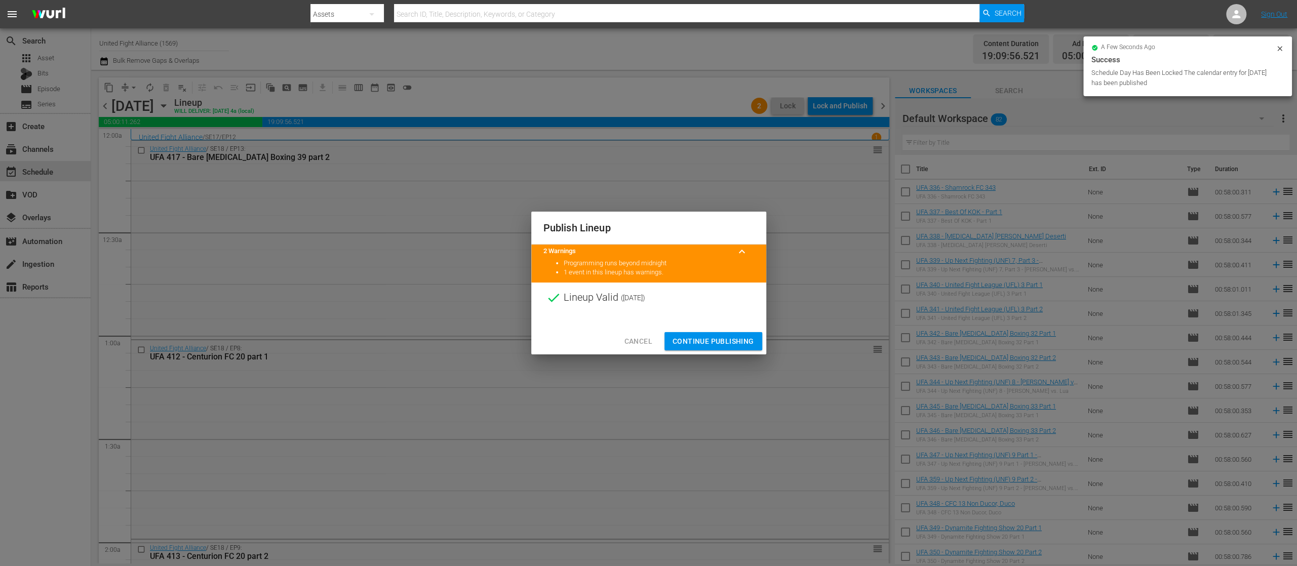
click at [710, 340] on span "Continue Publishing" at bounding box center [714, 341] width 82 height 13
